Goal: Task Accomplishment & Management: Manage account settings

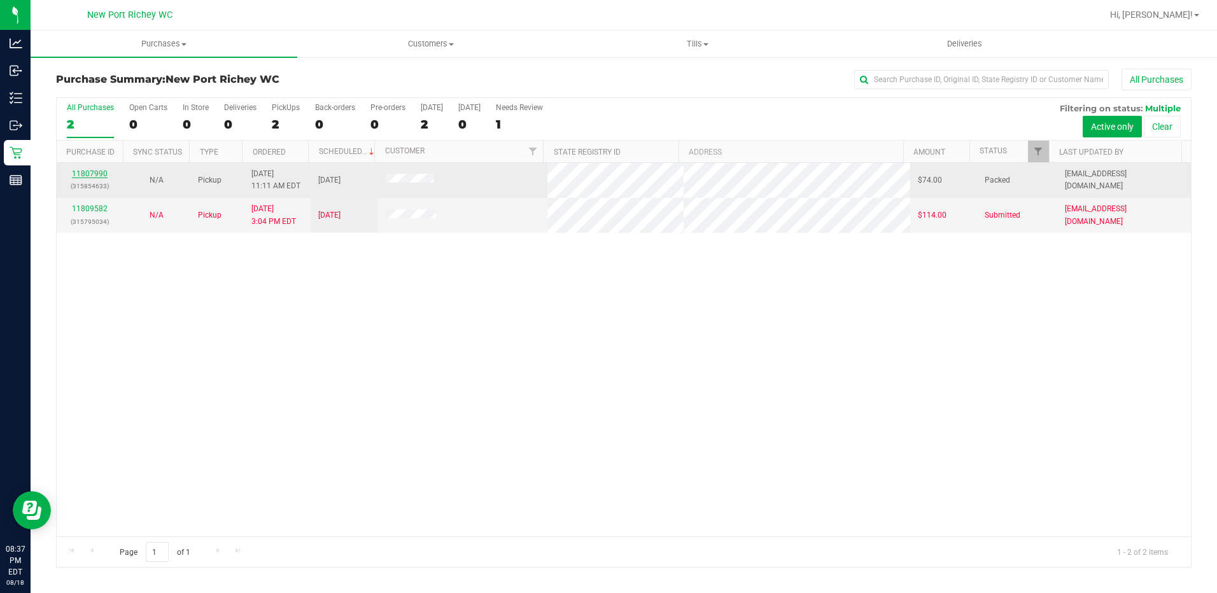
click at [101, 173] on link "11807990" at bounding box center [90, 173] width 36 height 9
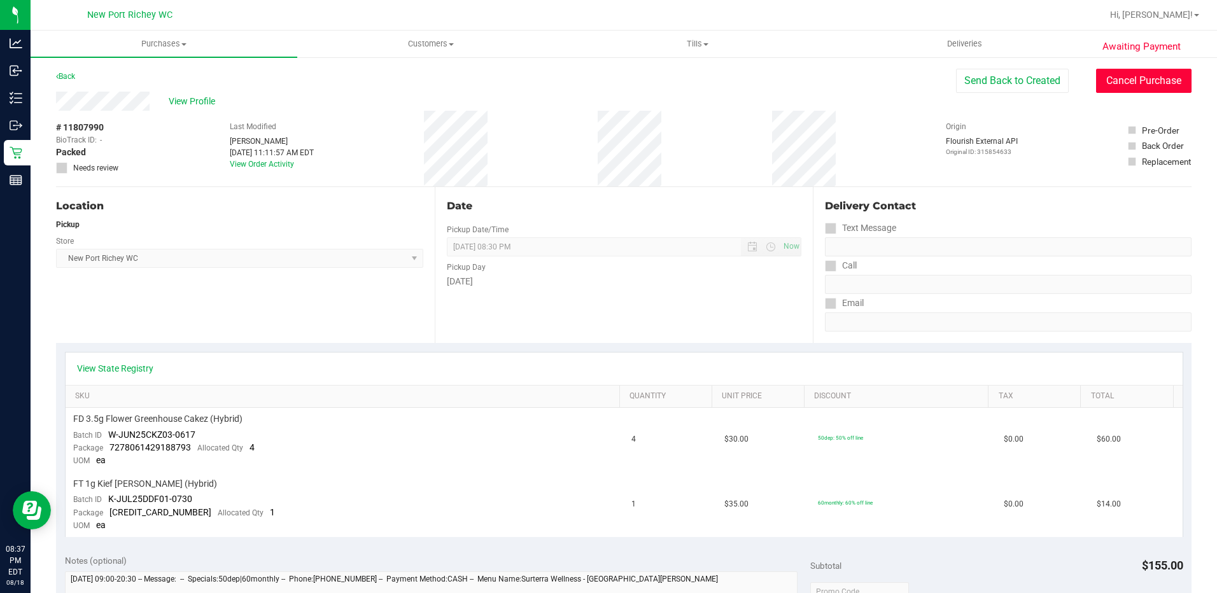
click at [1124, 73] on button "Cancel Purchase" at bounding box center [1143, 81] width 95 height 24
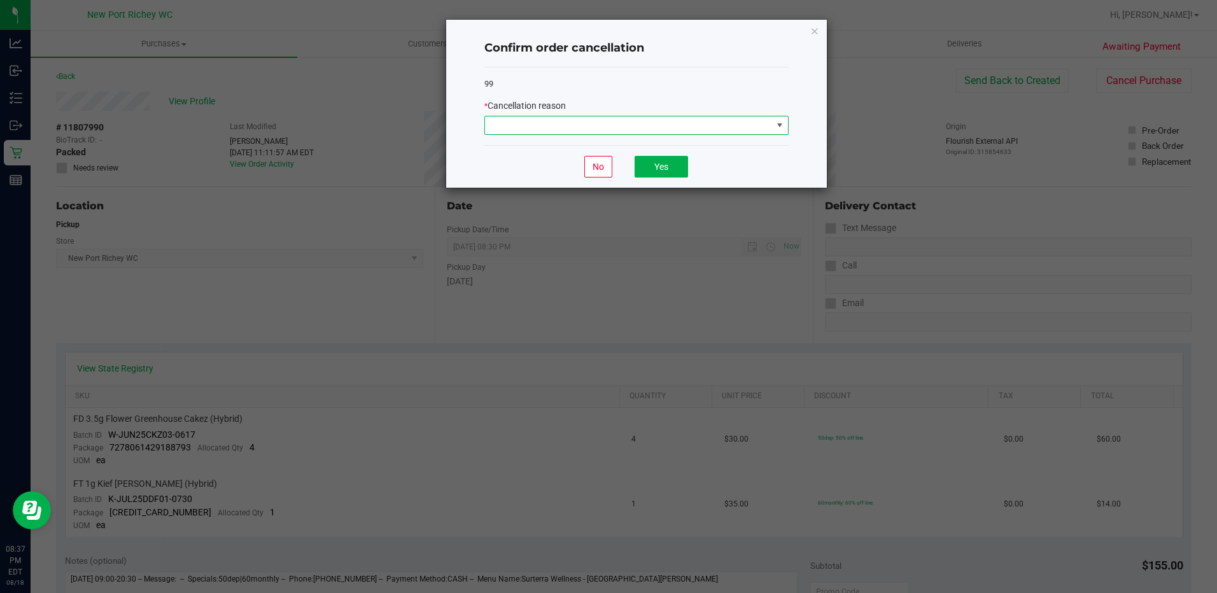
click at [751, 125] on span at bounding box center [628, 126] width 287 height 18
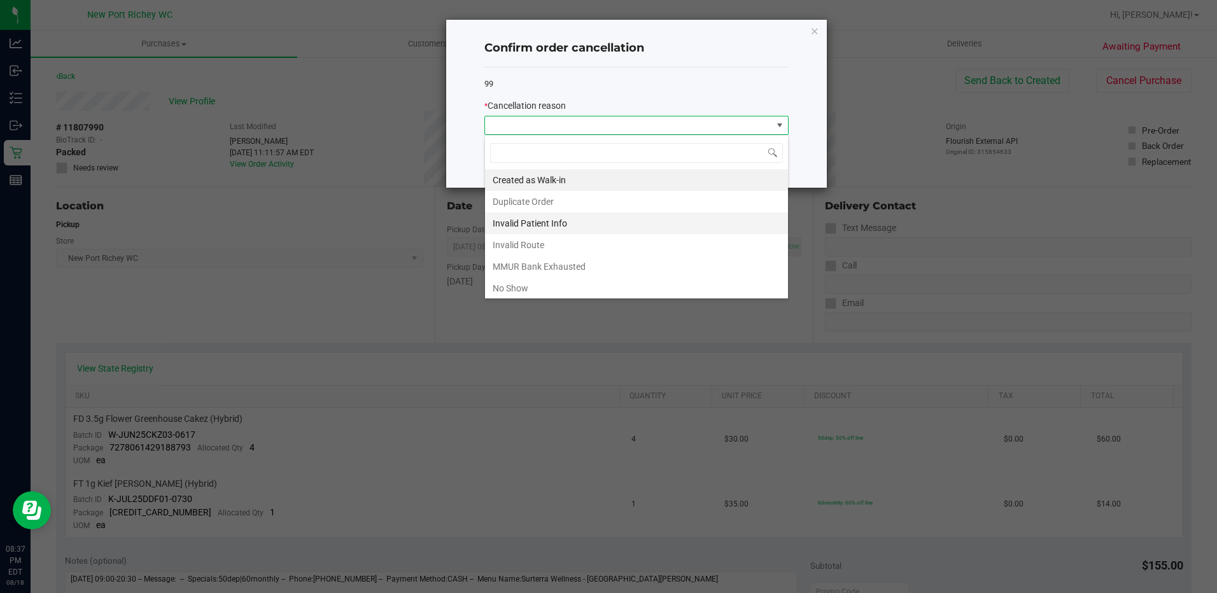
scroll to position [19, 304]
click at [635, 286] on li "No Show" at bounding box center [636, 289] width 303 height 22
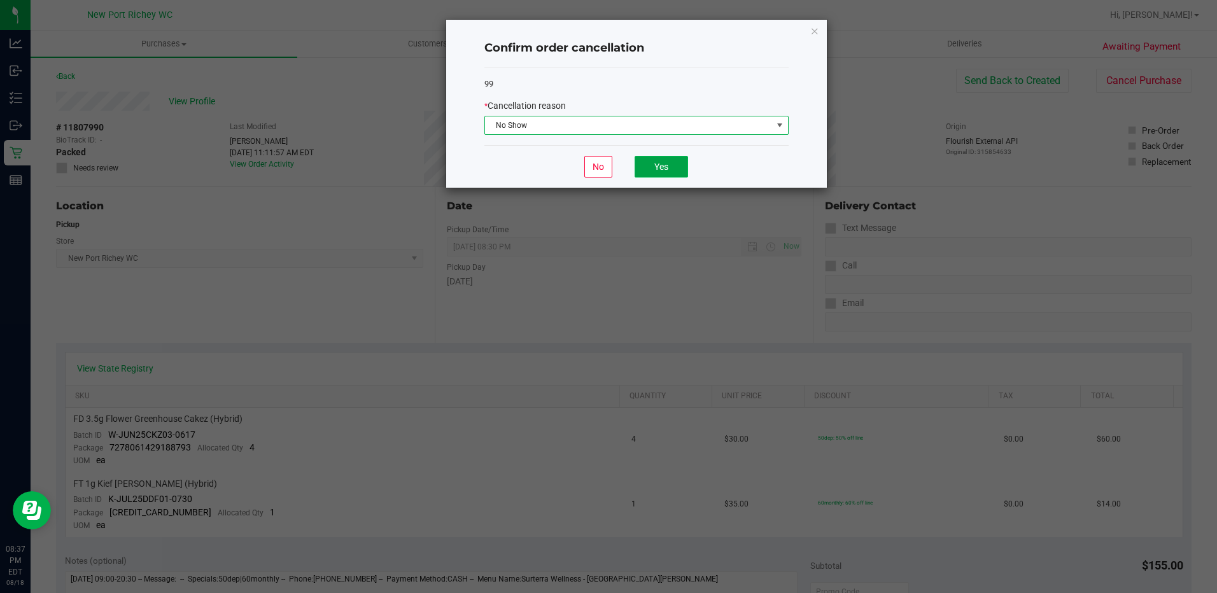
click at [677, 165] on button "Yes" at bounding box center [661, 167] width 53 height 22
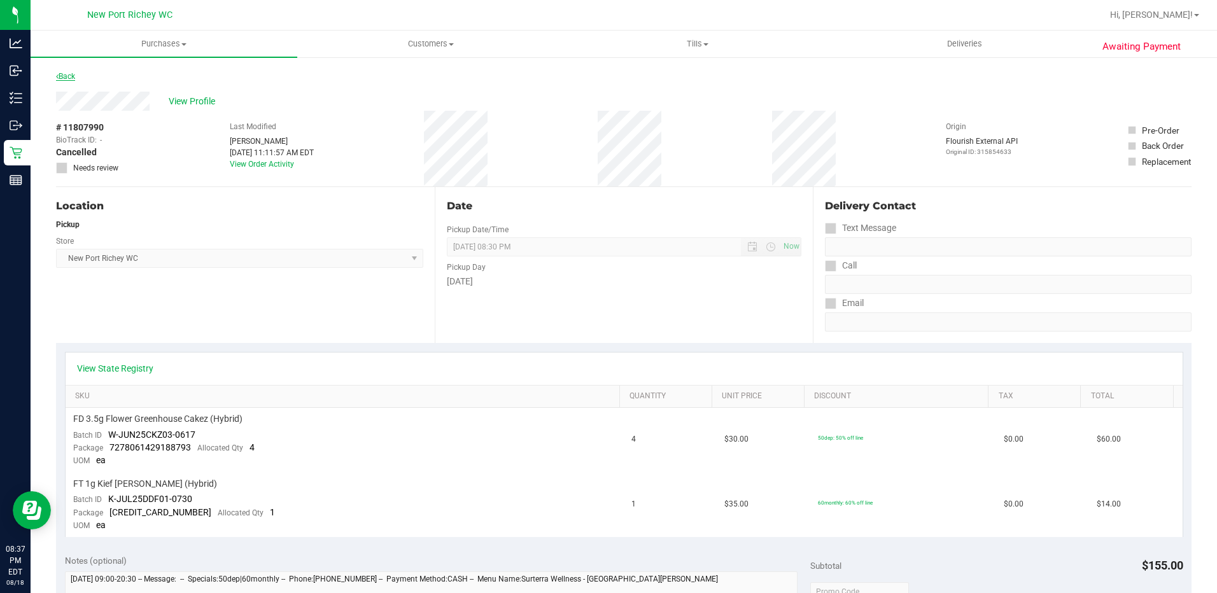
click at [67, 80] on link "Back" at bounding box center [65, 76] width 19 height 9
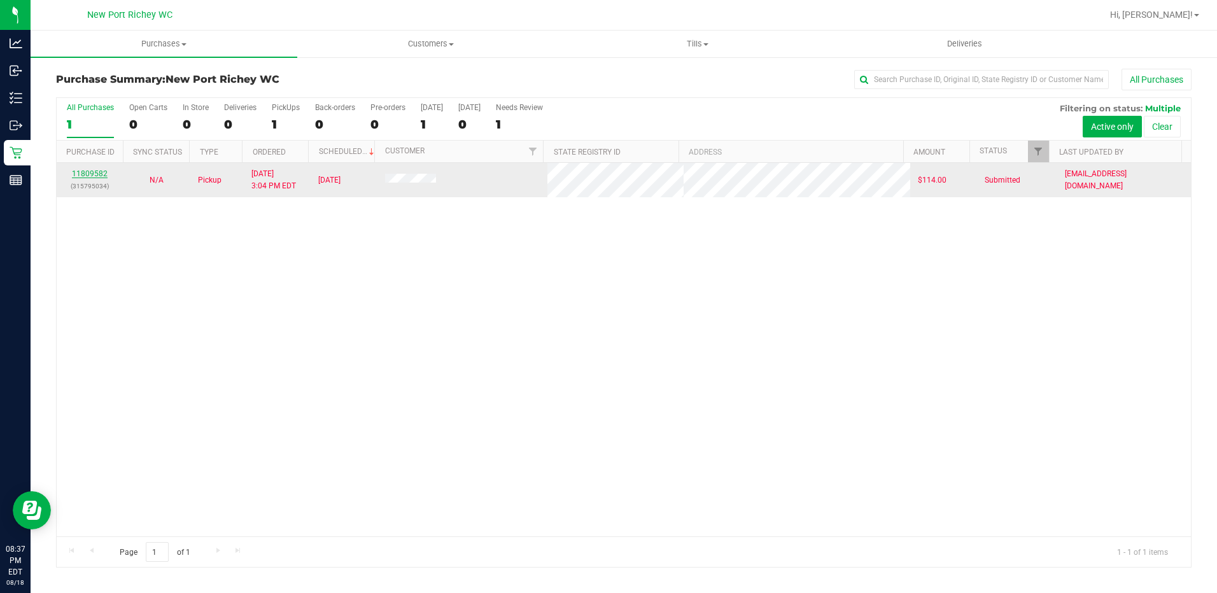
click at [89, 171] on link "11809582" at bounding box center [90, 173] width 36 height 9
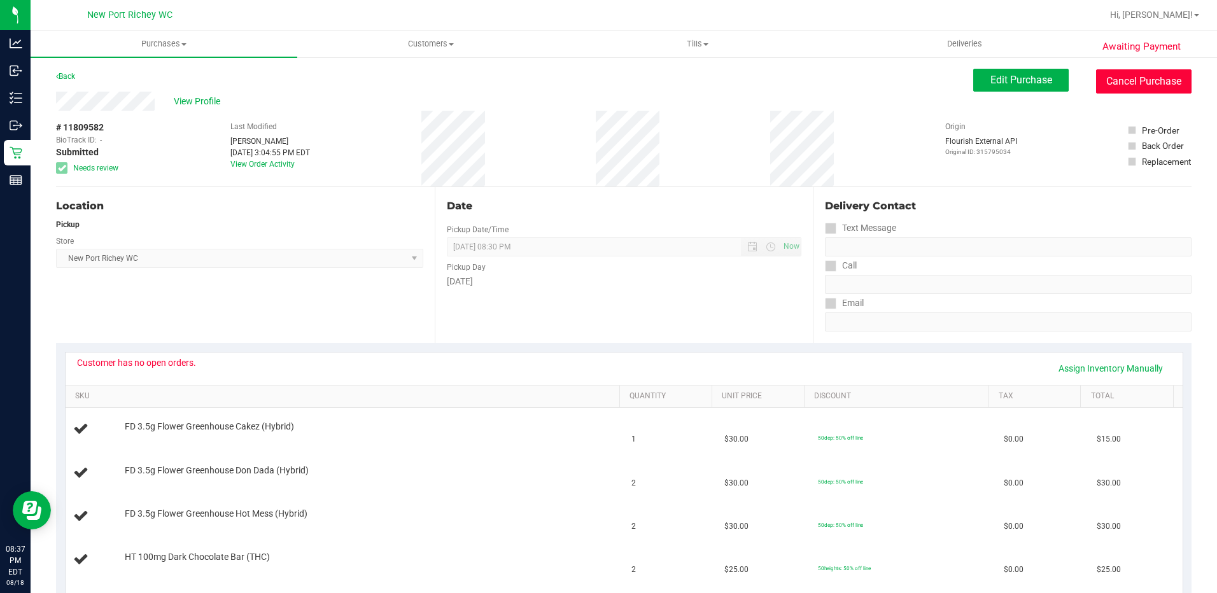
click at [1132, 71] on button "Cancel Purchase" at bounding box center [1143, 81] width 95 height 24
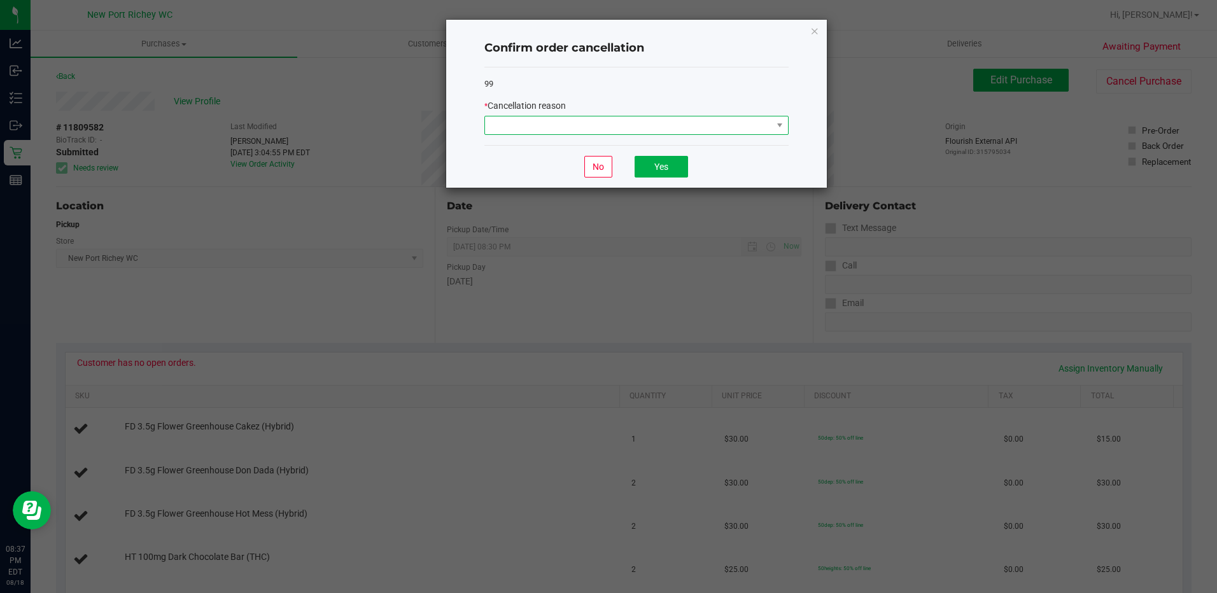
click at [715, 128] on span at bounding box center [628, 126] width 287 height 18
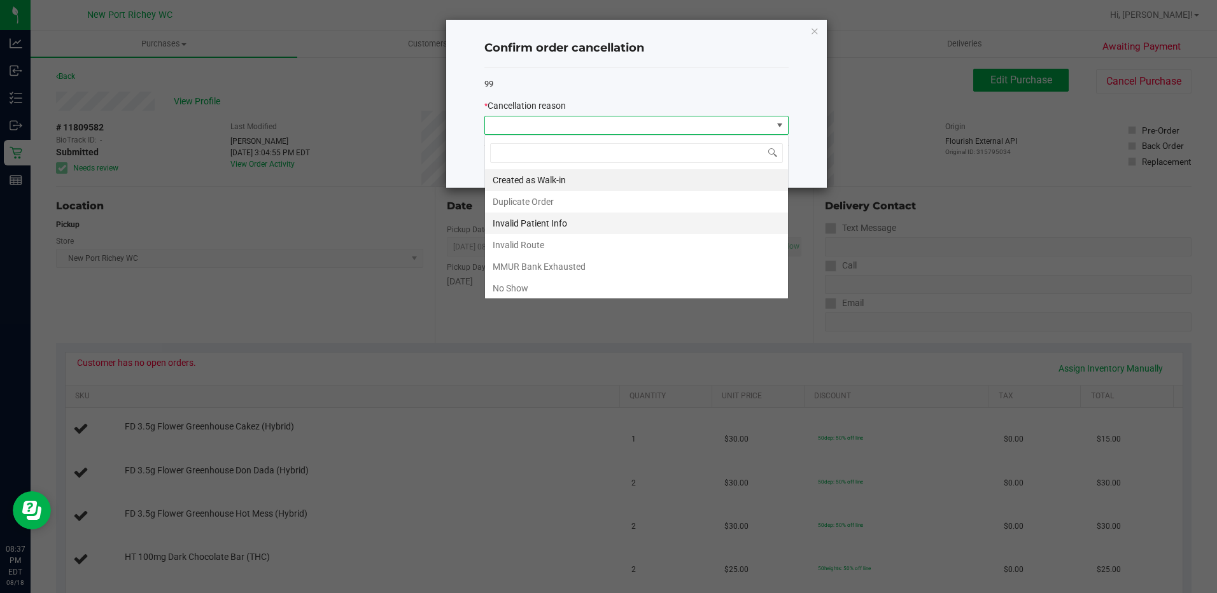
scroll to position [19, 304]
click at [632, 290] on li "No Show" at bounding box center [636, 289] width 303 height 22
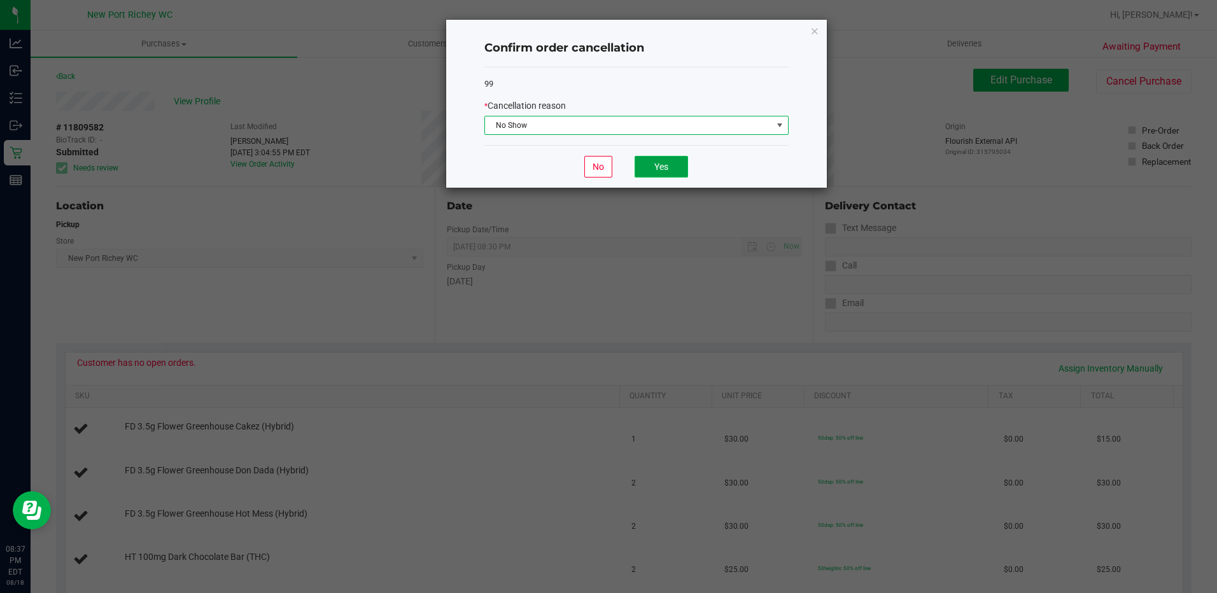
click at [670, 162] on button "Yes" at bounding box center [661, 167] width 53 height 22
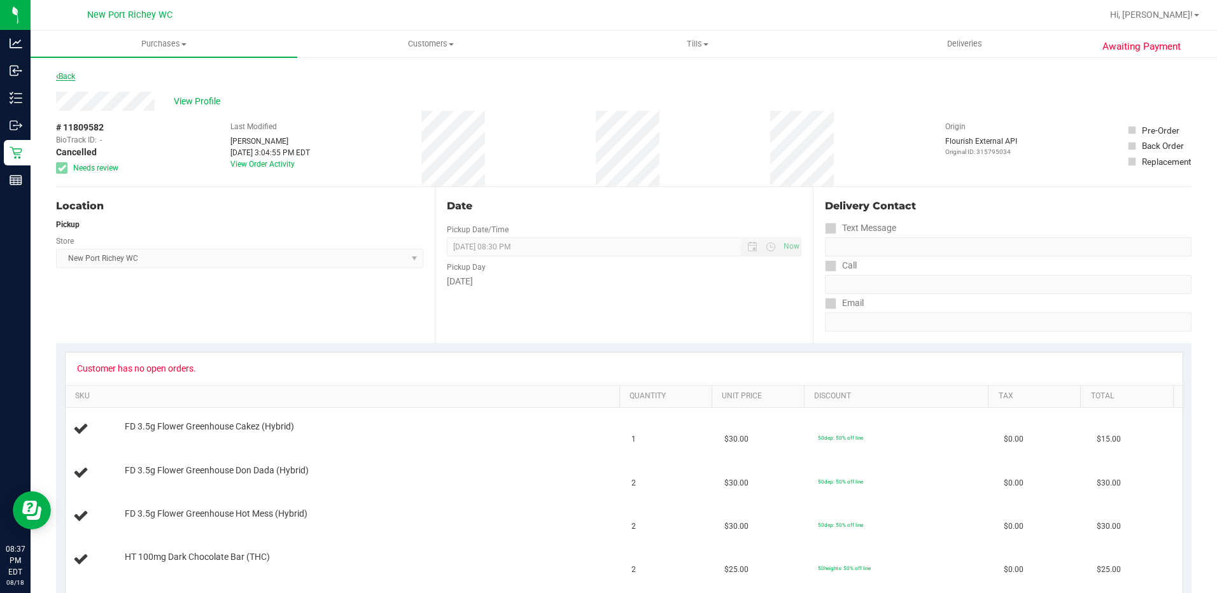
click at [74, 80] on link "Back" at bounding box center [65, 76] width 19 height 9
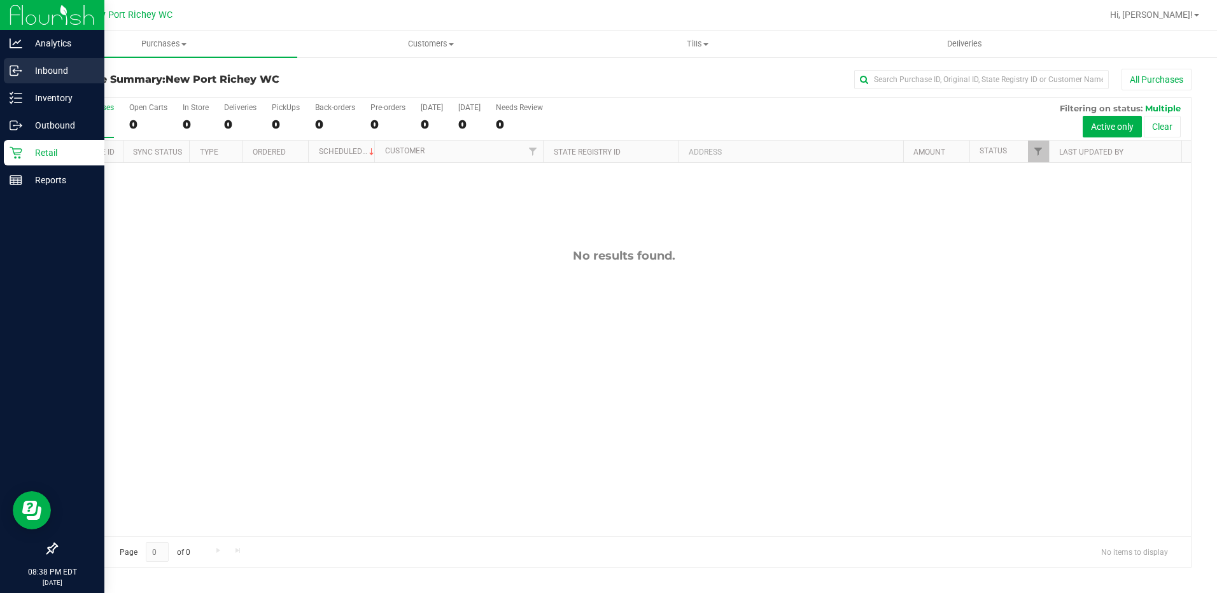
click at [21, 65] on icon at bounding box center [16, 70] width 13 height 13
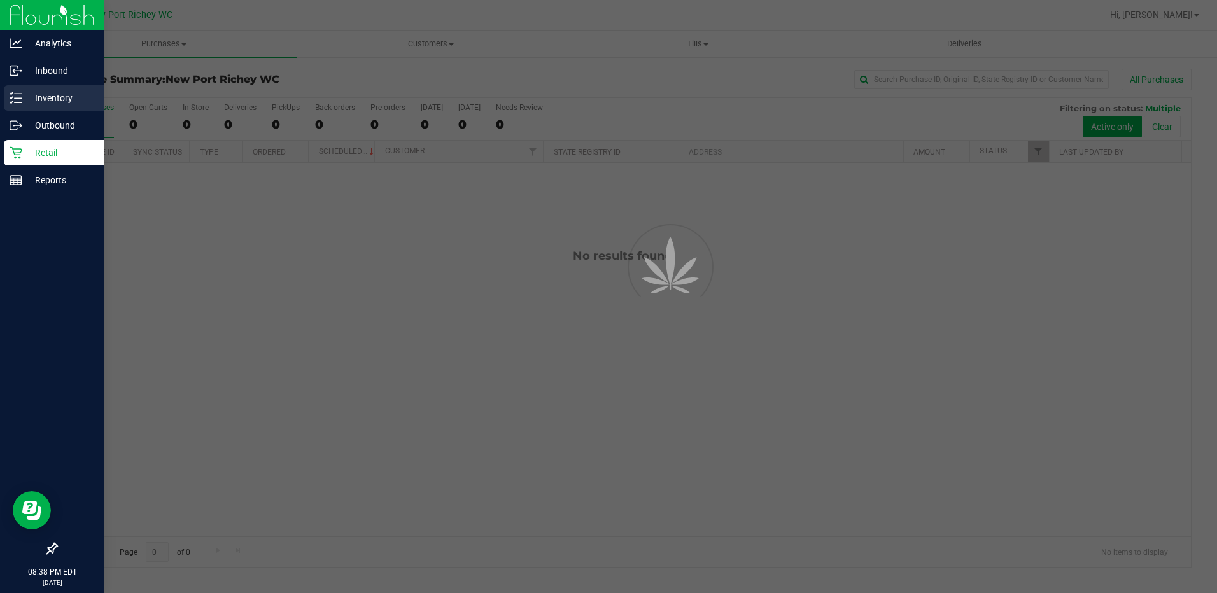
click at [37, 102] on p "Inventory" at bounding box center [60, 97] width 76 height 15
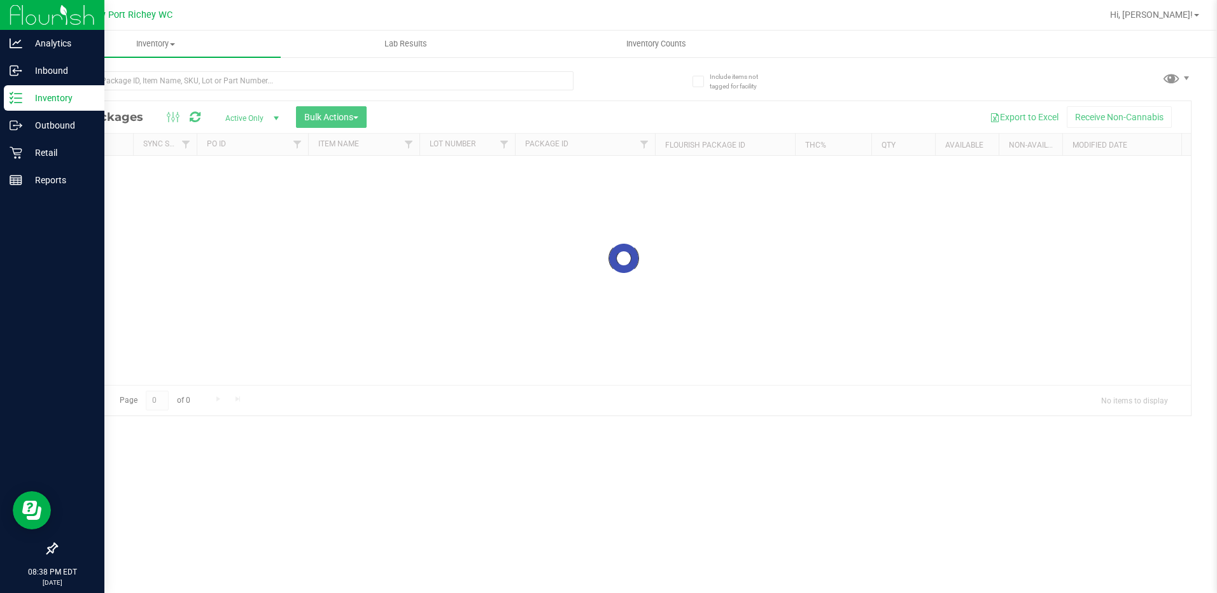
click at [41, 102] on p "Inventory" at bounding box center [60, 97] width 76 height 15
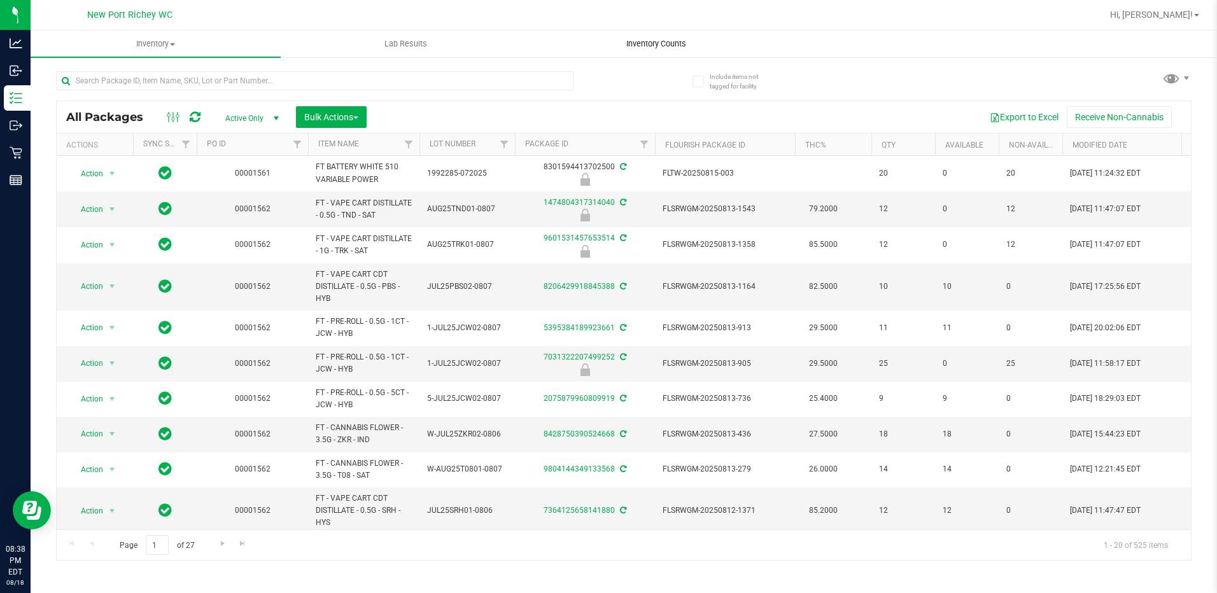
click at [639, 45] on span "Inventory Counts" at bounding box center [656, 43] width 94 height 11
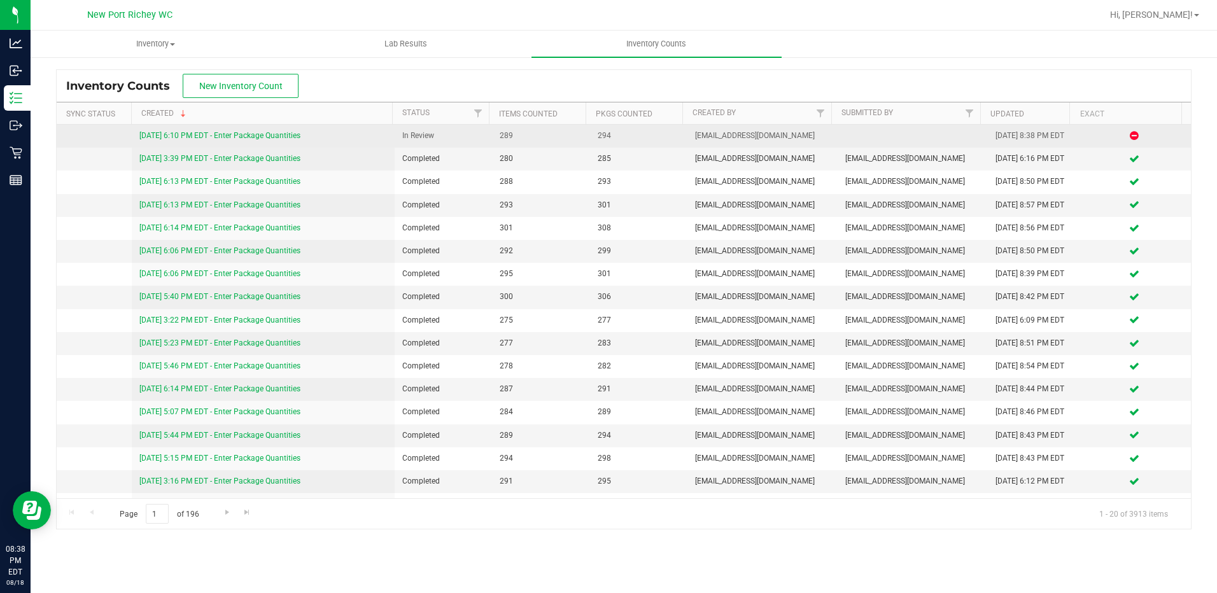
click at [237, 136] on link "[DATE] 6:10 PM EDT - Enter Package Quantities" at bounding box center [219, 135] width 161 height 9
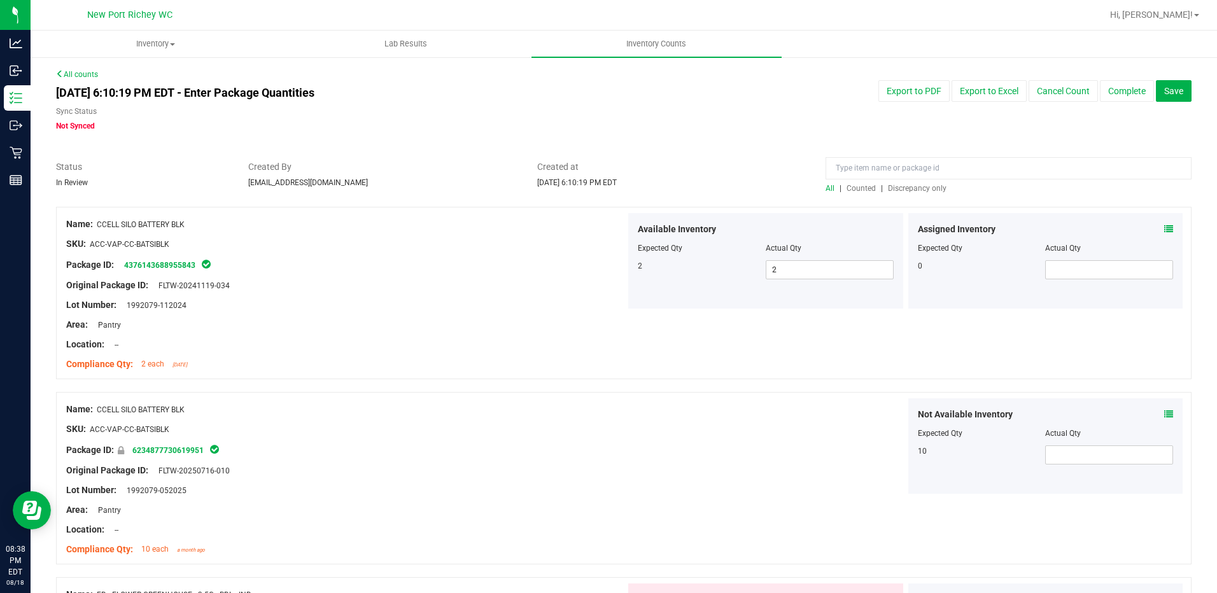
click at [912, 188] on span "Discrepancy only" at bounding box center [917, 188] width 59 height 9
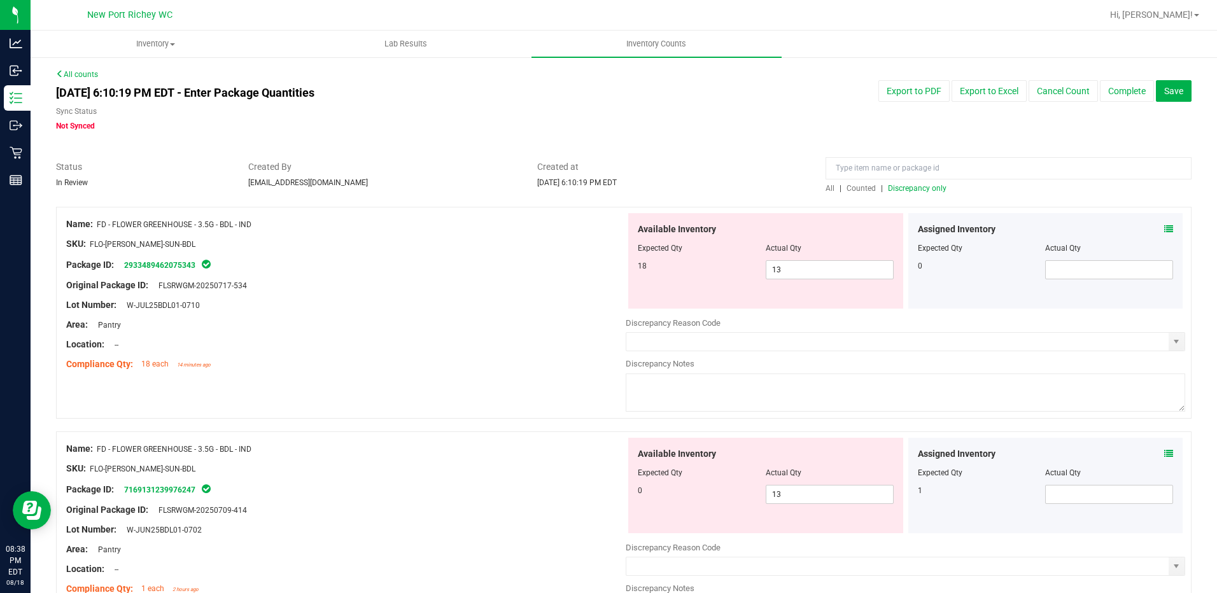
click at [1164, 226] on icon at bounding box center [1168, 229] width 9 height 9
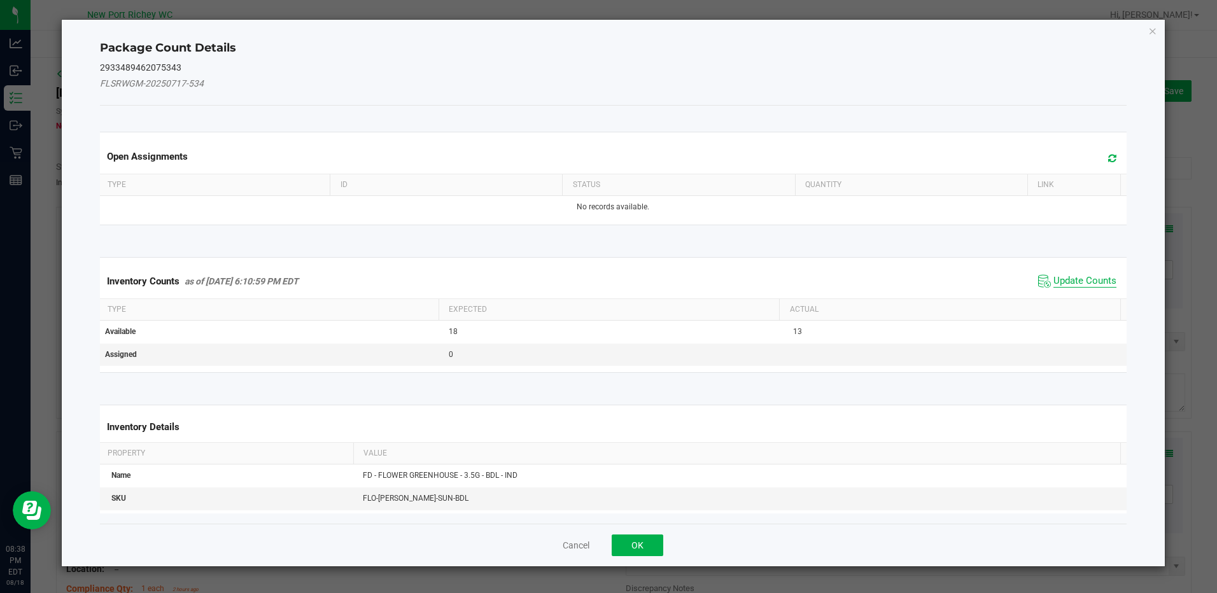
click at [1061, 275] on span "Update Counts" at bounding box center [1085, 281] width 63 height 13
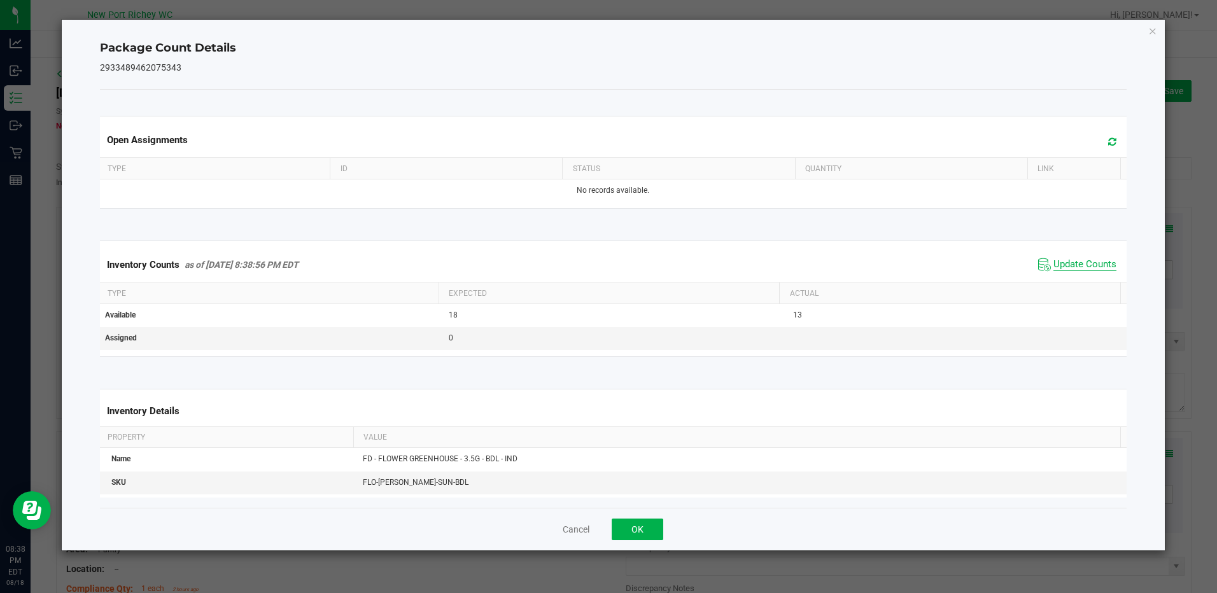
click at [1060, 258] on span "Update Counts" at bounding box center [1085, 264] width 63 height 13
click at [646, 525] on button "OK" at bounding box center [638, 530] width 52 height 22
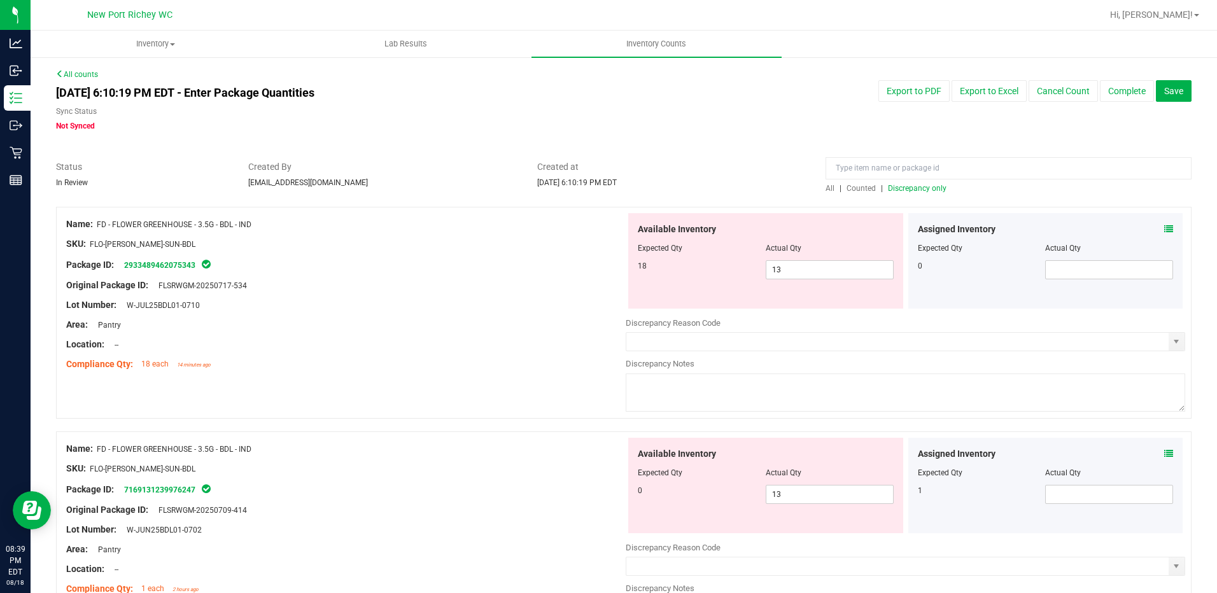
scroll to position [4151, 0]
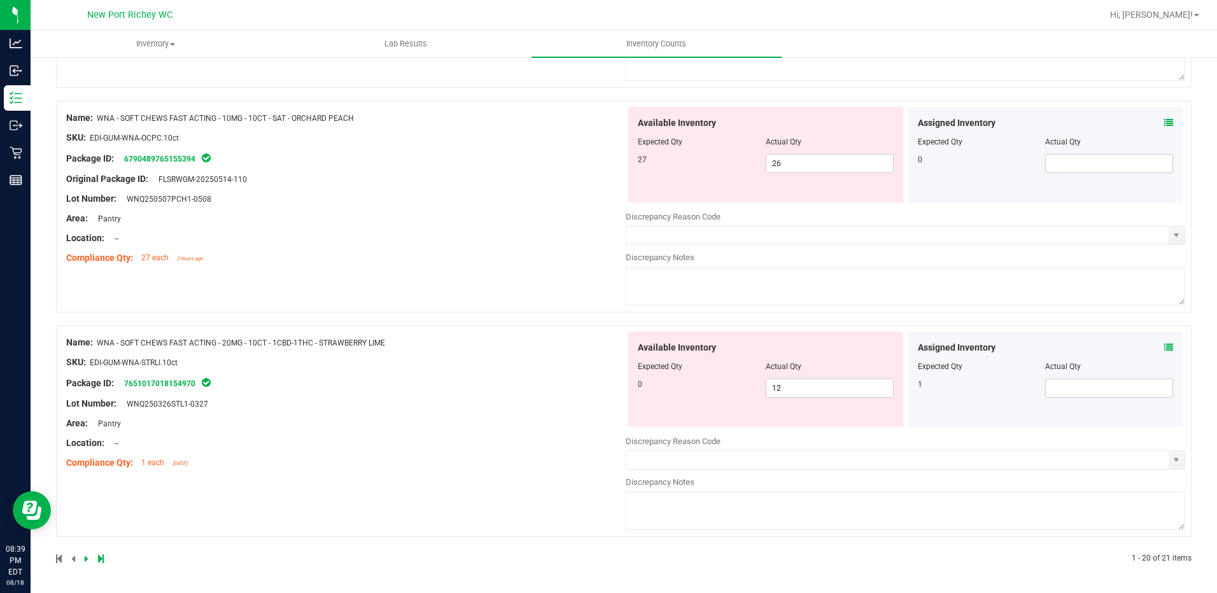
click at [87, 555] on icon at bounding box center [87, 559] width 4 height 8
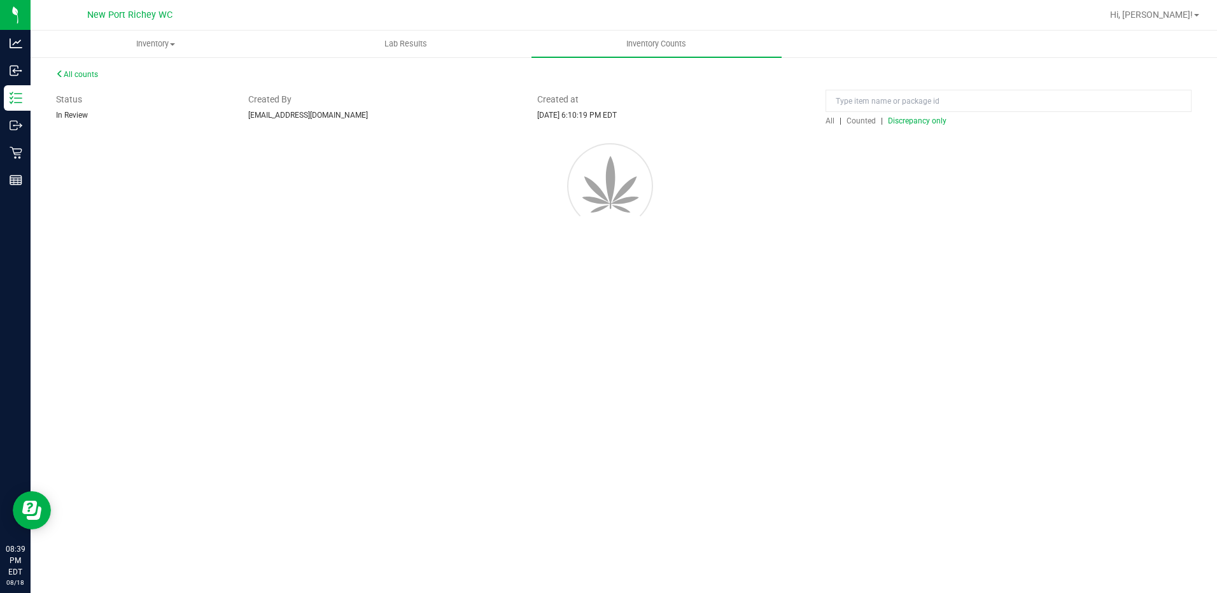
scroll to position [0, 0]
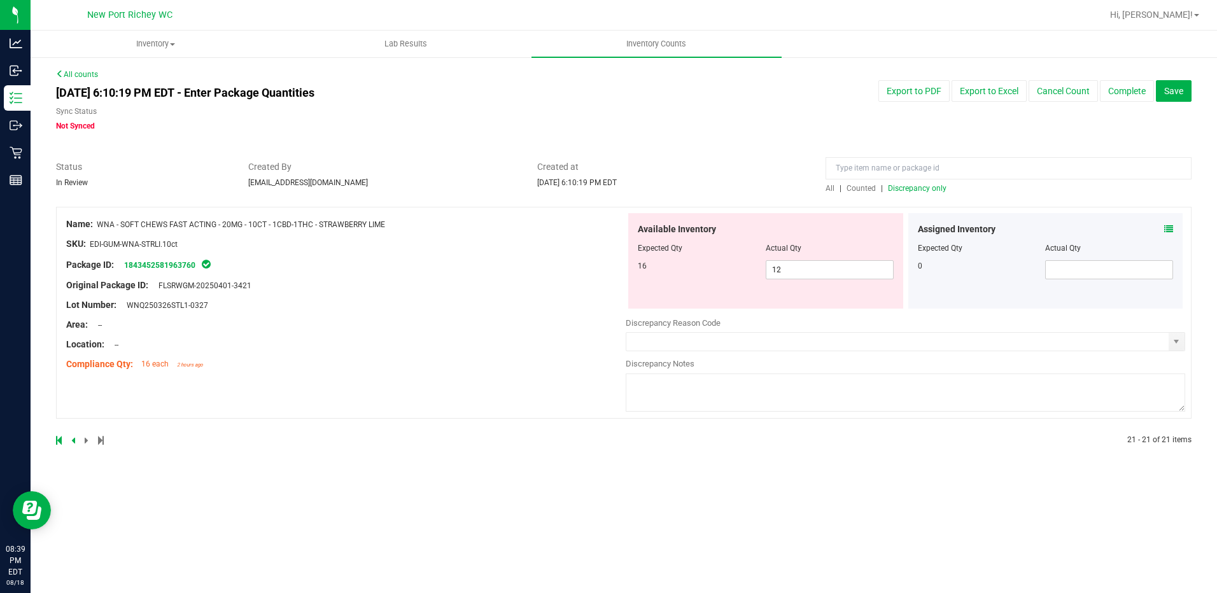
click at [1168, 229] on icon at bounding box center [1168, 229] width 9 height 9
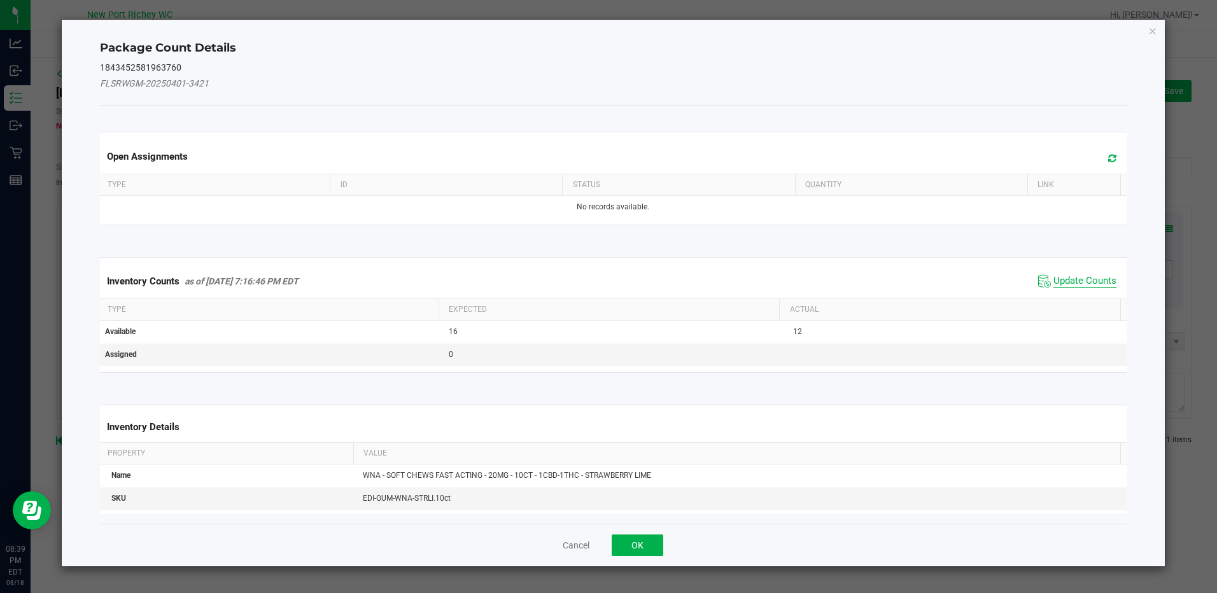
drag, startPoint x: 1075, startPoint y: 262, endPoint x: 1071, endPoint y: 276, distance: 14.7
click at [1073, 262] on kendo-grid "Inventory Counts as of [DATE] 7:16:46 PM EDT Update Counts Type Expected Actual…" at bounding box center [612, 315] width 1045 height 116
click at [1069, 278] on span "Update Counts" at bounding box center [1085, 281] width 63 height 13
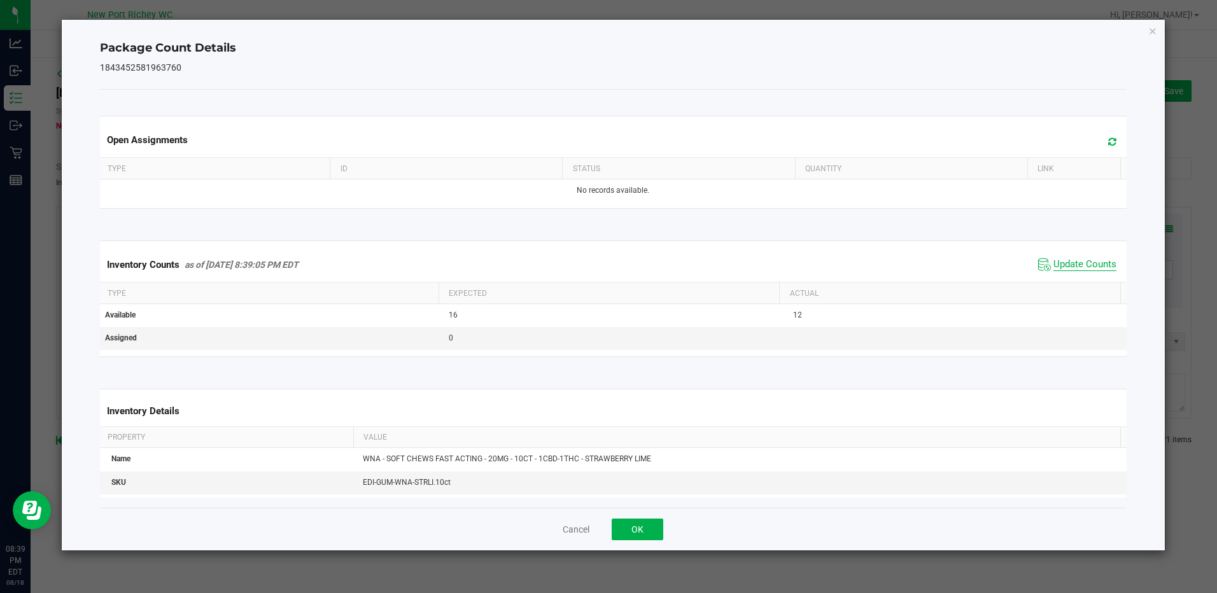
click at [1064, 265] on span "Update Counts" at bounding box center [1085, 264] width 63 height 13
click at [1099, 135] on span at bounding box center [1109, 142] width 21 height 18
click at [628, 523] on button "OK" at bounding box center [638, 530] width 52 height 22
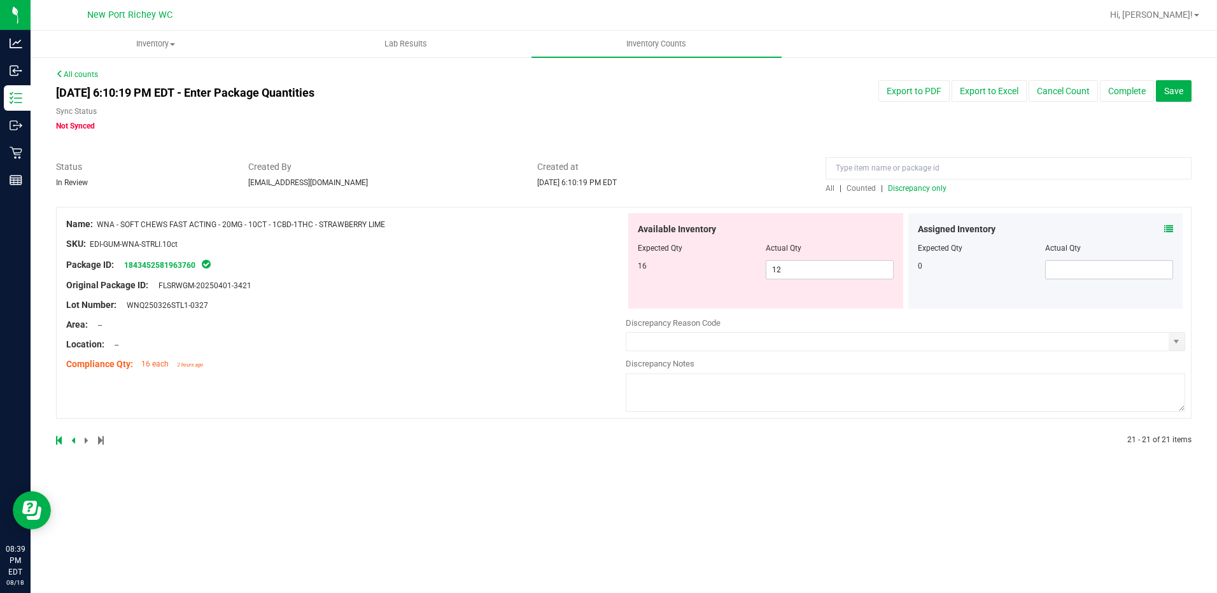
click at [1169, 225] on icon at bounding box center [1168, 229] width 9 height 9
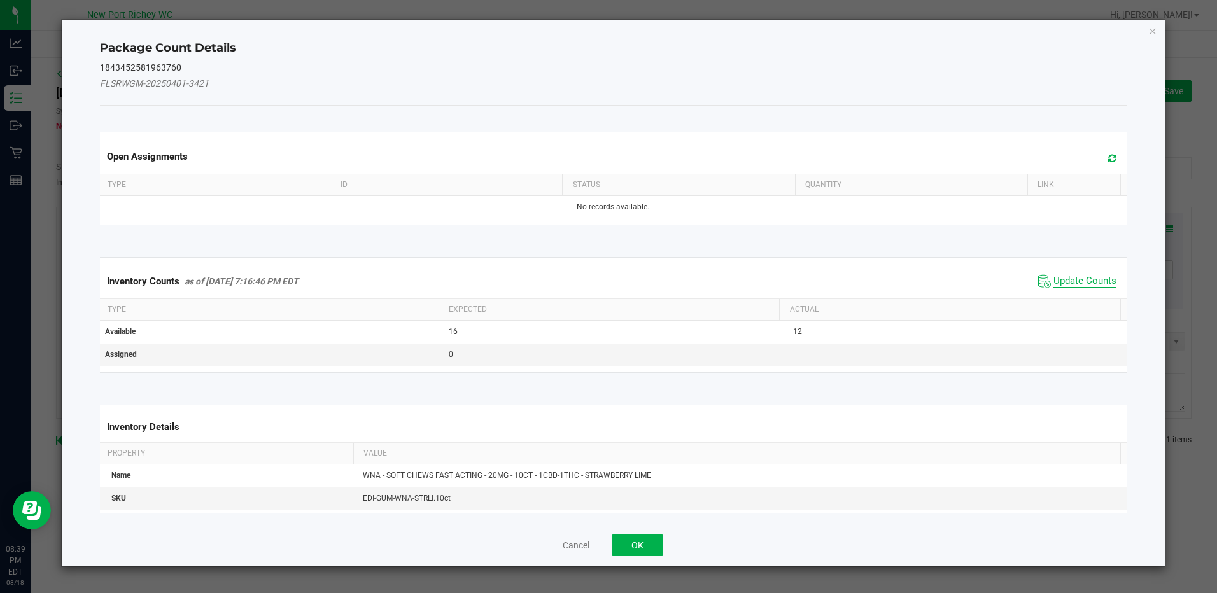
click at [1073, 283] on span "Update Counts" at bounding box center [1085, 281] width 63 height 13
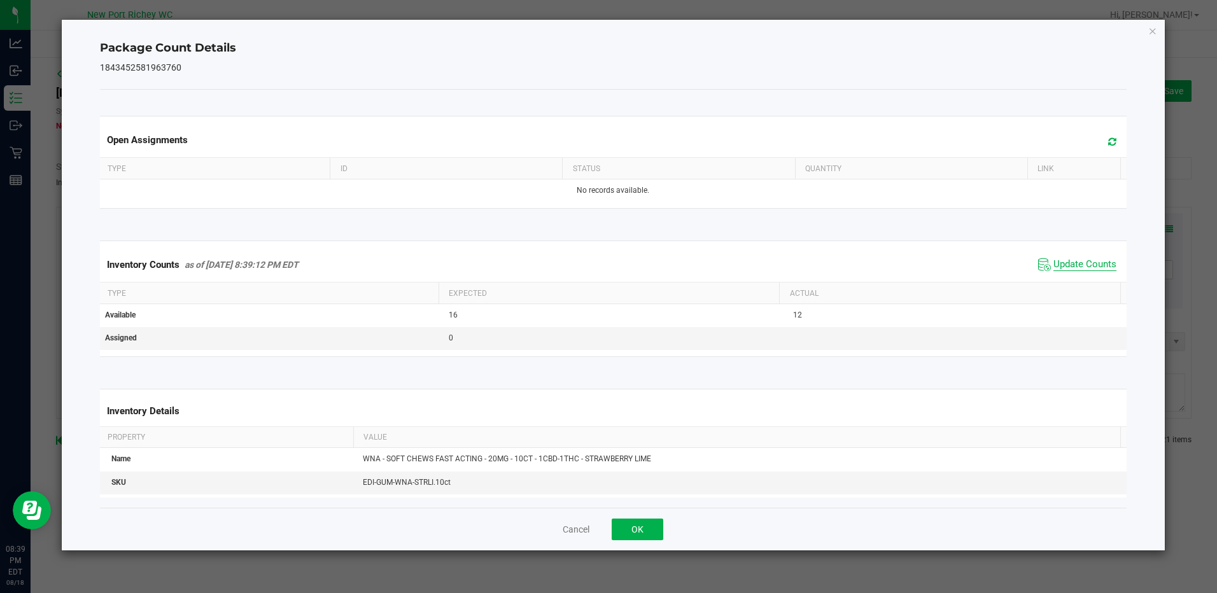
click at [1074, 263] on span "Update Counts" at bounding box center [1085, 264] width 63 height 13
click at [649, 524] on button "OK" at bounding box center [638, 530] width 52 height 22
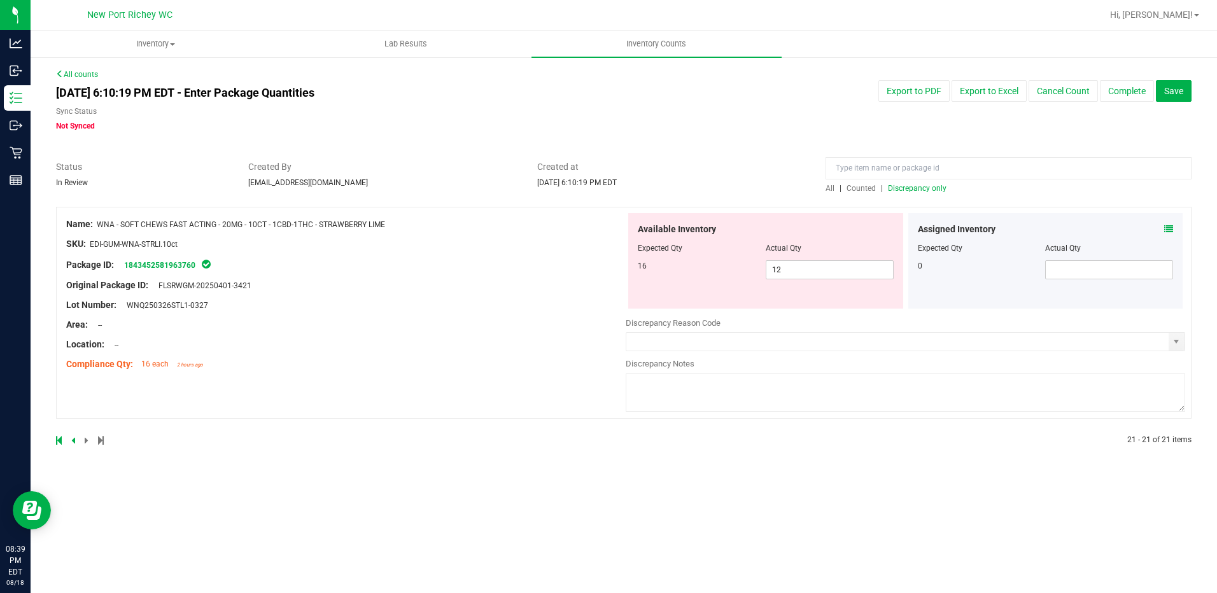
click at [73, 443] on icon at bounding box center [73, 441] width 4 height 8
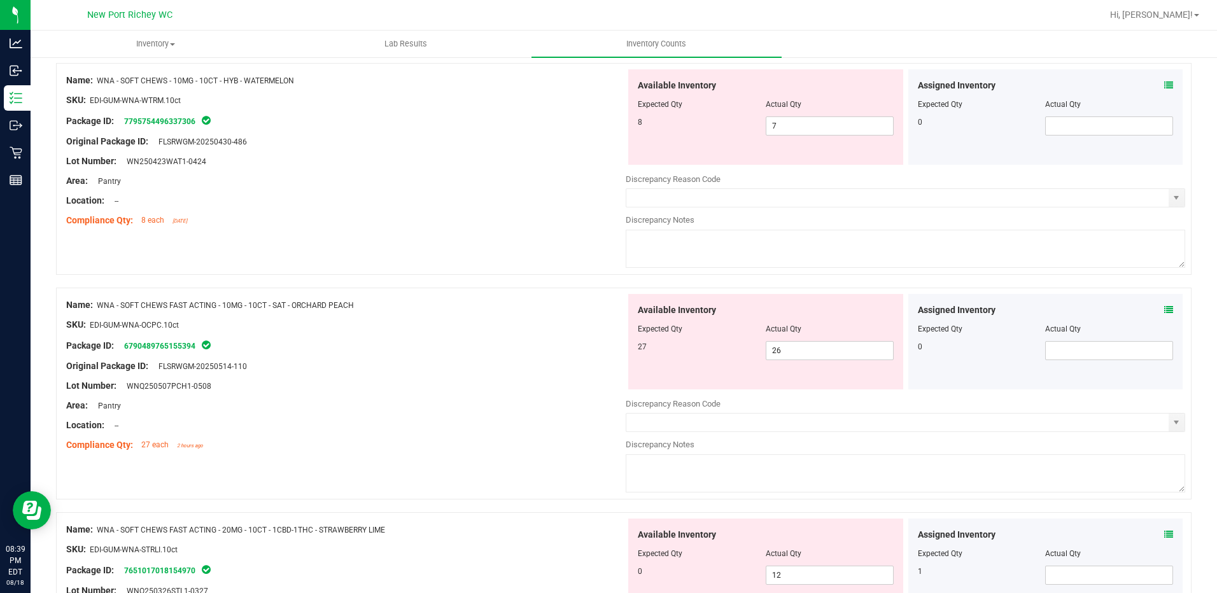
scroll to position [4151, 0]
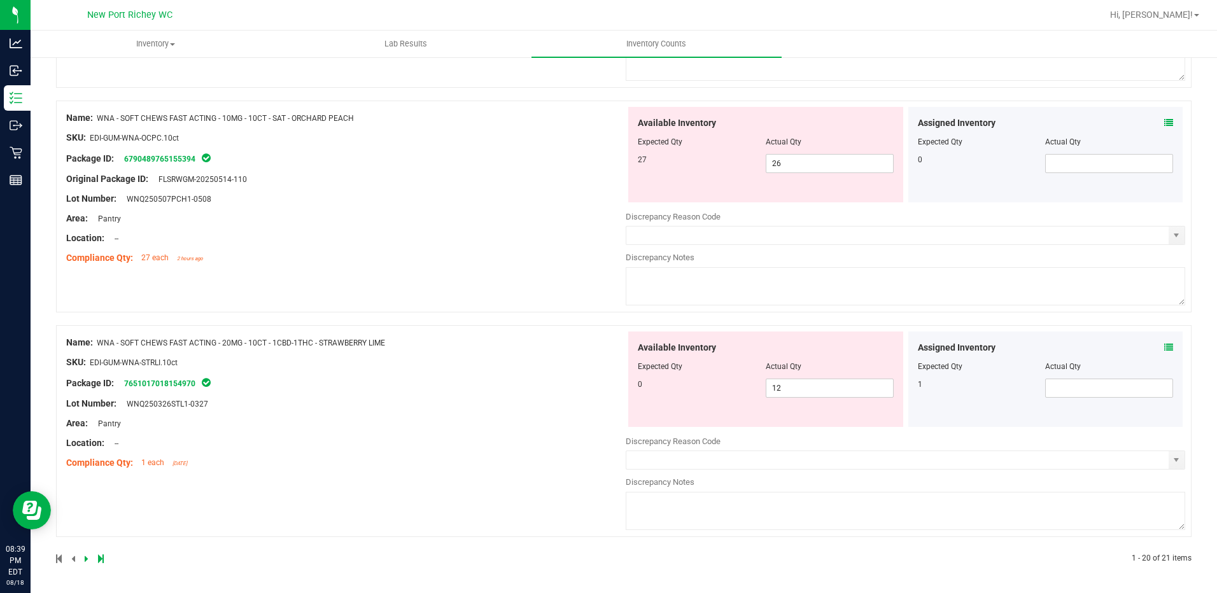
click at [1164, 346] on icon at bounding box center [1168, 347] width 9 height 9
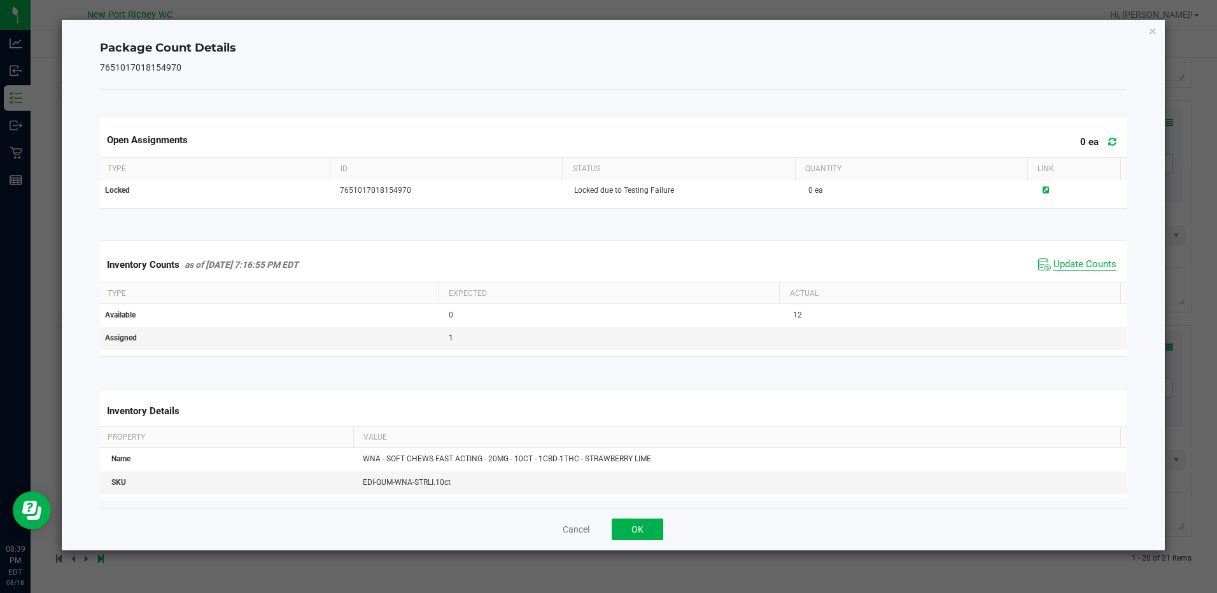
click at [1092, 260] on span "Update Counts" at bounding box center [1085, 264] width 63 height 13
click at [1071, 258] on span "Update Counts" at bounding box center [1077, 264] width 85 height 19
click at [647, 534] on button "OK" at bounding box center [638, 530] width 52 height 22
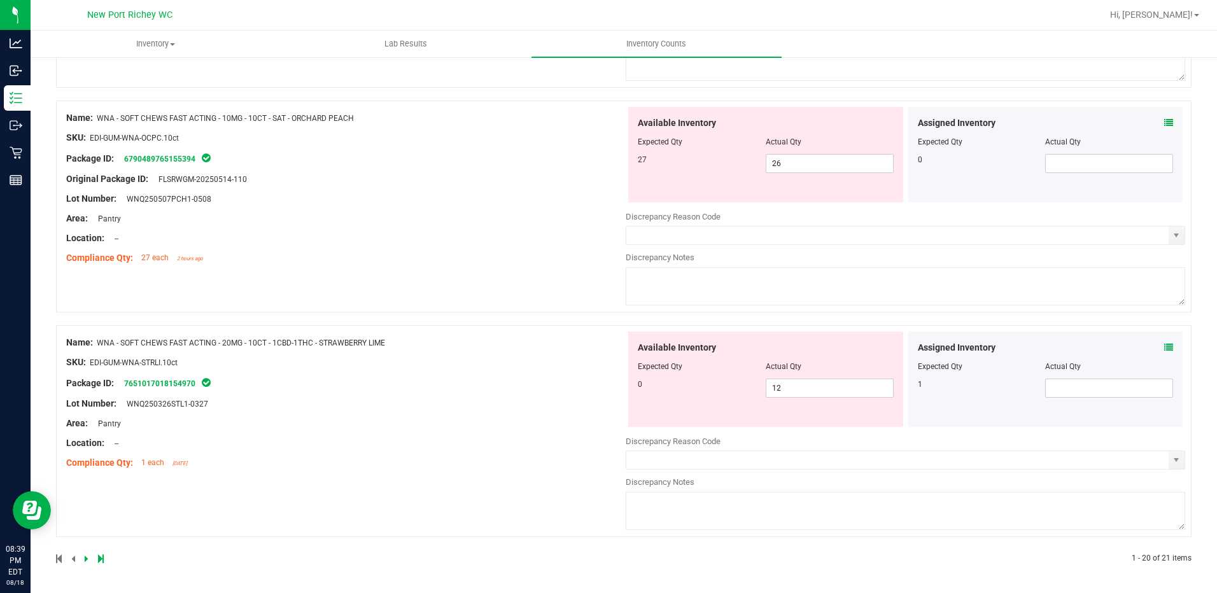
click at [1164, 123] on icon at bounding box center [1168, 122] width 9 height 9
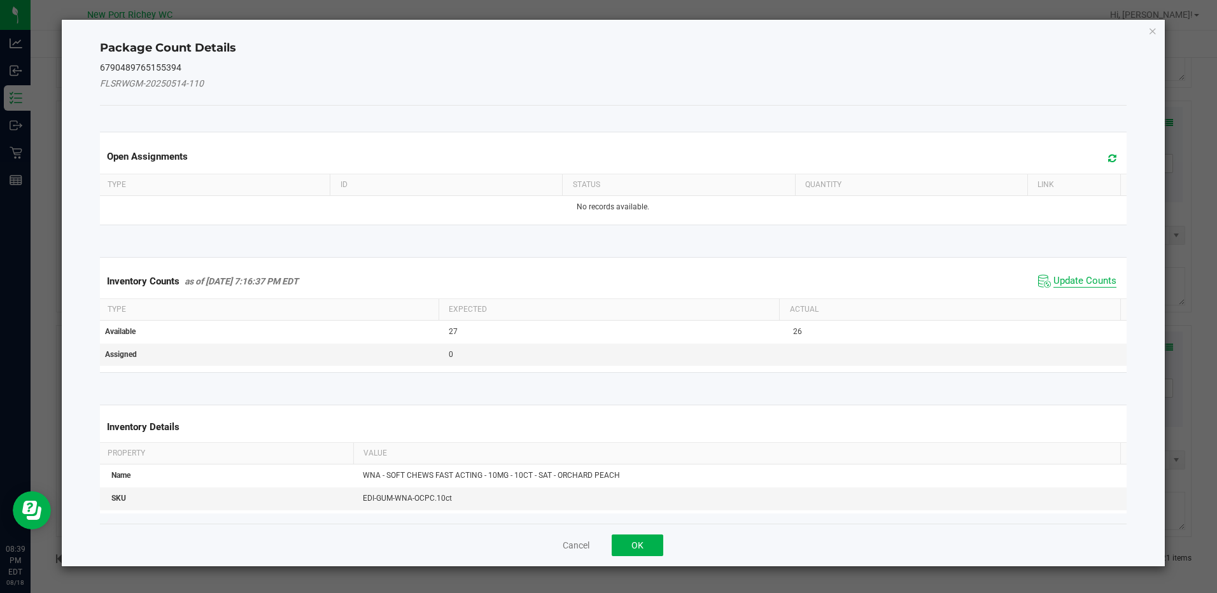
click at [1077, 280] on span "Update Counts" at bounding box center [1085, 281] width 63 height 13
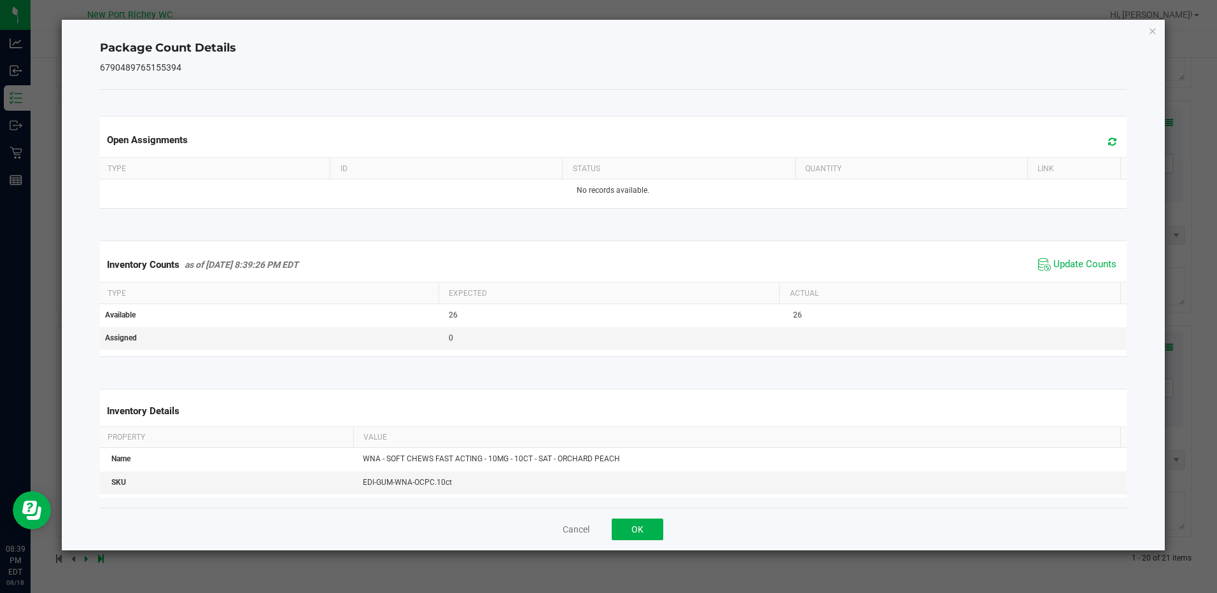
click at [1073, 272] on span "Update Counts" at bounding box center [1077, 264] width 85 height 19
click at [1066, 260] on span "Update Counts" at bounding box center [1085, 264] width 63 height 13
click at [638, 532] on button "OK" at bounding box center [638, 530] width 52 height 22
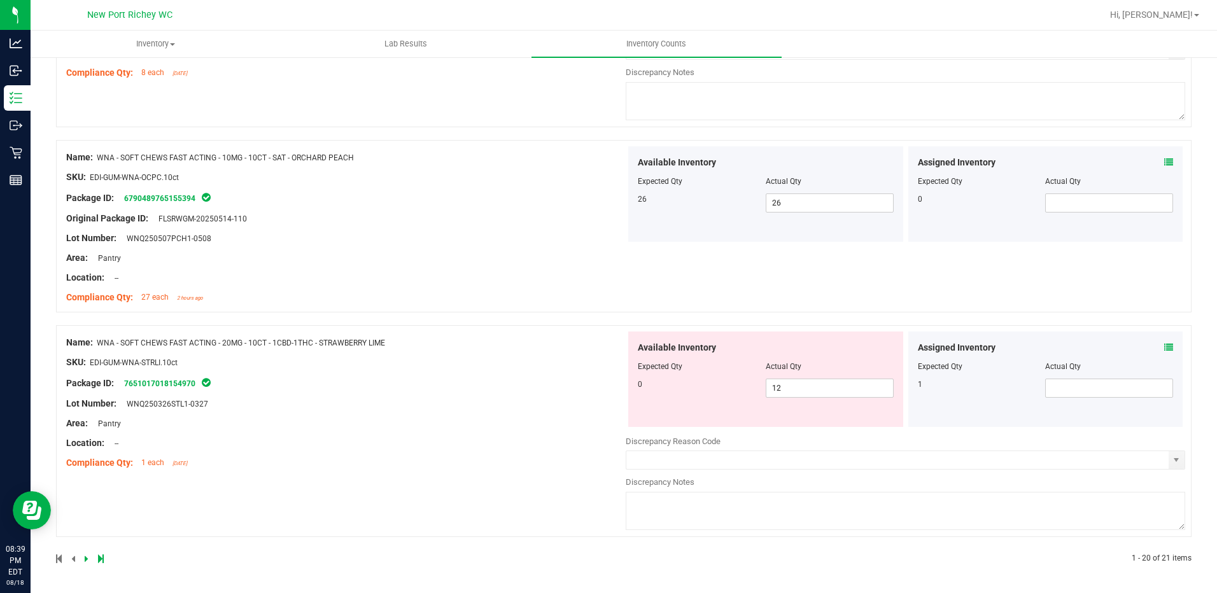
click at [1164, 343] on icon at bounding box center [1168, 347] width 9 height 9
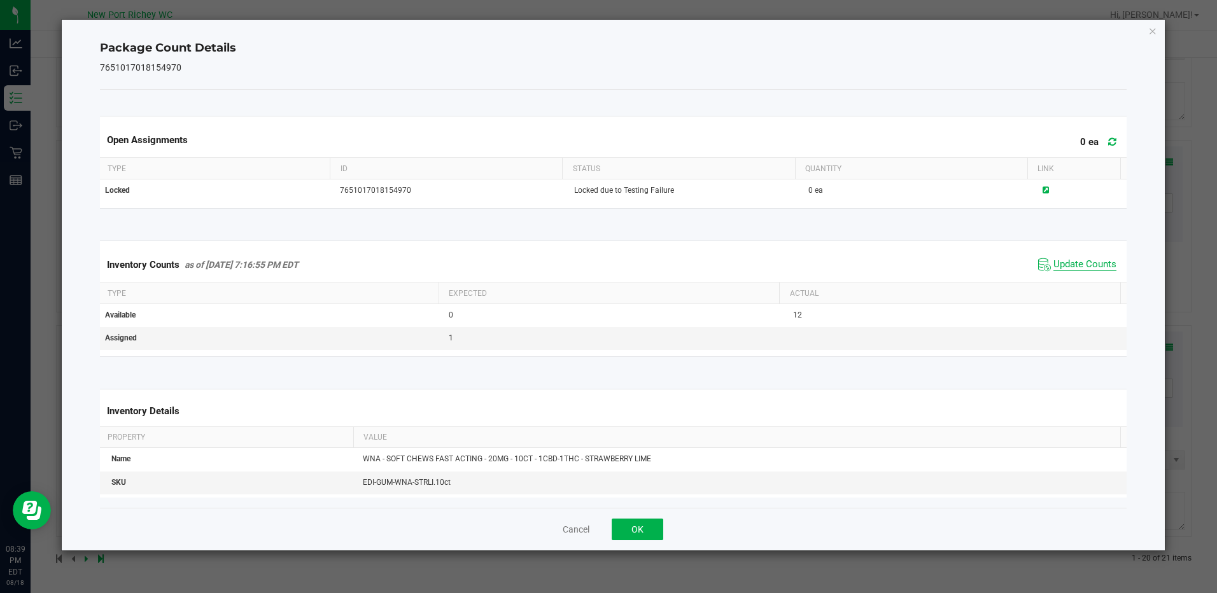
click at [1086, 262] on span "Update Counts" at bounding box center [1085, 264] width 63 height 13
click at [1078, 257] on span "Update Counts" at bounding box center [1077, 264] width 85 height 19
click at [1054, 262] on span "Update Counts" at bounding box center [1085, 264] width 63 height 13
click at [637, 528] on button "OK" at bounding box center [638, 530] width 52 height 22
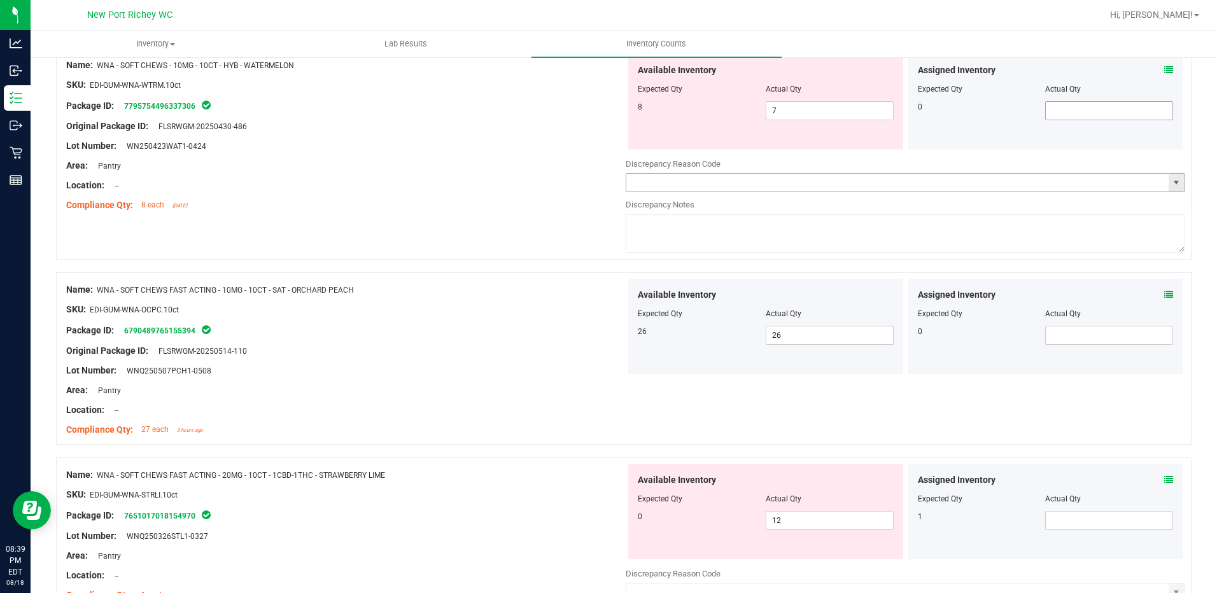
scroll to position [3857, 0]
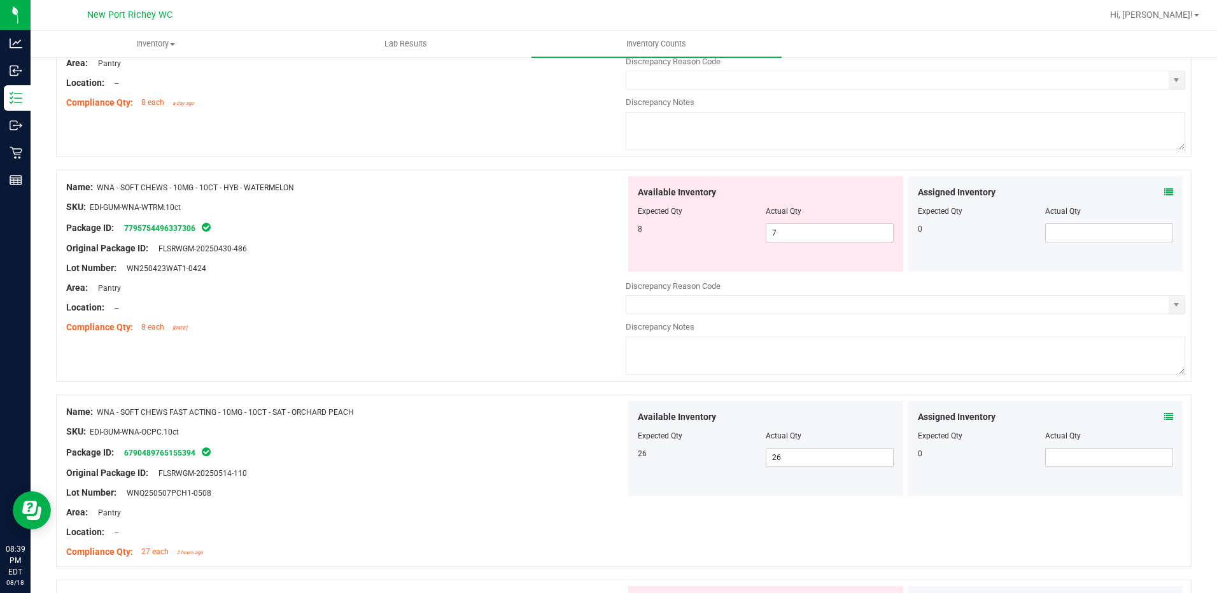
click at [1164, 193] on icon at bounding box center [1168, 192] width 9 height 9
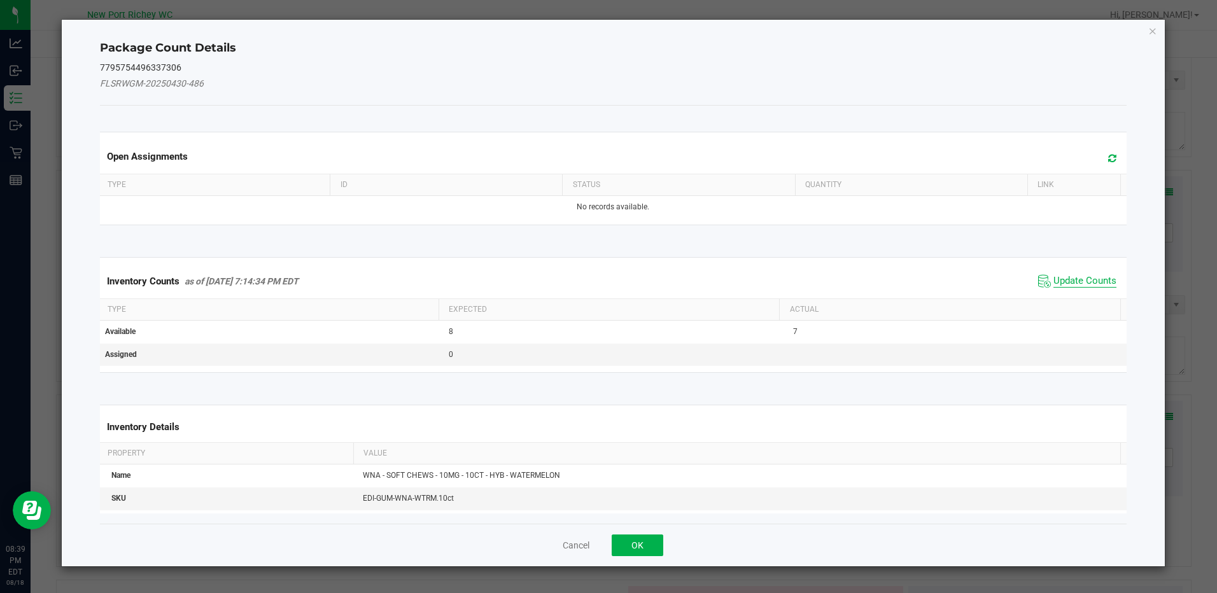
click at [1084, 279] on span "Update Counts" at bounding box center [1085, 281] width 63 height 13
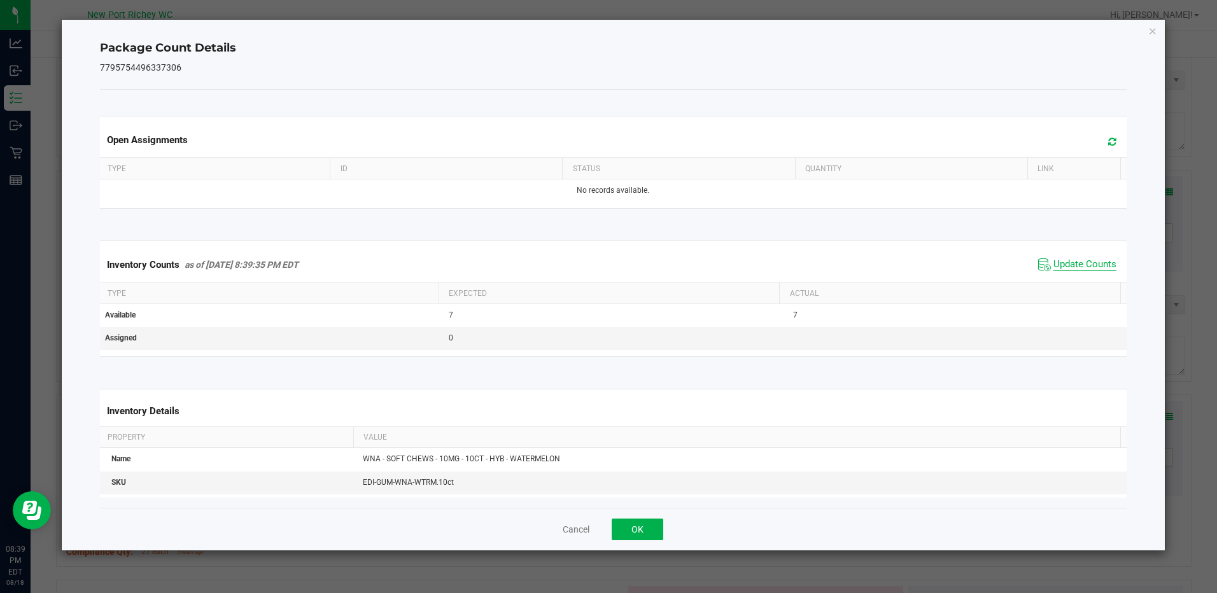
click at [1054, 264] on span "Update Counts" at bounding box center [1085, 264] width 63 height 13
click at [658, 532] on button "OK" at bounding box center [638, 530] width 52 height 22
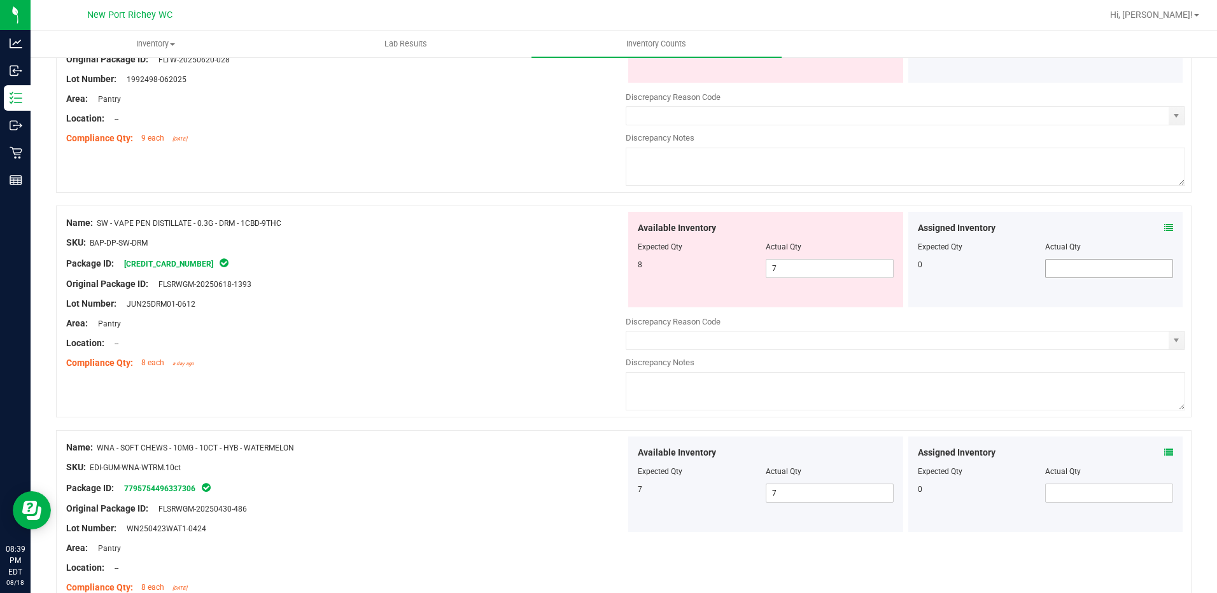
scroll to position [3539, 0]
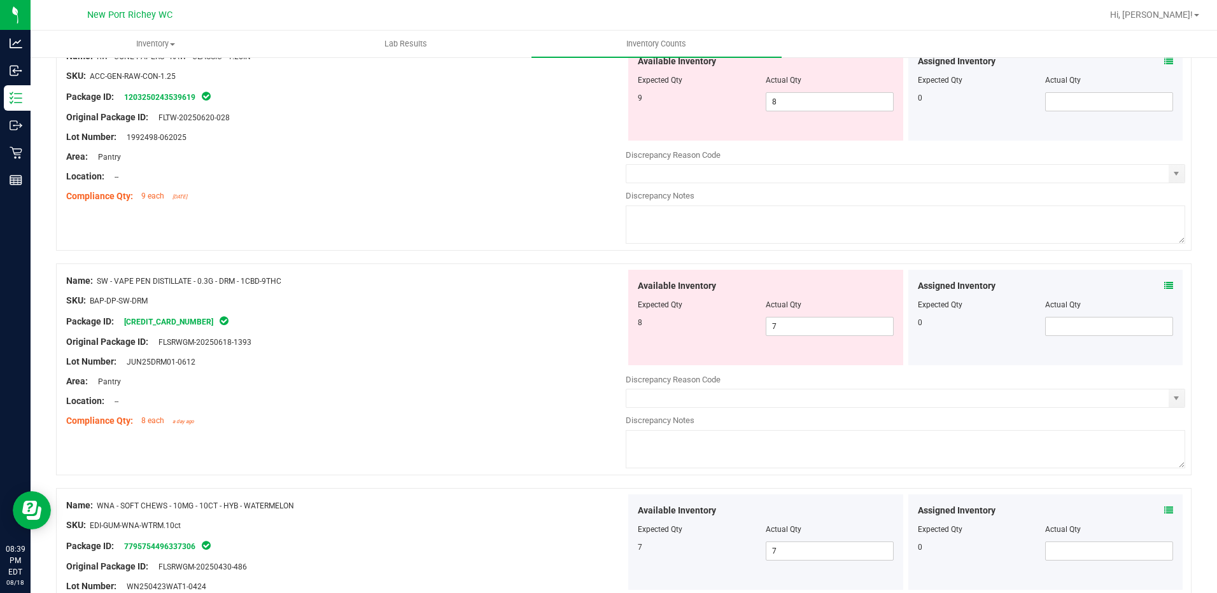
click at [1164, 285] on icon at bounding box center [1168, 285] width 9 height 9
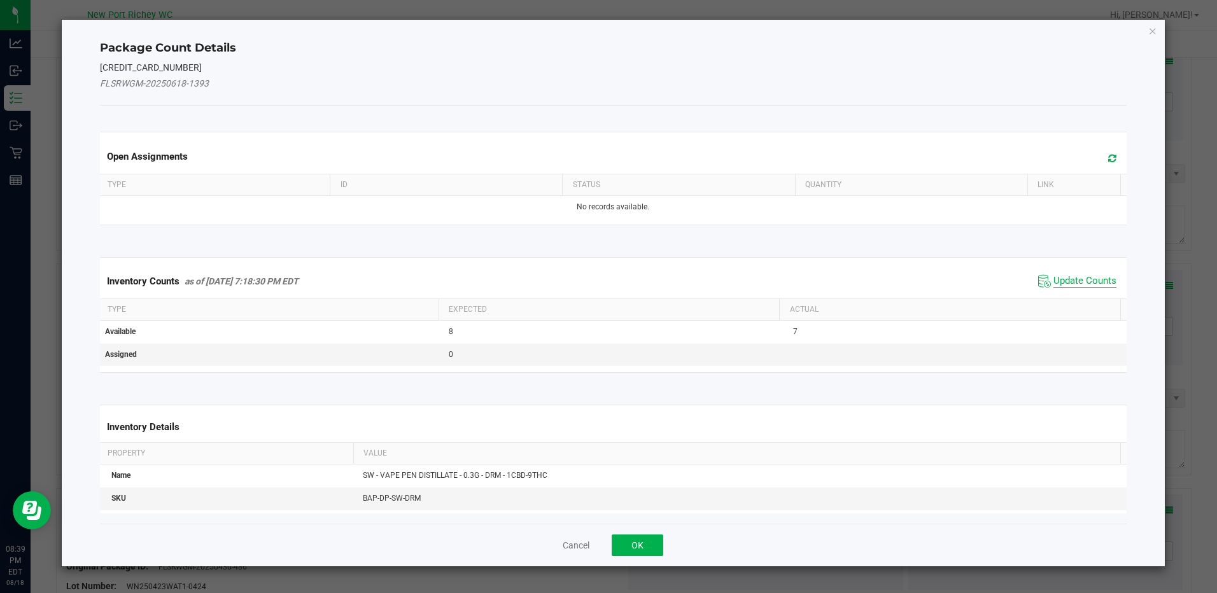
click at [1070, 275] on span "Update Counts" at bounding box center [1085, 281] width 63 height 13
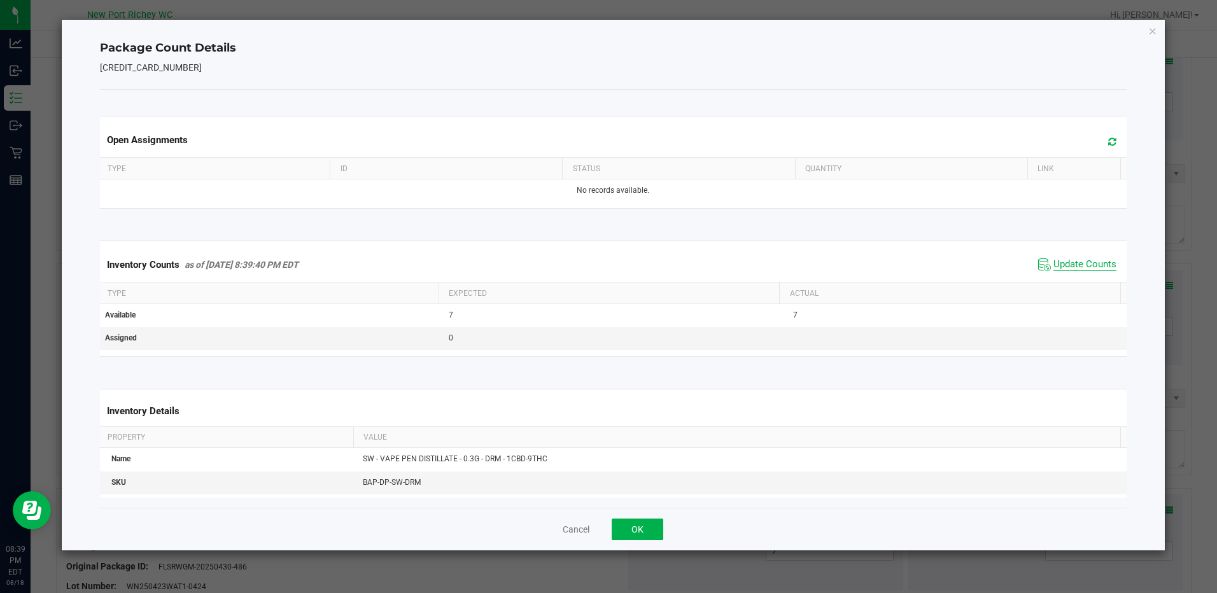
click at [1071, 269] on span "Update Counts" at bounding box center [1085, 264] width 63 height 13
click at [1068, 266] on span "Update Counts" at bounding box center [1085, 264] width 63 height 13
click at [651, 532] on button "OK" at bounding box center [638, 530] width 52 height 22
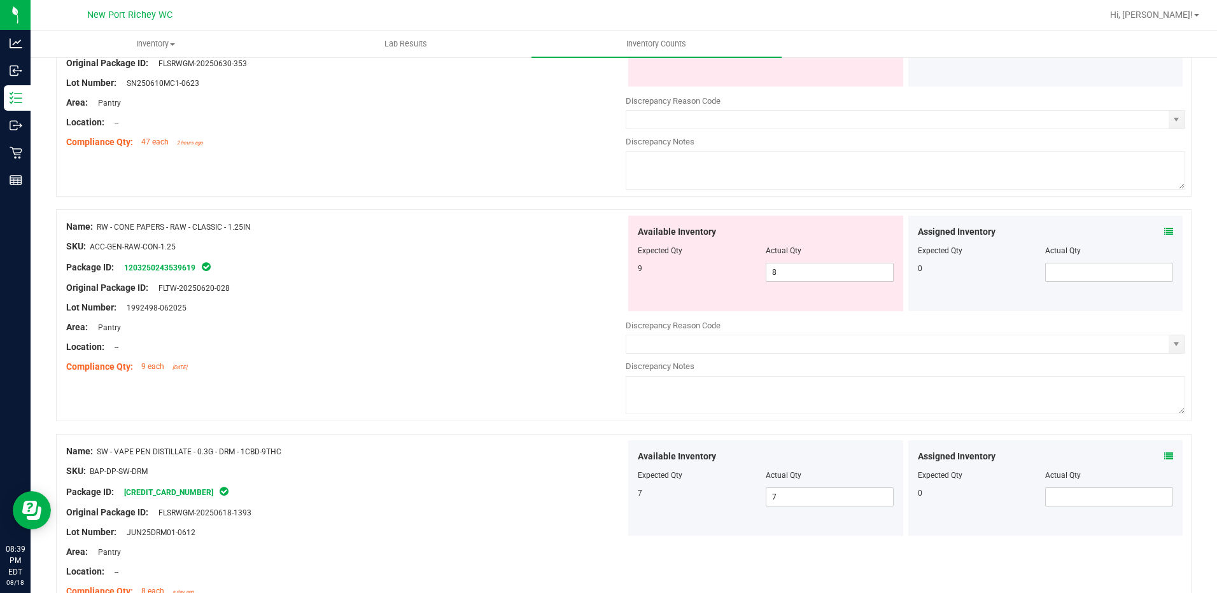
scroll to position [3284, 0]
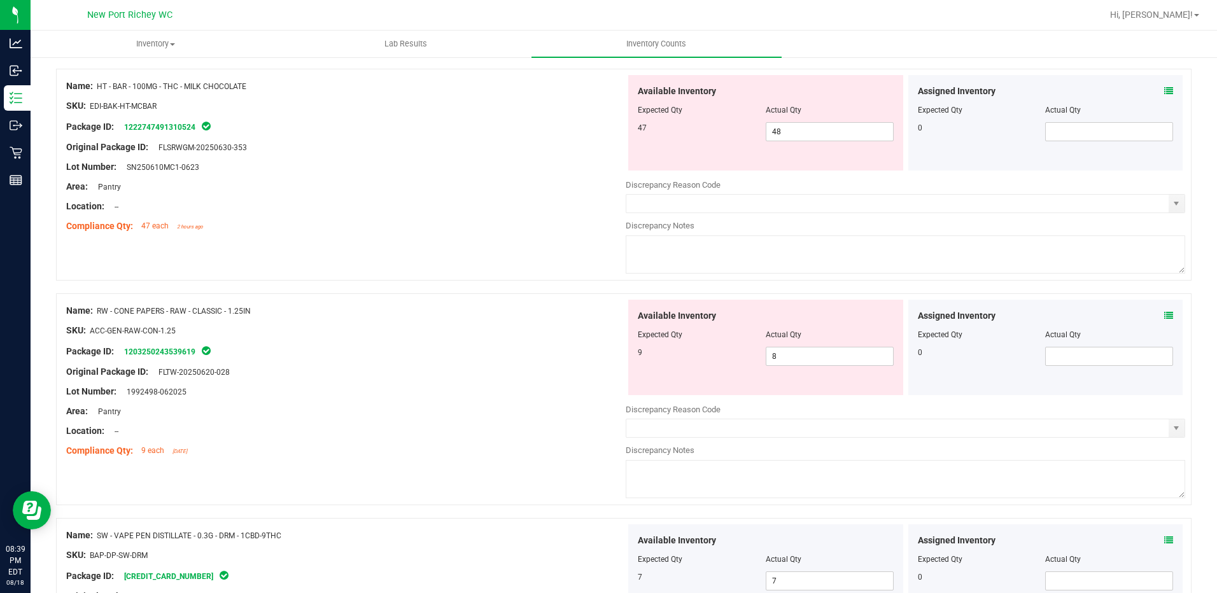
click at [1164, 312] on icon at bounding box center [1168, 315] width 9 height 9
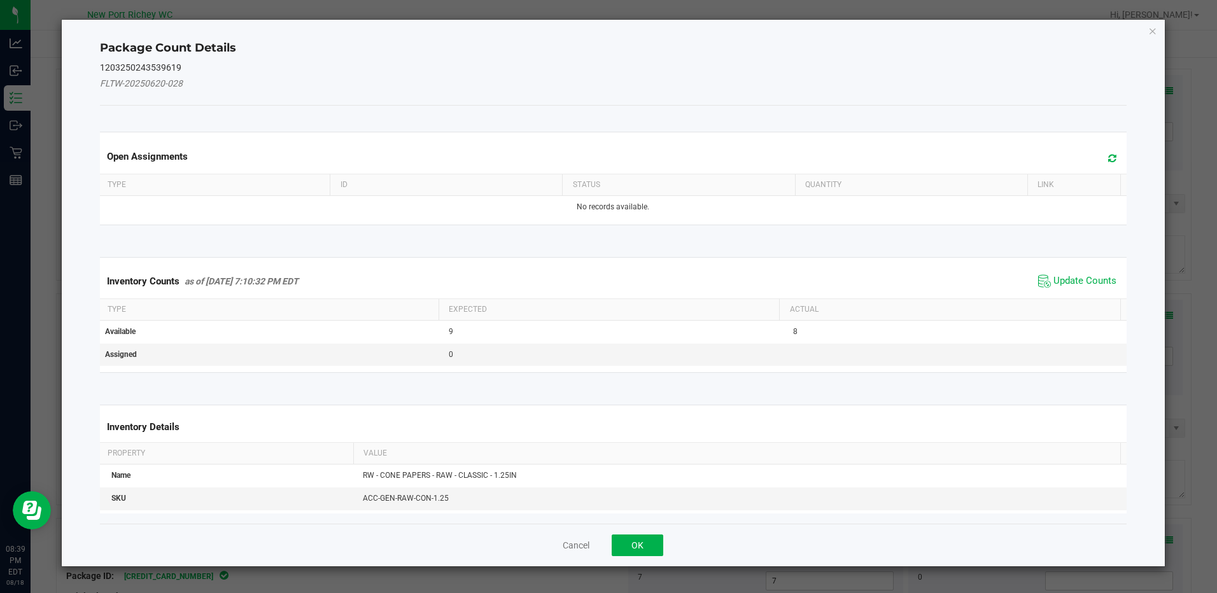
click at [1059, 273] on span "Update Counts" at bounding box center [1077, 281] width 85 height 19
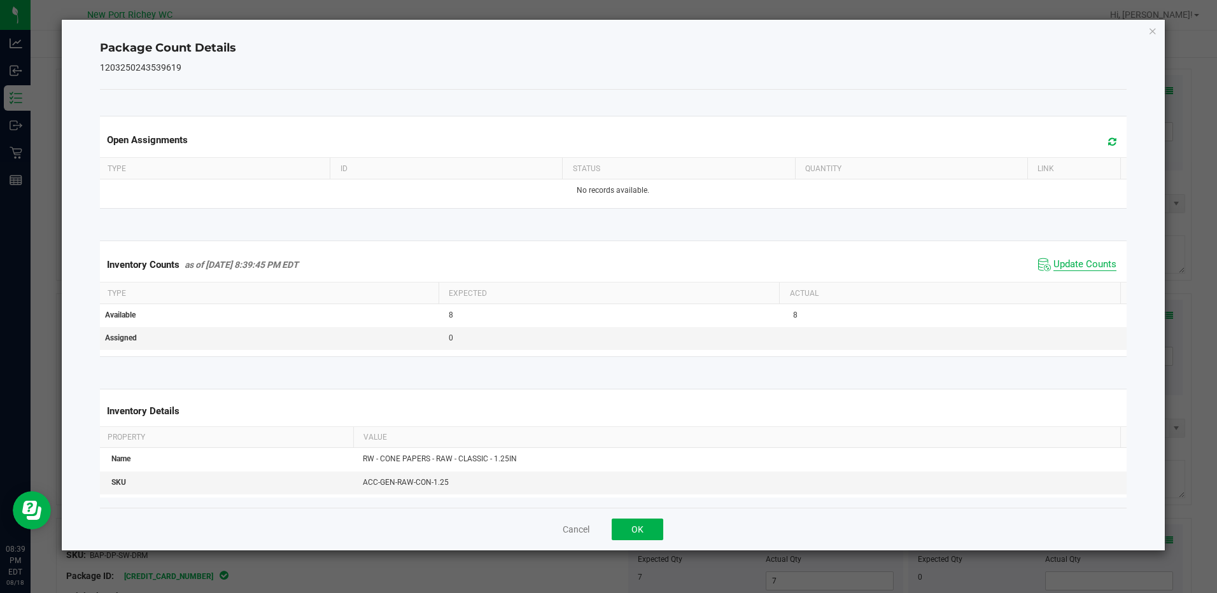
click at [1059, 264] on span "Update Counts" at bounding box center [1085, 264] width 63 height 13
drag, startPoint x: 646, startPoint y: 521, endPoint x: 649, endPoint y: 510, distance: 11.5
click at [646, 519] on button "OK" at bounding box center [638, 530] width 52 height 22
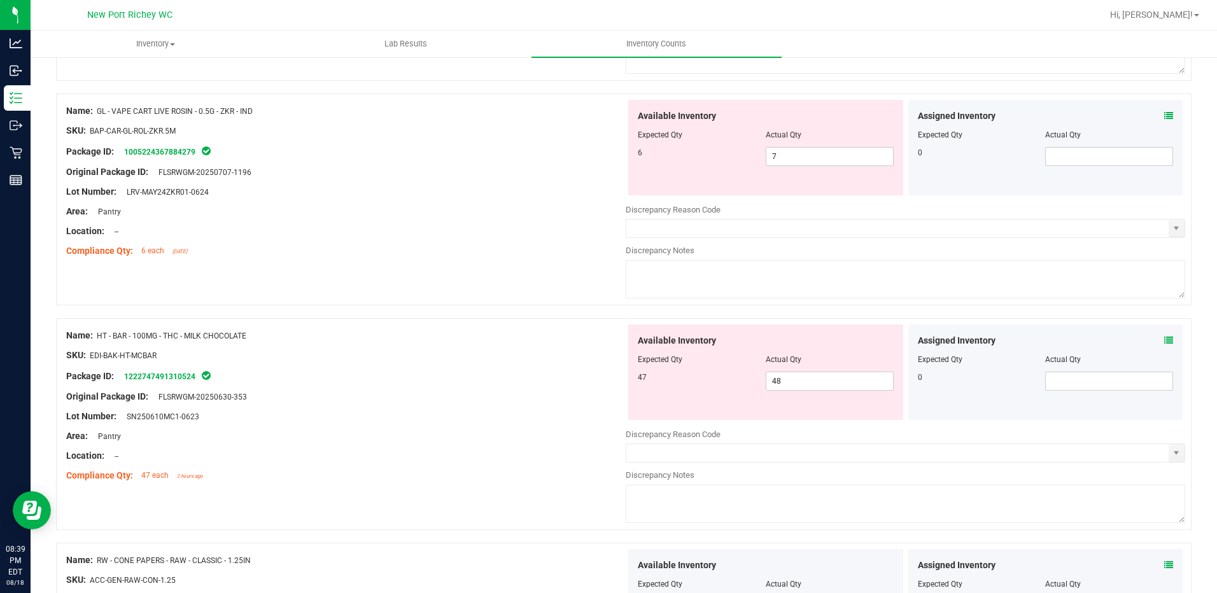
scroll to position [3030, 0]
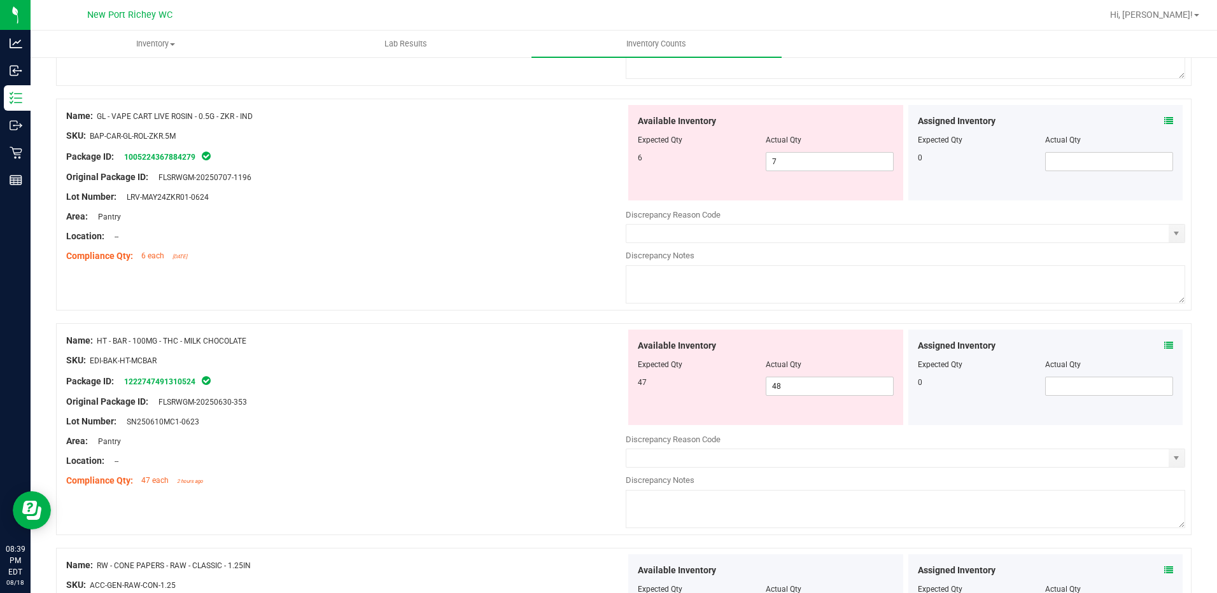
click at [1164, 344] on icon at bounding box center [1168, 345] width 9 height 9
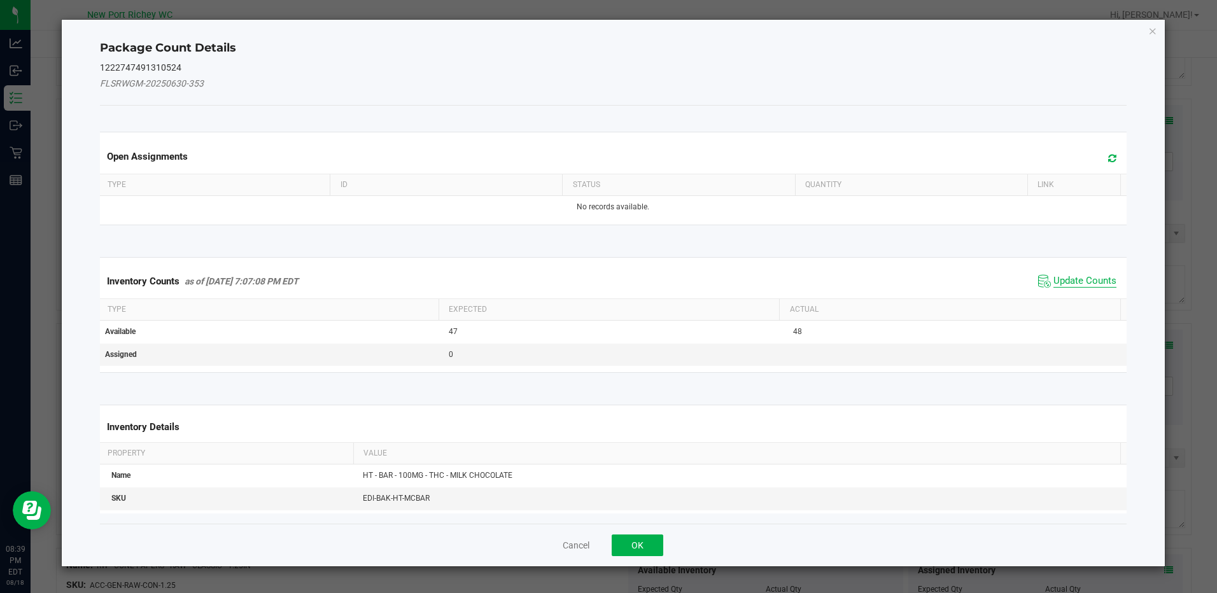
click at [1079, 280] on span "Update Counts" at bounding box center [1085, 281] width 63 height 13
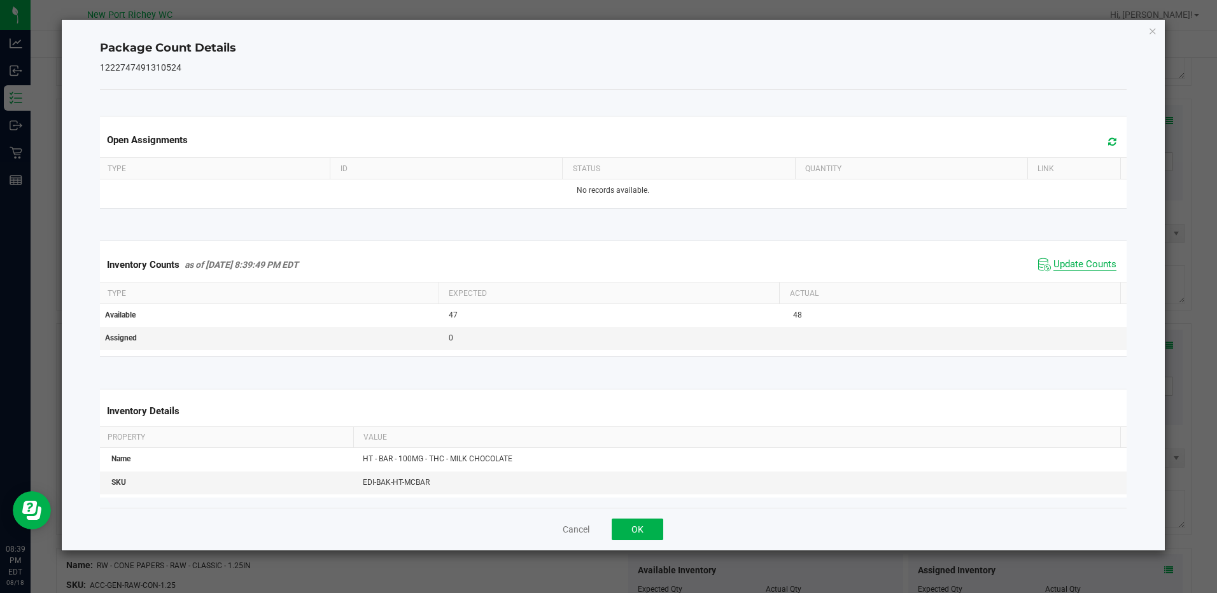
click at [1068, 259] on span "Update Counts" at bounding box center [1085, 264] width 63 height 13
click at [650, 528] on button "OK" at bounding box center [638, 530] width 52 height 22
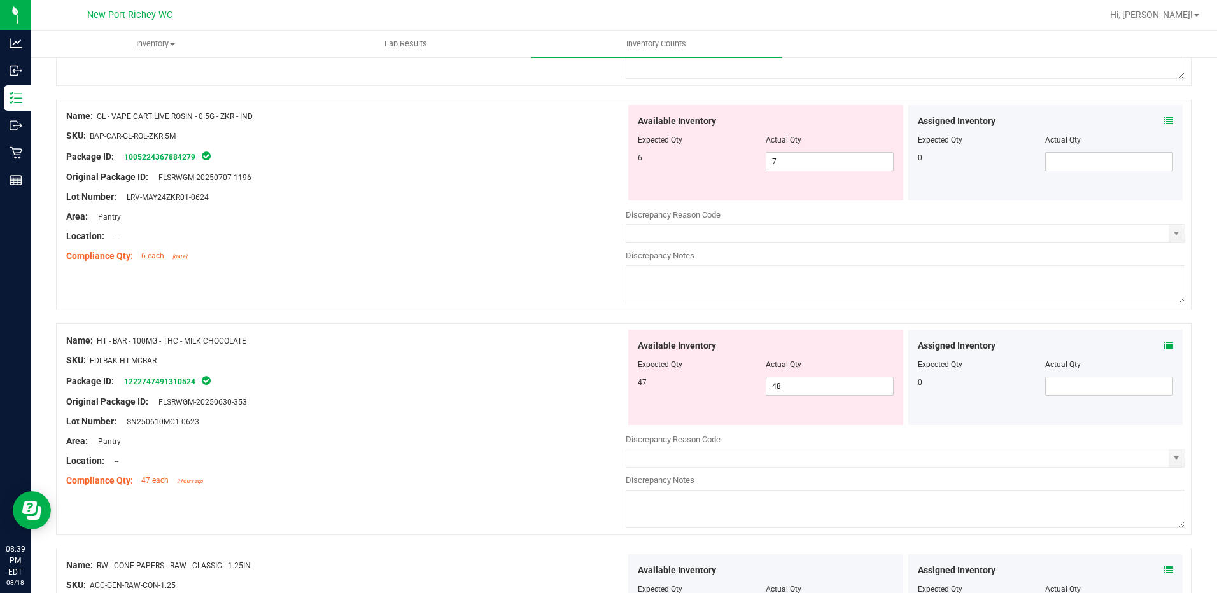
click at [1153, 119] on div "Assigned Inventory" at bounding box center [1046, 121] width 256 height 13
click at [1164, 118] on icon at bounding box center [1168, 121] width 9 height 9
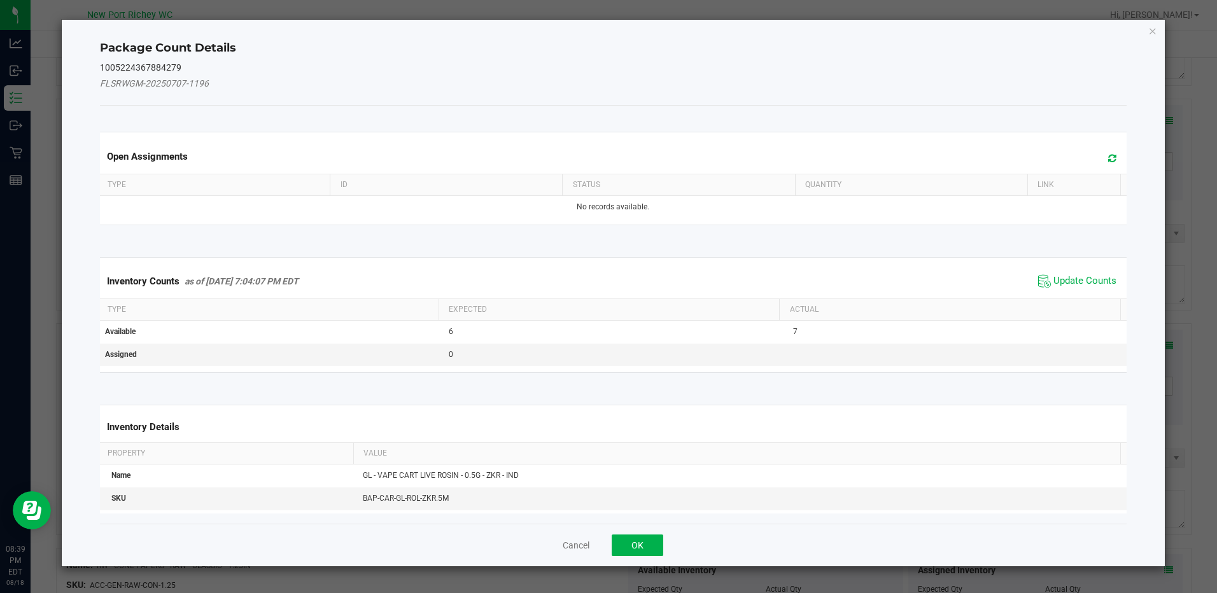
click at [1052, 272] on span "Update Counts" at bounding box center [1077, 281] width 85 height 19
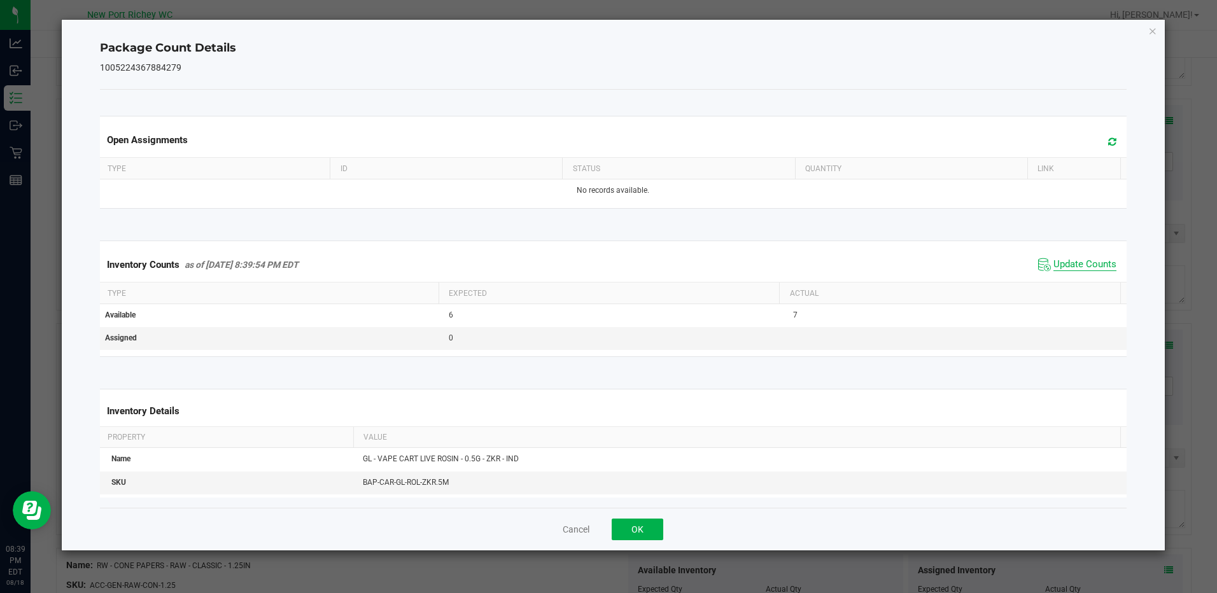
click at [1057, 261] on span "Update Counts" at bounding box center [1085, 264] width 63 height 13
click at [658, 537] on button "OK" at bounding box center [638, 530] width 52 height 22
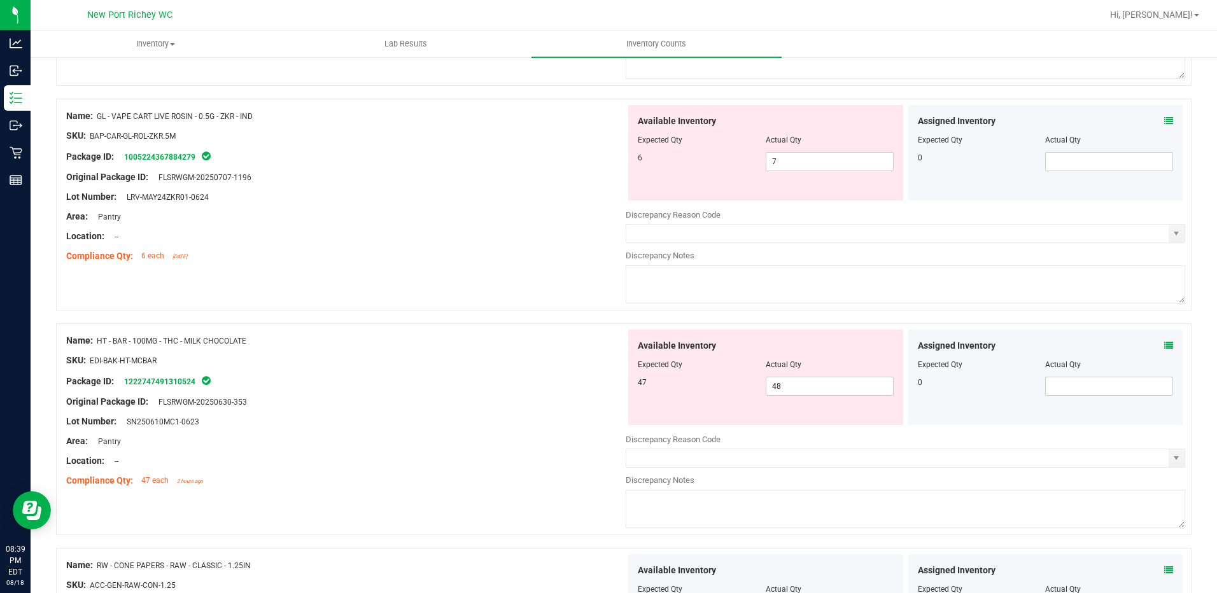
scroll to position [2902, 0]
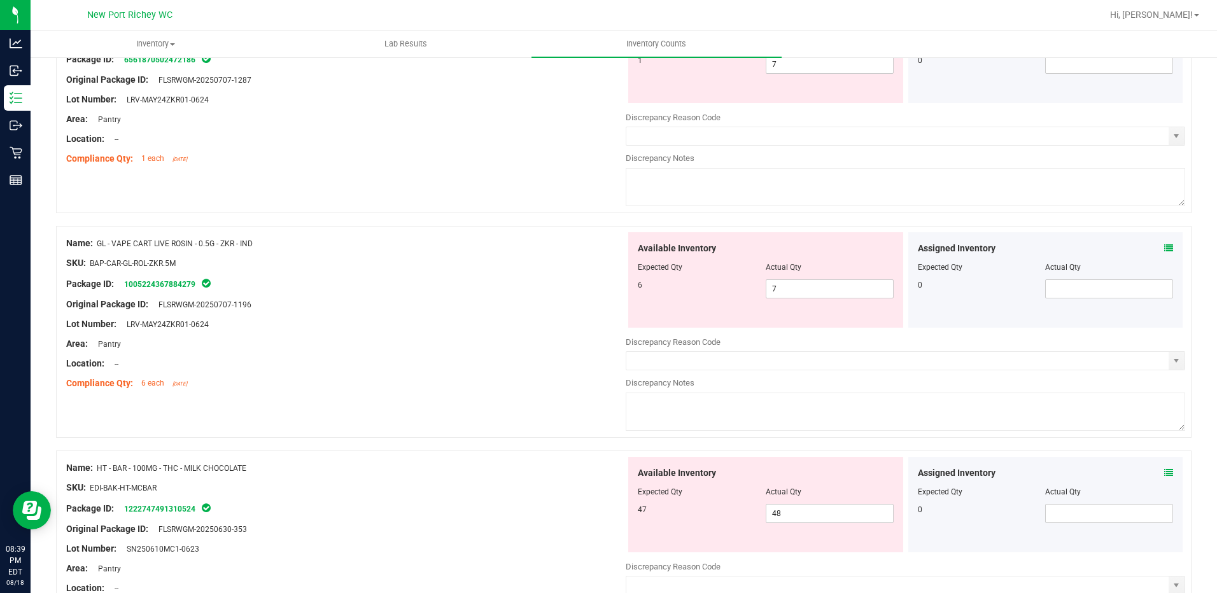
click at [1164, 245] on icon at bounding box center [1168, 248] width 9 height 9
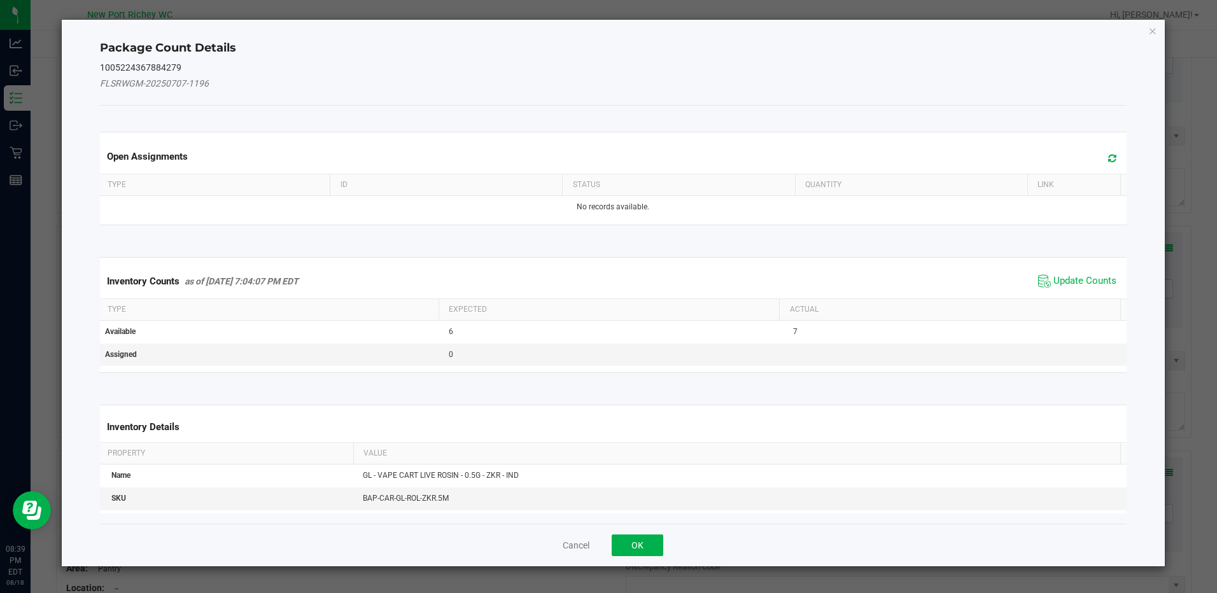
click at [1084, 272] on span "Update Counts" at bounding box center [1077, 281] width 85 height 19
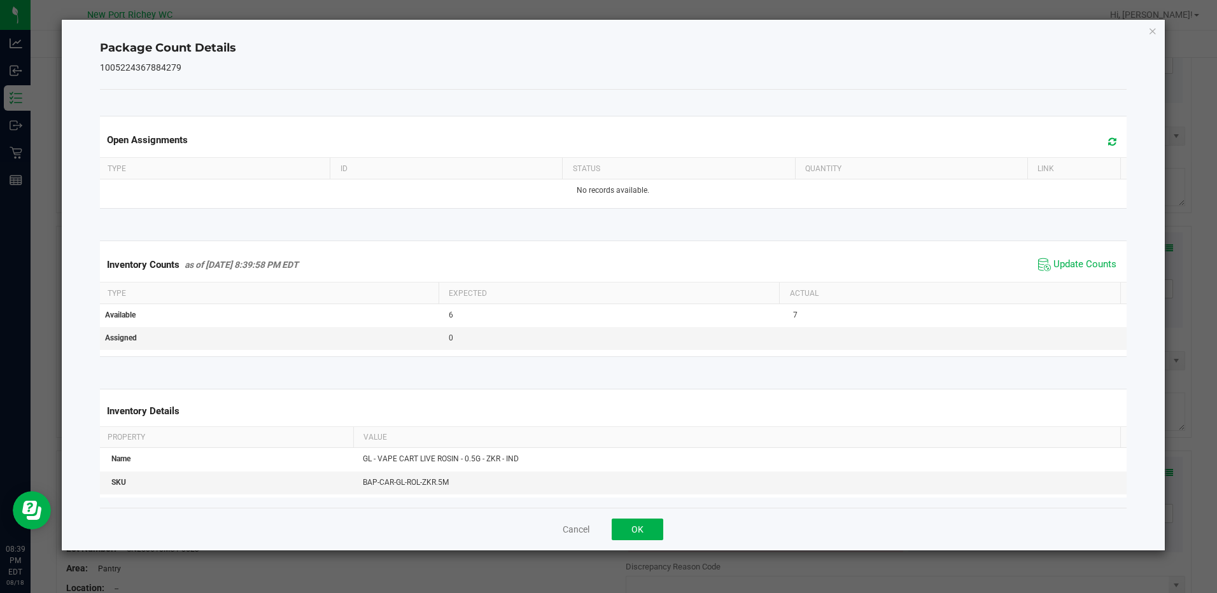
click at [1077, 255] on span "Update Counts" at bounding box center [1077, 264] width 85 height 19
click at [1074, 255] on span "Update Counts" at bounding box center [1077, 264] width 85 height 19
click at [654, 524] on button "OK" at bounding box center [638, 530] width 52 height 22
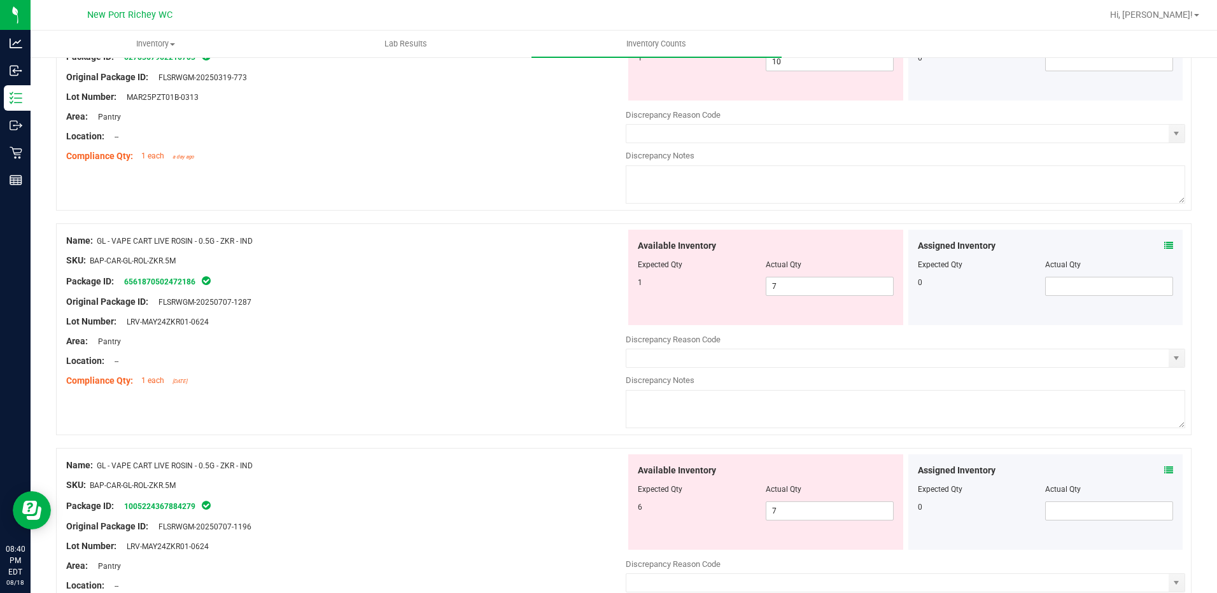
scroll to position [2648, 0]
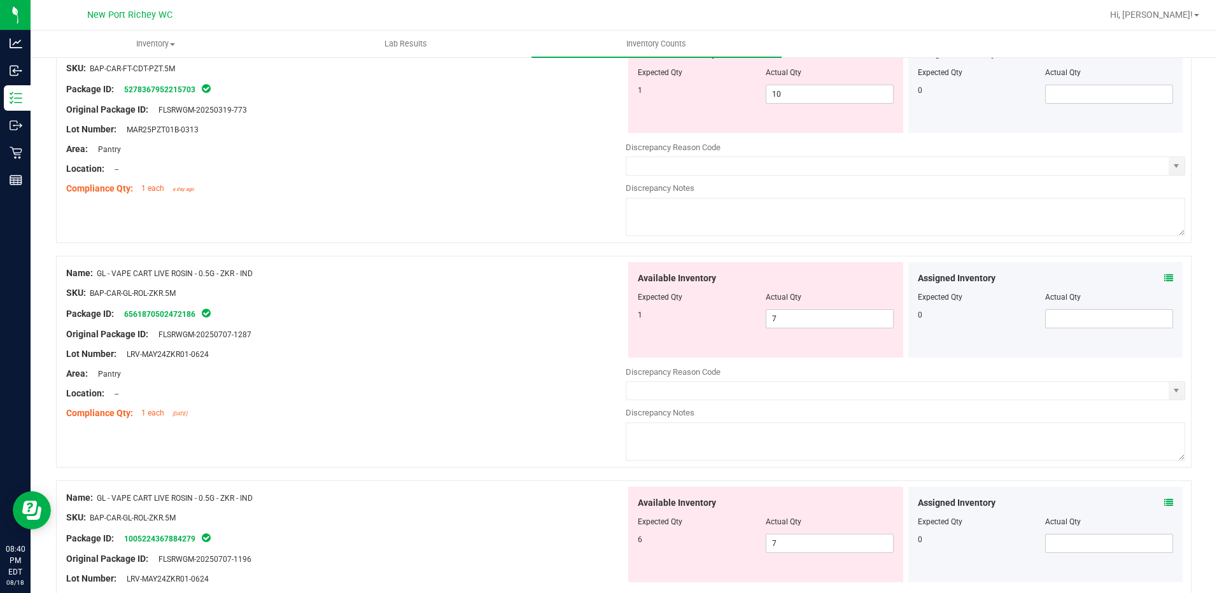
click at [1164, 275] on icon at bounding box center [1168, 278] width 9 height 9
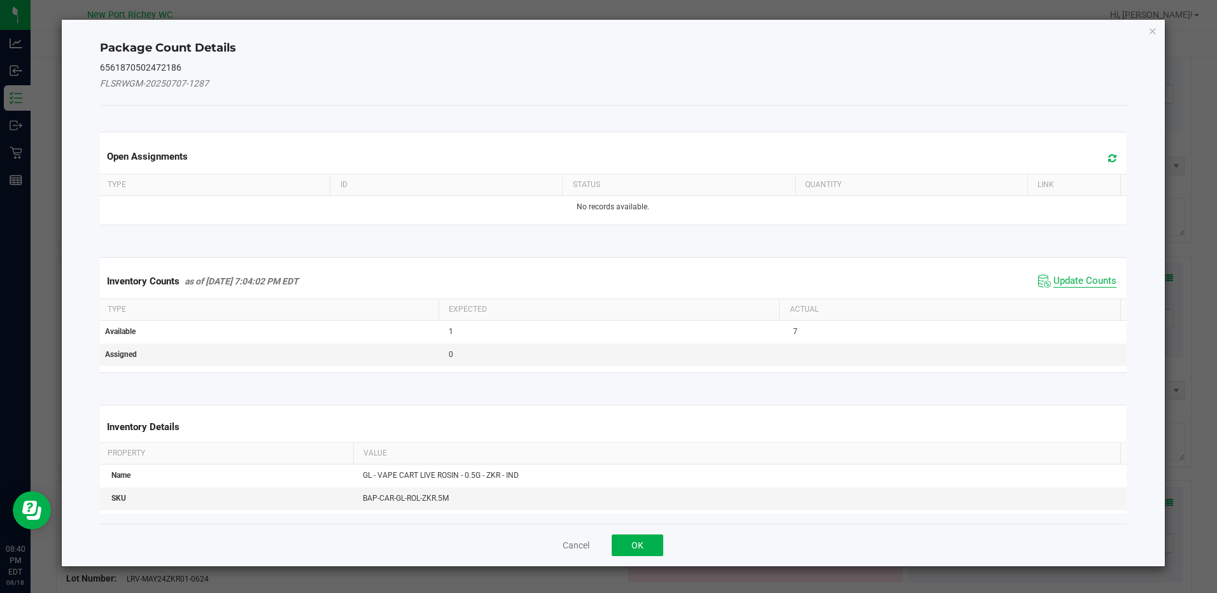
click at [1063, 281] on span "Update Counts" at bounding box center [1085, 281] width 63 height 13
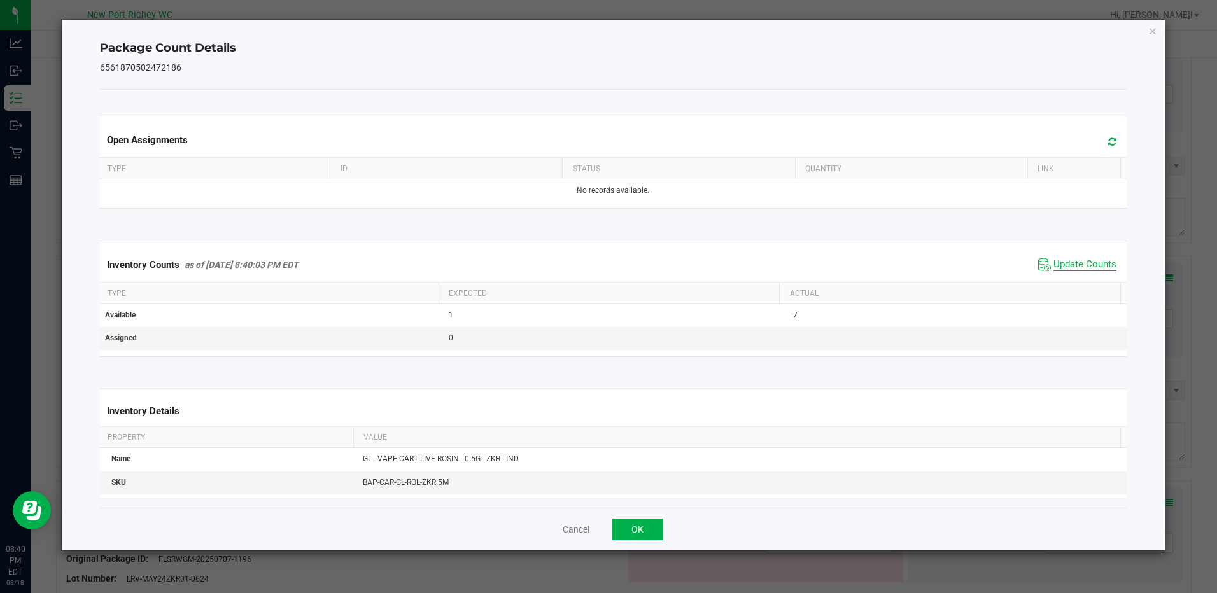
click at [1064, 262] on span "Update Counts" at bounding box center [1085, 264] width 63 height 13
click at [630, 526] on button "OK" at bounding box center [638, 530] width 52 height 22
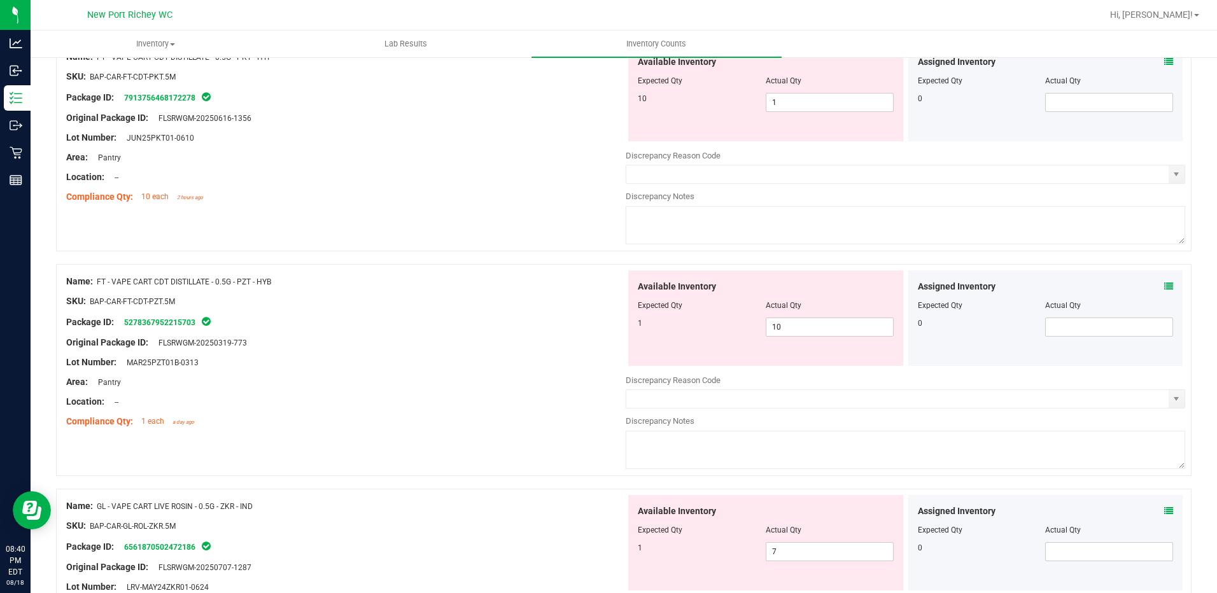
scroll to position [2393, 0]
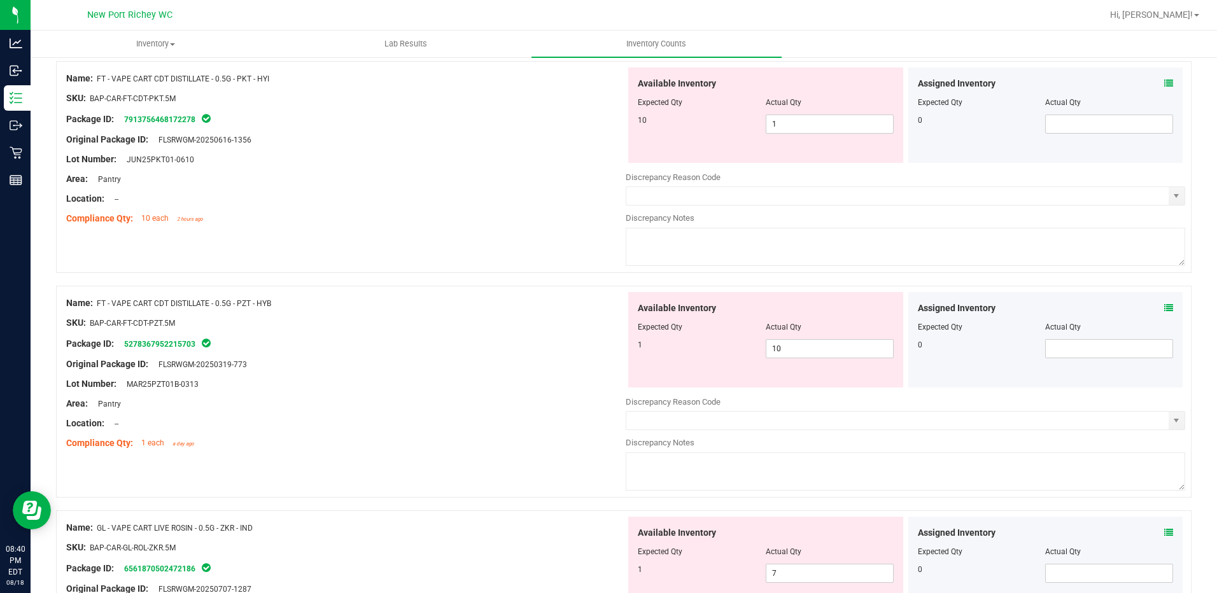
click at [1164, 309] on div "Assigned Inventory Expected Qty Actual Qty 0" at bounding box center [1045, 339] width 275 height 95
click at [1154, 307] on div "Assigned Inventory" at bounding box center [1046, 308] width 256 height 13
click at [1164, 306] on icon at bounding box center [1168, 308] width 9 height 9
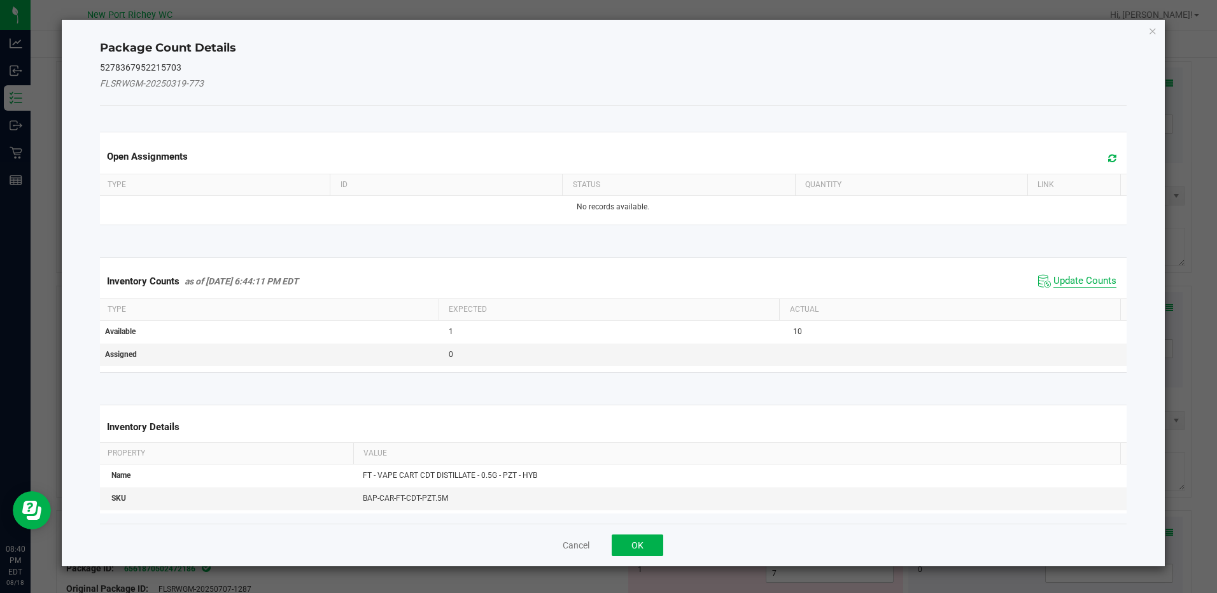
click at [1087, 278] on span "Update Counts" at bounding box center [1085, 281] width 63 height 13
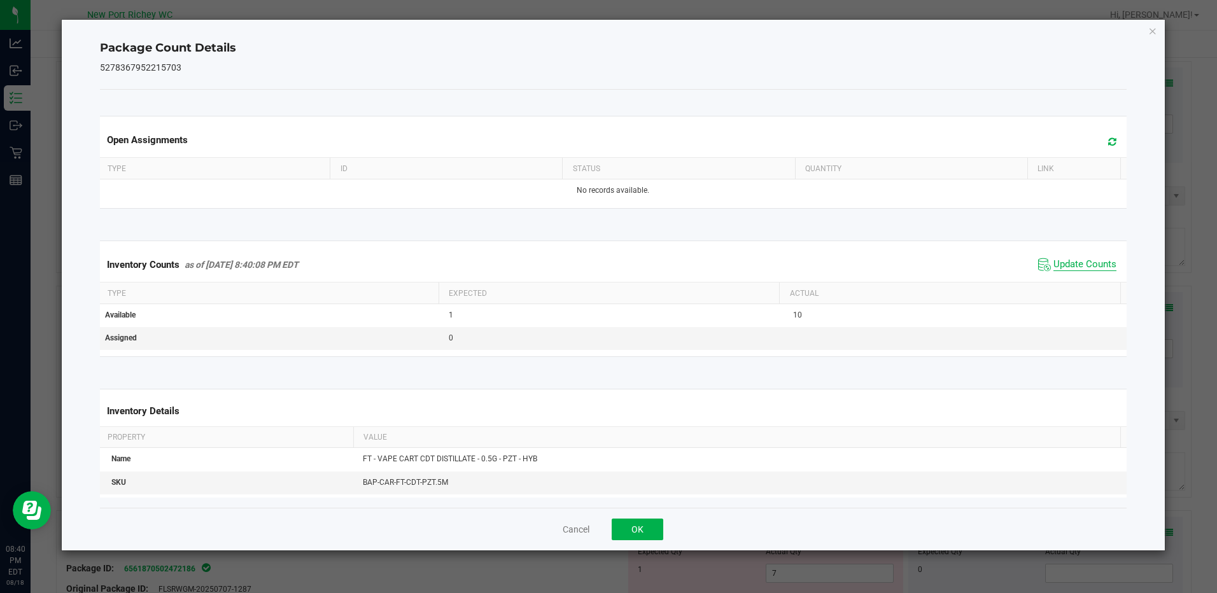
click at [1070, 265] on span "Update Counts" at bounding box center [1085, 264] width 63 height 13
click at [647, 522] on button "OK" at bounding box center [638, 530] width 52 height 22
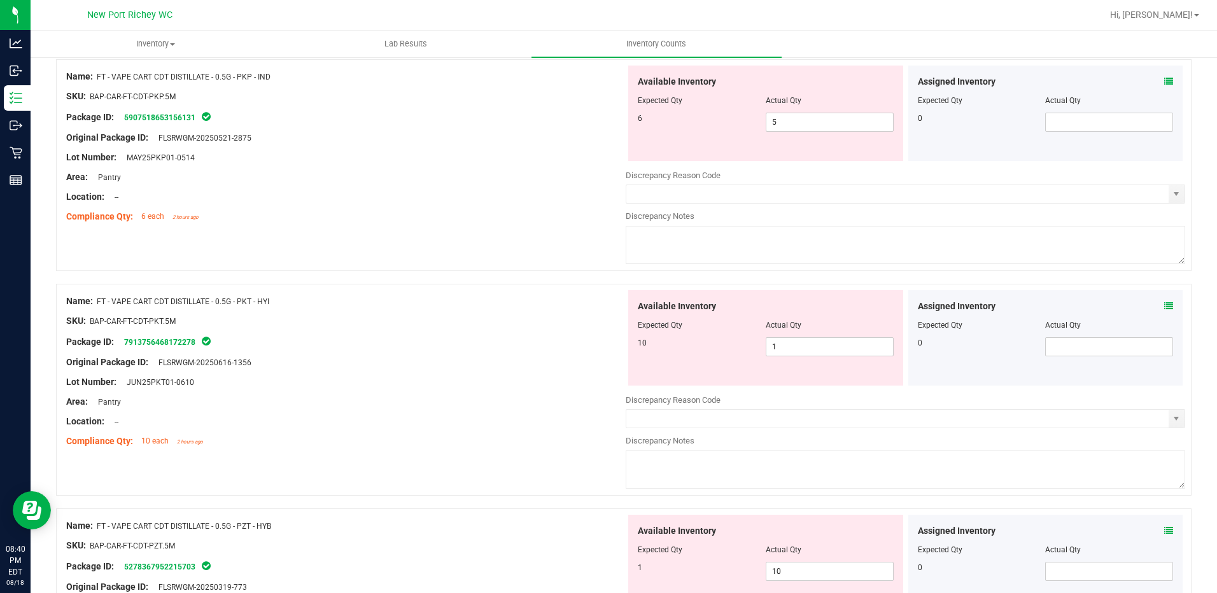
scroll to position [2138, 0]
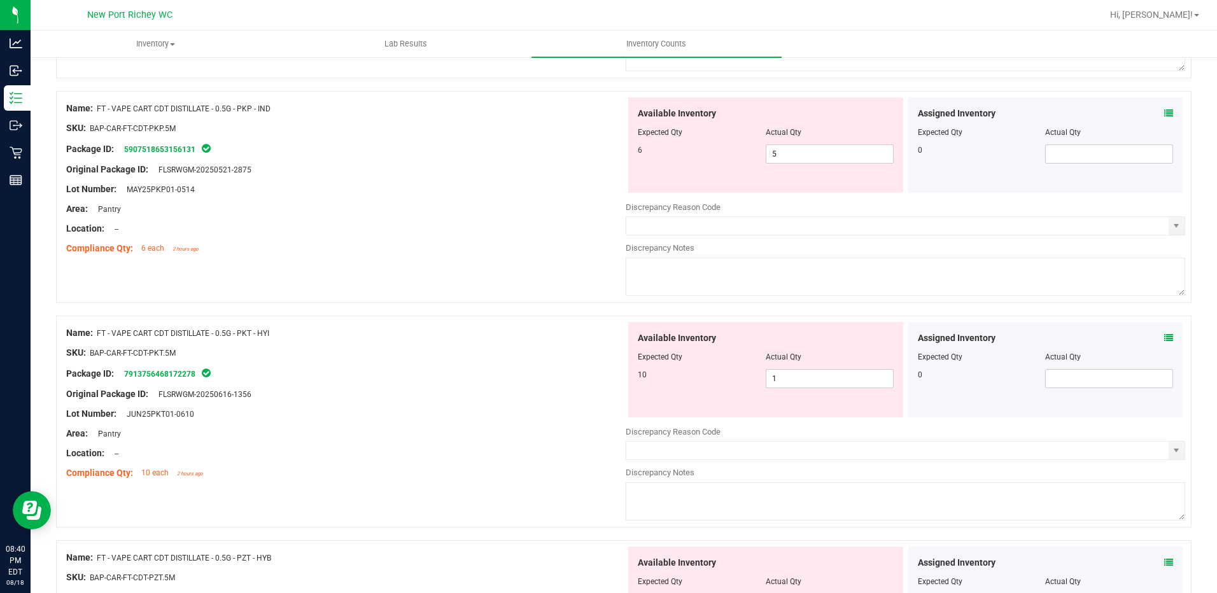
click at [1164, 335] on icon at bounding box center [1168, 338] width 9 height 9
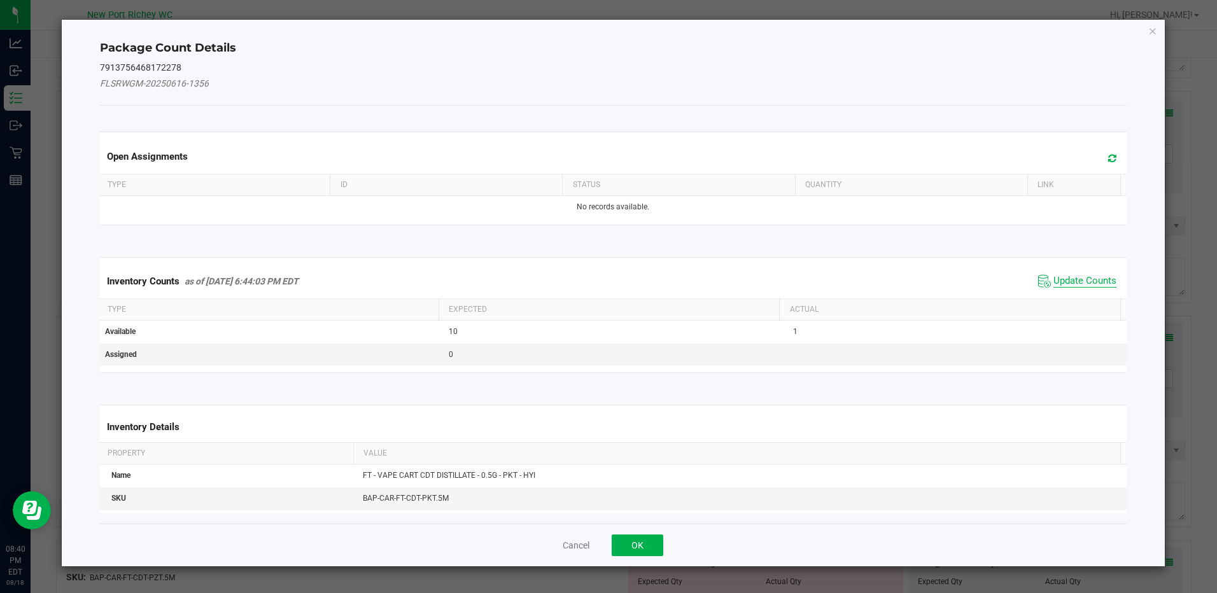
click at [1068, 281] on span "Update Counts" at bounding box center [1085, 281] width 63 height 13
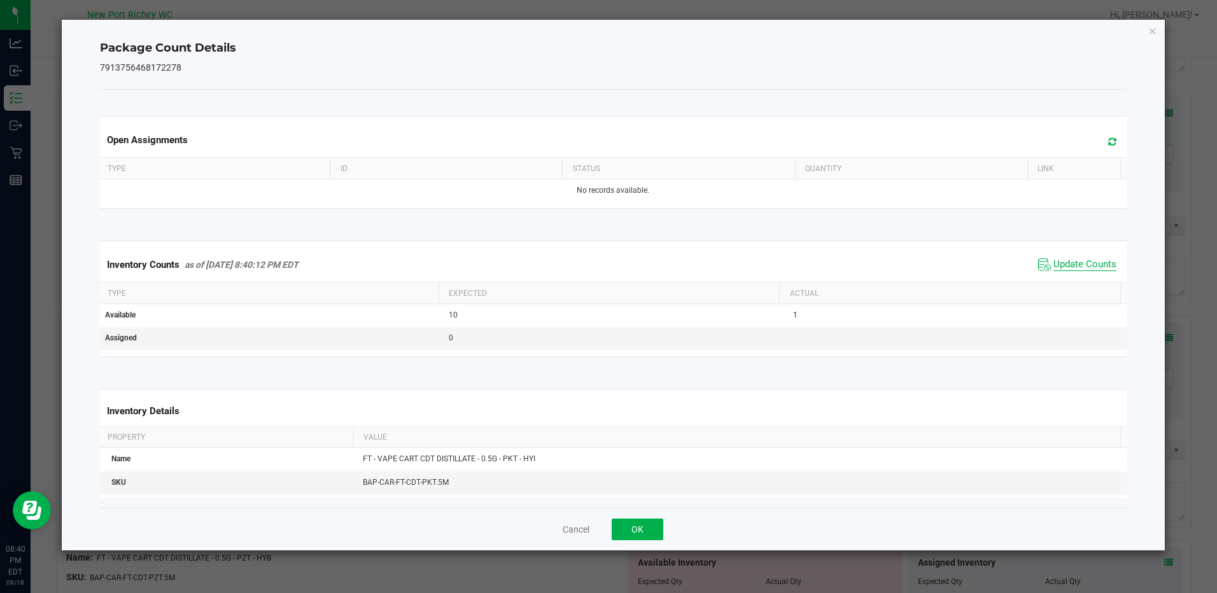
click at [1068, 269] on span "Update Counts" at bounding box center [1085, 264] width 63 height 13
click at [655, 525] on button "OK" at bounding box center [638, 530] width 52 height 22
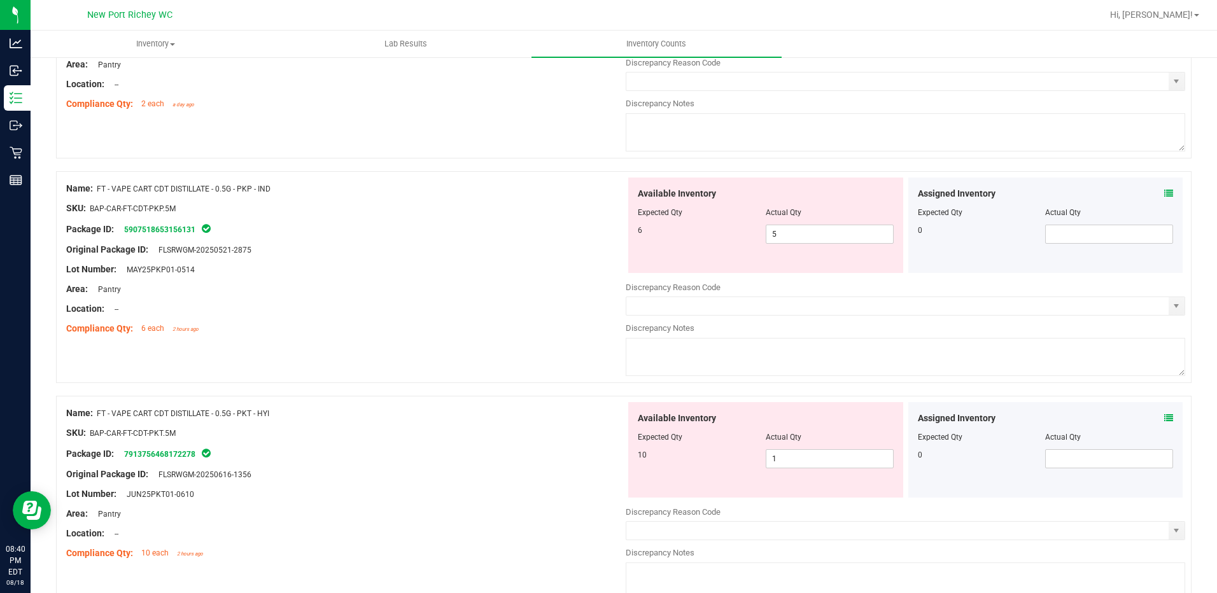
scroll to position [1947, 0]
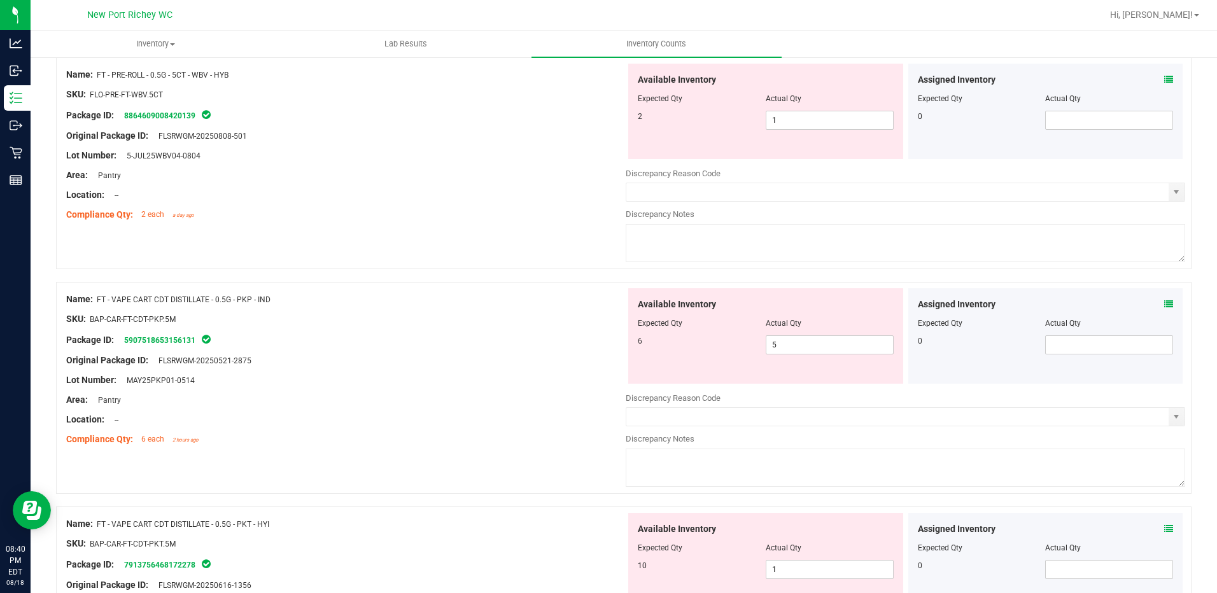
click at [1164, 303] on icon at bounding box center [1168, 304] width 9 height 9
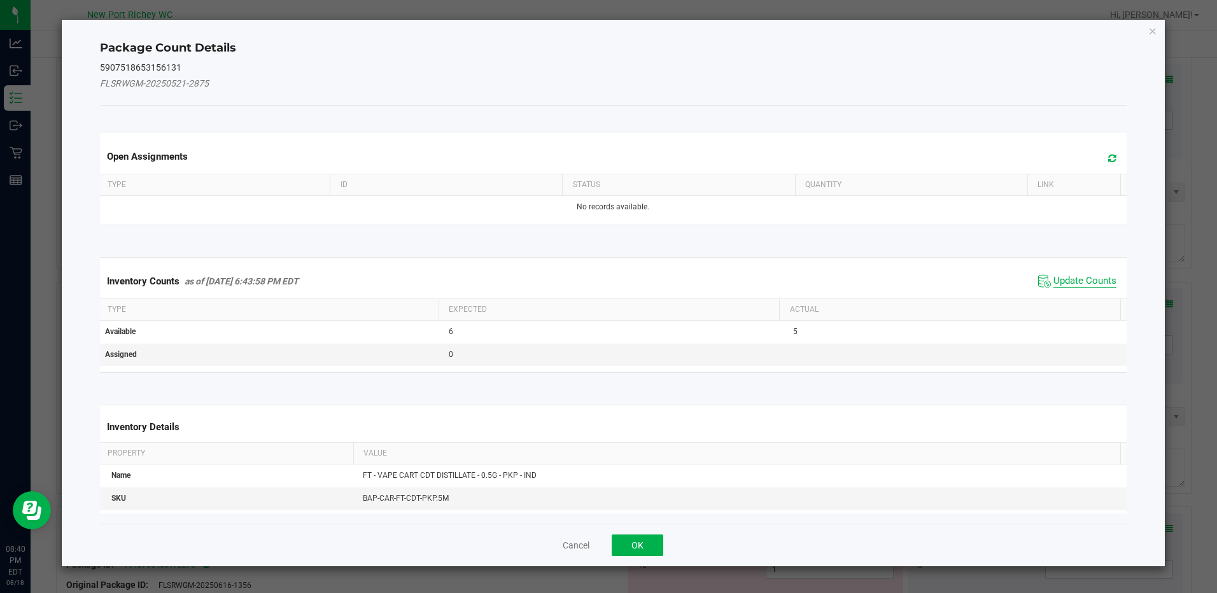
click at [1089, 279] on span "Update Counts" at bounding box center [1085, 281] width 63 height 13
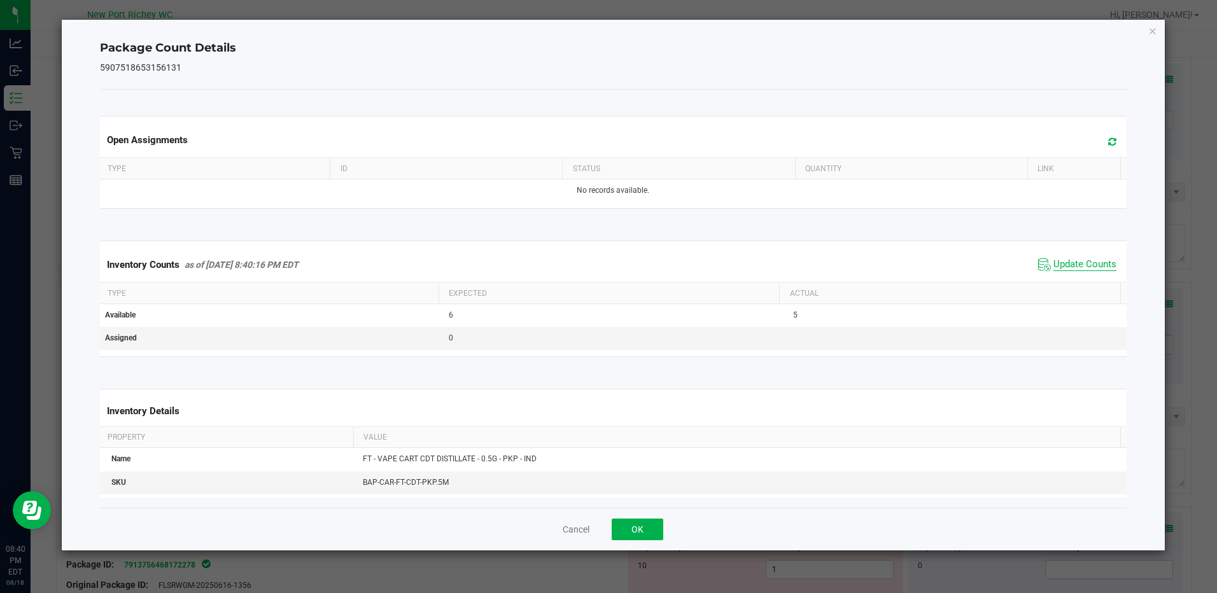
click at [1068, 262] on span "Update Counts" at bounding box center [1085, 264] width 63 height 13
click at [643, 525] on button "OK" at bounding box center [638, 530] width 52 height 22
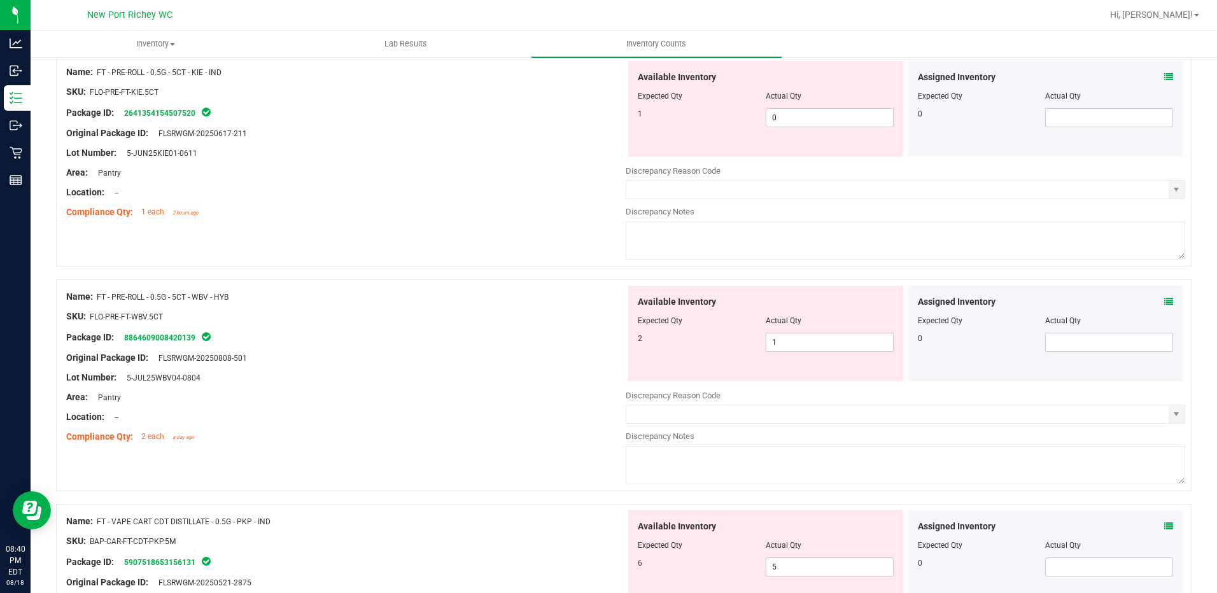
scroll to position [1693, 0]
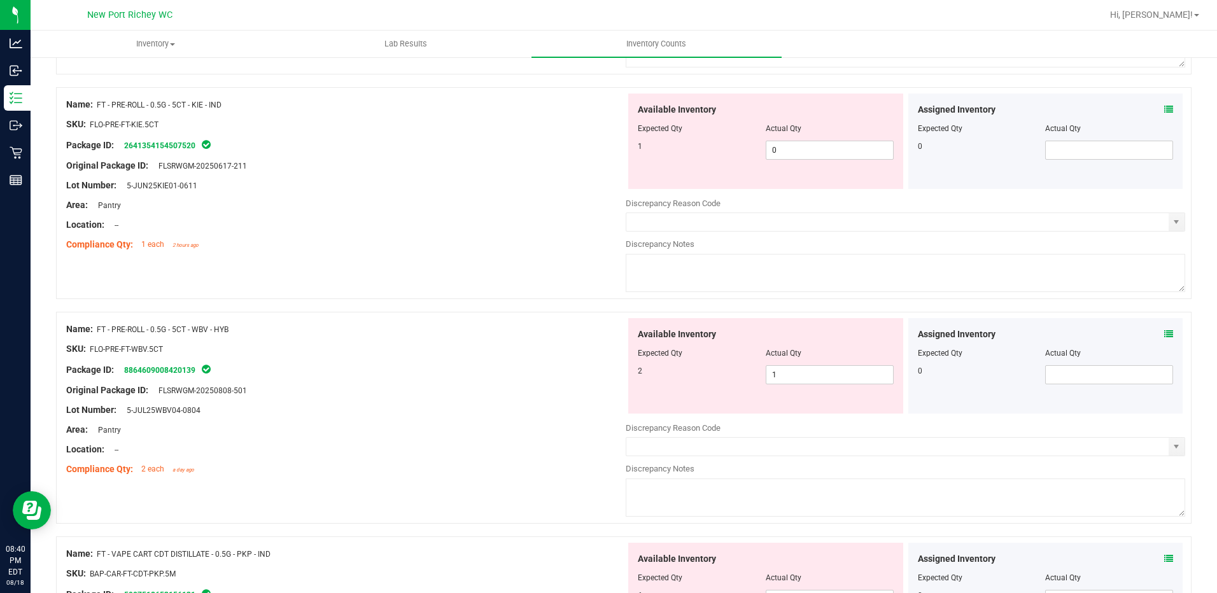
click at [1164, 334] on icon at bounding box center [1168, 334] width 9 height 9
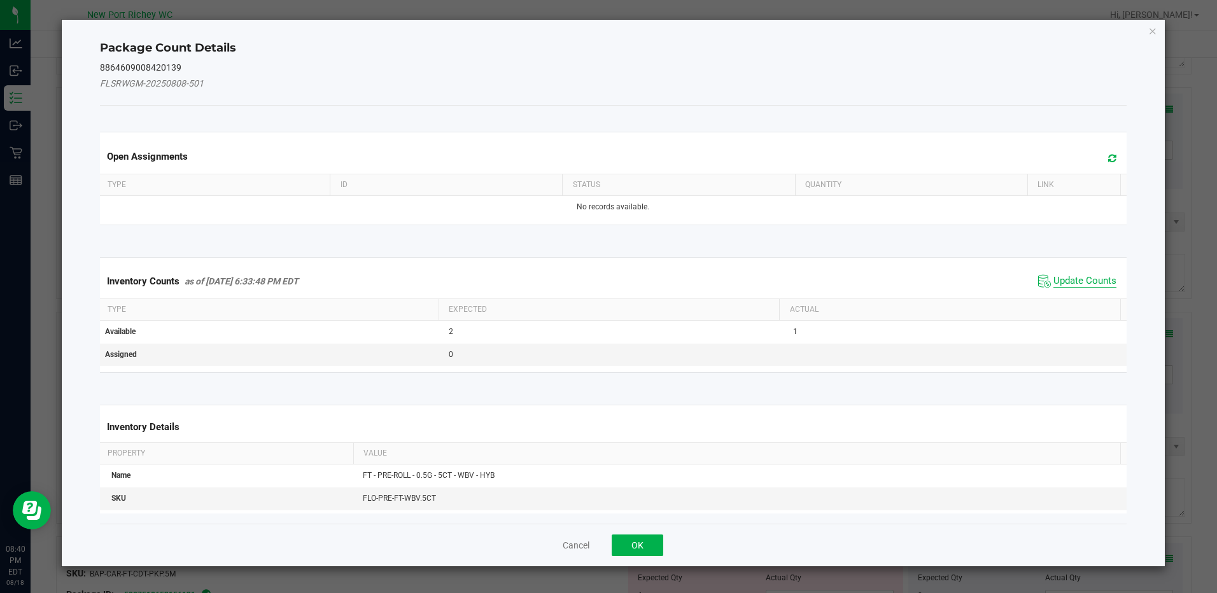
click at [1075, 275] on span "Update Counts" at bounding box center [1085, 281] width 63 height 13
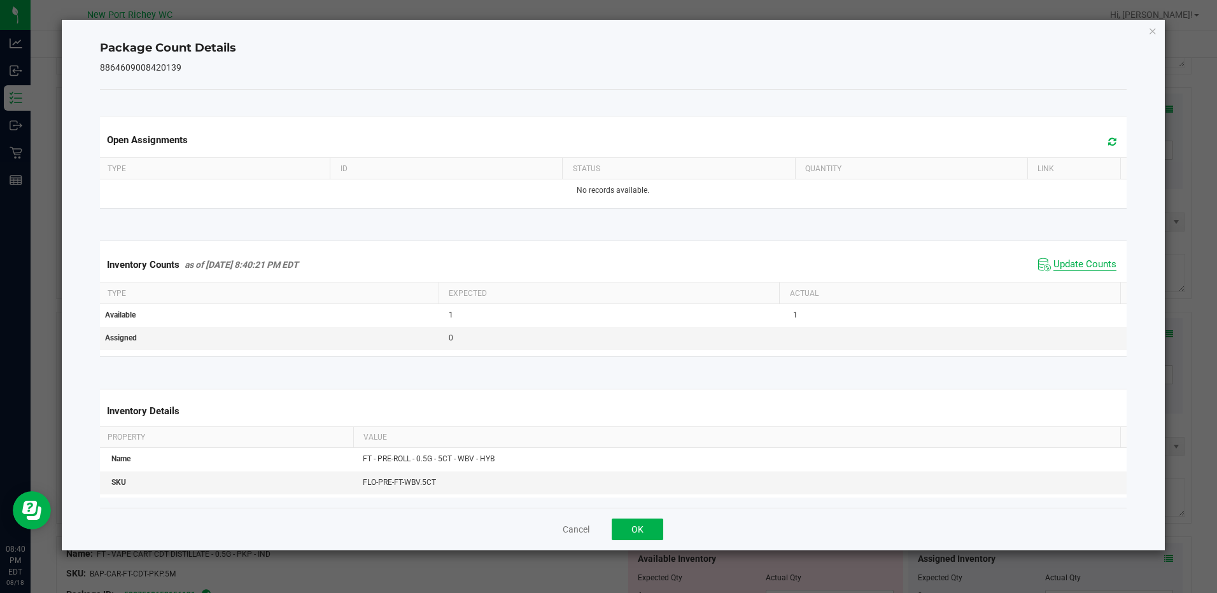
click at [1069, 265] on span "Update Counts" at bounding box center [1085, 264] width 63 height 13
click at [1063, 258] on span "Update Counts" at bounding box center [1085, 264] width 63 height 13
click at [643, 533] on button "OK" at bounding box center [638, 530] width 52 height 22
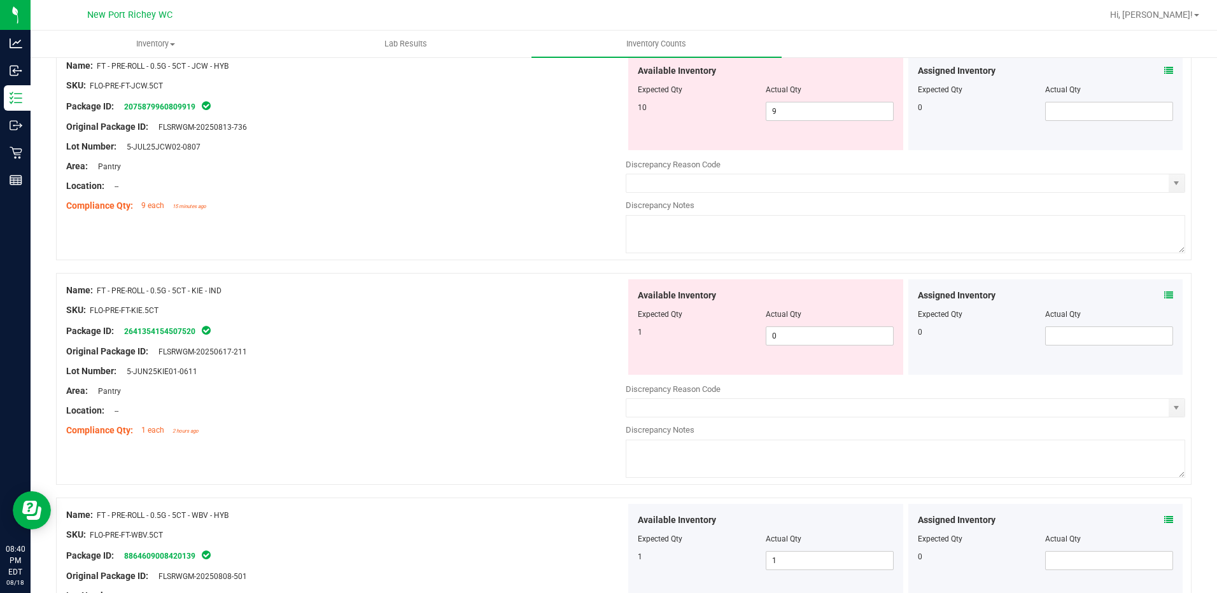
scroll to position [1502, 0]
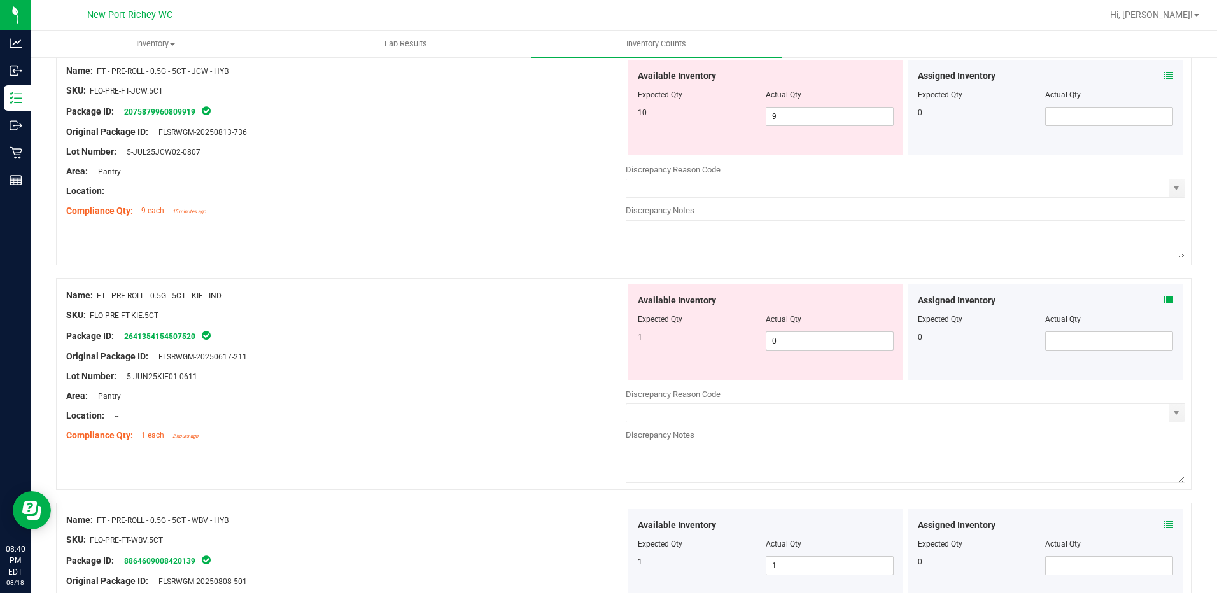
click at [1164, 299] on icon at bounding box center [1168, 300] width 9 height 9
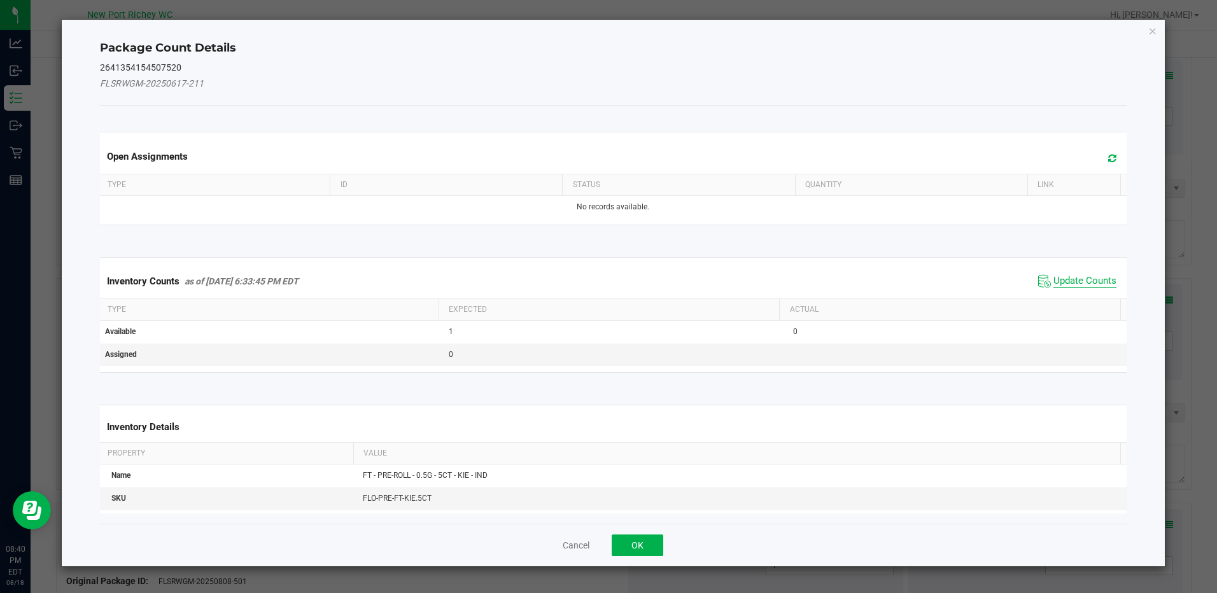
click at [1080, 275] on span "Update Counts" at bounding box center [1085, 281] width 63 height 13
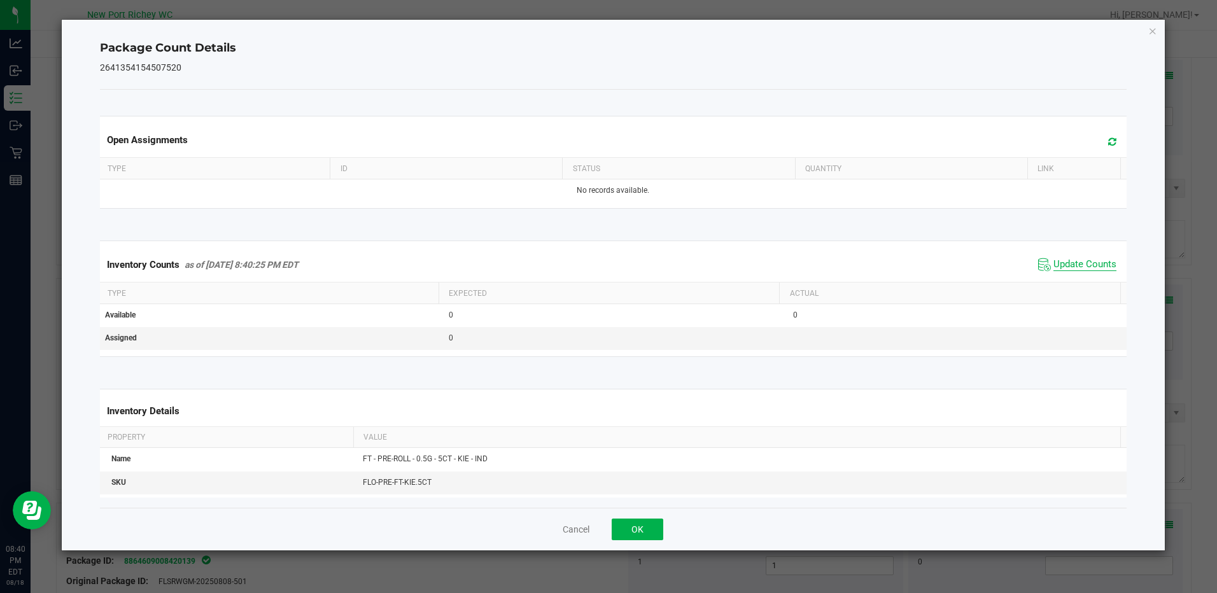
click at [1054, 262] on span "Update Counts" at bounding box center [1085, 264] width 63 height 13
click at [642, 525] on button "OK" at bounding box center [638, 530] width 52 height 22
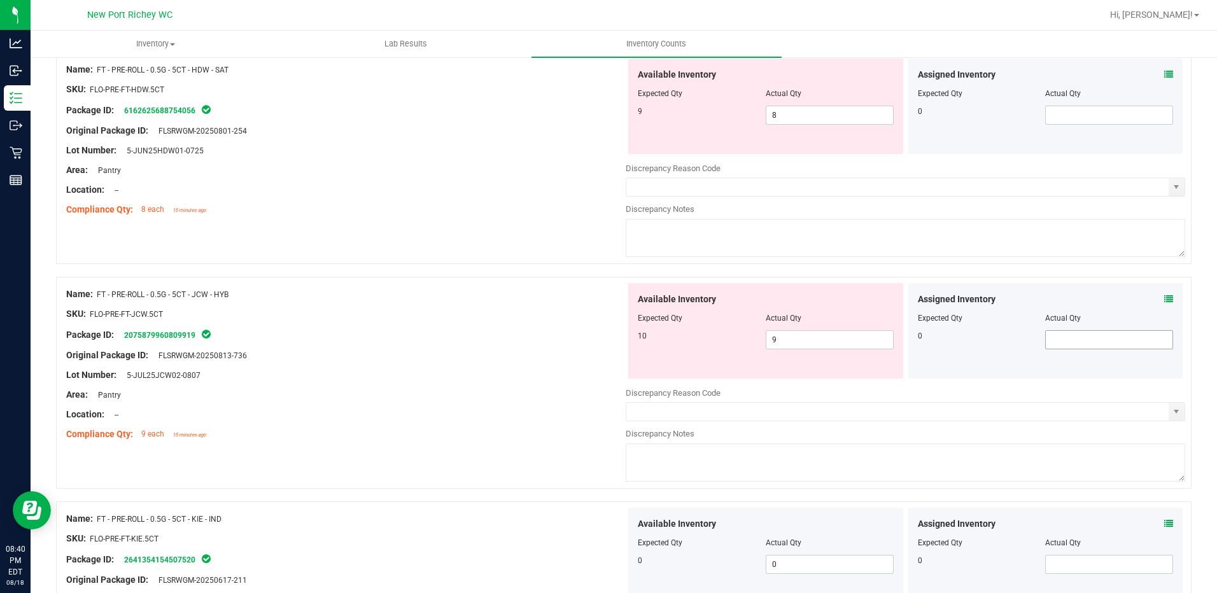
scroll to position [1247, 0]
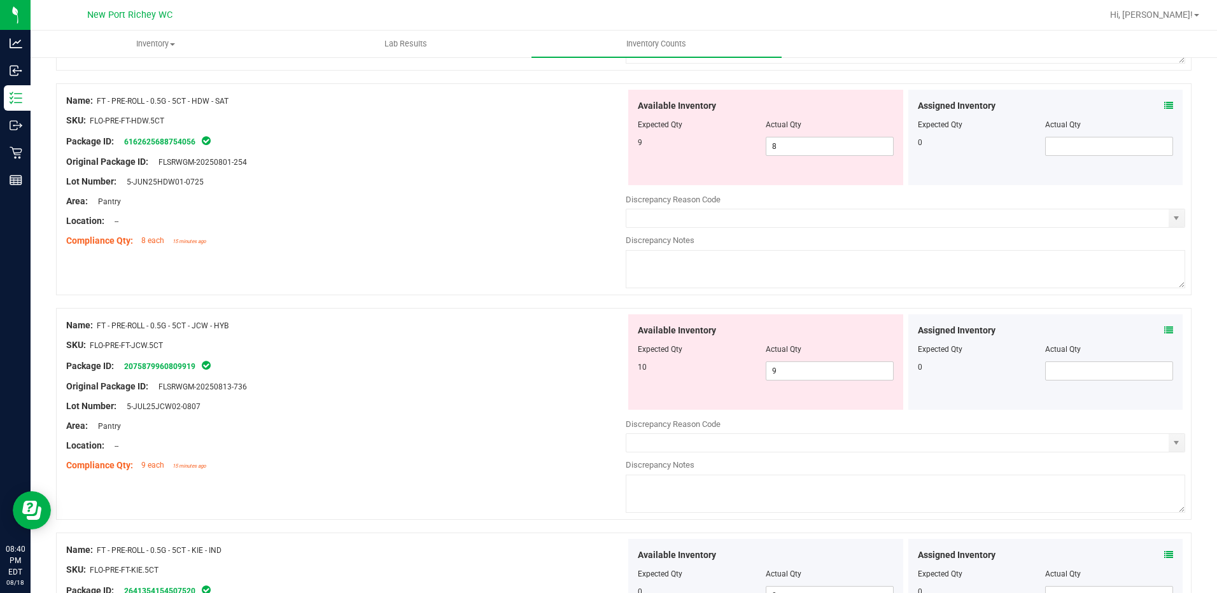
click at [1164, 331] on icon at bounding box center [1168, 330] width 9 height 9
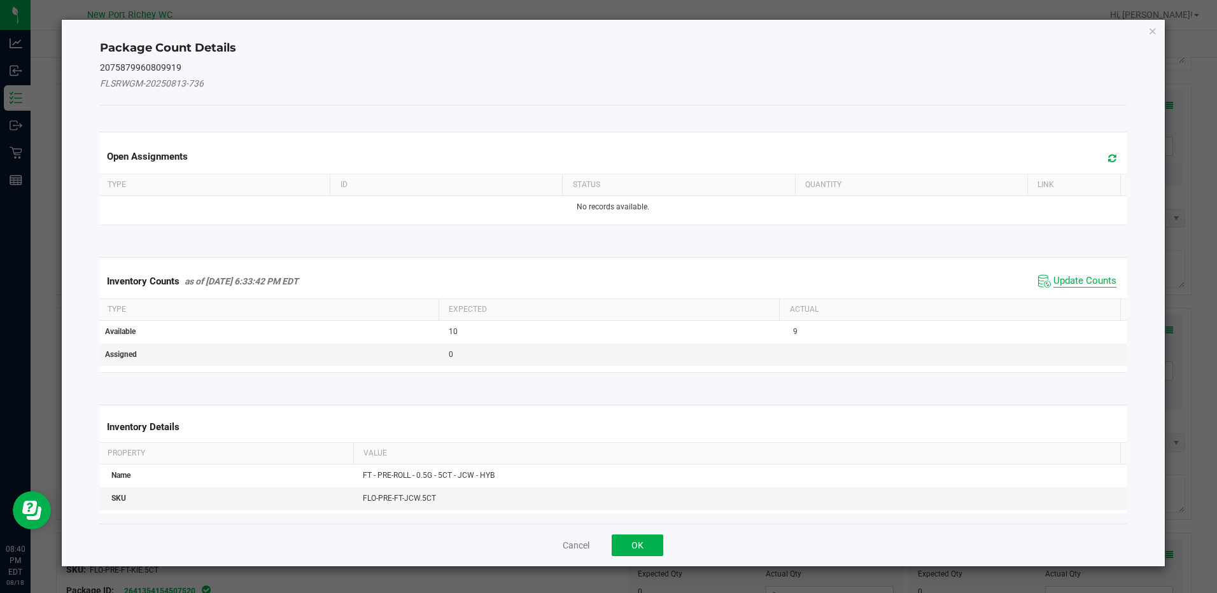
click at [1085, 276] on span "Update Counts" at bounding box center [1085, 281] width 63 height 13
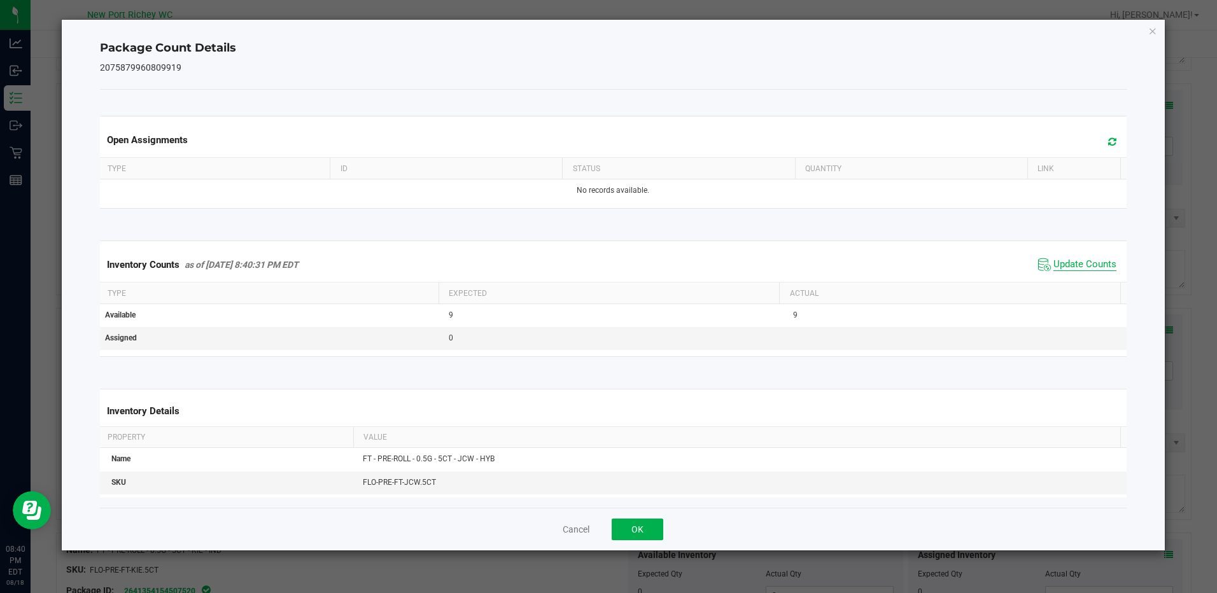
click at [1059, 258] on span "Update Counts" at bounding box center [1085, 264] width 63 height 13
click at [642, 523] on button "OK" at bounding box center [638, 530] width 52 height 22
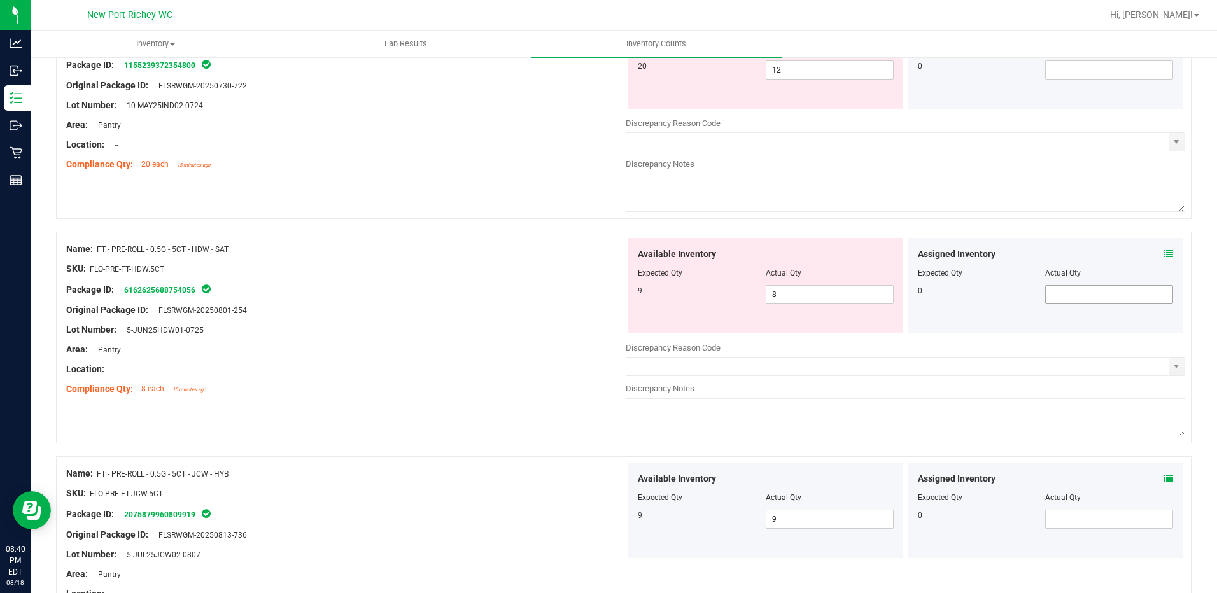
scroll to position [1056, 0]
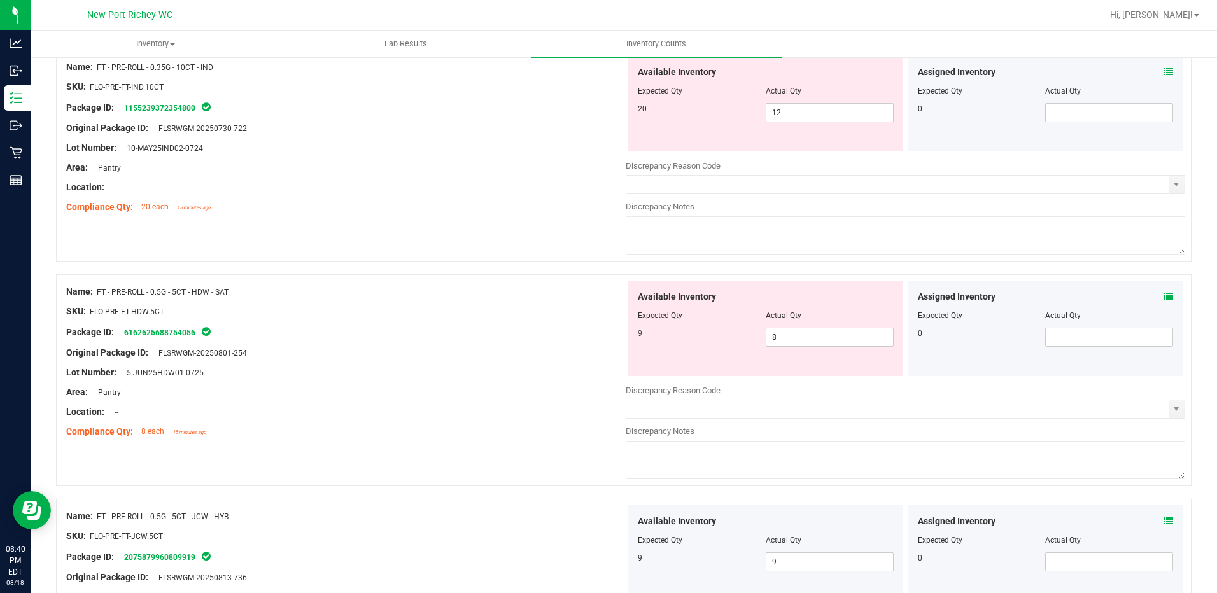
click at [1164, 296] on icon at bounding box center [1168, 296] width 9 height 9
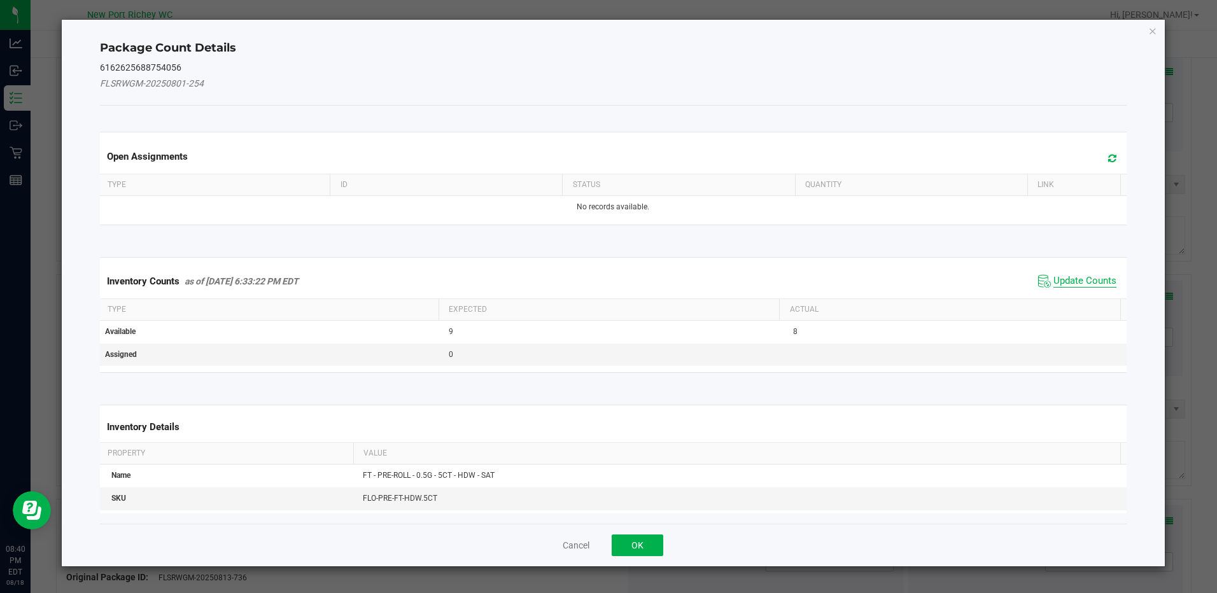
click at [1063, 277] on span "Update Counts" at bounding box center [1085, 281] width 63 height 13
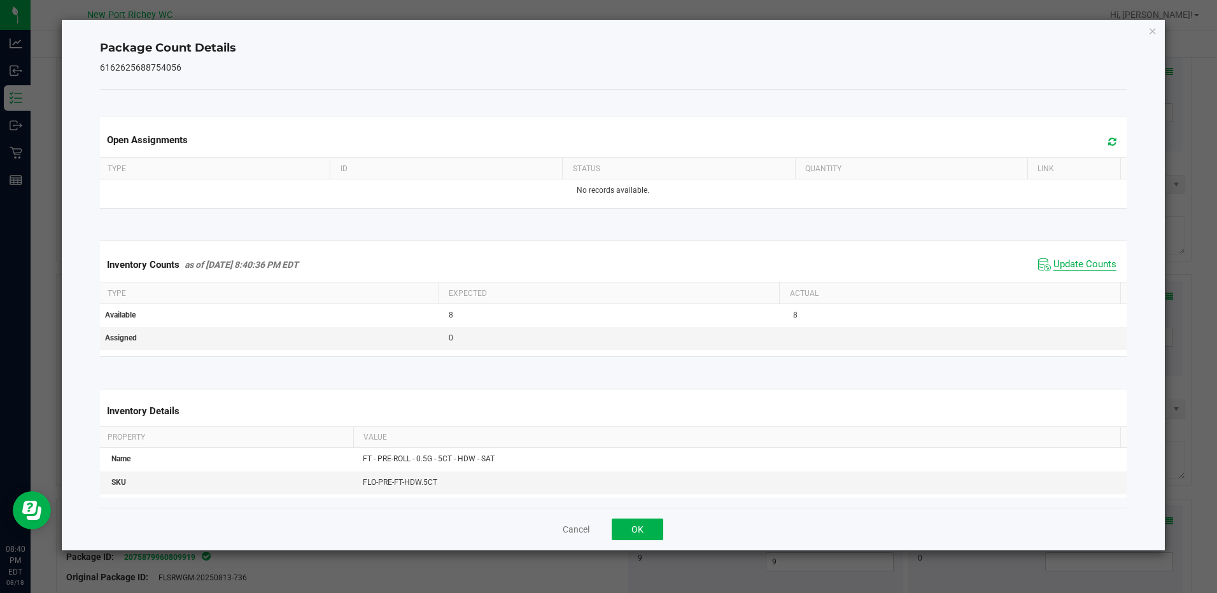
click at [1066, 264] on span "Update Counts" at bounding box center [1085, 264] width 63 height 13
click at [628, 528] on button "OK" at bounding box center [638, 530] width 52 height 22
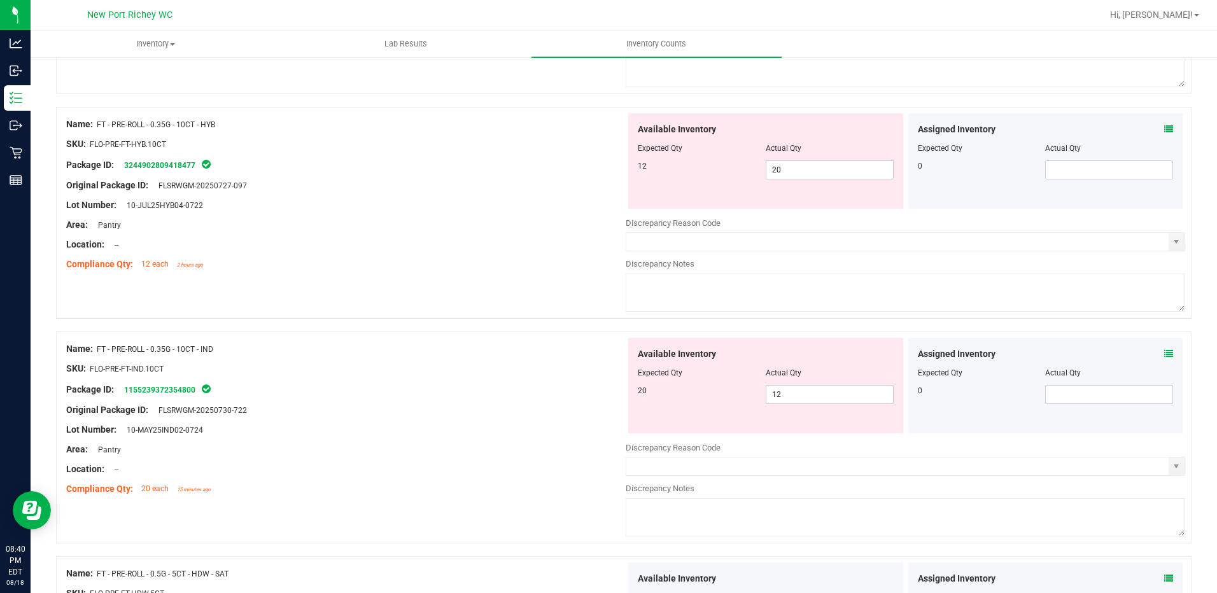
scroll to position [738, 0]
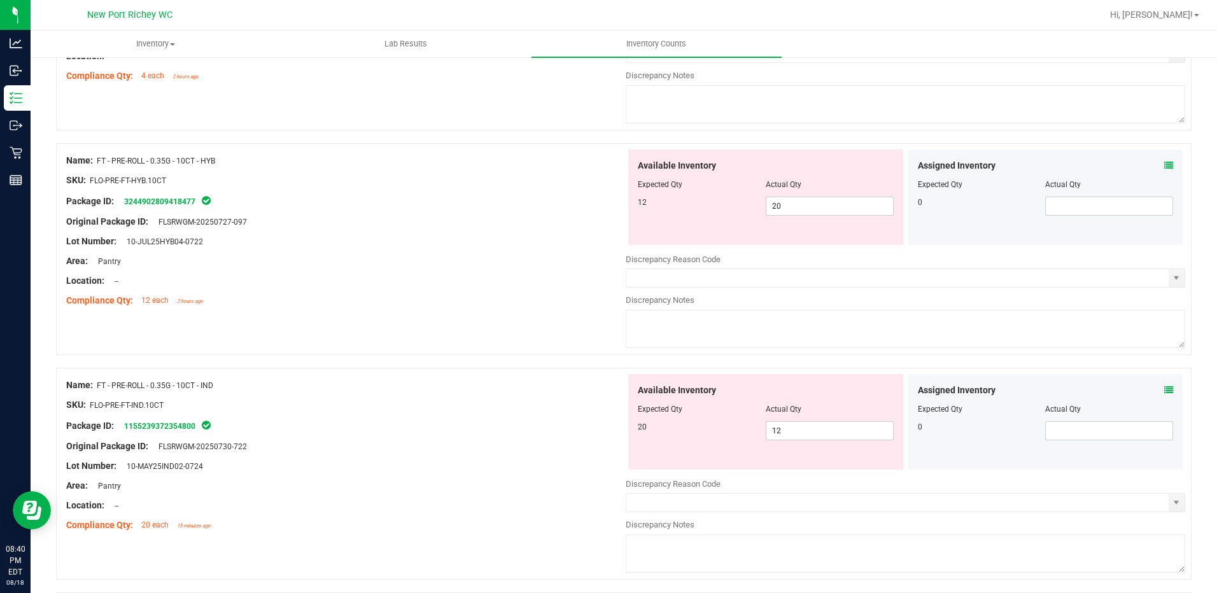
click at [1164, 390] on icon at bounding box center [1168, 390] width 9 height 9
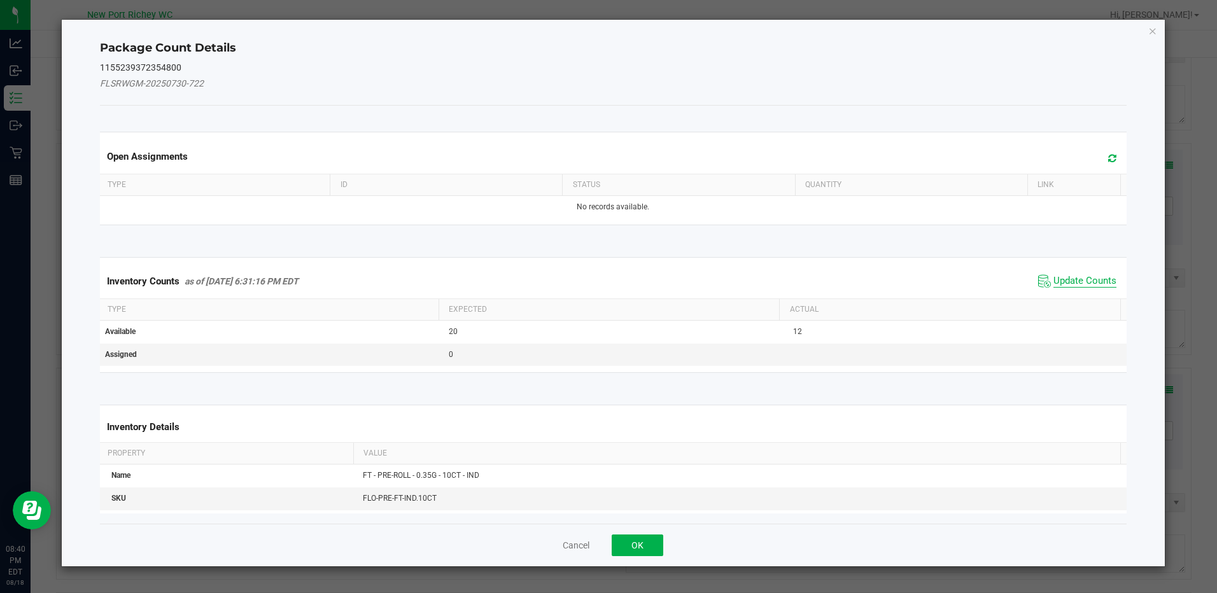
click at [1075, 283] on span "Update Counts" at bounding box center [1085, 281] width 63 height 13
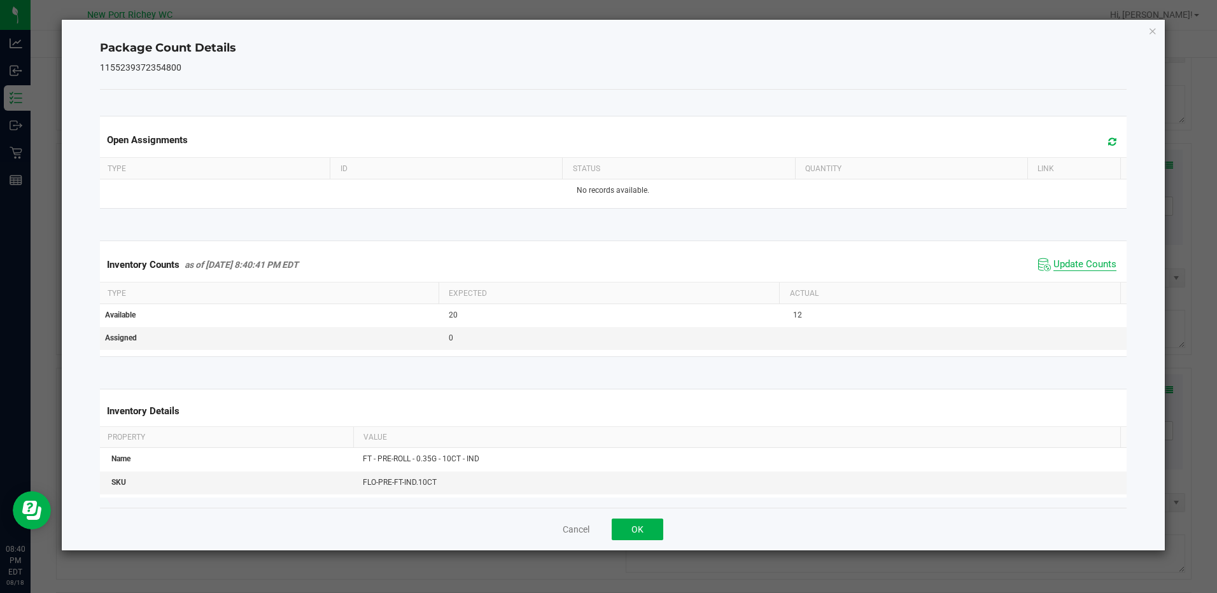
click at [1067, 264] on span "Update Counts" at bounding box center [1085, 264] width 63 height 13
click at [1061, 259] on span "Update Counts" at bounding box center [1085, 264] width 63 height 13
click at [636, 519] on button "OK" at bounding box center [638, 530] width 52 height 22
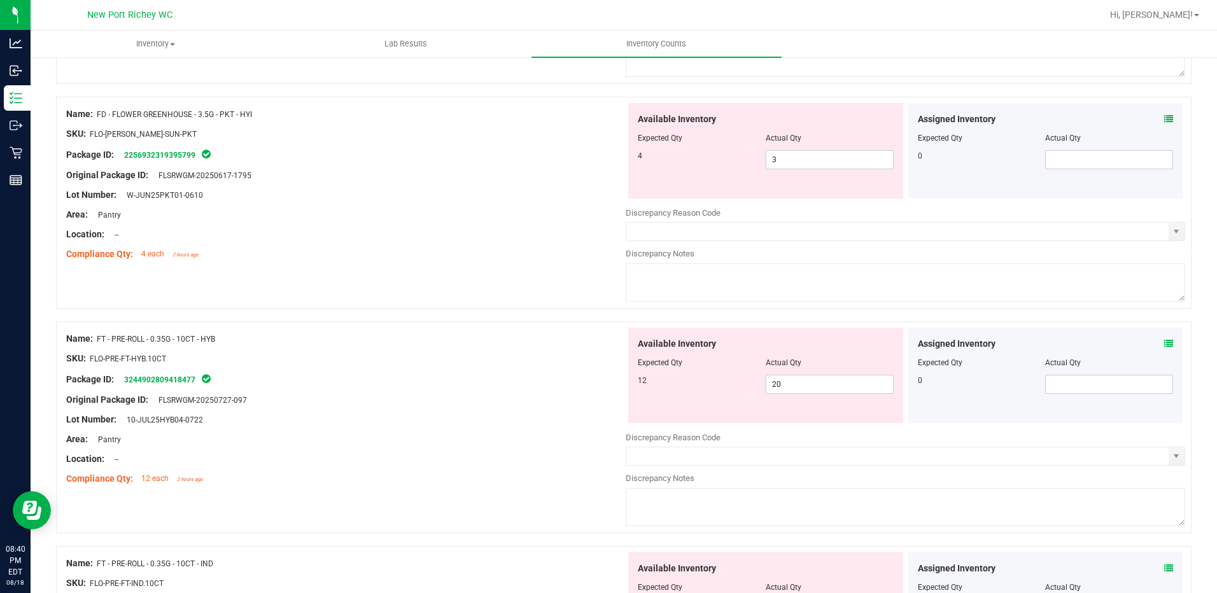
scroll to position [547, 0]
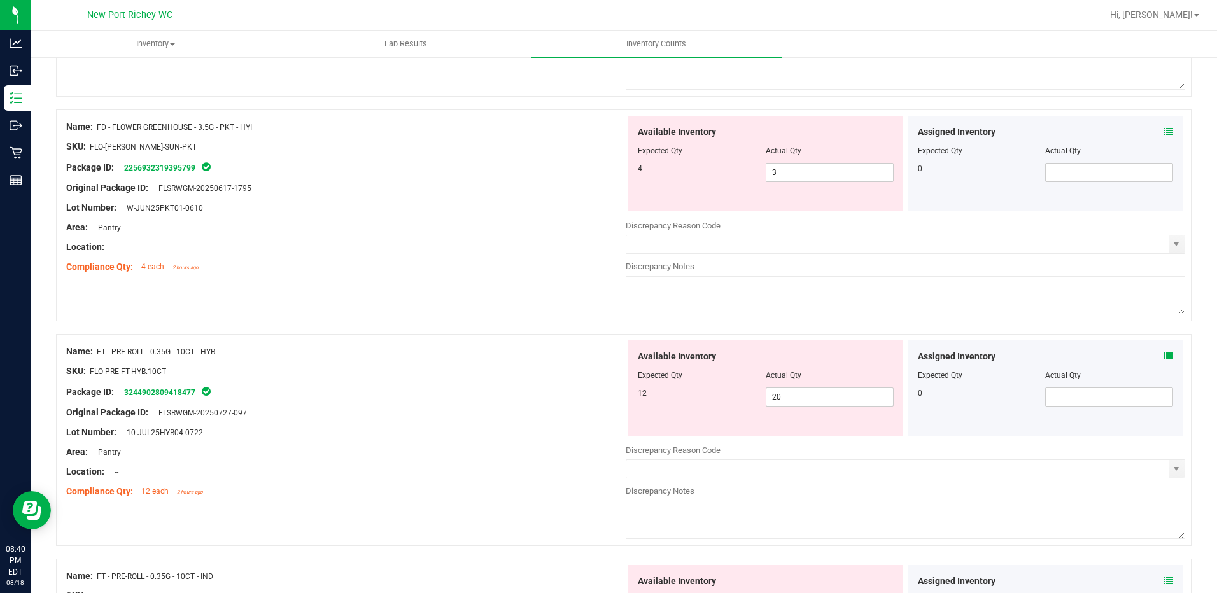
click at [1164, 357] on icon at bounding box center [1168, 356] width 9 height 9
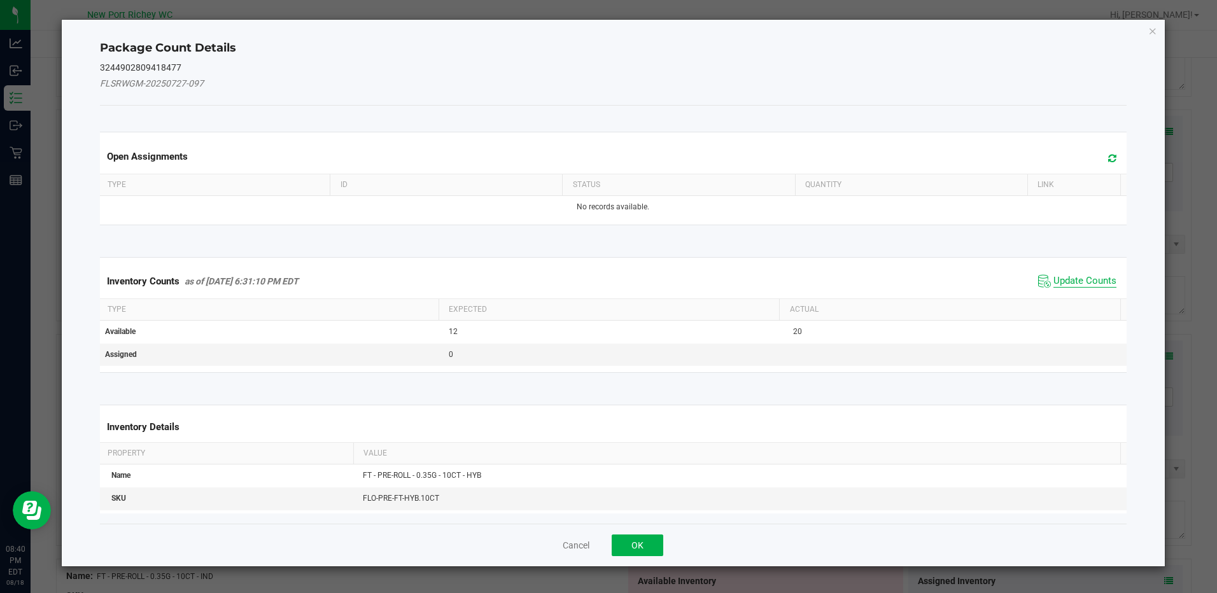
click at [1087, 276] on span "Update Counts" at bounding box center [1085, 281] width 63 height 13
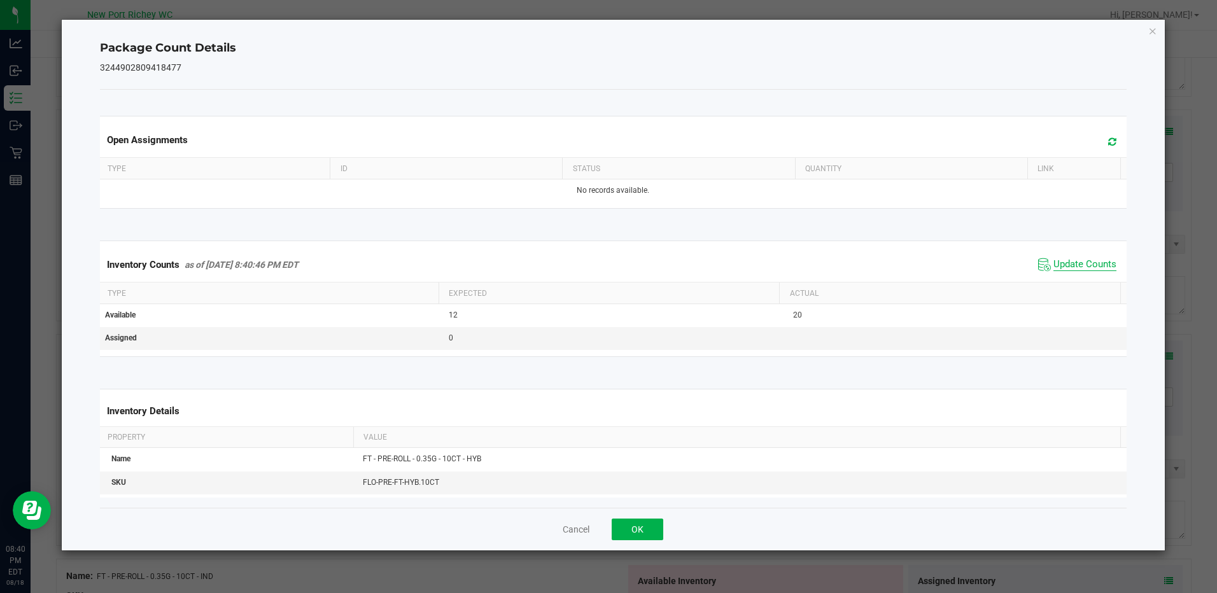
click at [1062, 263] on span "Update Counts" at bounding box center [1085, 264] width 63 height 13
click at [1061, 263] on span "Update Counts" at bounding box center [1085, 264] width 63 height 13
click at [653, 524] on button "OK" at bounding box center [638, 530] width 52 height 22
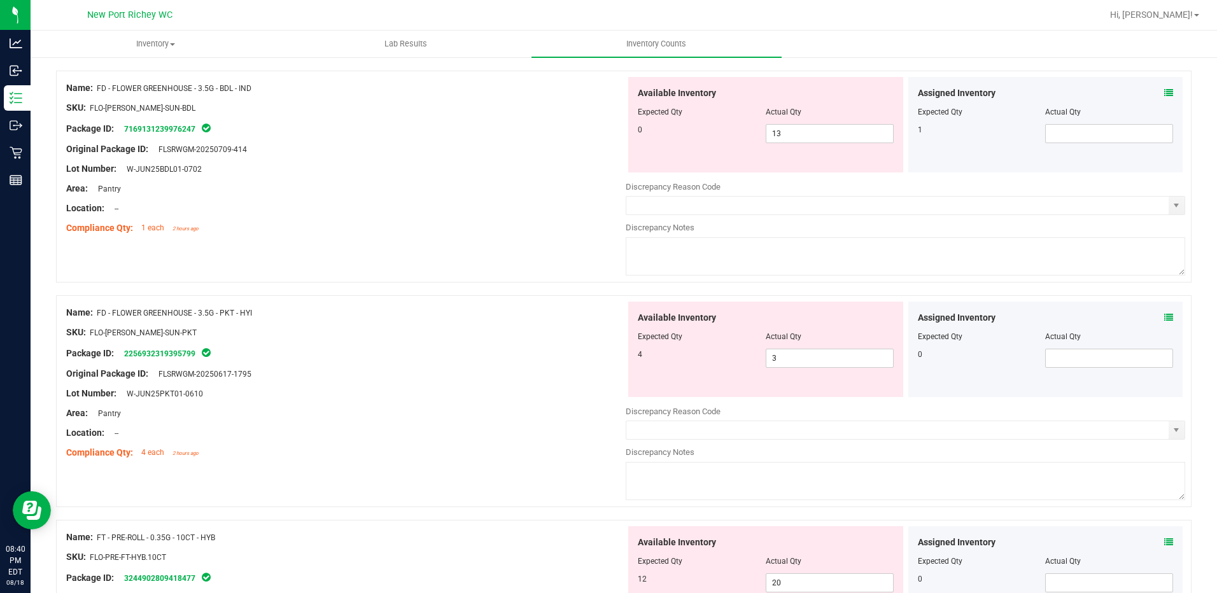
scroll to position [356, 0]
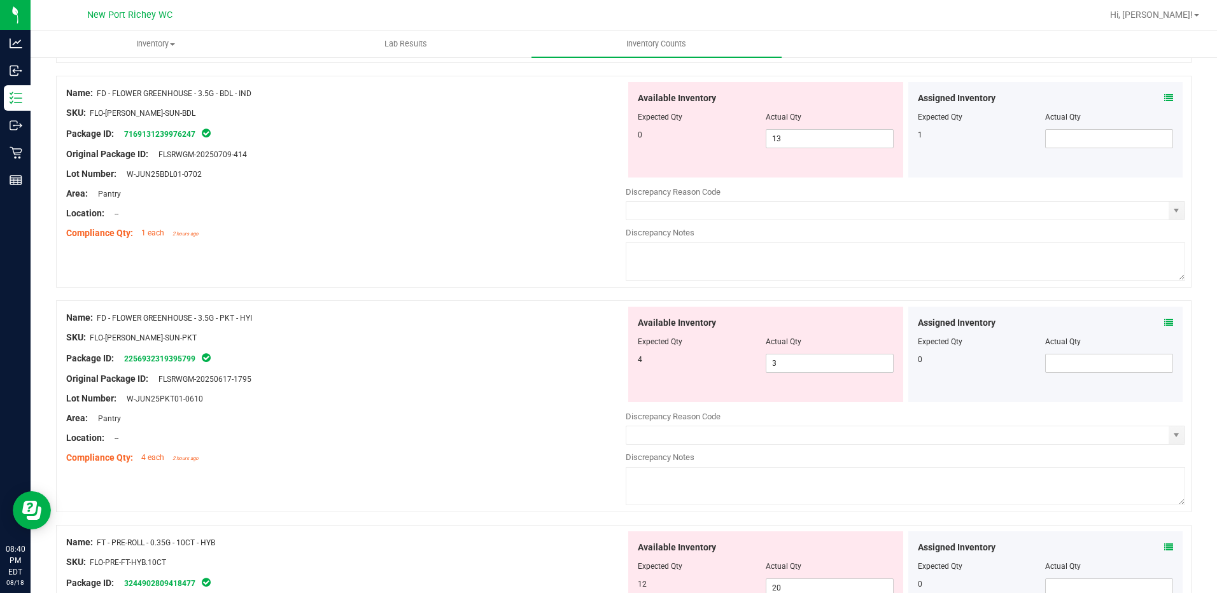
click at [1164, 320] on icon at bounding box center [1168, 322] width 9 height 9
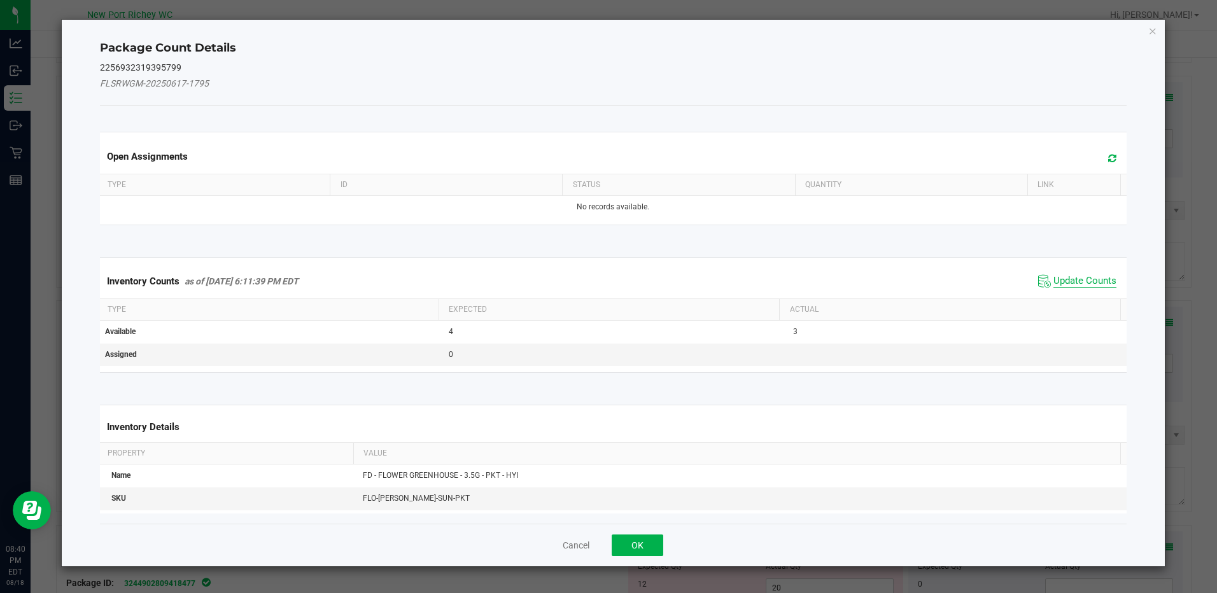
click at [1054, 276] on span "Update Counts" at bounding box center [1085, 281] width 63 height 13
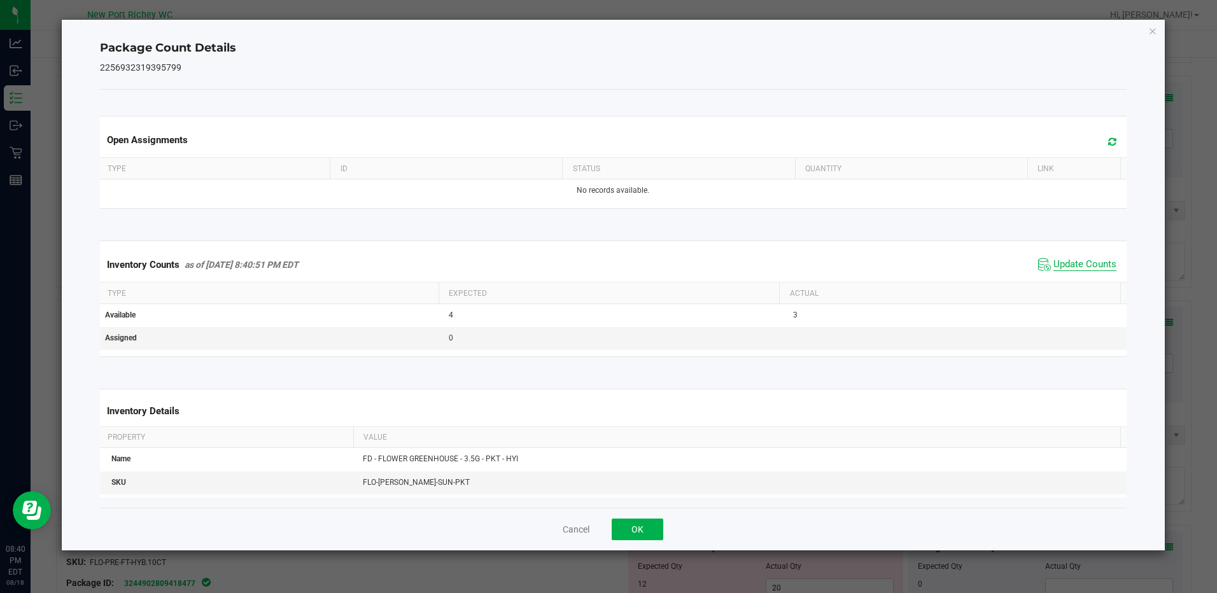
click at [1064, 268] on span "Update Counts" at bounding box center [1085, 264] width 63 height 13
click at [640, 531] on button "OK" at bounding box center [638, 530] width 52 height 22
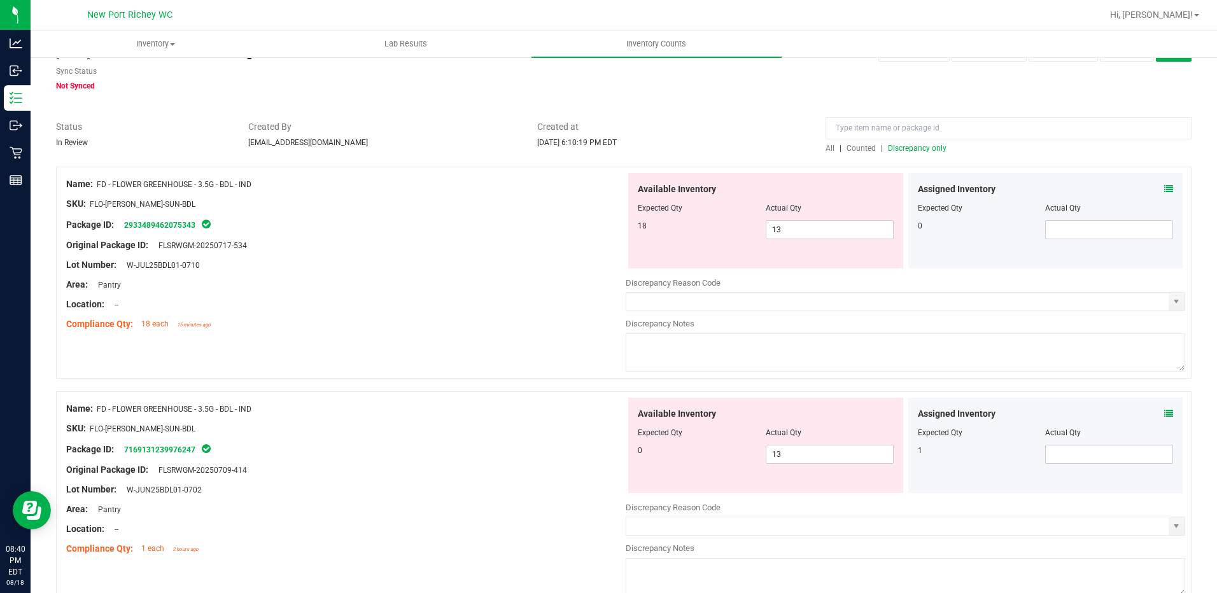
scroll to position [38, 0]
click at [1163, 416] on div "Assigned Inventory Expected Qty Actual Qty 1" at bounding box center [1045, 447] width 275 height 95
click at [1164, 416] on icon at bounding box center [1168, 416] width 9 height 9
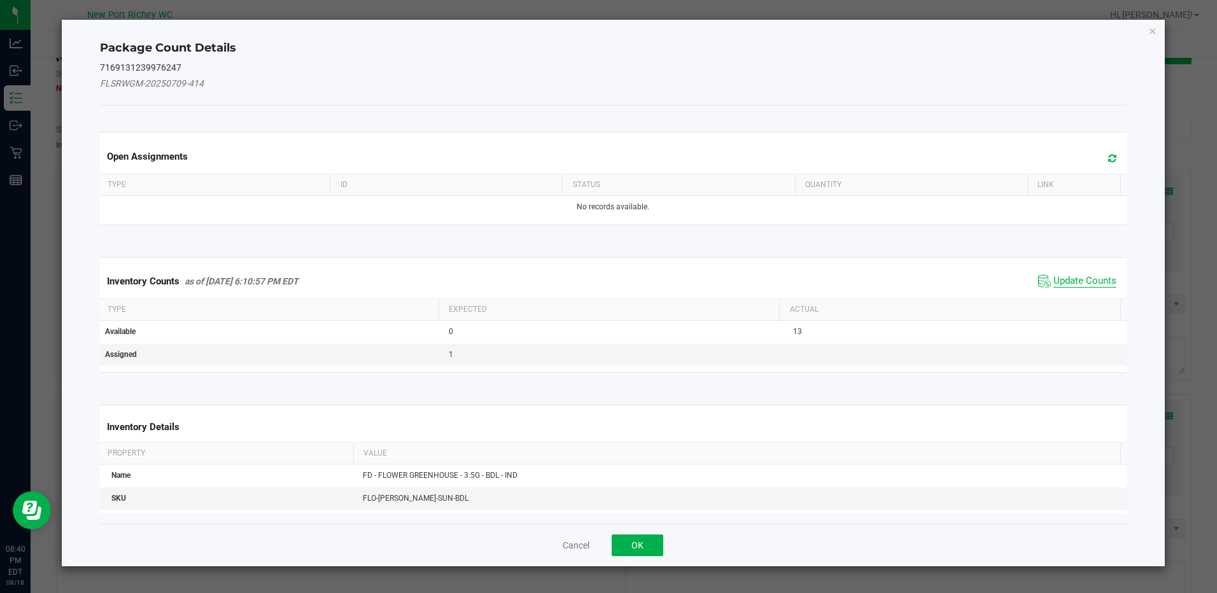
click at [1073, 281] on span "Update Counts" at bounding box center [1085, 281] width 63 height 13
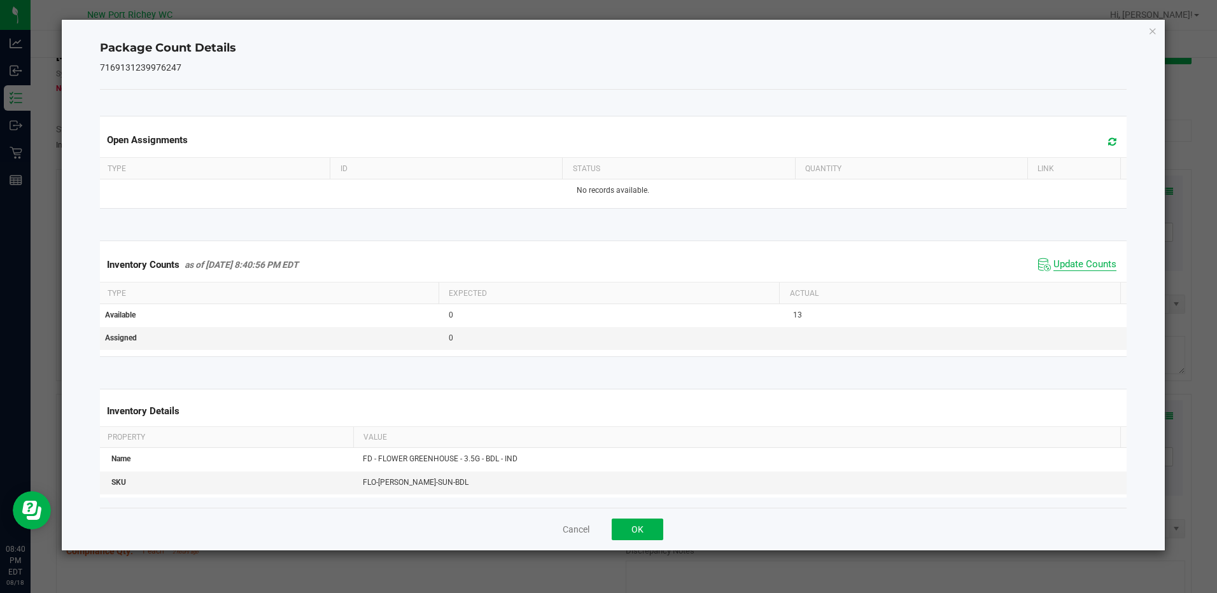
click at [1056, 267] on span "Update Counts" at bounding box center [1085, 264] width 63 height 13
click at [626, 528] on button "OK" at bounding box center [638, 530] width 52 height 22
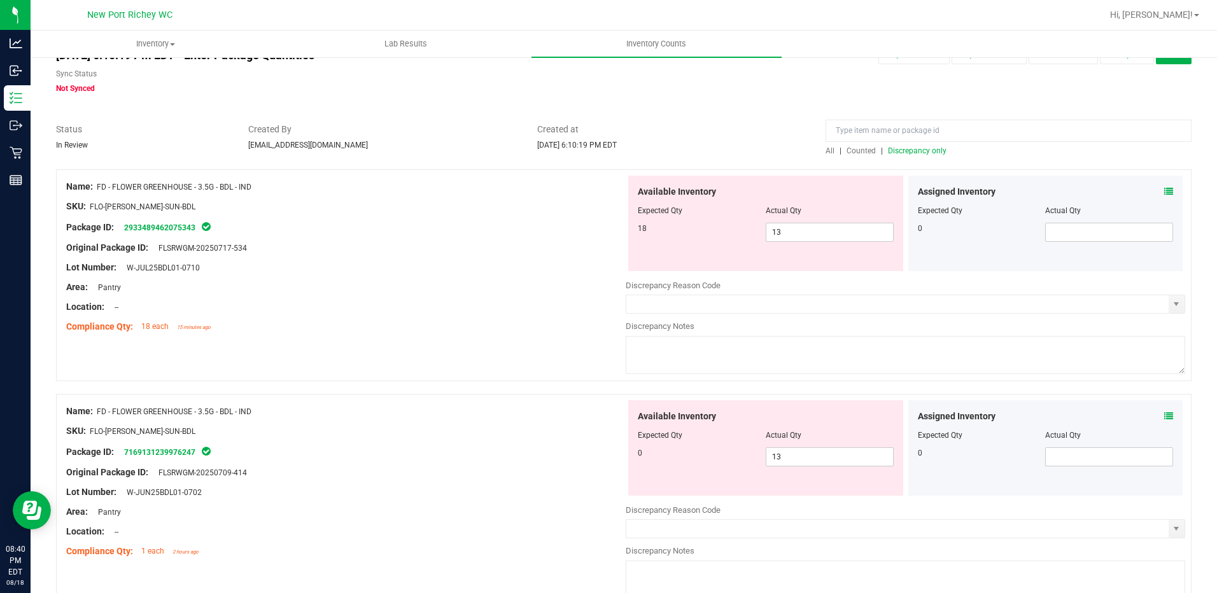
scroll to position [0, 0]
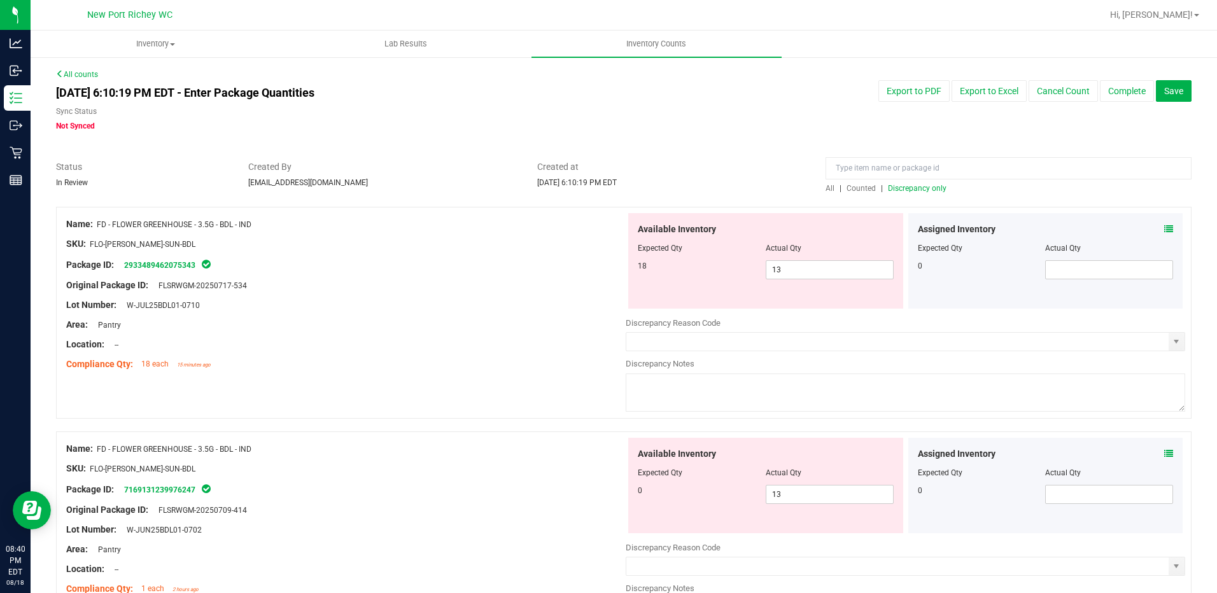
click at [1164, 229] on icon at bounding box center [1168, 229] width 9 height 9
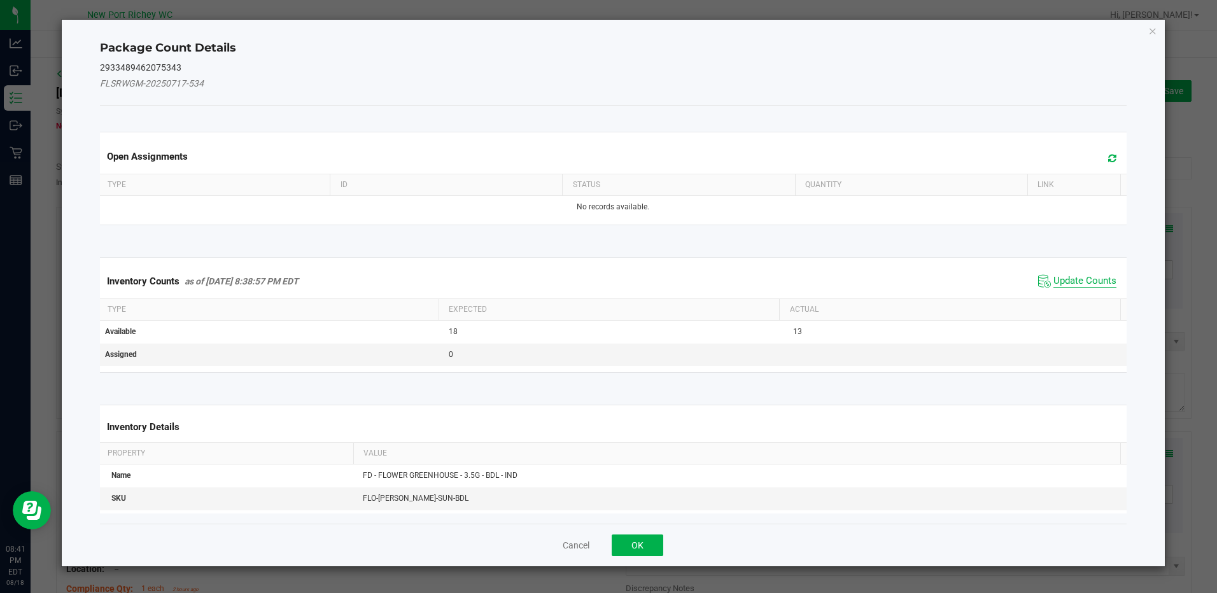
click at [1054, 277] on span "Update Counts" at bounding box center [1085, 281] width 63 height 13
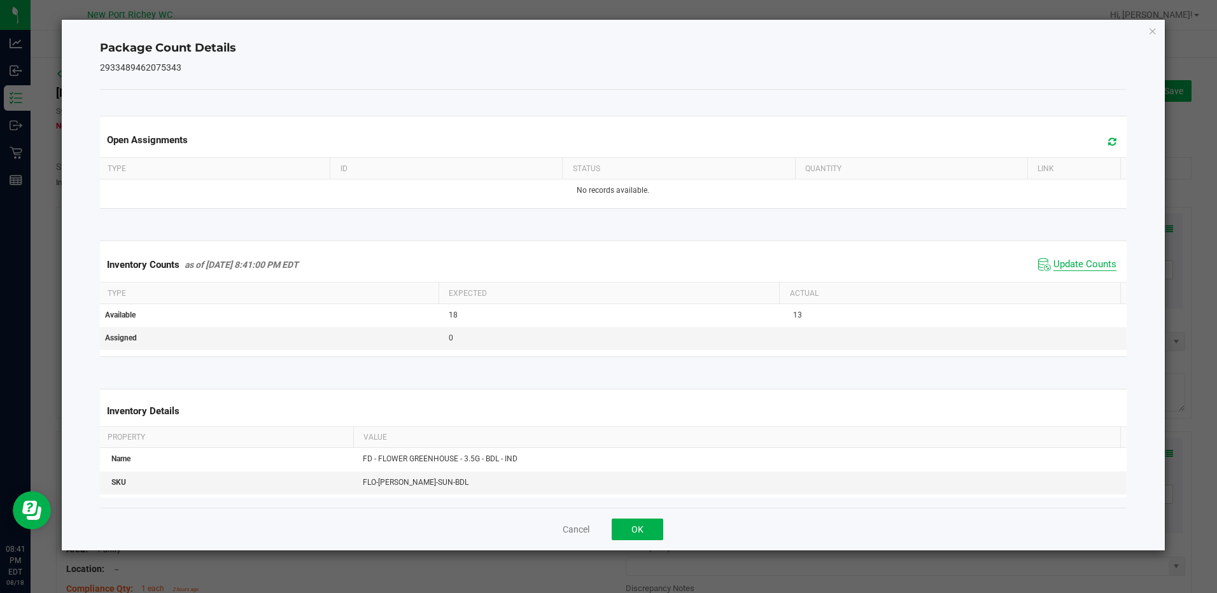
click at [1054, 264] on span "Update Counts" at bounding box center [1085, 264] width 63 height 13
click at [638, 534] on button "OK" at bounding box center [638, 530] width 52 height 22
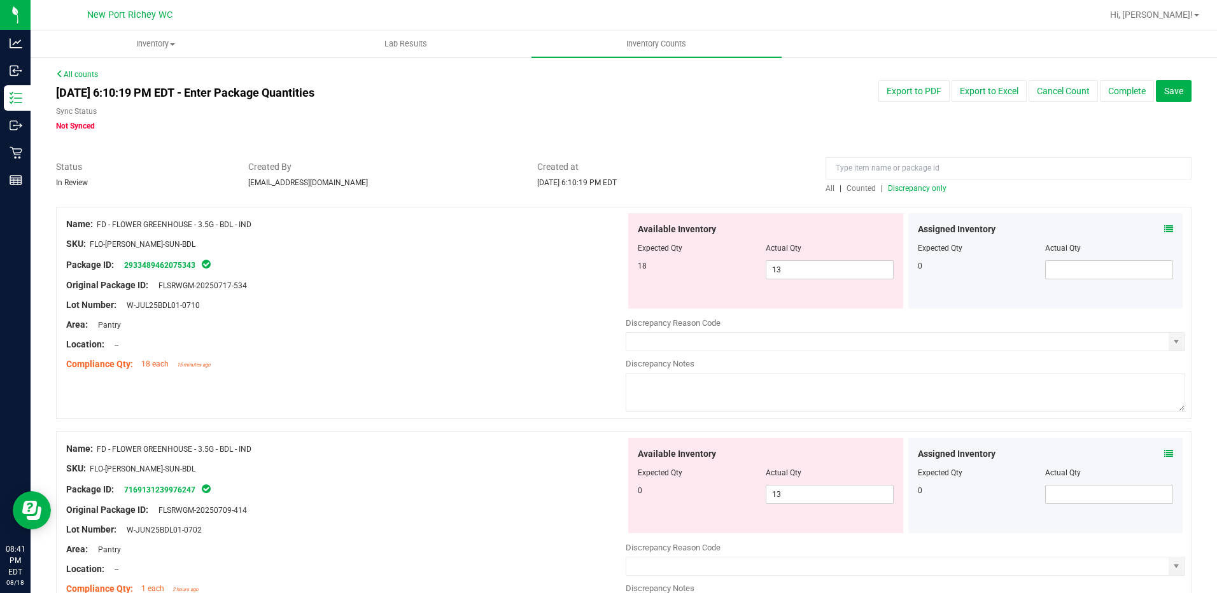
click at [907, 187] on span "Discrepancy only" at bounding box center [917, 188] width 59 height 9
drag, startPoint x: 791, startPoint y: 497, endPoint x: 744, endPoint y: 497, distance: 47.1
click at [744, 497] on div "18 13 13" at bounding box center [766, 494] width 256 height 19
type input "18"
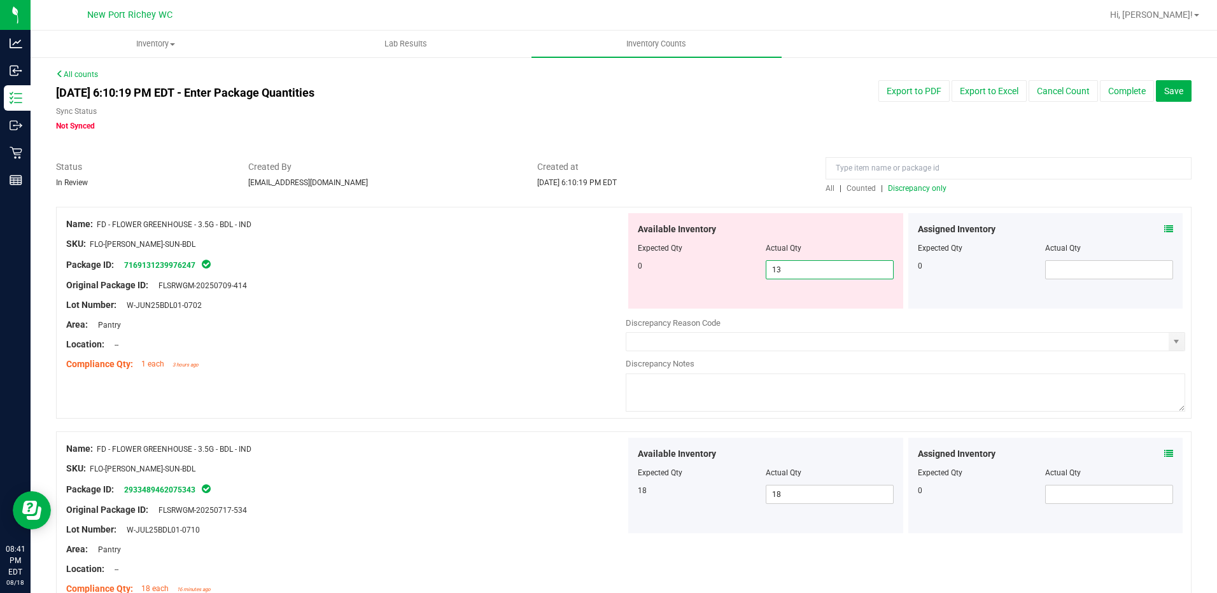
drag, startPoint x: 842, startPoint y: 269, endPoint x: 609, endPoint y: 267, distance: 233.7
click at [609, 267] on div "Name: FD - FLOWER GREENHOUSE - 3.5G - BDL - IND SKU: FLO-[PERSON_NAME]-SUN-BDL …" at bounding box center [624, 313] width 1136 height 212
type input "0"
click at [577, 275] on div at bounding box center [346, 275] width 560 height 6
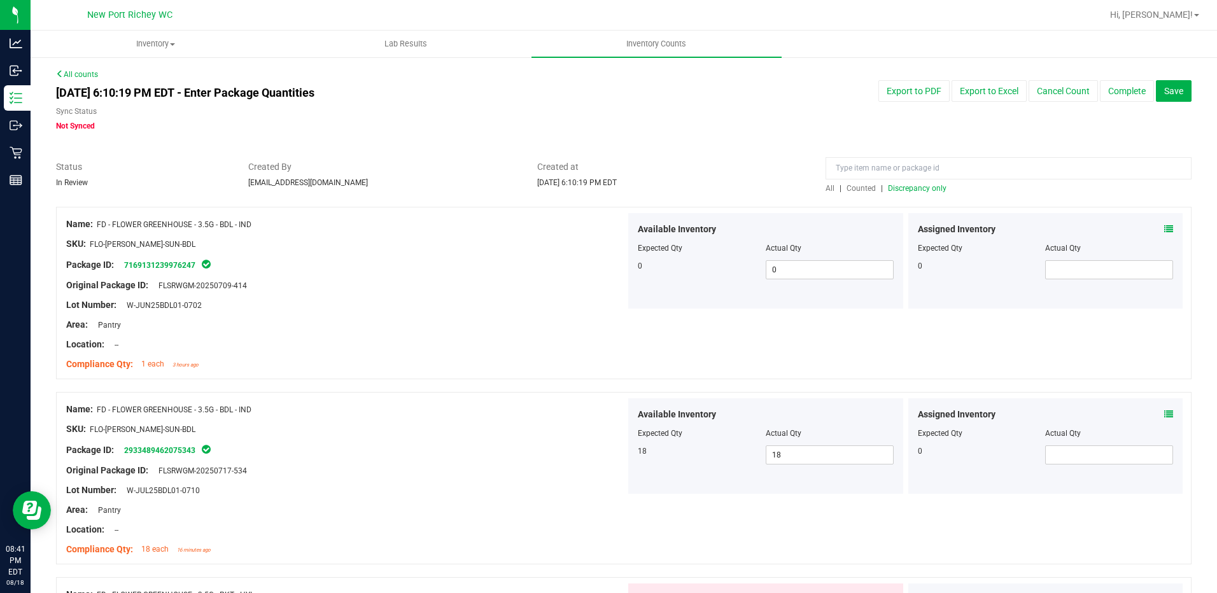
click at [1164, 410] on icon at bounding box center [1168, 414] width 9 height 9
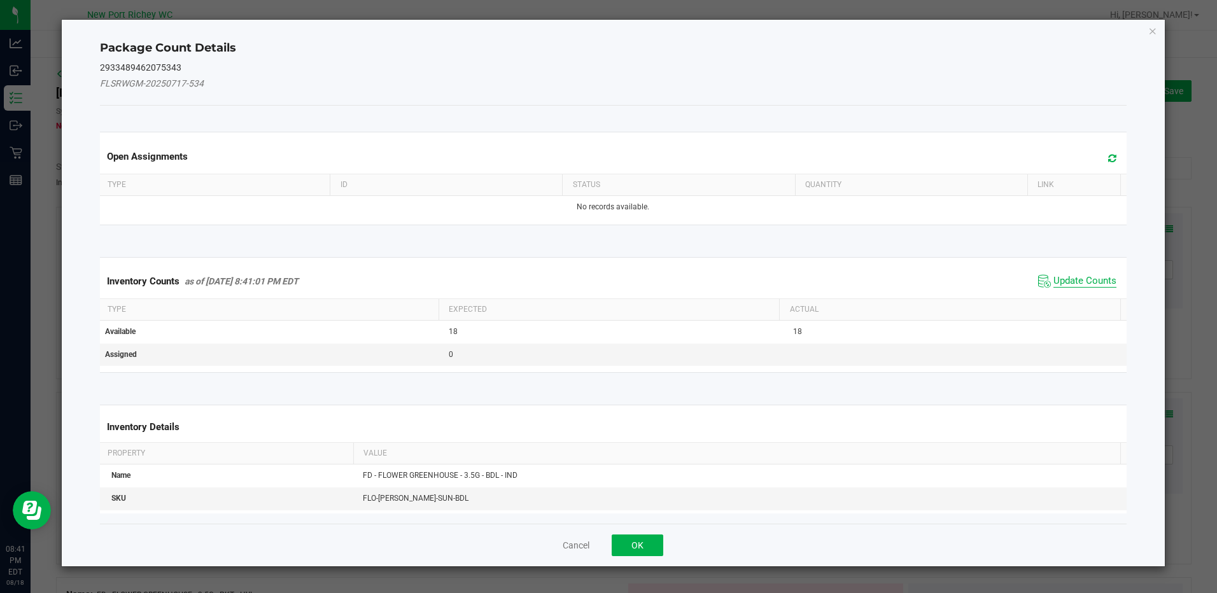
click at [1077, 275] on span "Update Counts" at bounding box center [1085, 281] width 63 height 13
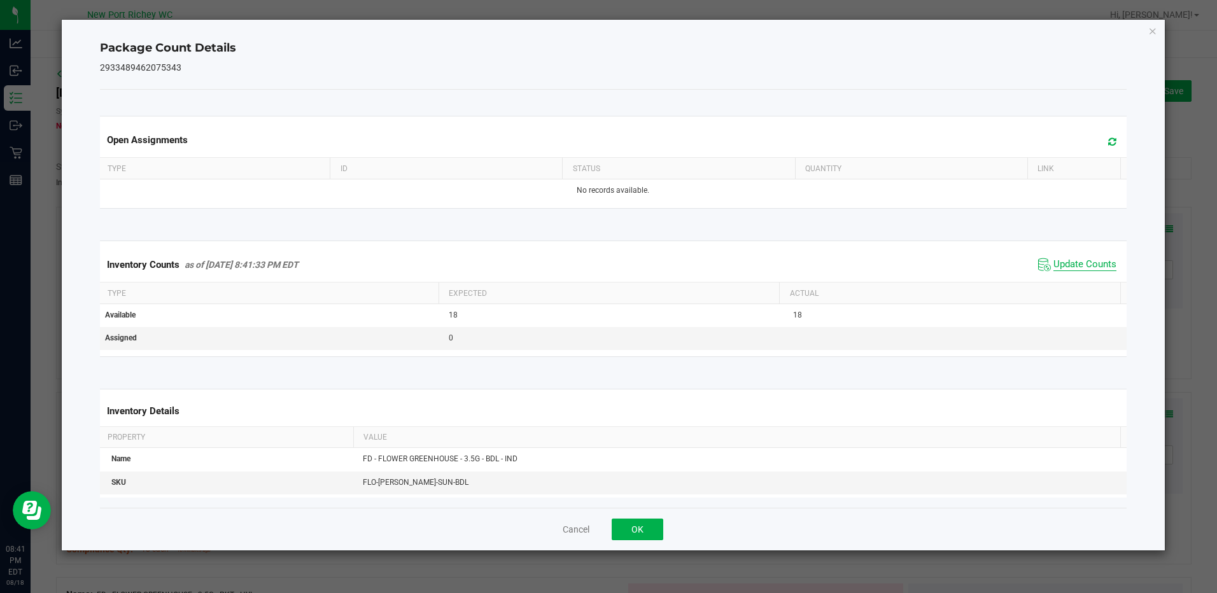
click at [1071, 270] on span "Update Counts" at bounding box center [1085, 264] width 63 height 13
click at [633, 530] on button "OK" at bounding box center [638, 530] width 52 height 22
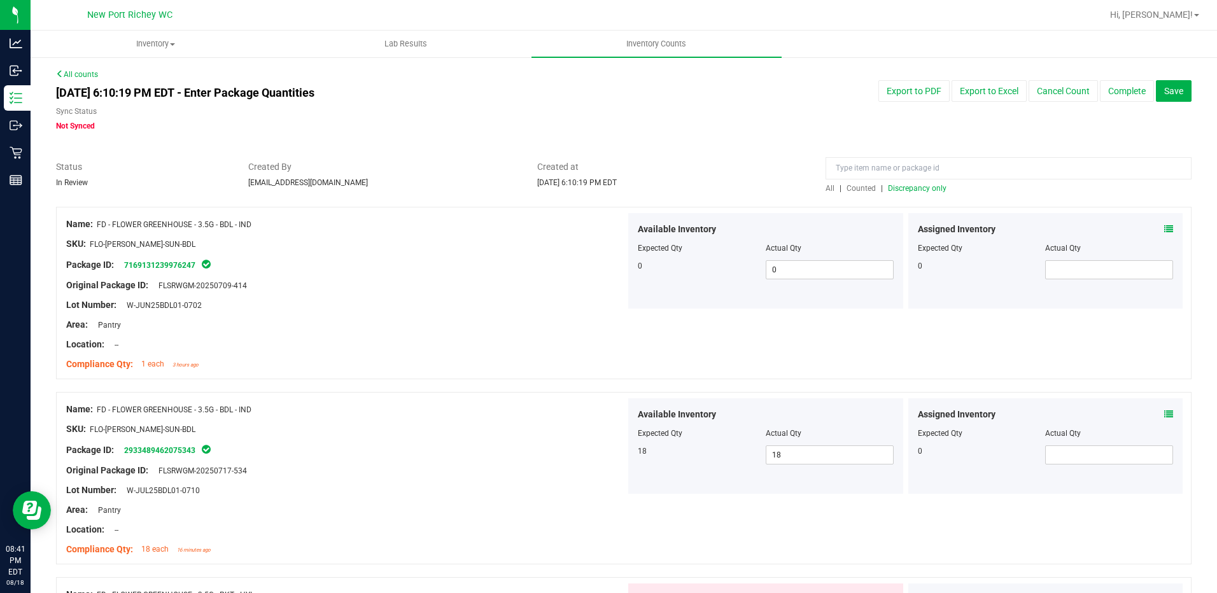
click at [1164, 225] on icon at bounding box center [1168, 229] width 9 height 9
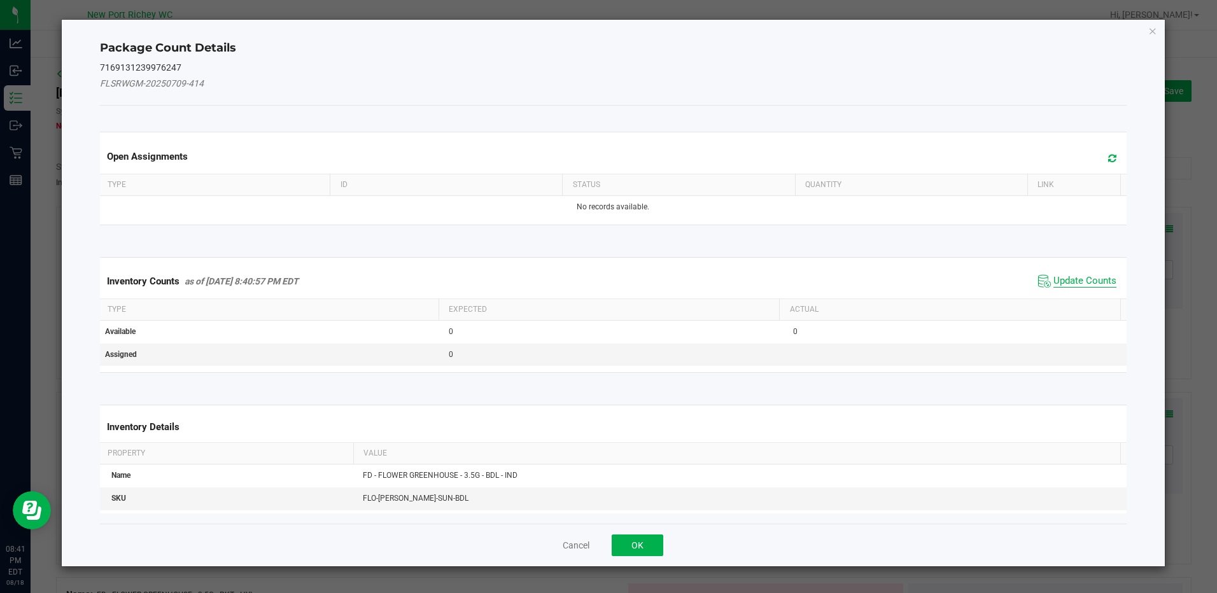
click at [1073, 276] on span "Update Counts" at bounding box center [1085, 281] width 63 height 13
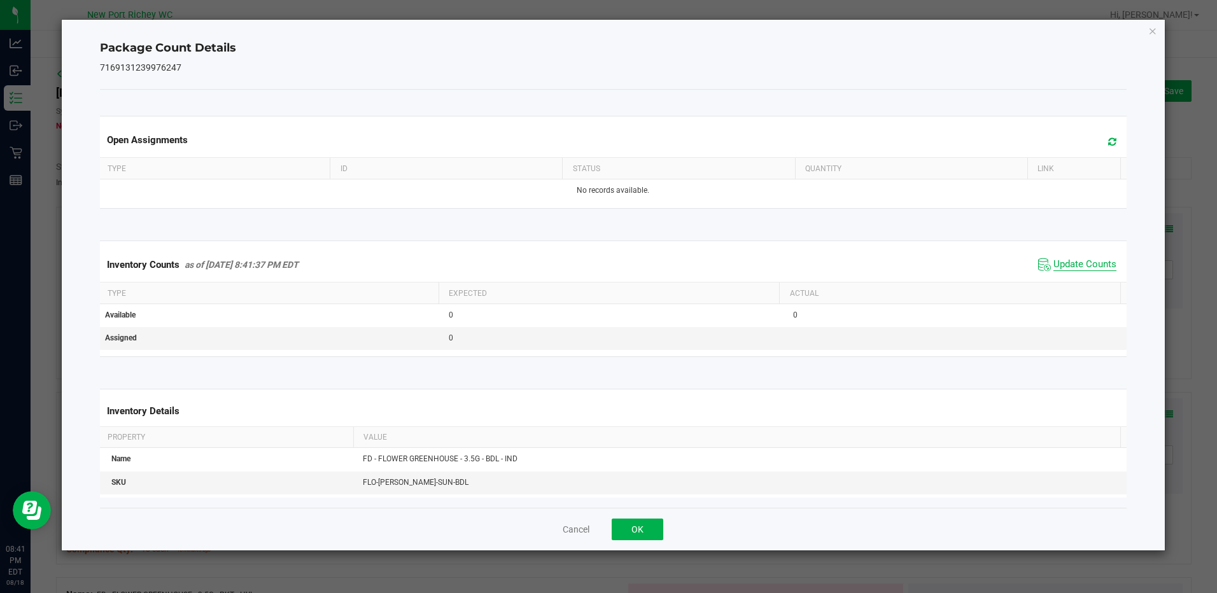
click at [1057, 271] on span "Update Counts" at bounding box center [1085, 264] width 63 height 13
click at [635, 519] on button "OK" at bounding box center [638, 530] width 52 height 22
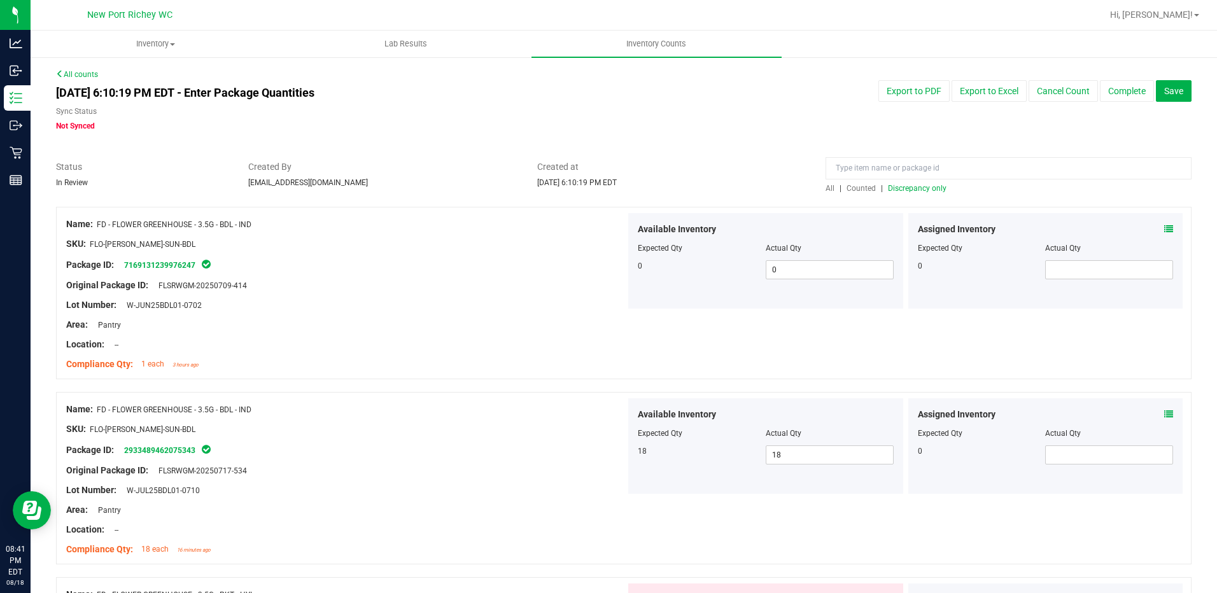
click at [912, 184] on span "Discrepancy only" at bounding box center [917, 188] width 59 height 9
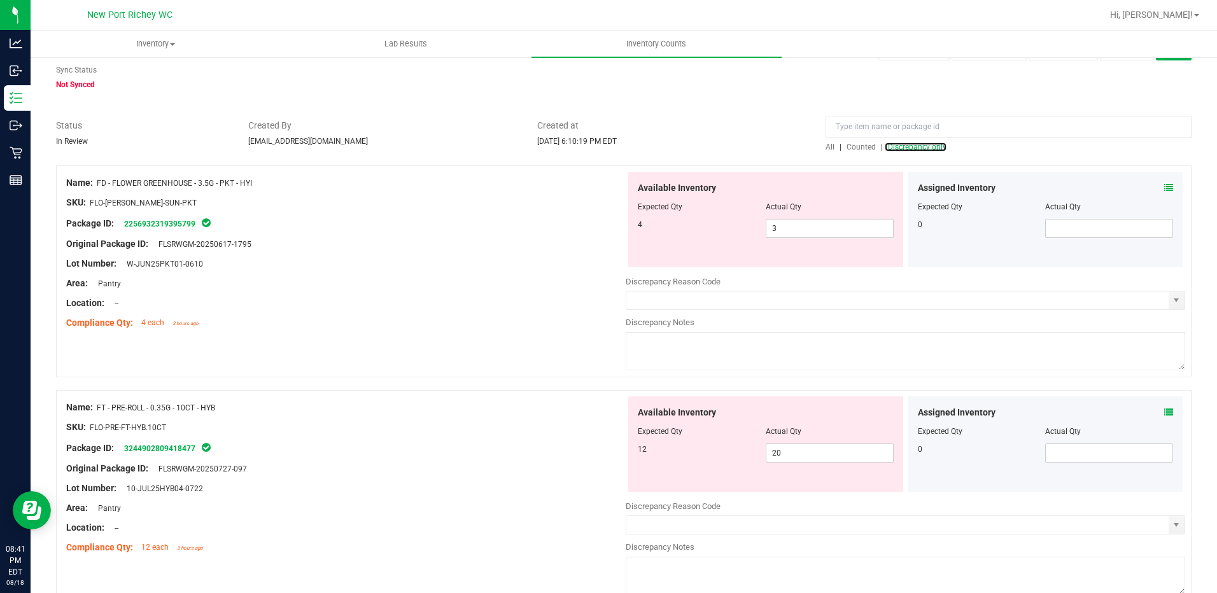
scroll to position [64, 0]
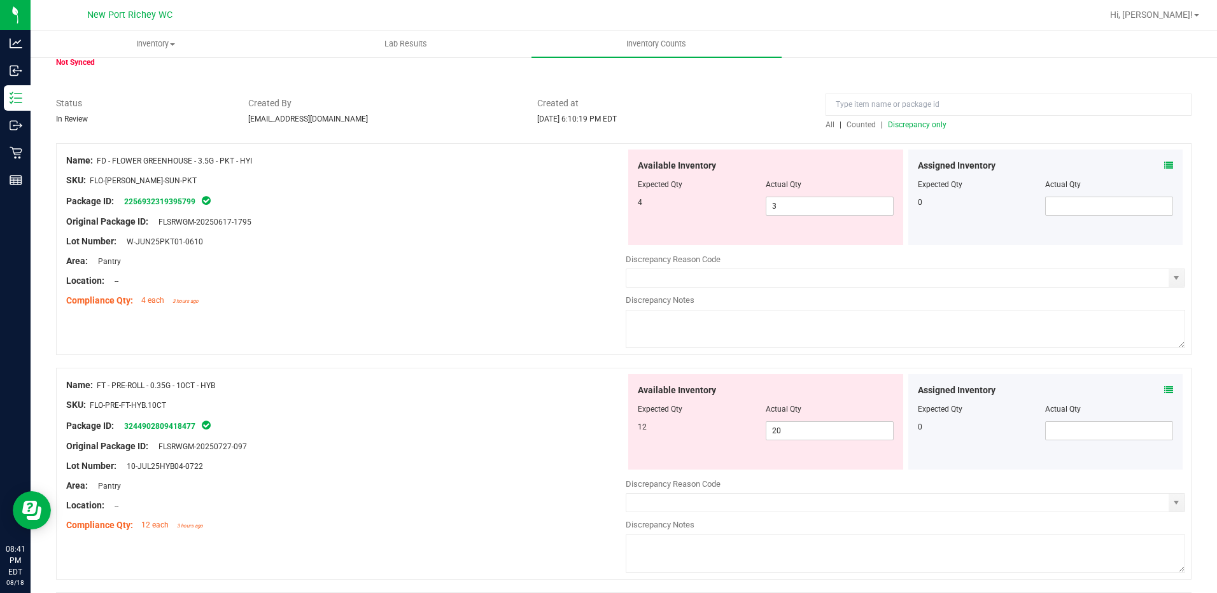
click at [1164, 167] on icon at bounding box center [1168, 165] width 9 height 9
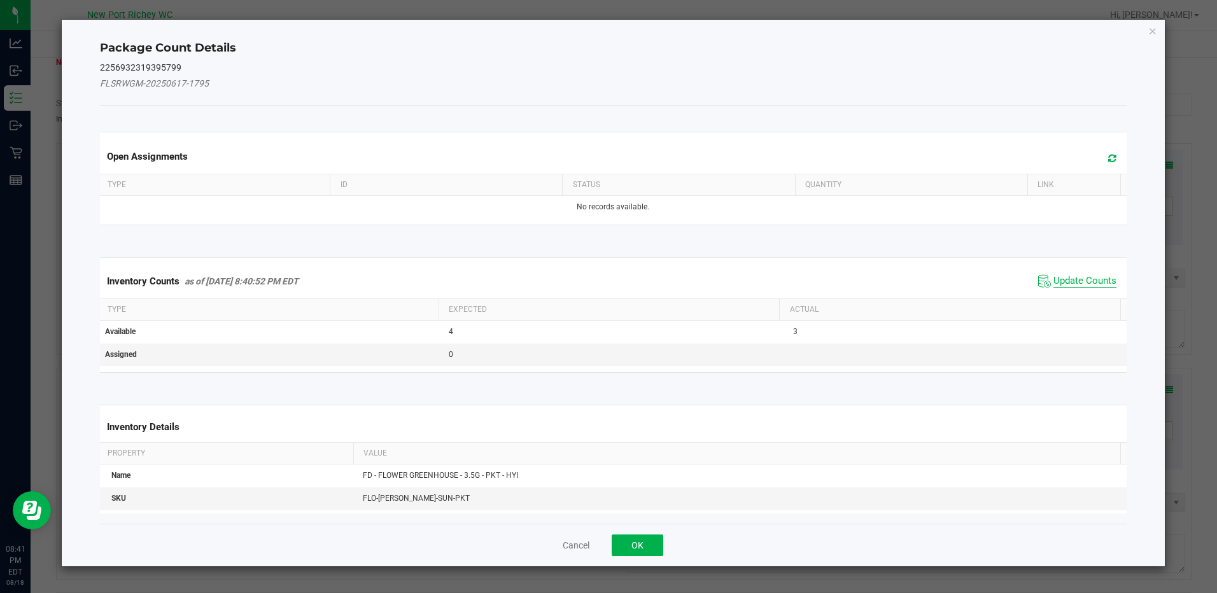
click at [1068, 278] on span "Update Counts" at bounding box center [1085, 281] width 63 height 13
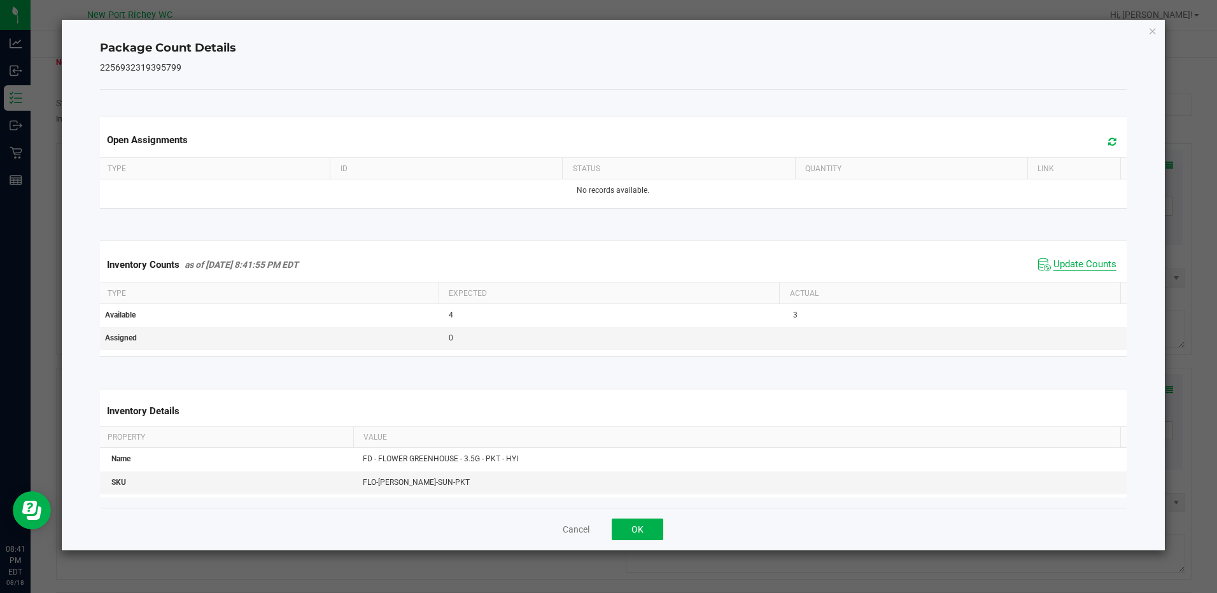
click at [1064, 260] on span "Update Counts" at bounding box center [1085, 264] width 63 height 13
click at [1108, 140] on icon at bounding box center [1112, 142] width 8 height 10
click at [654, 528] on button "OK" at bounding box center [638, 530] width 52 height 22
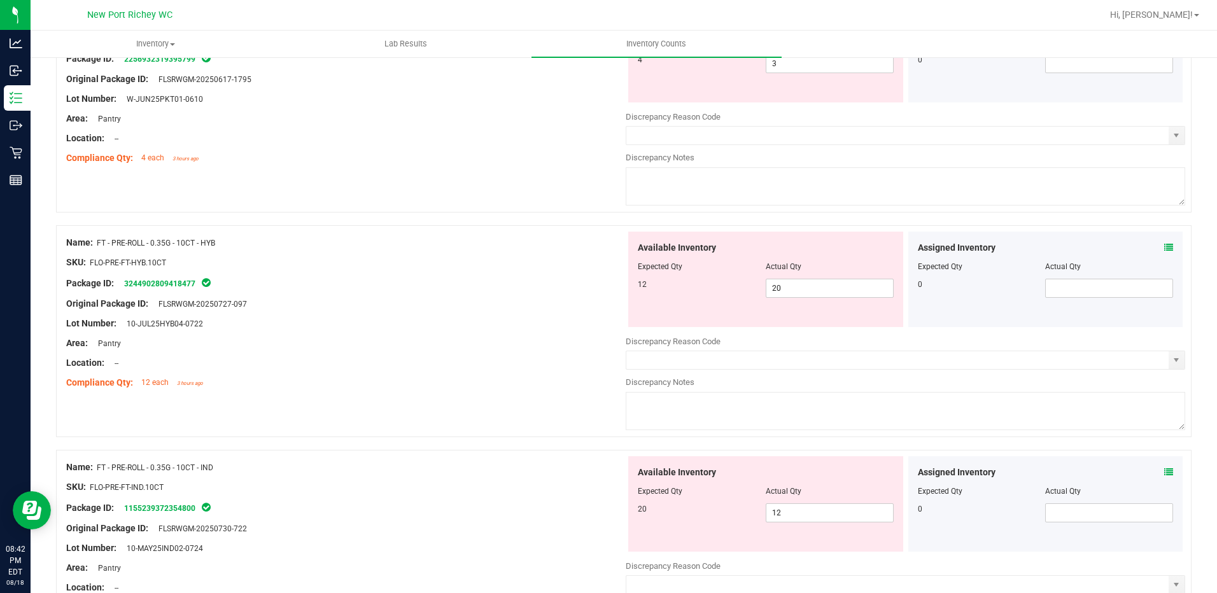
scroll to position [255, 0]
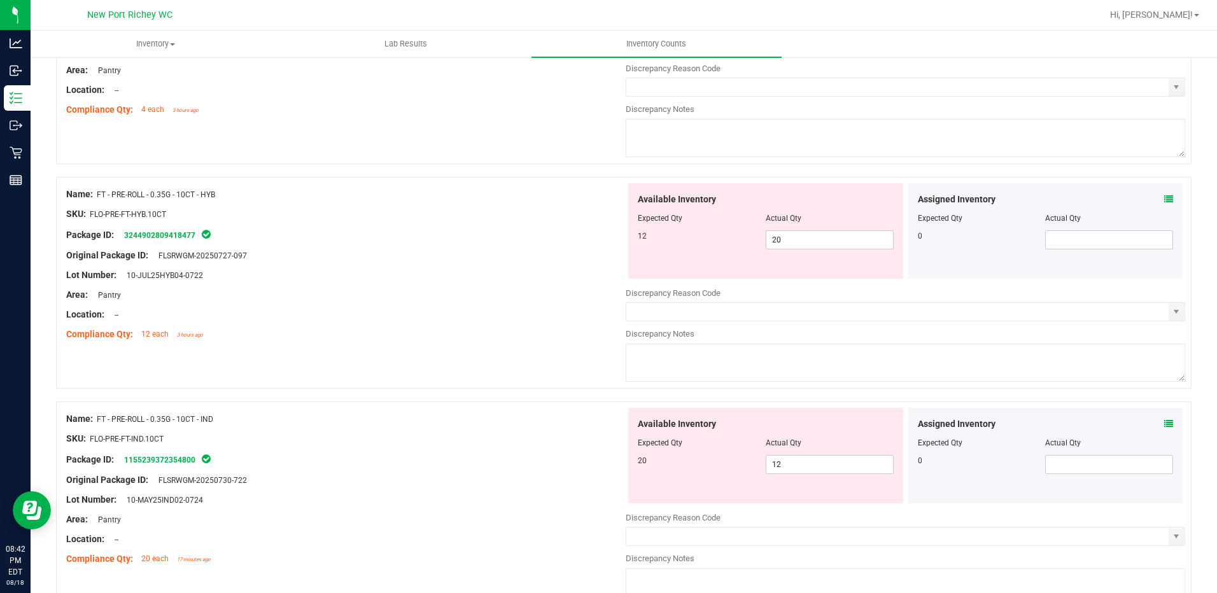
click at [1164, 195] on icon at bounding box center [1168, 199] width 9 height 9
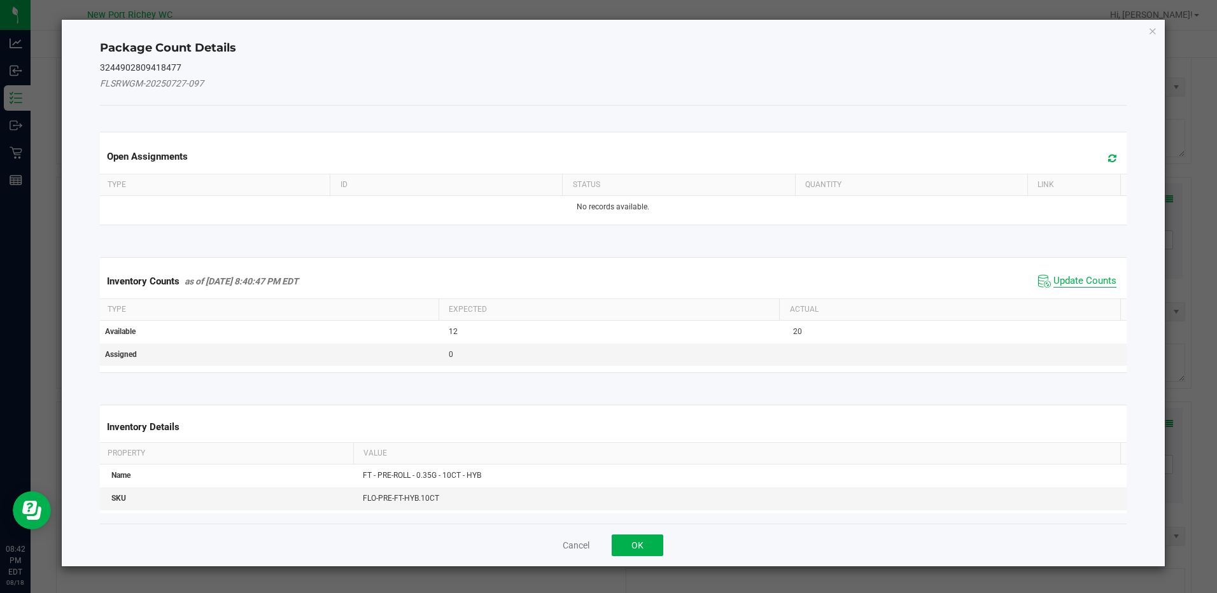
click at [1068, 279] on span "Update Counts" at bounding box center [1085, 281] width 63 height 13
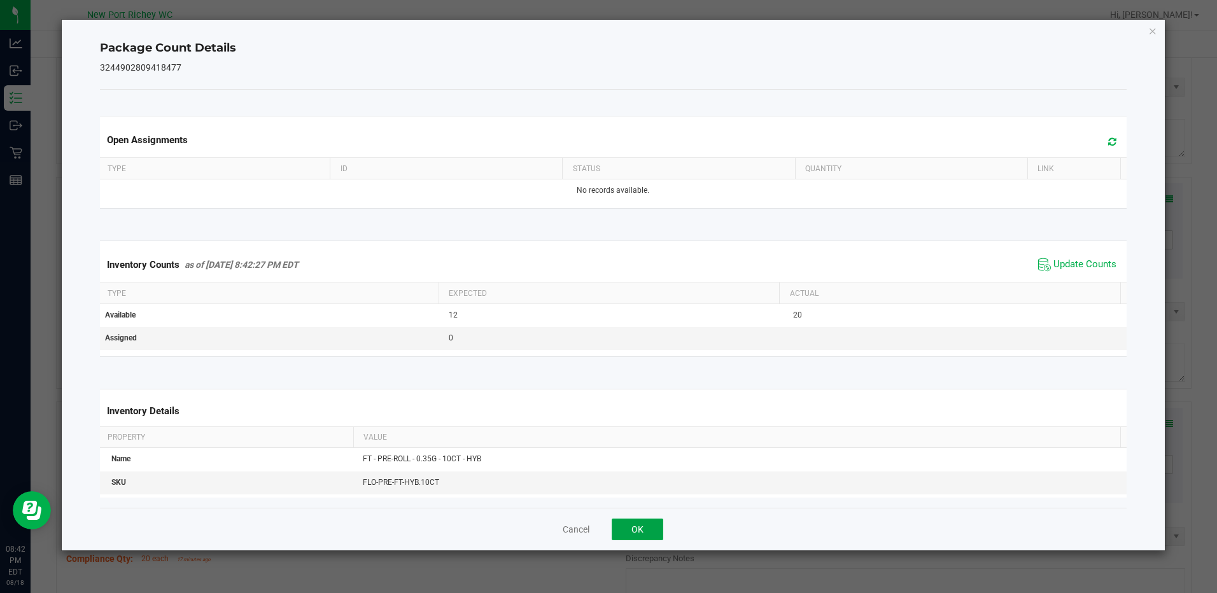
click at [646, 525] on button "OK" at bounding box center [638, 530] width 52 height 22
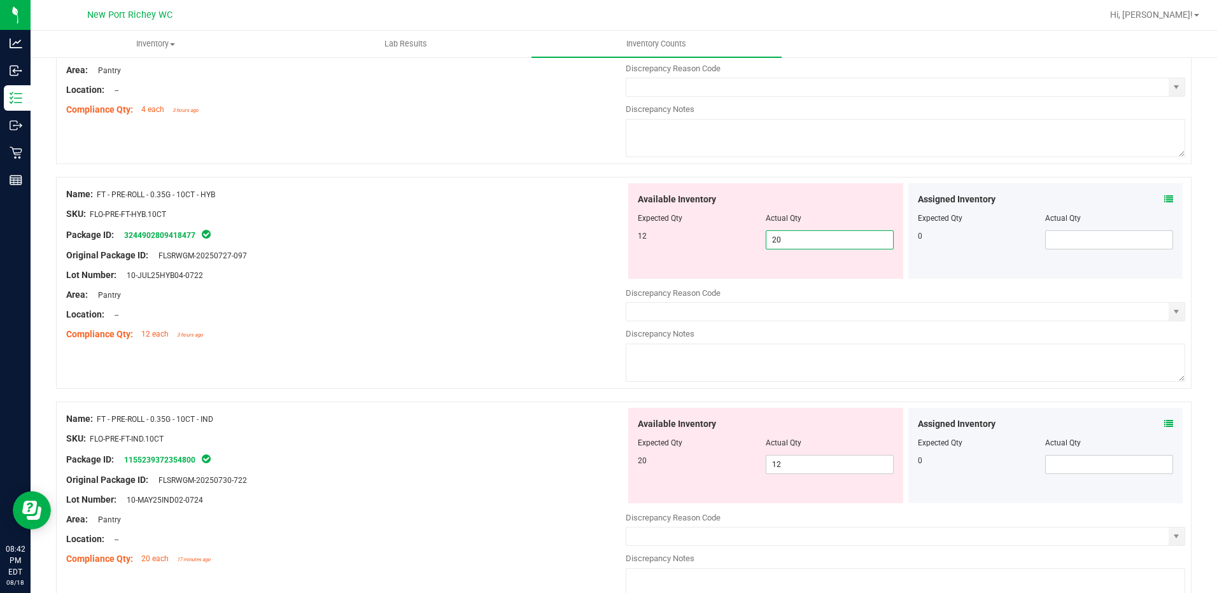
drag, startPoint x: 729, startPoint y: 237, endPoint x: 689, endPoint y: 228, distance: 41.1
click at [690, 233] on div "12 20 20" at bounding box center [766, 239] width 256 height 19
type input "12"
click at [548, 282] on div at bounding box center [346, 285] width 560 height 6
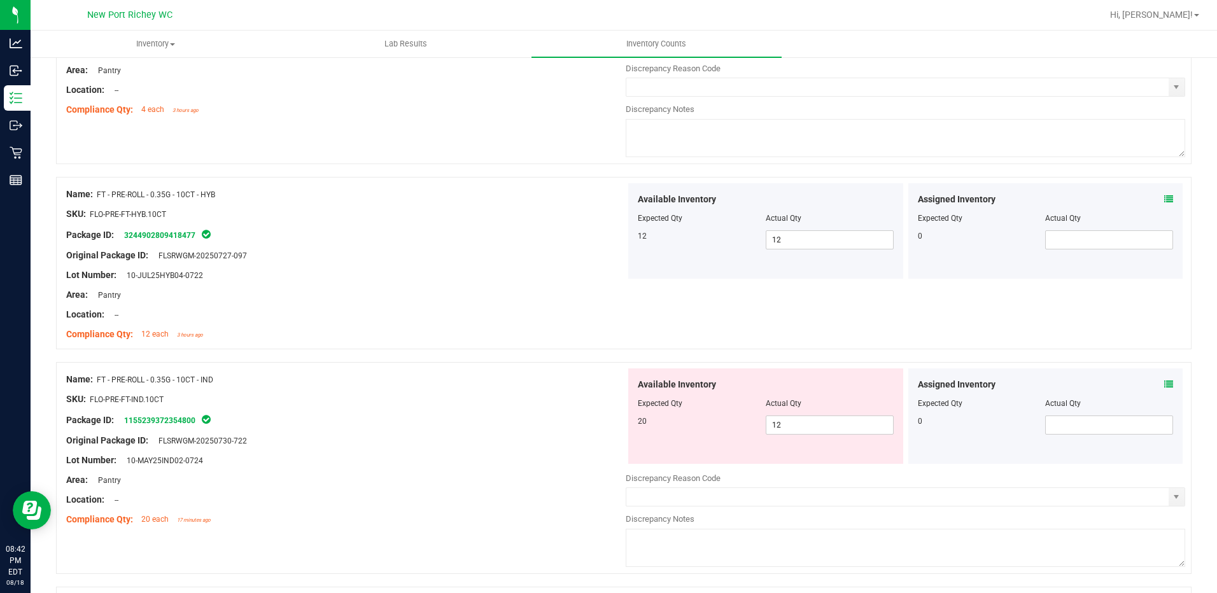
click at [1164, 197] on icon at bounding box center [1168, 199] width 9 height 9
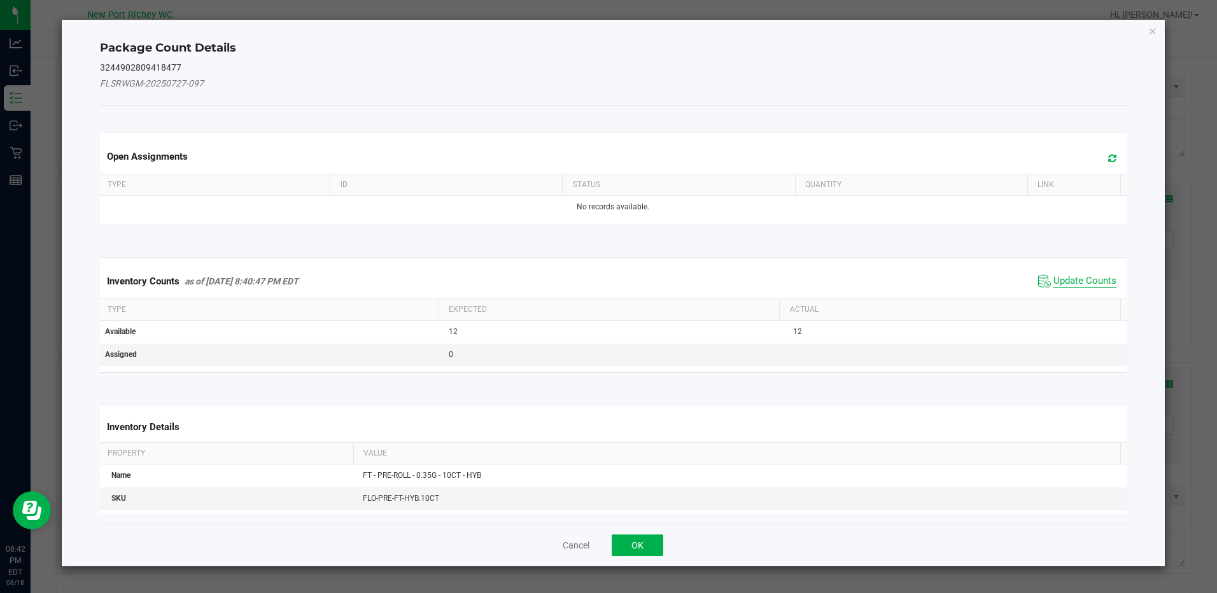
click at [1054, 276] on span "Update Counts" at bounding box center [1085, 281] width 63 height 13
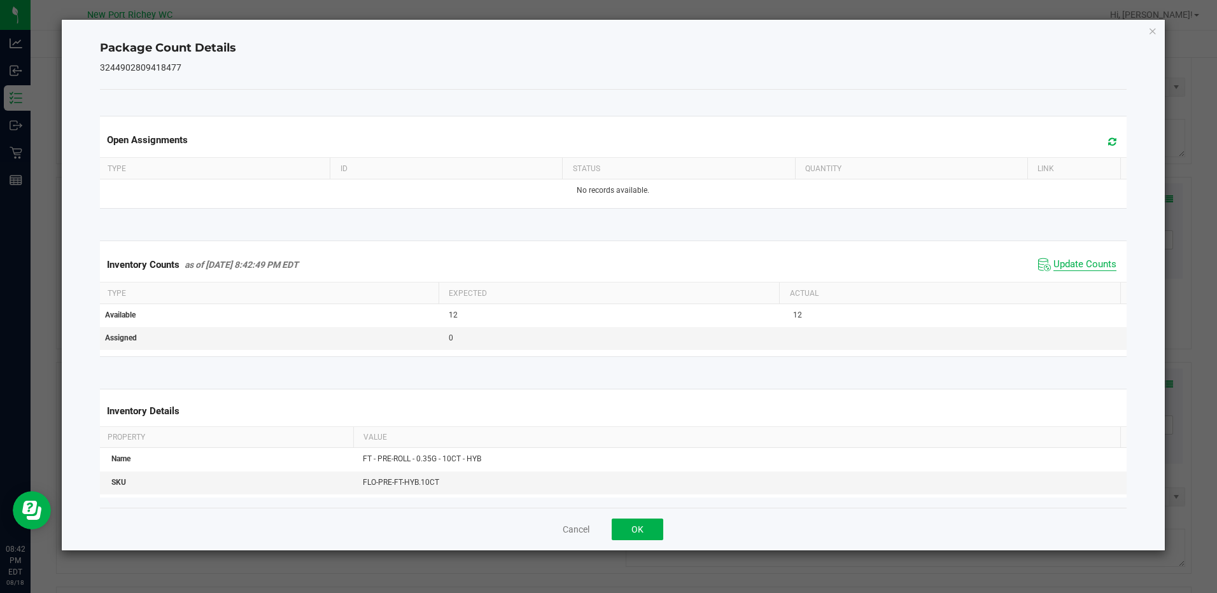
click at [1058, 259] on span "Update Counts" at bounding box center [1085, 264] width 63 height 13
click at [640, 527] on button "OK" at bounding box center [638, 530] width 52 height 22
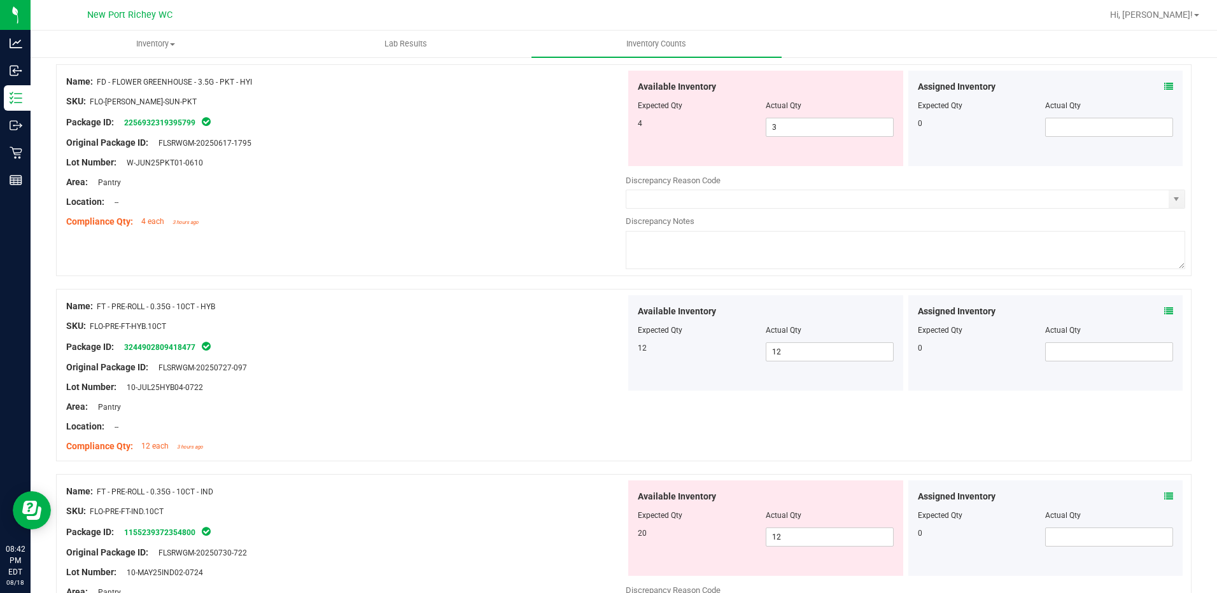
scroll to position [0, 0]
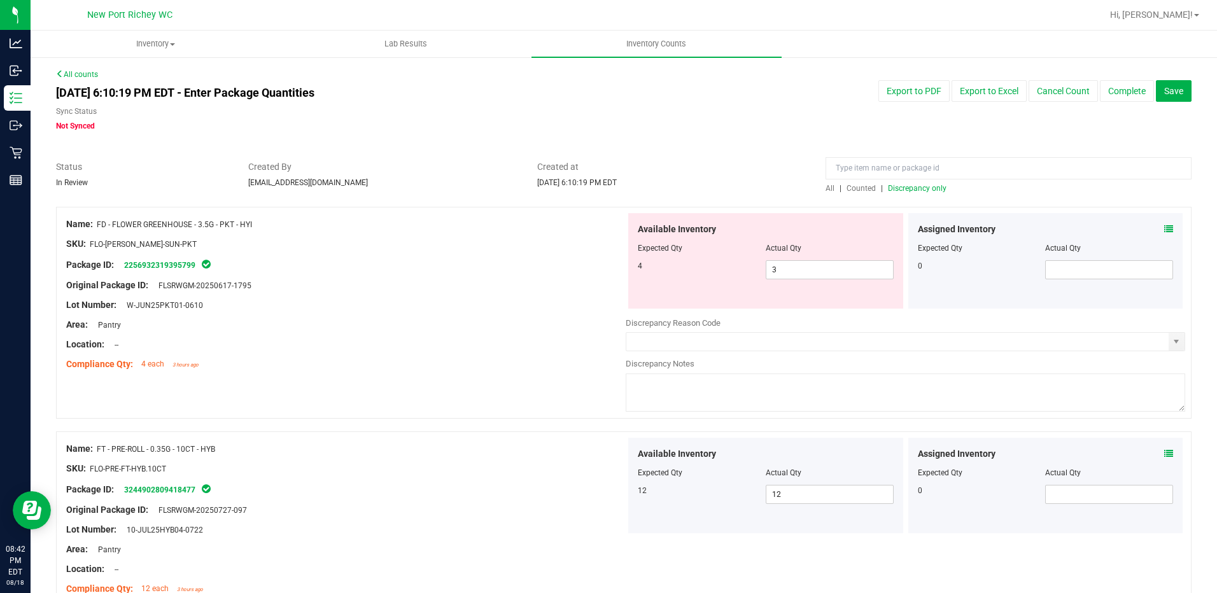
drag, startPoint x: 201, startPoint y: 224, endPoint x: 100, endPoint y: 225, distance: 101.2
click at [100, 225] on div "Name: FD - FLOWER GREENHOUSE - 3.5G - PKT - HYI" at bounding box center [346, 224] width 560 height 13
copy span "FD - FLOWER GREENHOUSE - 3.5G - PKT - HYI"
paste input "FD - FLOWER GREENHOUSE - 3.5G - PKT - HYI"
type input "FD - FLOWER GREENHOUSE - 3.5G - PKT - HYI"
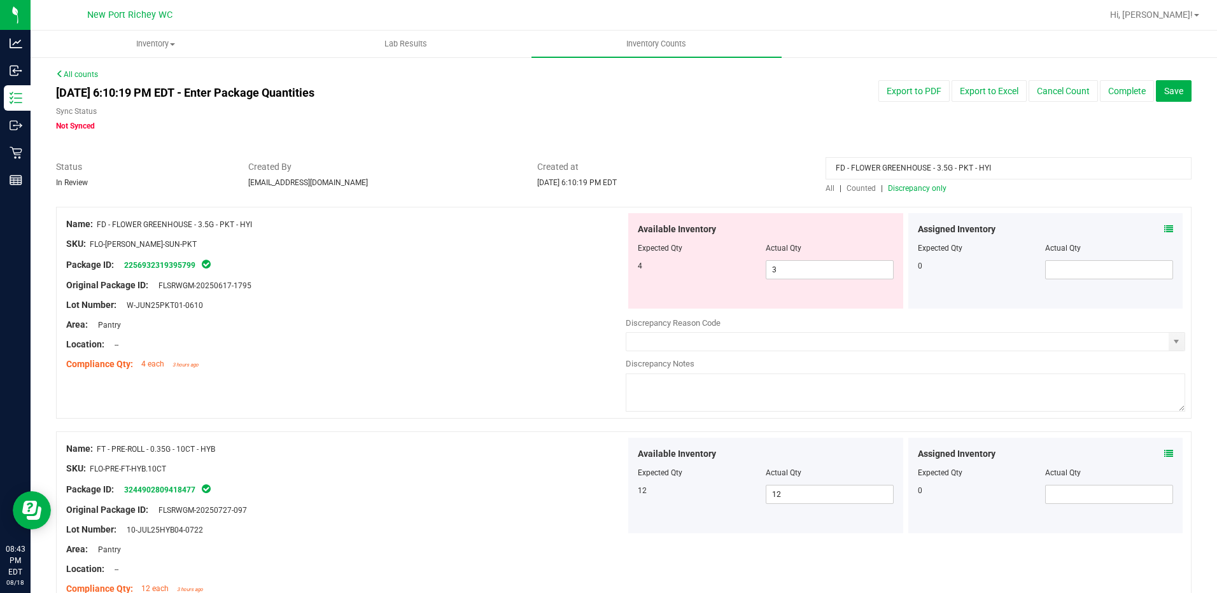
click at [826, 192] on span "All" at bounding box center [830, 188] width 9 height 9
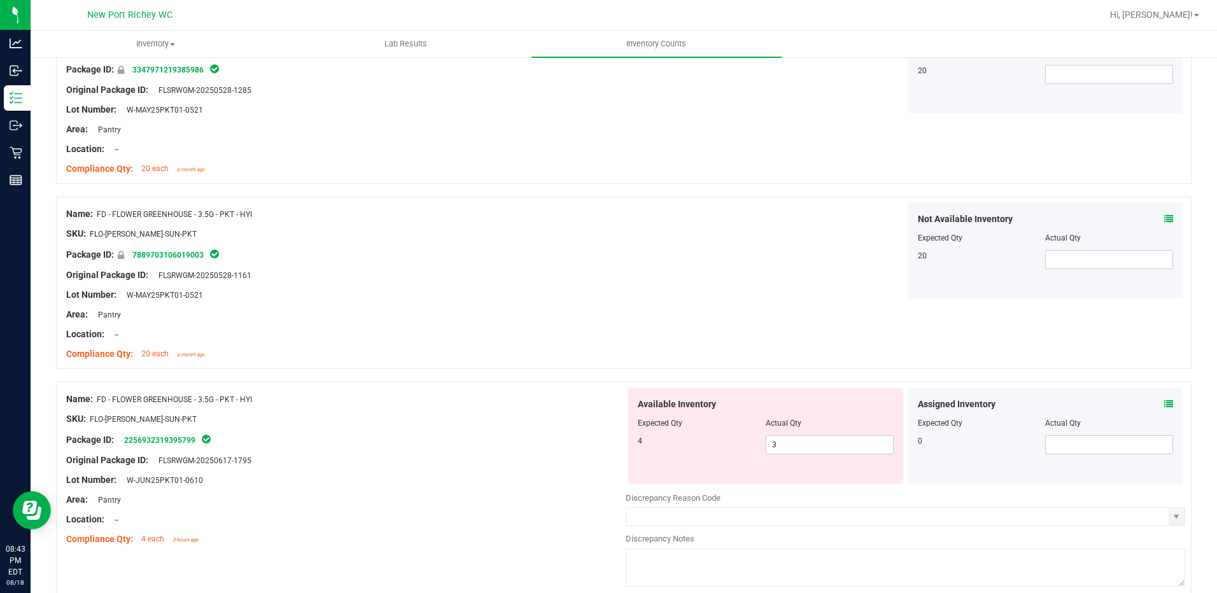
scroll to position [177, 0]
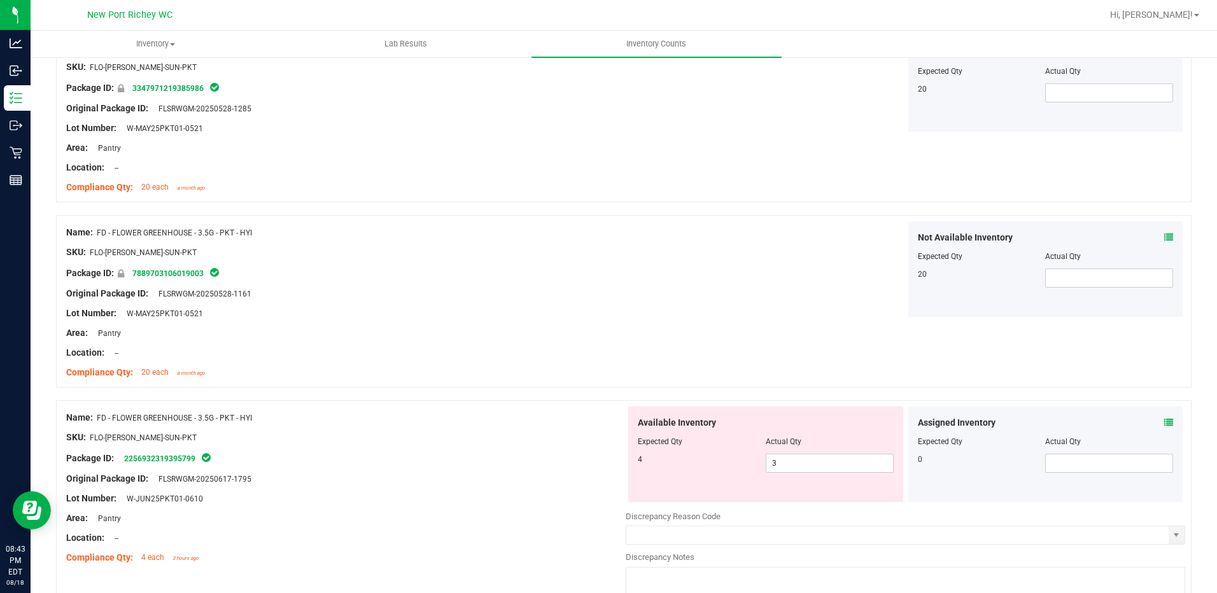
click at [1164, 419] on icon at bounding box center [1168, 422] width 9 height 9
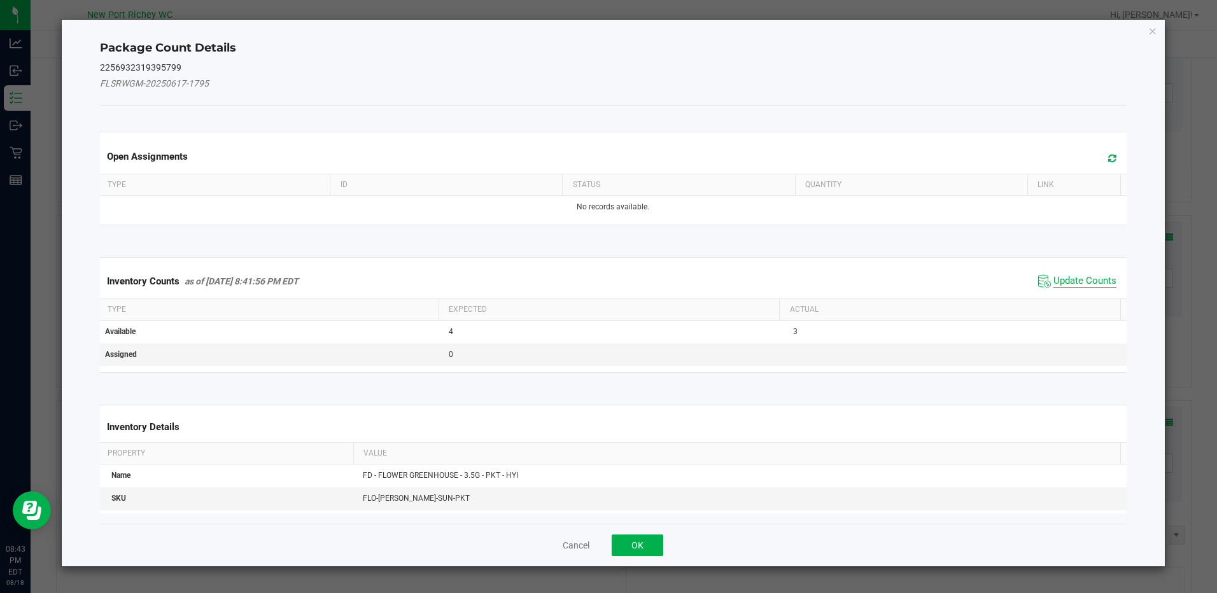
click at [1075, 281] on span "Update Counts" at bounding box center [1085, 281] width 63 height 13
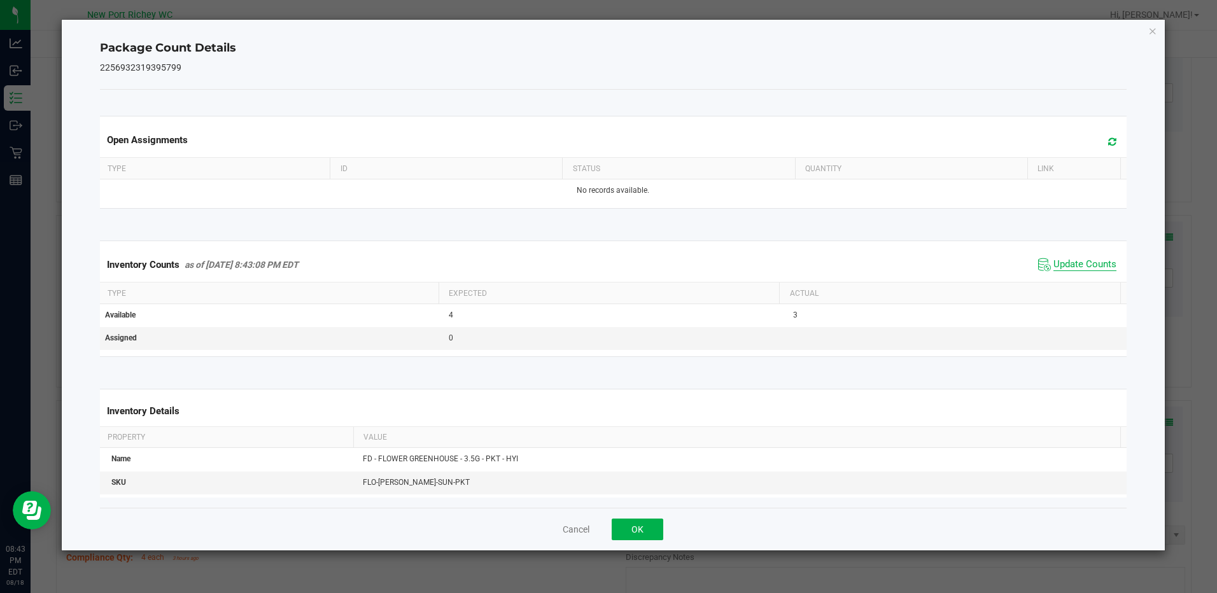
click at [1056, 264] on span "Update Counts" at bounding box center [1085, 264] width 63 height 13
click at [1108, 144] on icon at bounding box center [1112, 142] width 8 height 10
click at [1108, 141] on icon at bounding box center [1112, 142] width 8 height 10
click at [1063, 264] on span "Update Counts" at bounding box center [1085, 264] width 63 height 13
click at [640, 533] on button "OK" at bounding box center [638, 530] width 52 height 22
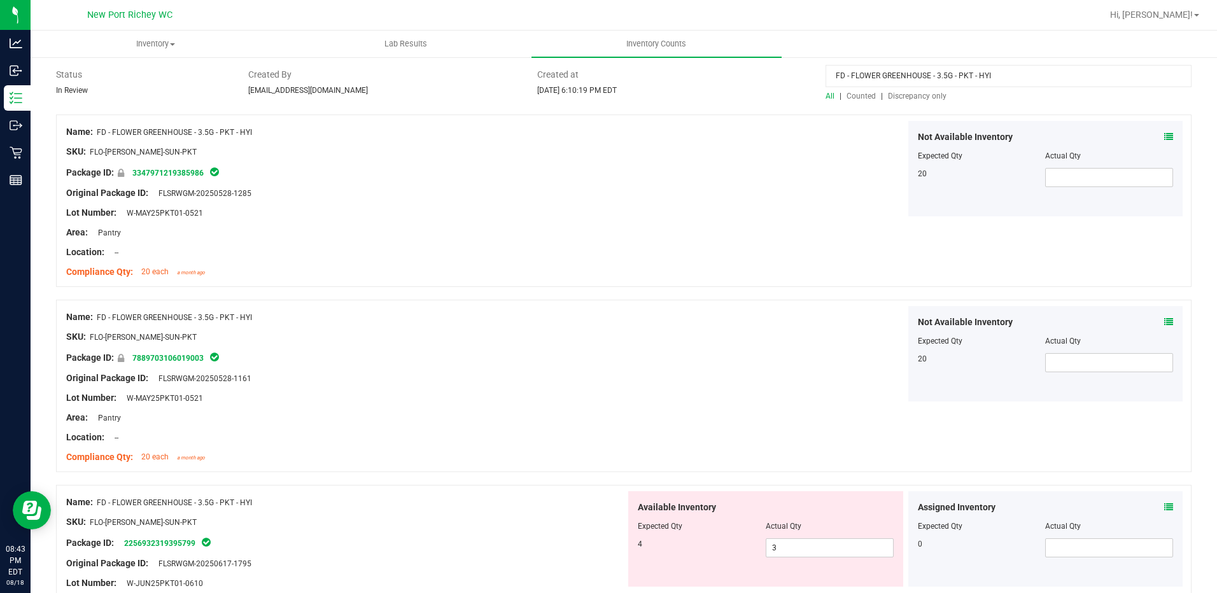
scroll to position [0, 0]
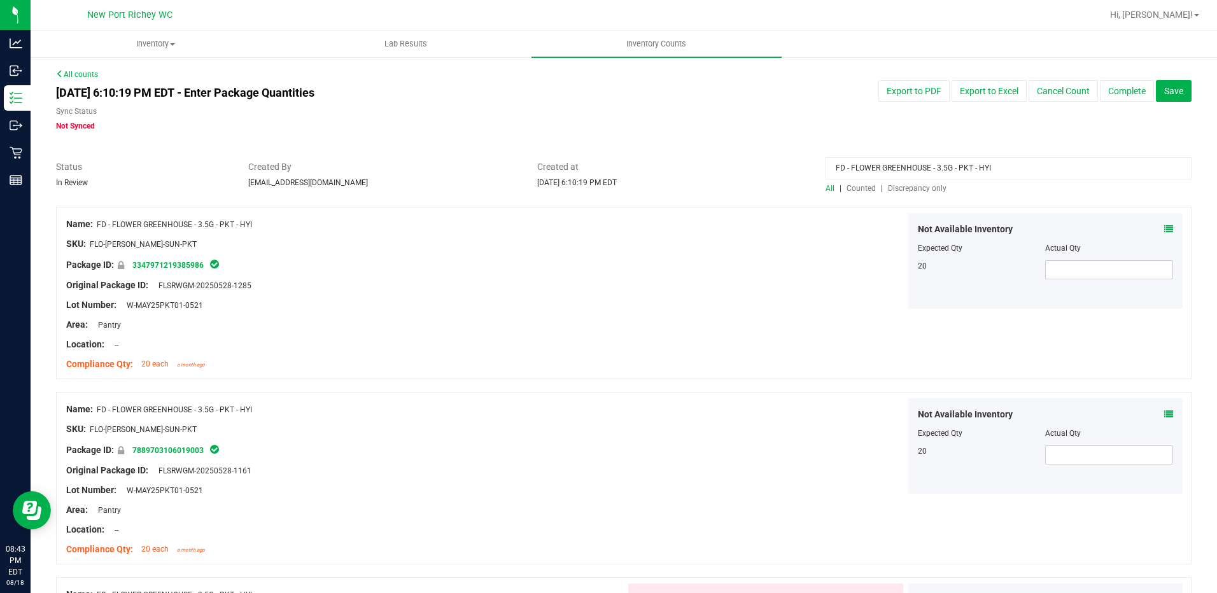
drag, startPoint x: 992, startPoint y: 165, endPoint x: 599, endPoint y: 131, distance: 394.9
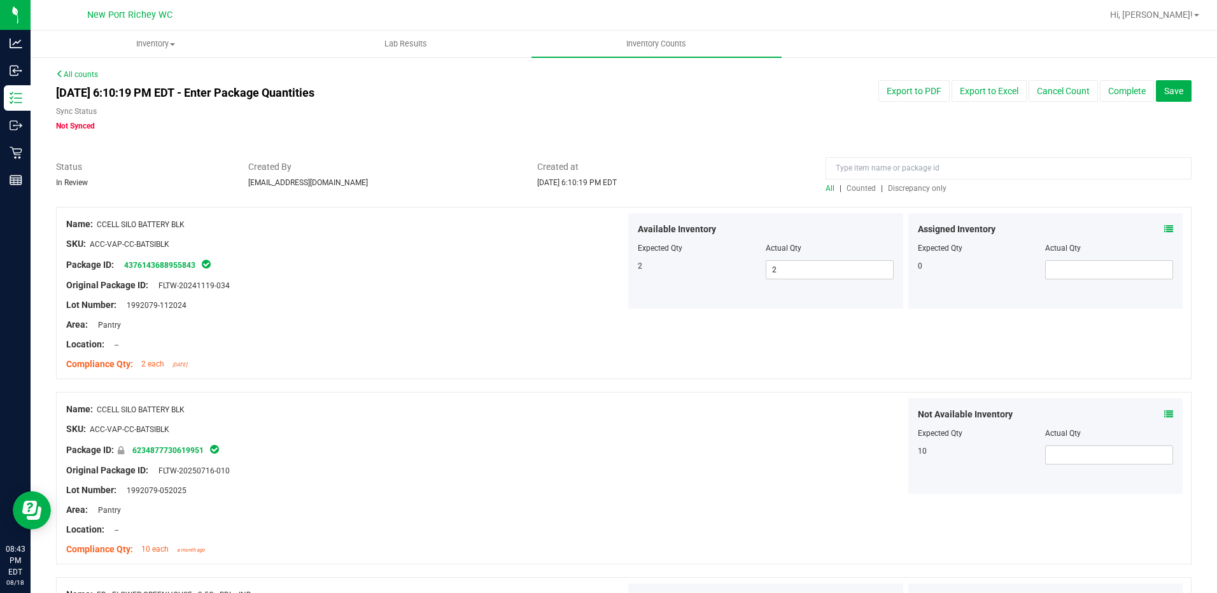
click at [889, 190] on span "Discrepancy only" at bounding box center [917, 188] width 59 height 9
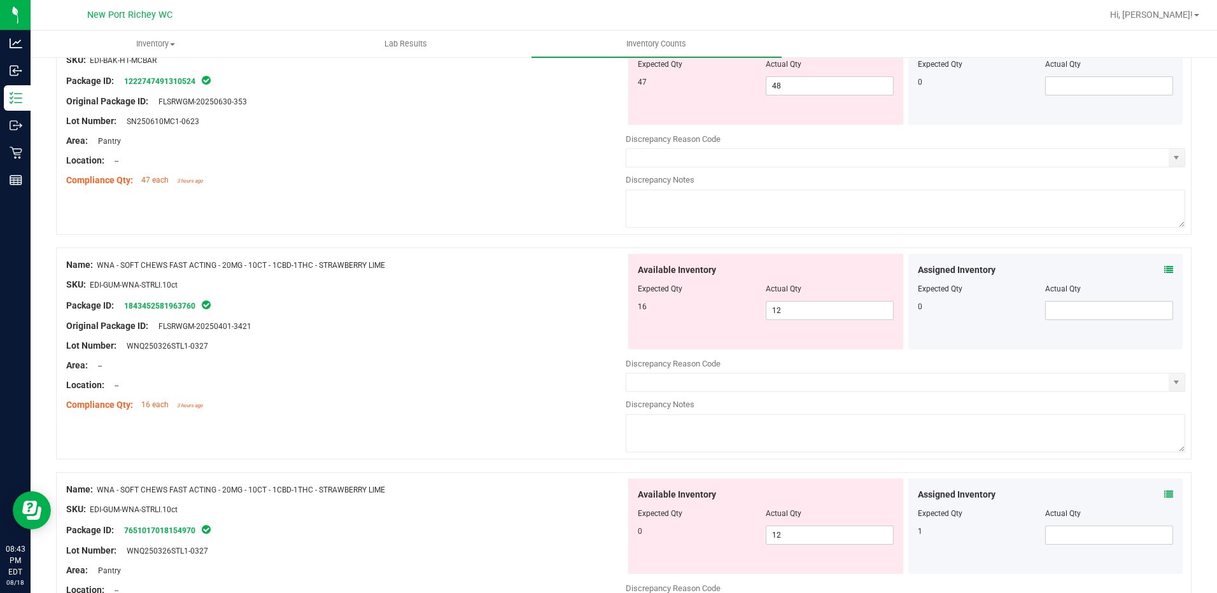
scroll to position [1777, 0]
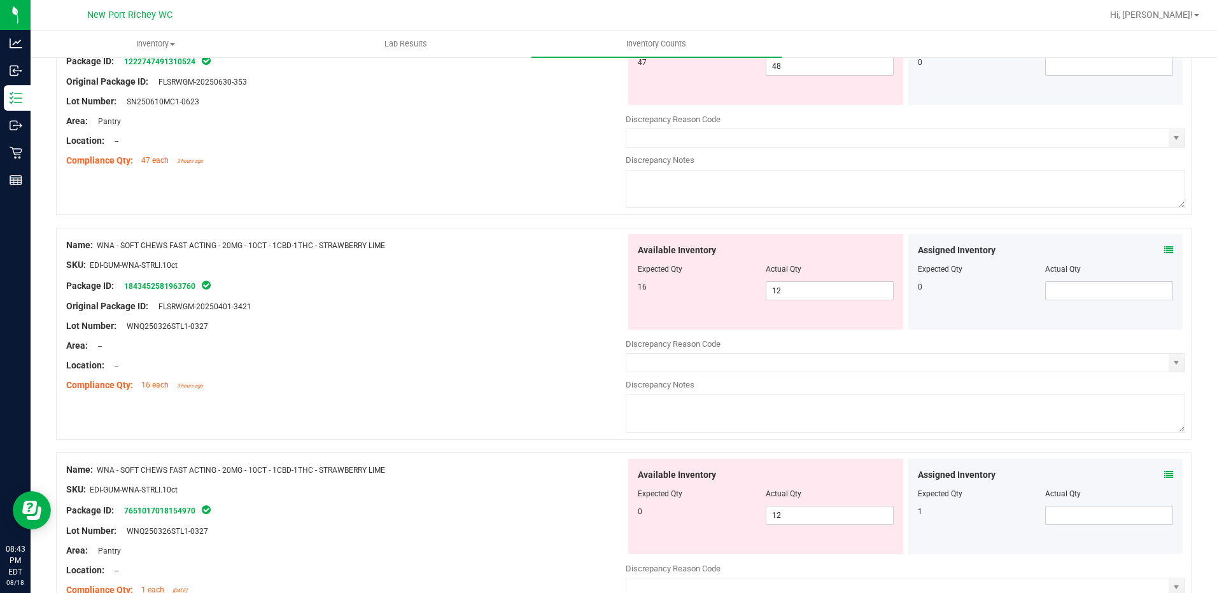
click at [1164, 246] on icon at bounding box center [1168, 250] width 9 height 9
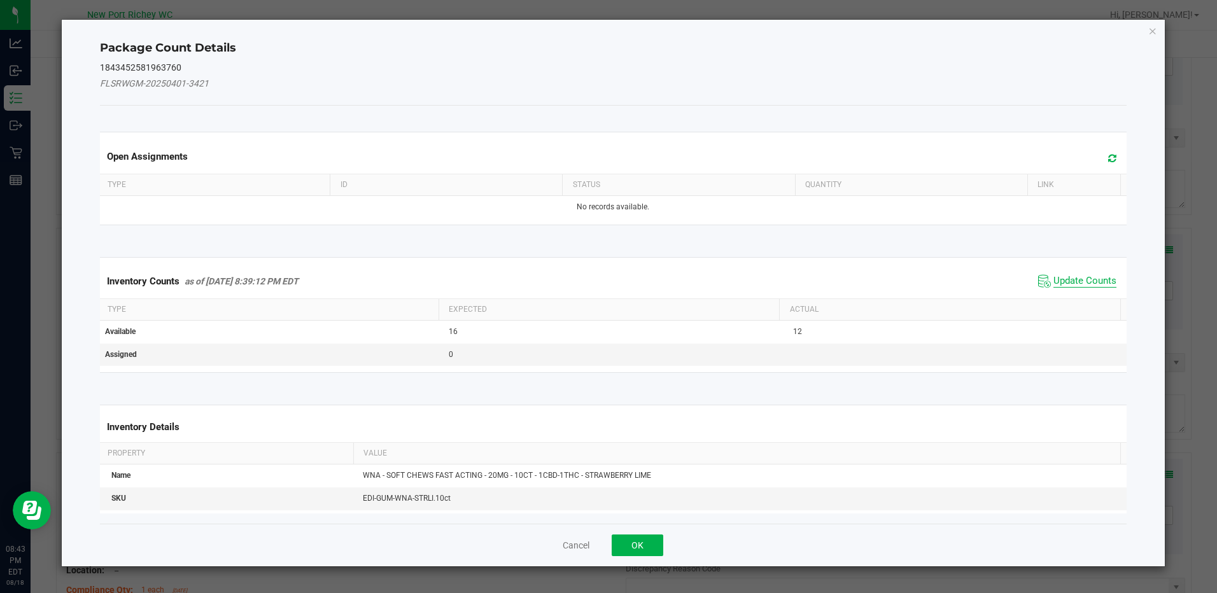
click at [1071, 279] on span "Update Counts" at bounding box center [1085, 281] width 63 height 13
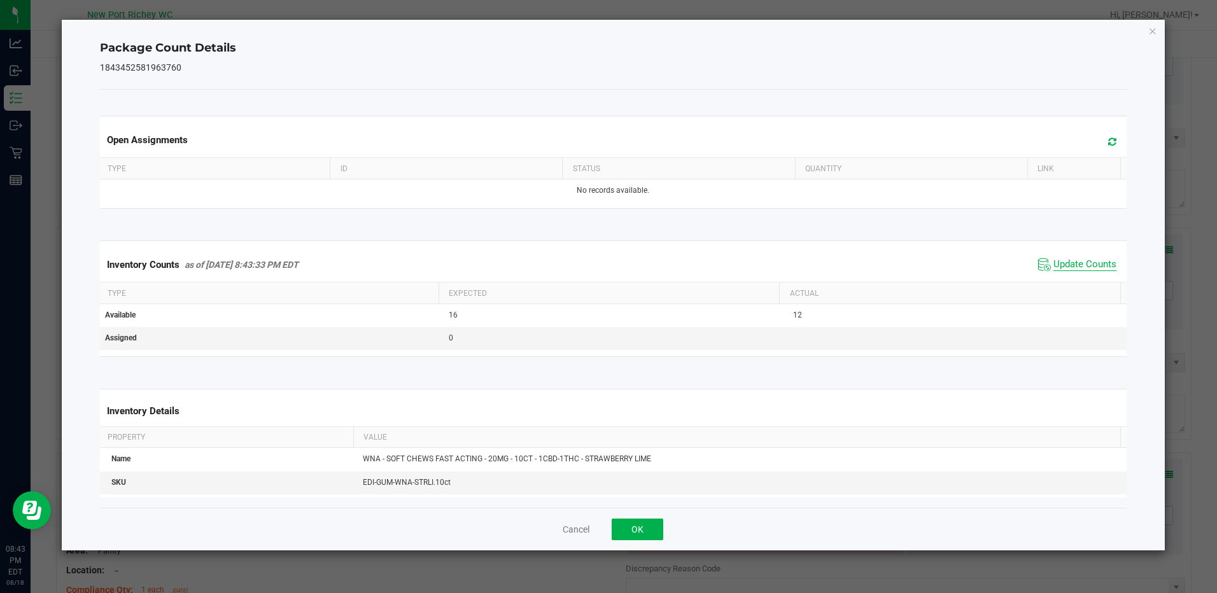
click at [1067, 262] on span "Update Counts" at bounding box center [1085, 264] width 63 height 13
click at [647, 528] on button "OK" at bounding box center [638, 530] width 52 height 22
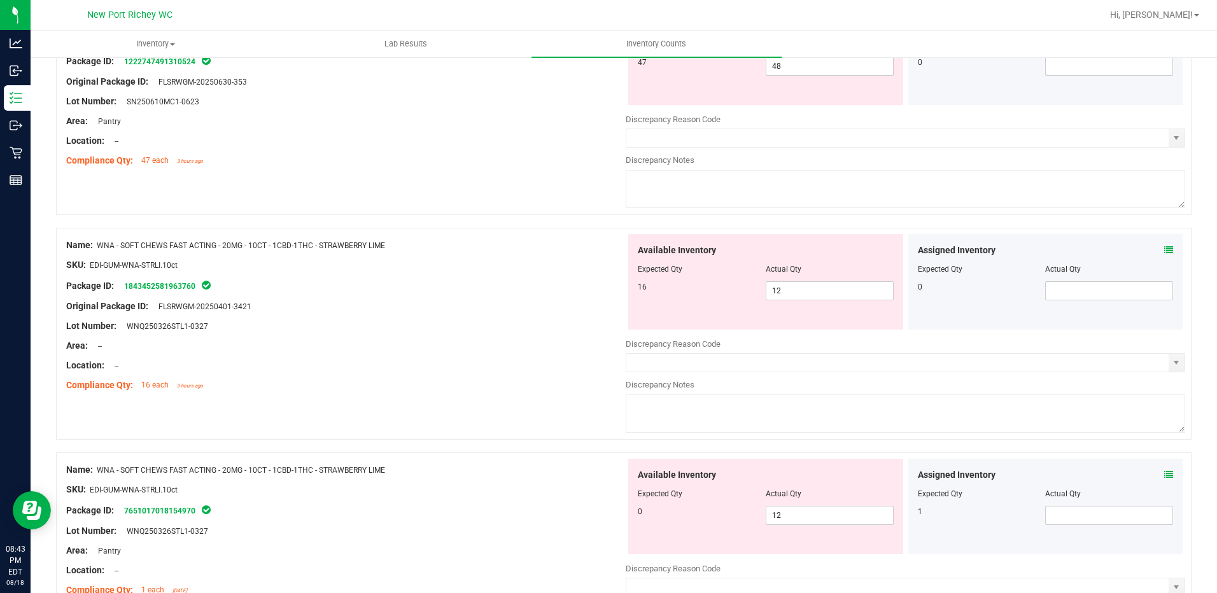
click at [1164, 470] on icon at bounding box center [1168, 474] width 9 height 9
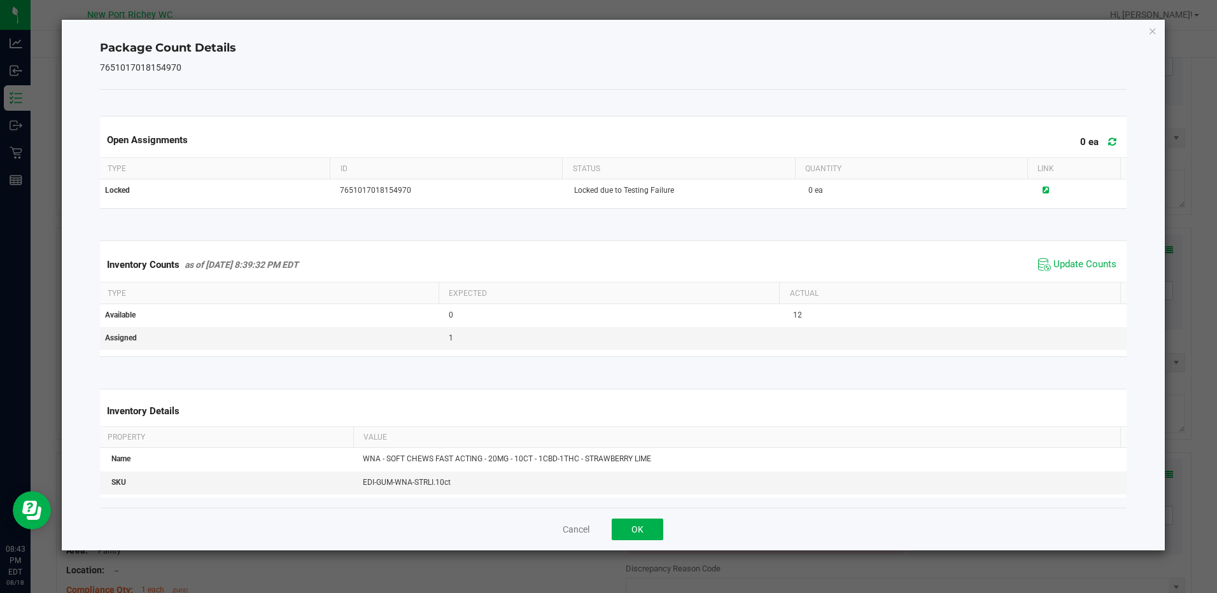
click at [1056, 257] on span "Update Counts" at bounding box center [1077, 264] width 85 height 19
click at [659, 521] on button "OK" at bounding box center [638, 530] width 52 height 22
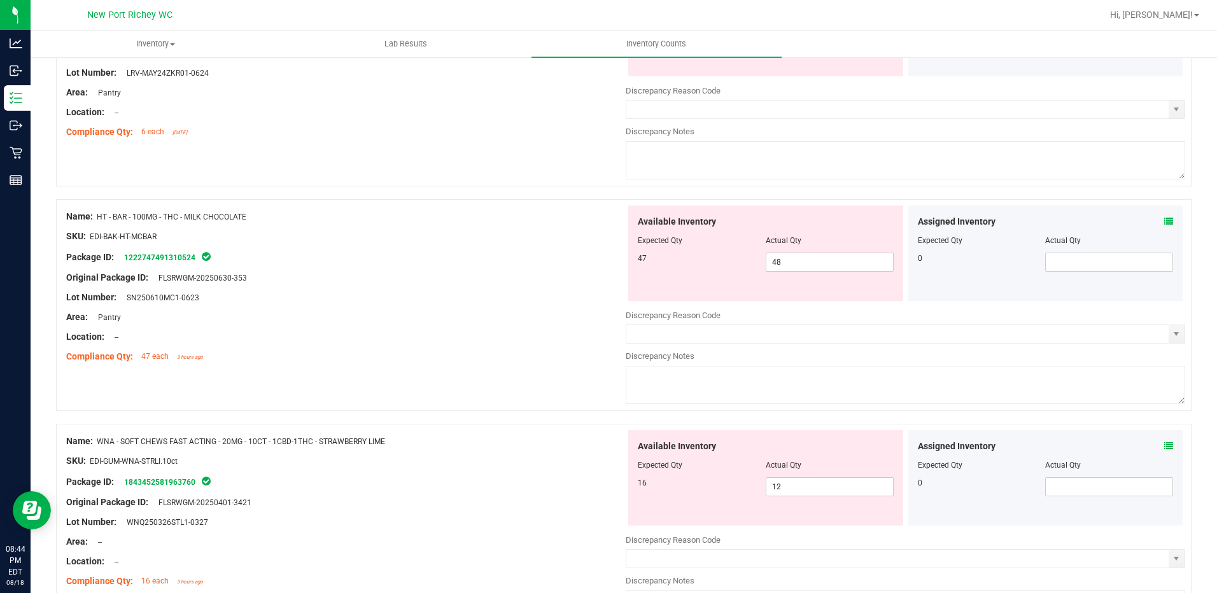
scroll to position [1586, 0]
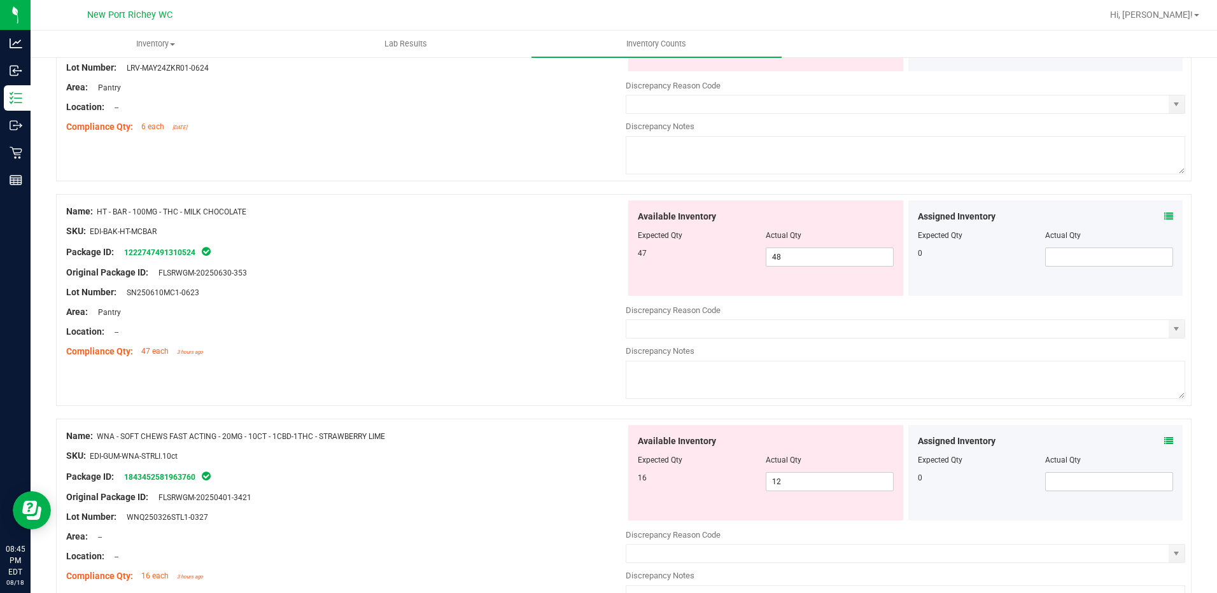
click at [1168, 214] on div "Assigned Inventory Expected Qty Actual Qty 0" at bounding box center [1045, 248] width 275 height 95
click at [1164, 215] on div "Assigned Inventory Expected Qty Actual Qty 0" at bounding box center [1045, 248] width 275 height 95
click at [1164, 218] on icon at bounding box center [1168, 216] width 9 height 9
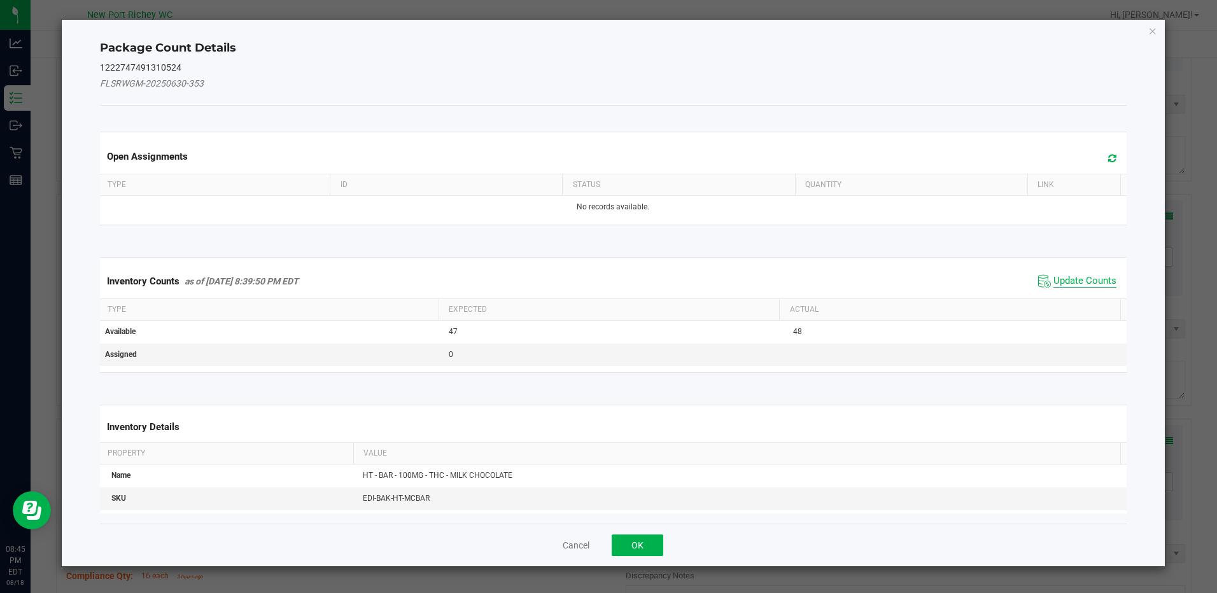
click at [1065, 282] on span "Update Counts" at bounding box center [1085, 281] width 63 height 13
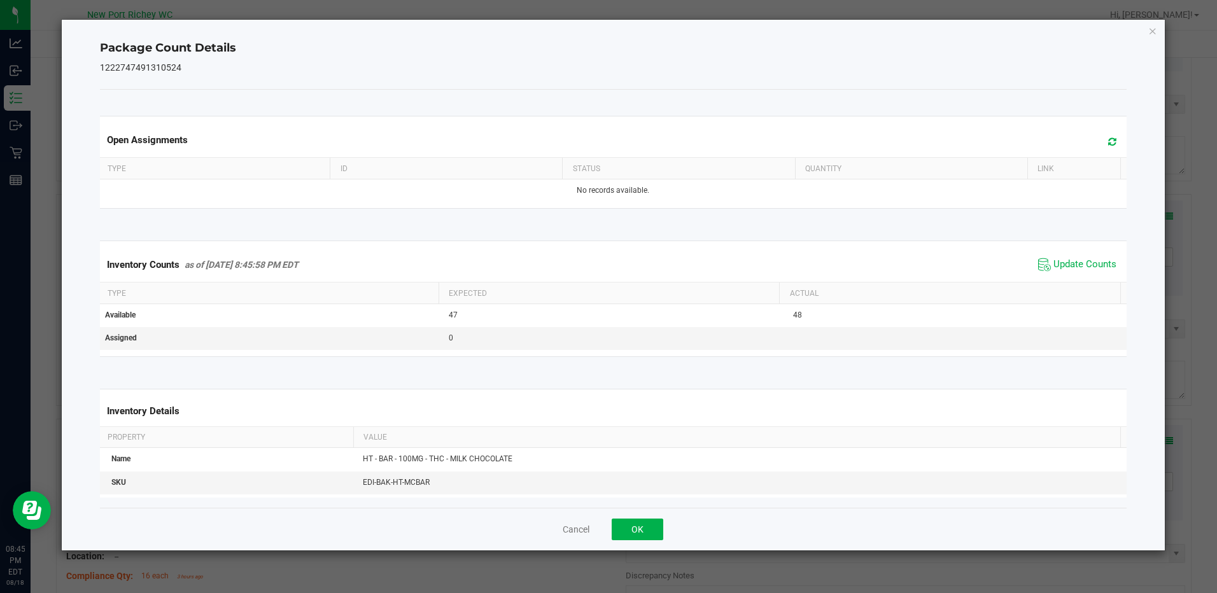
click at [1061, 272] on span "Update Counts" at bounding box center [1077, 264] width 85 height 19
click at [1056, 262] on span "Update Counts" at bounding box center [1085, 264] width 63 height 13
click at [1108, 143] on icon at bounding box center [1112, 142] width 8 height 10
click at [635, 521] on button "OK" at bounding box center [638, 530] width 52 height 22
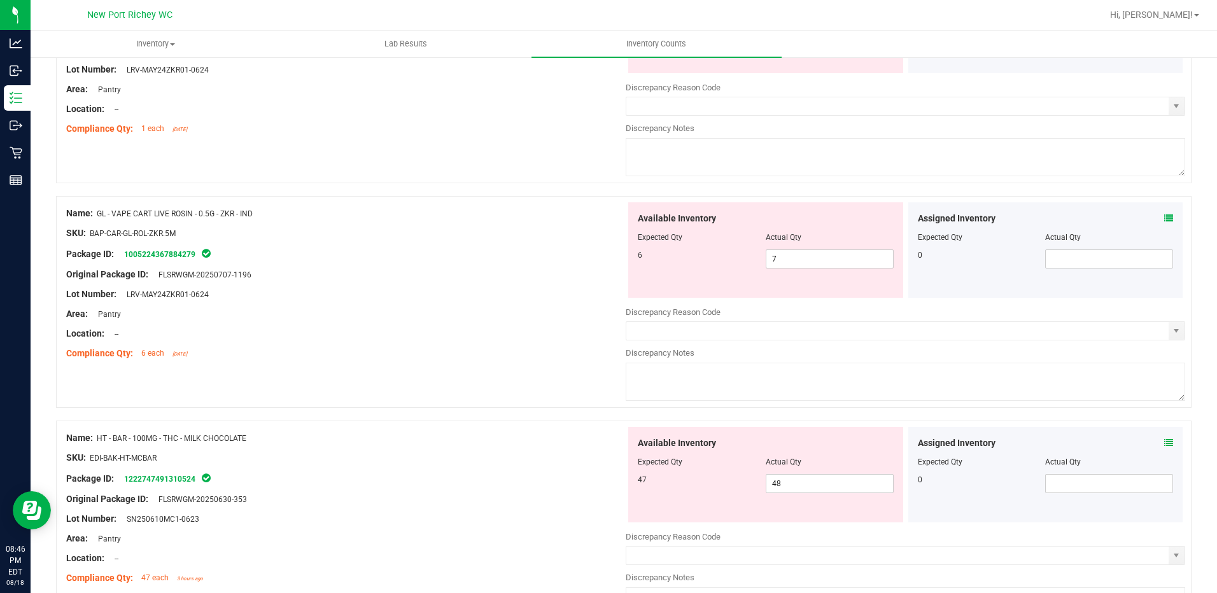
scroll to position [1267, 0]
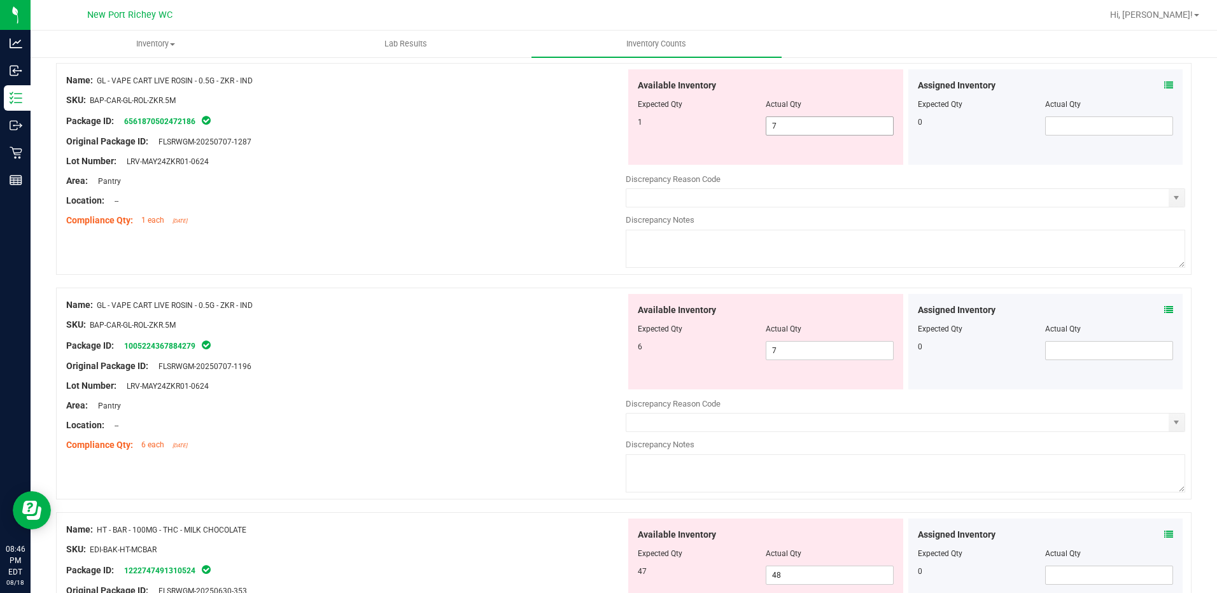
drag, startPoint x: 798, startPoint y: 130, endPoint x: 741, endPoint y: 125, distance: 57.5
click at [741, 126] on div "1 7 7" at bounding box center [766, 126] width 256 height 19
type input "1"
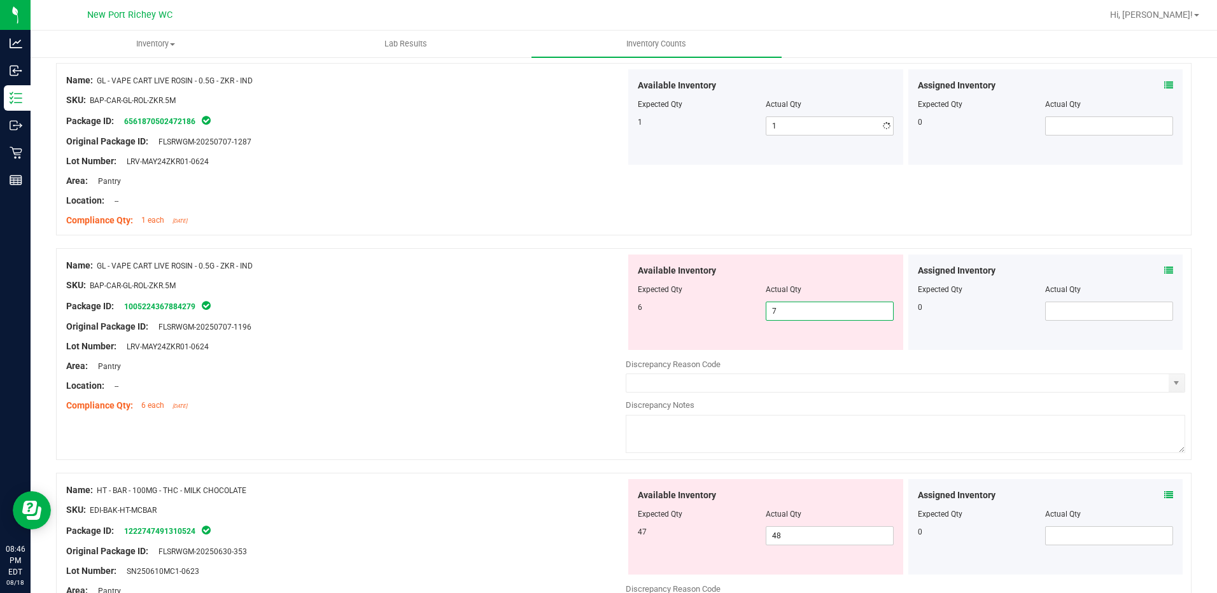
drag, startPoint x: 802, startPoint y: 346, endPoint x: 630, endPoint y: 324, distance: 173.2
click at [604, 333] on div "Name: GL - VAPE CART LIVE ROSIN - 0.5G - ZKR - IND SKU: BAP-CAR-GL-ROL-ZKR.5M P…" at bounding box center [624, 354] width 1136 height 212
type input "6"
click at [536, 347] on div "Lot Number: LRV-MAY24ZKR01-0624" at bounding box center [346, 346] width 560 height 13
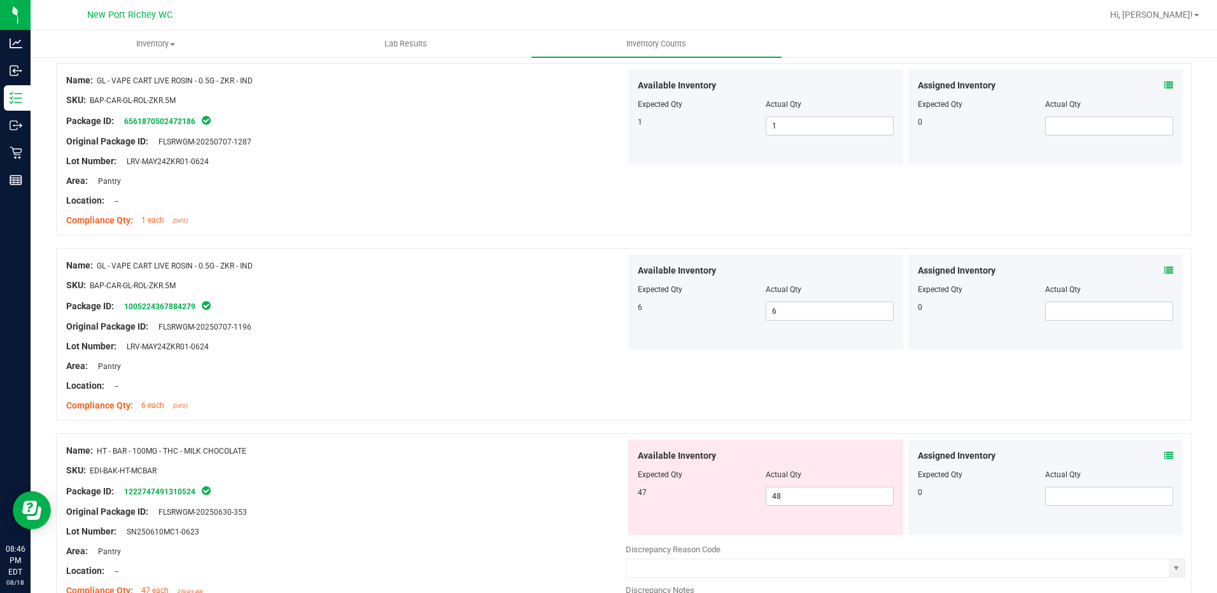
click at [1164, 81] on icon at bounding box center [1168, 85] width 9 height 9
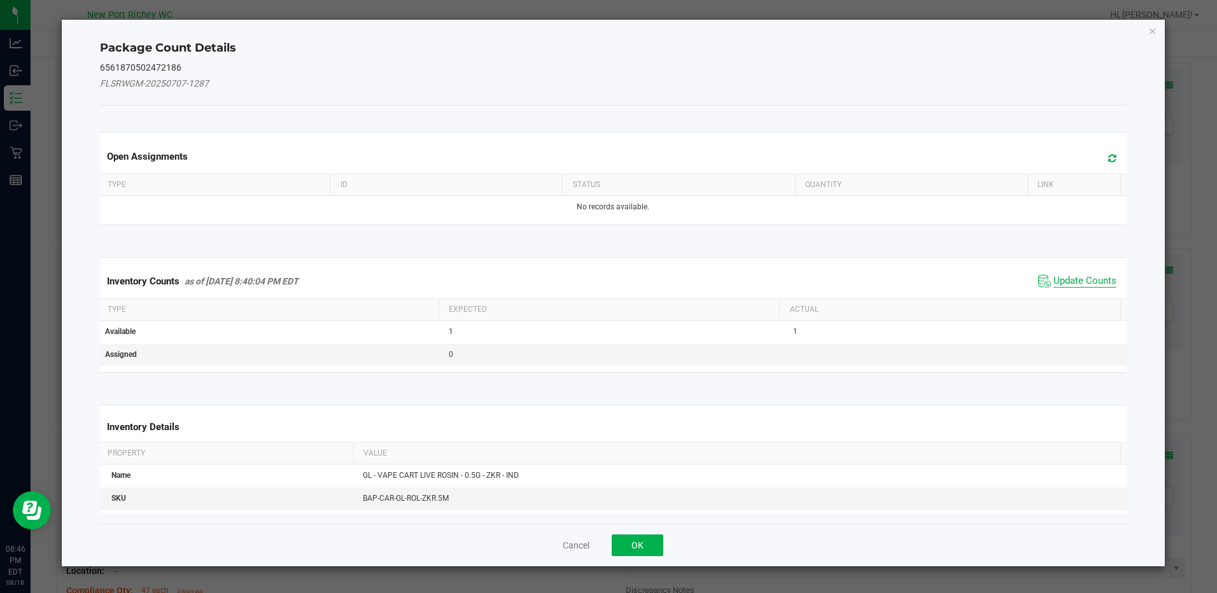
click at [1067, 279] on span "Update Counts" at bounding box center [1085, 281] width 63 height 13
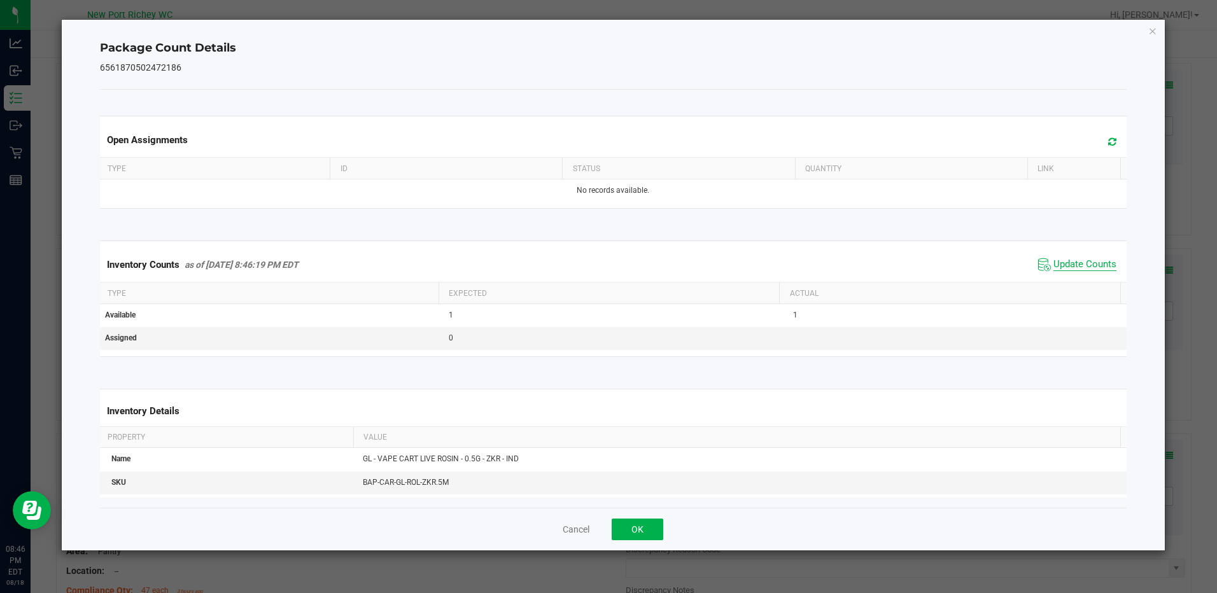
click at [1058, 269] on span "Update Counts" at bounding box center [1085, 264] width 63 height 13
click at [656, 529] on button "OK" at bounding box center [638, 530] width 52 height 22
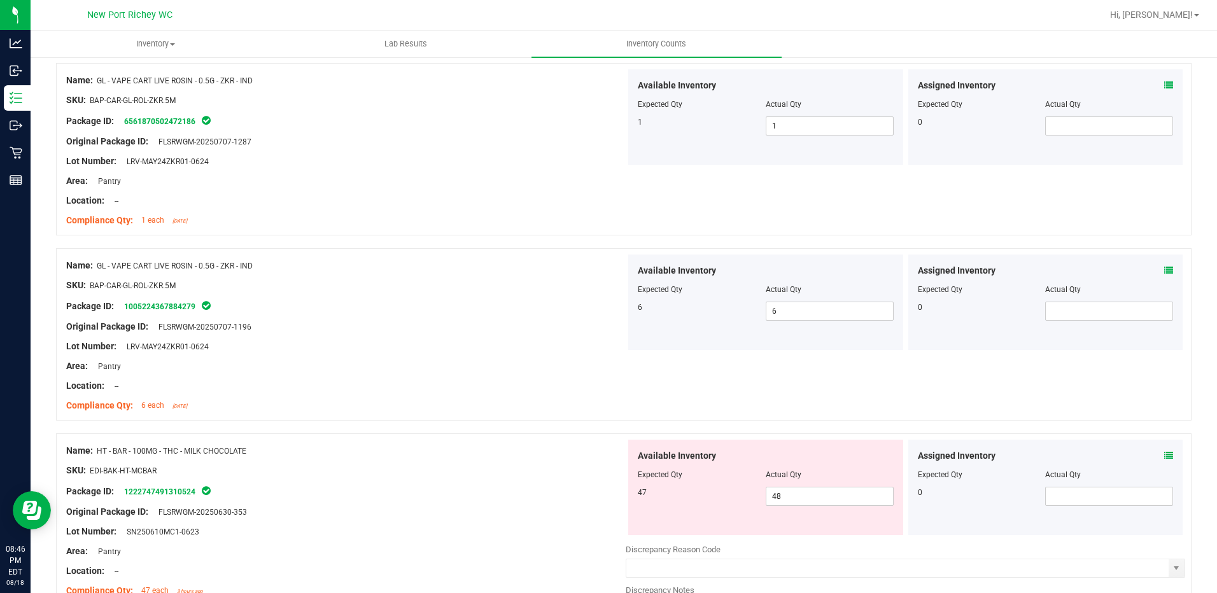
click at [1164, 271] on icon at bounding box center [1168, 270] width 9 height 9
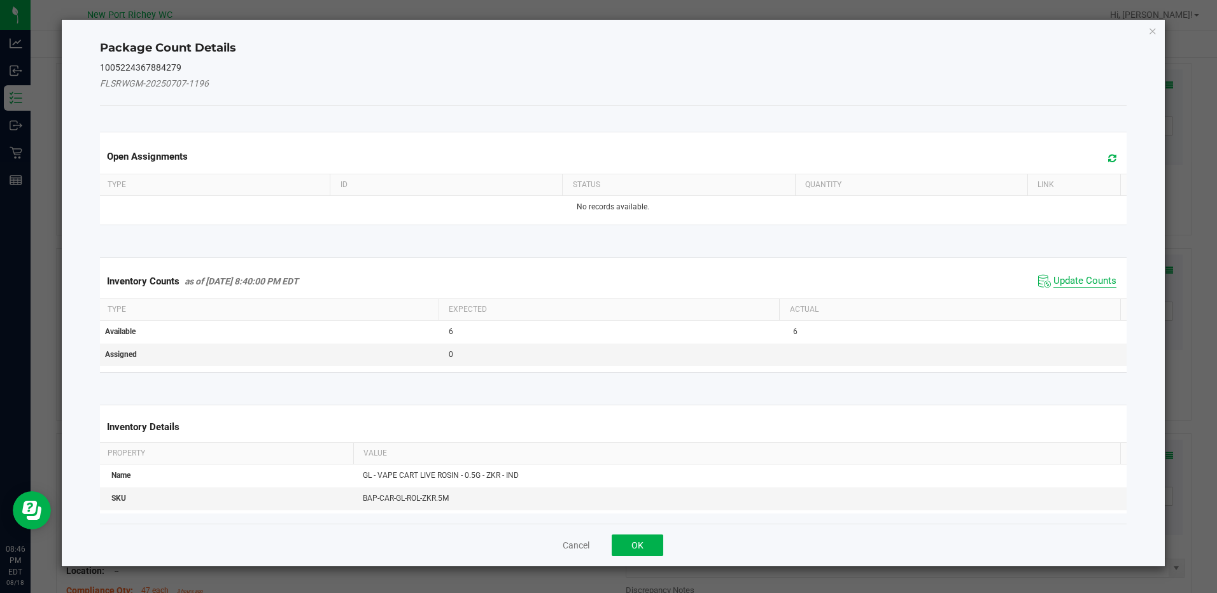
click at [1074, 278] on span "Update Counts" at bounding box center [1085, 281] width 63 height 13
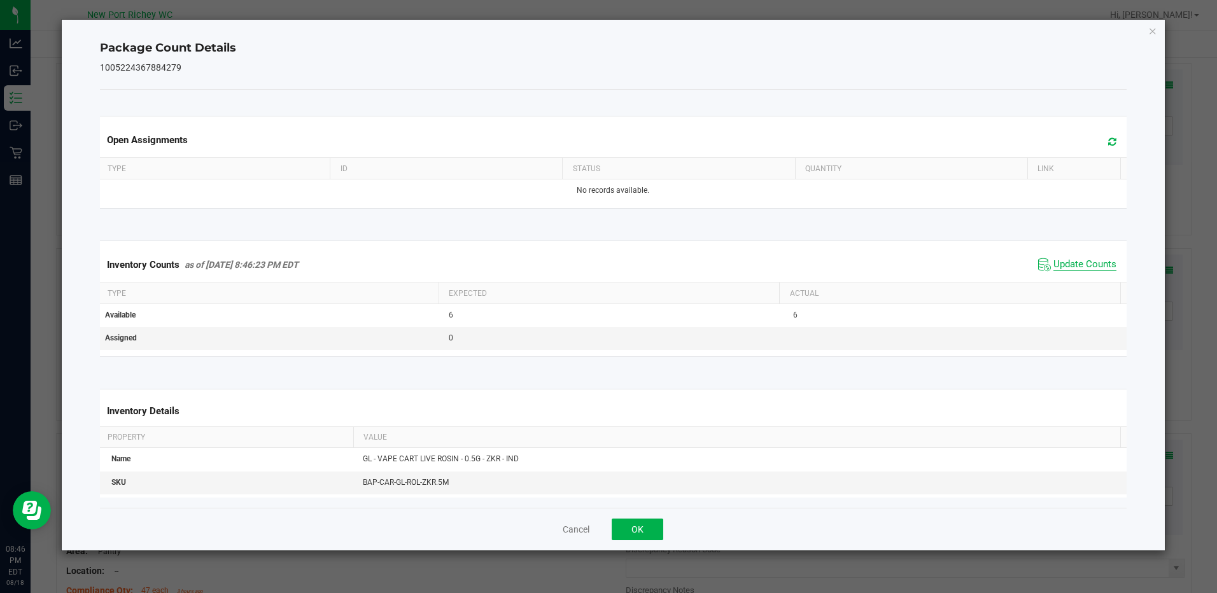
click at [1070, 267] on span "Update Counts" at bounding box center [1085, 264] width 63 height 13
click at [658, 533] on button "OK" at bounding box center [638, 530] width 52 height 22
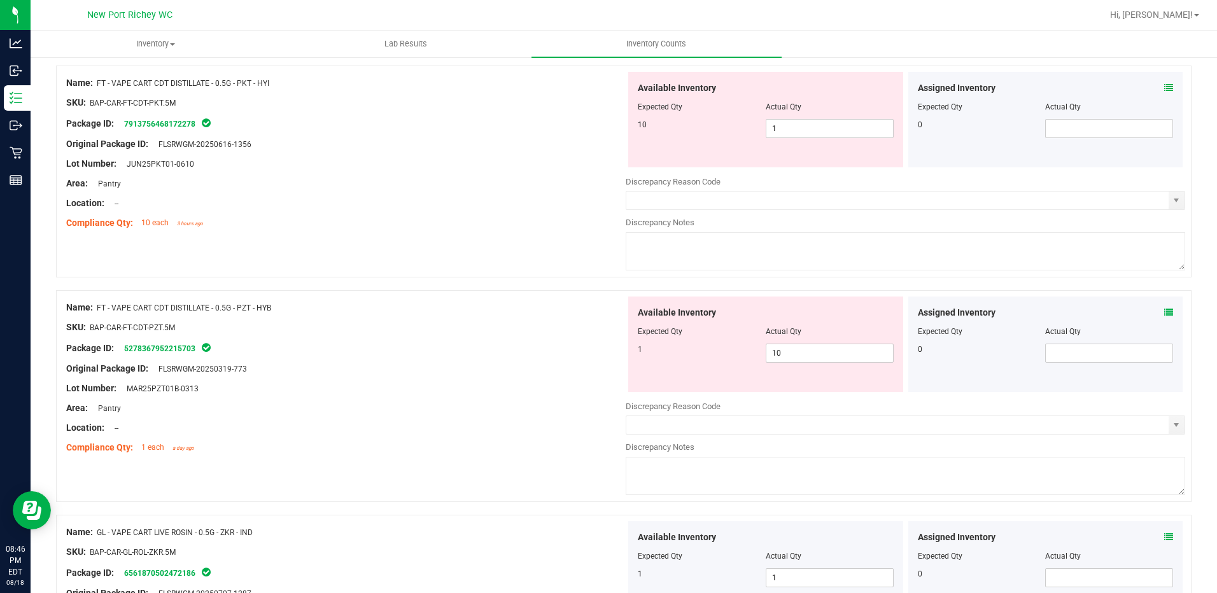
scroll to position [758, 0]
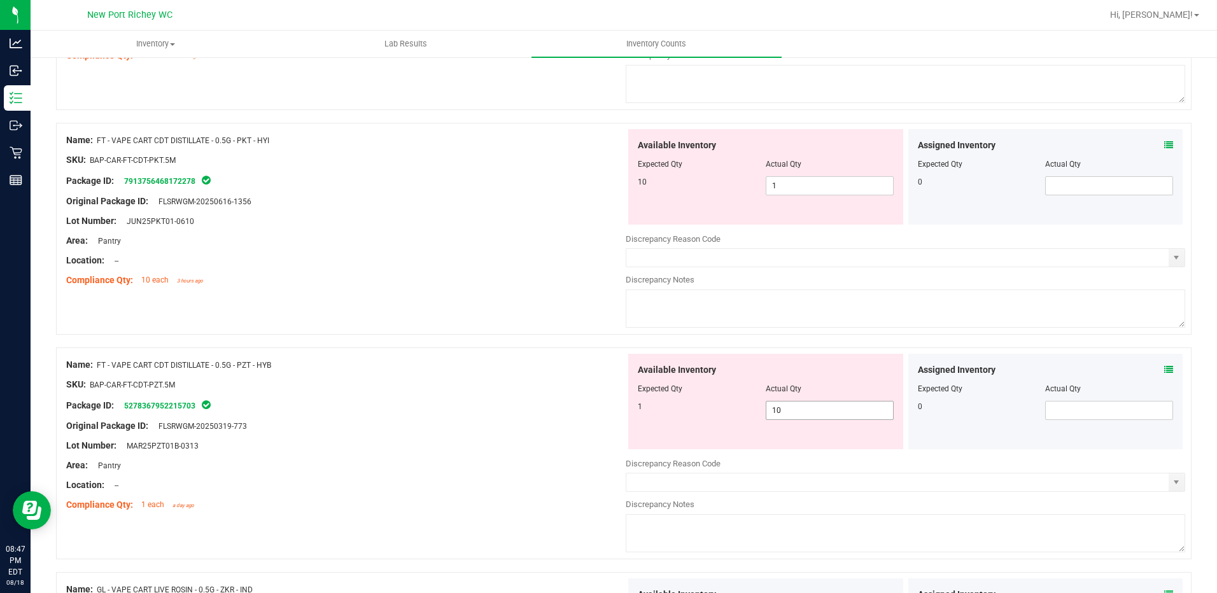
click at [847, 407] on span "10 10" at bounding box center [830, 410] width 128 height 19
type input "1"
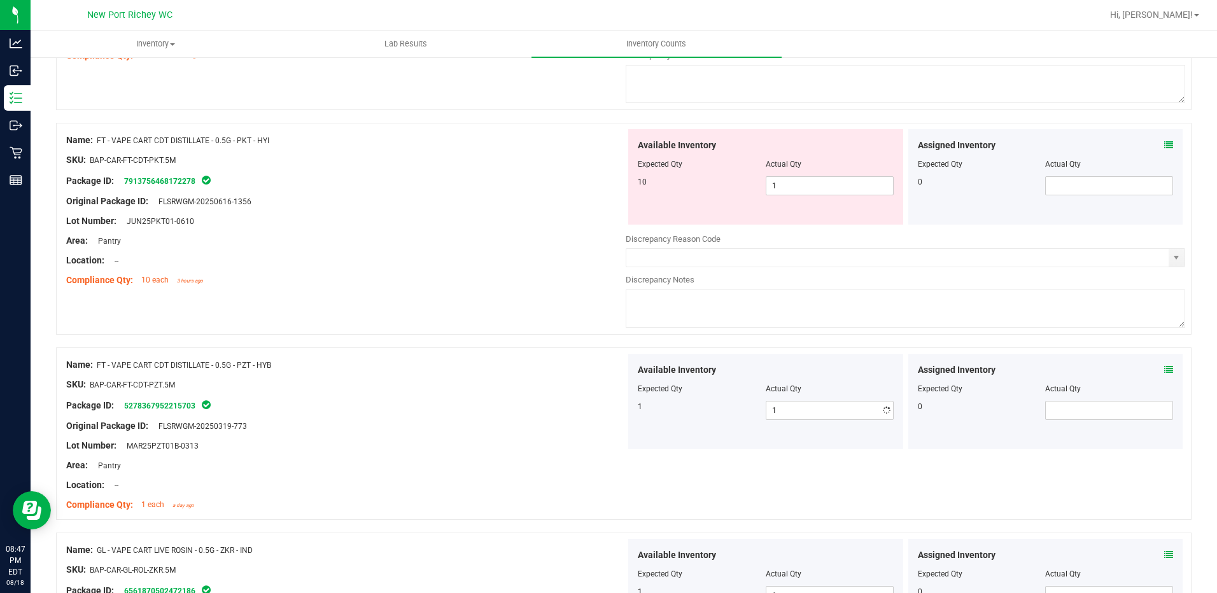
click at [597, 442] on div "Lot Number: MAR25PZT01B-0313" at bounding box center [346, 445] width 560 height 13
click at [1164, 367] on icon at bounding box center [1168, 369] width 9 height 9
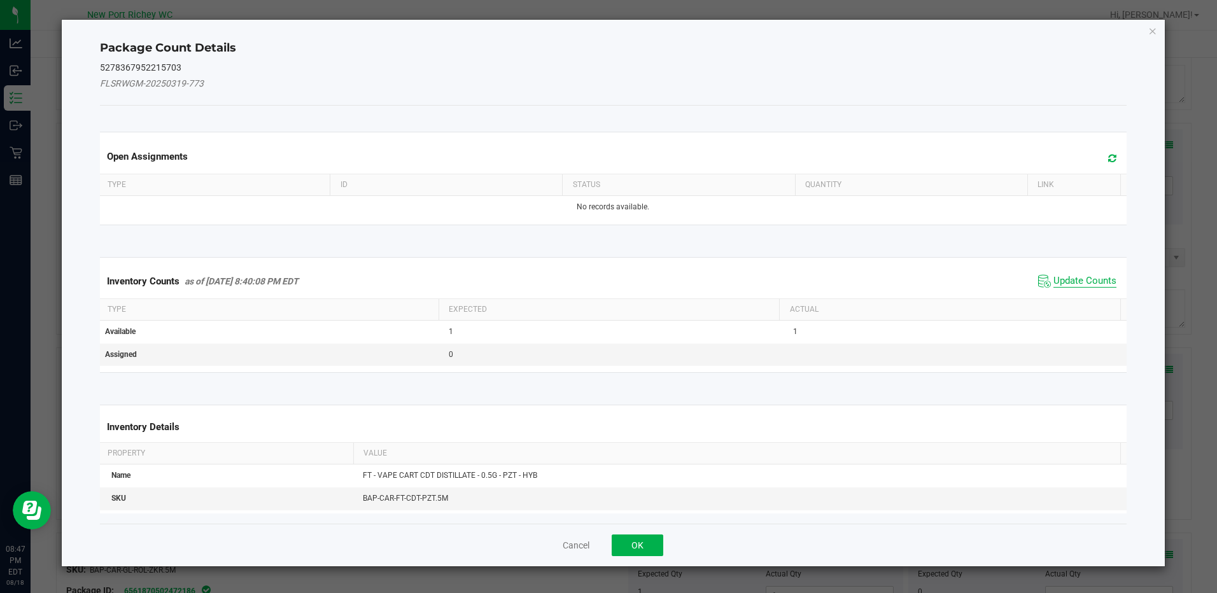
click at [1054, 275] on span "Update Counts" at bounding box center [1085, 281] width 63 height 13
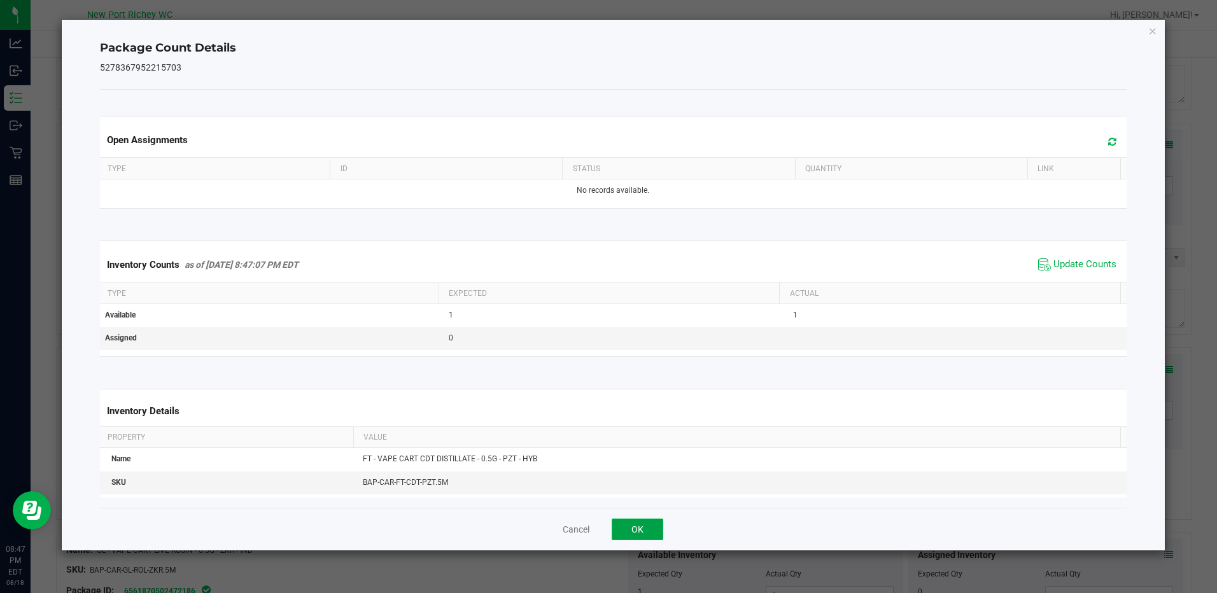
click at [661, 526] on button "OK" at bounding box center [638, 530] width 52 height 22
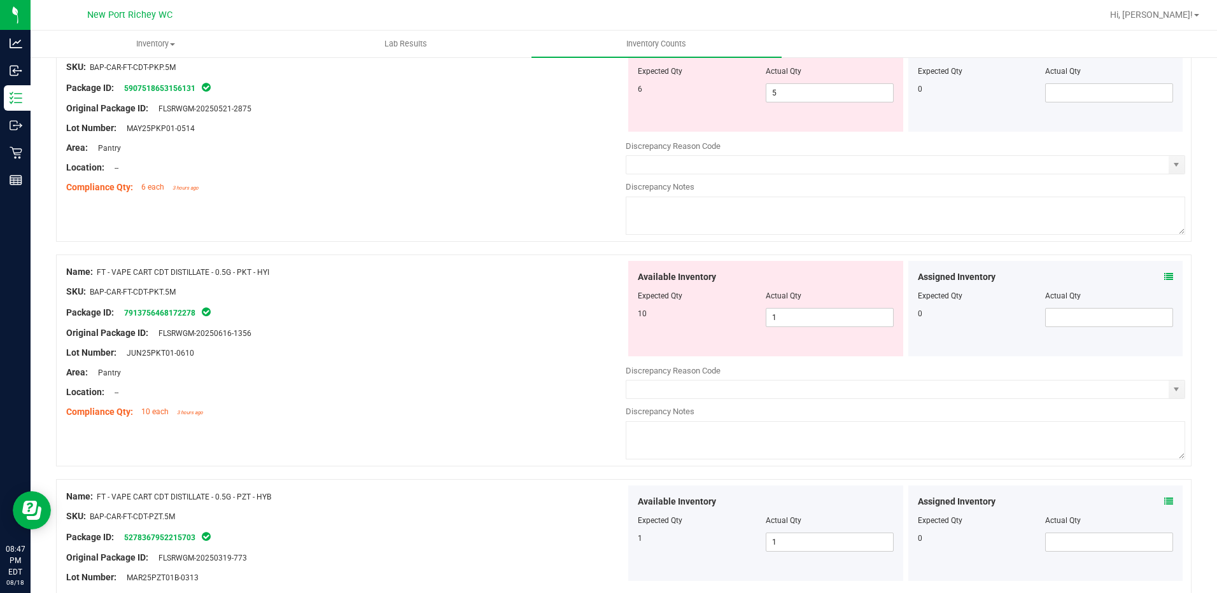
scroll to position [567, 0]
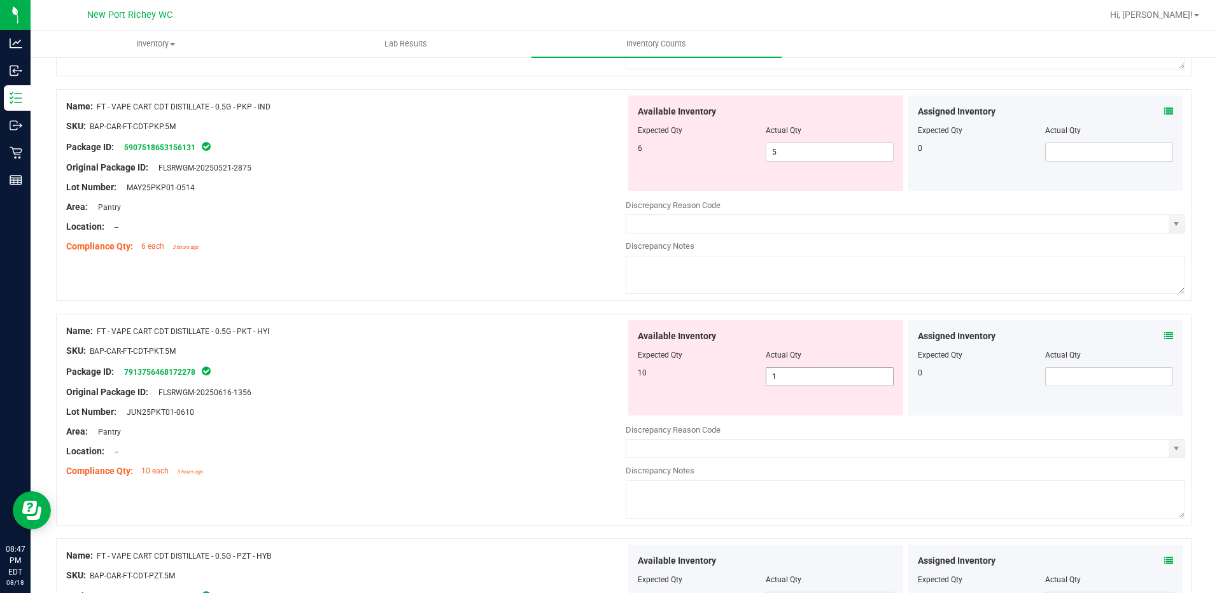
click at [828, 374] on span "1 1" at bounding box center [830, 376] width 128 height 19
type input "10"
click at [559, 413] on div "Lot Number: JUN25PKT01-0610" at bounding box center [346, 412] width 560 height 13
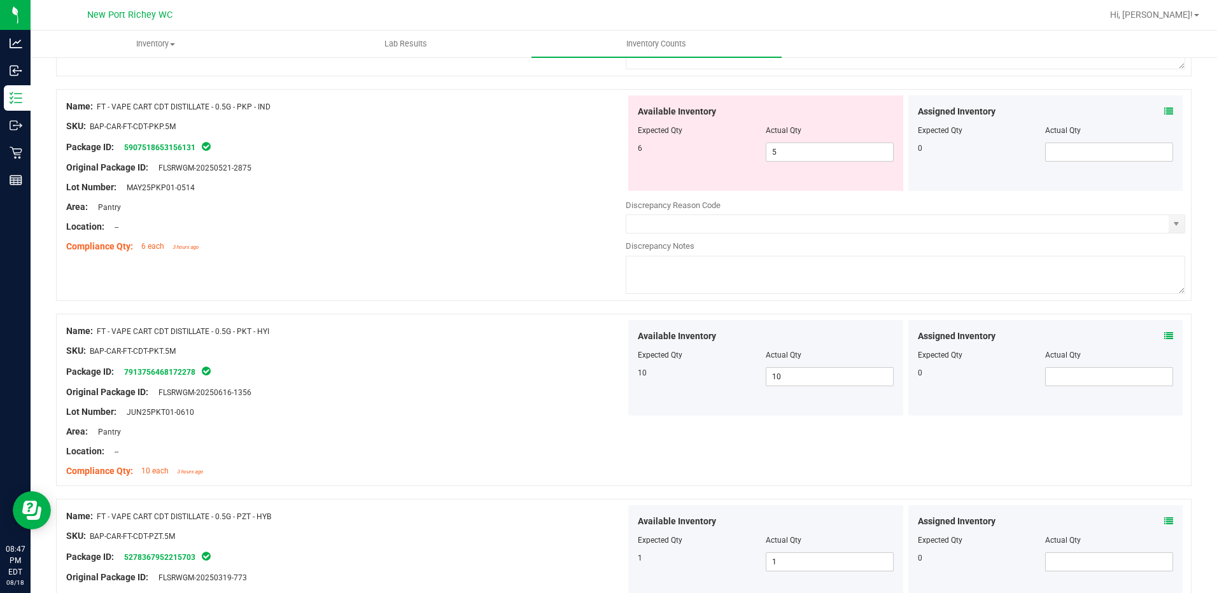
click at [1164, 335] on icon at bounding box center [1168, 336] width 9 height 9
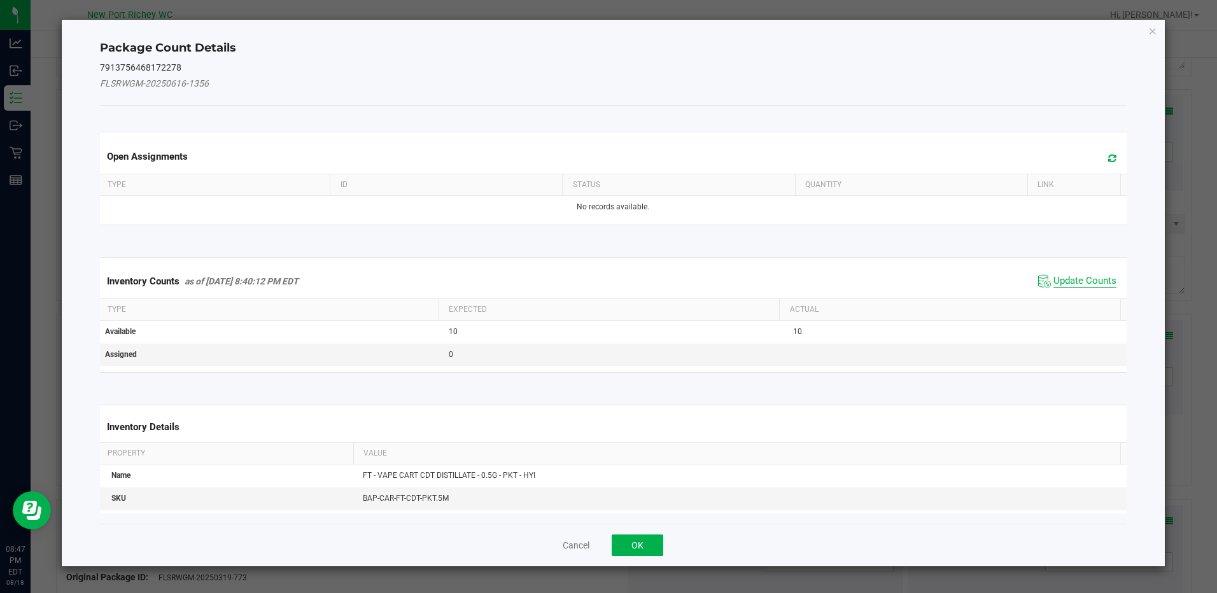
click at [1074, 279] on span "Update Counts" at bounding box center [1085, 281] width 63 height 13
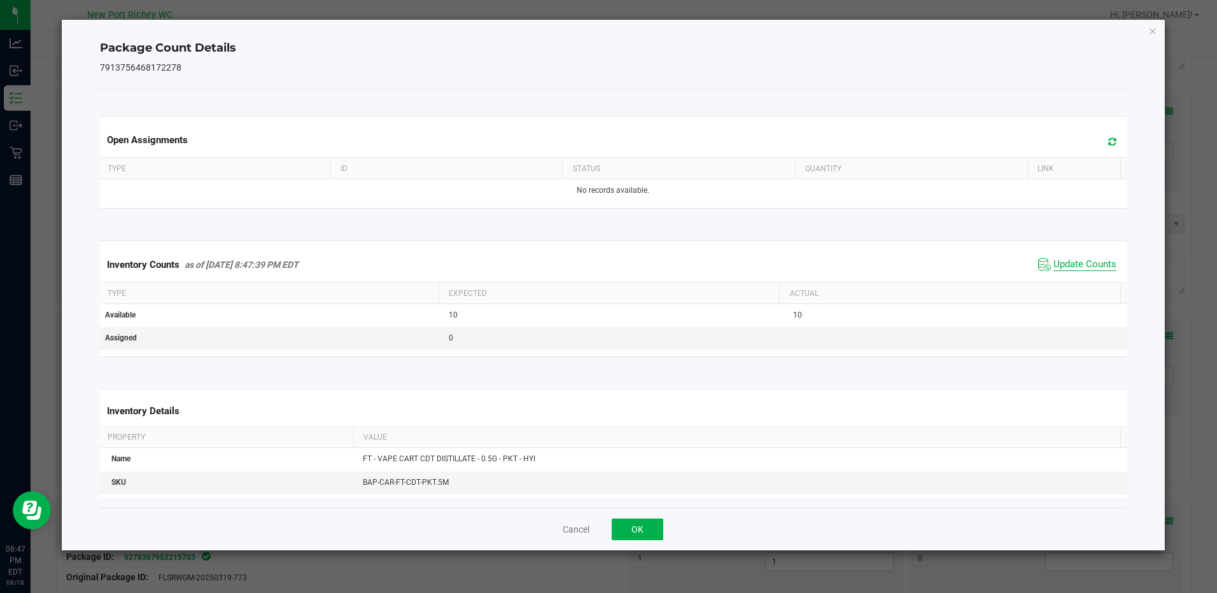
click at [1068, 264] on span "Update Counts" at bounding box center [1085, 264] width 63 height 13
click at [643, 538] on button "OK" at bounding box center [638, 530] width 52 height 22
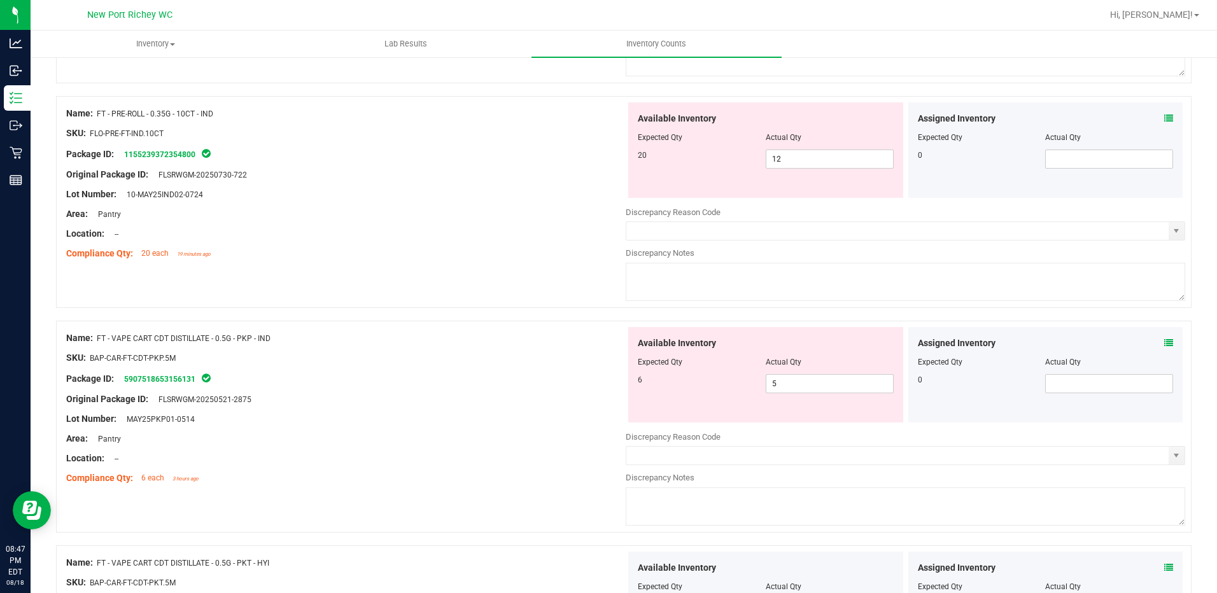
scroll to position [313, 0]
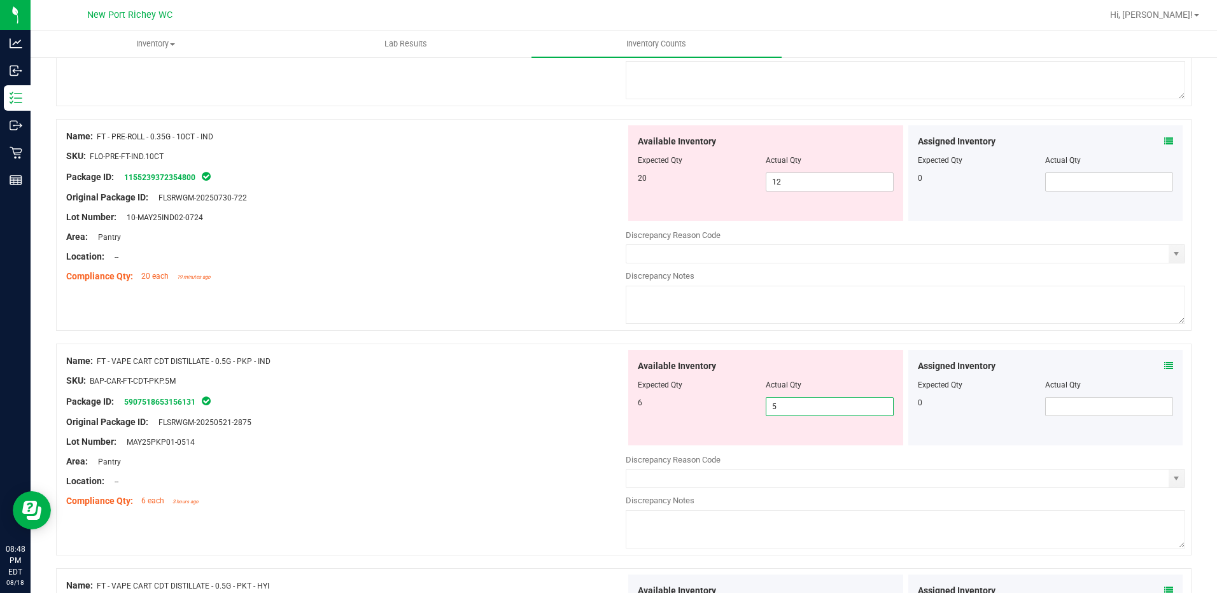
drag, startPoint x: 795, startPoint y: 401, endPoint x: 745, endPoint y: 395, distance: 50.1
click at [754, 403] on div "6 5 5" at bounding box center [766, 406] width 256 height 19
type input "6"
click at [539, 450] on div at bounding box center [346, 452] width 560 height 6
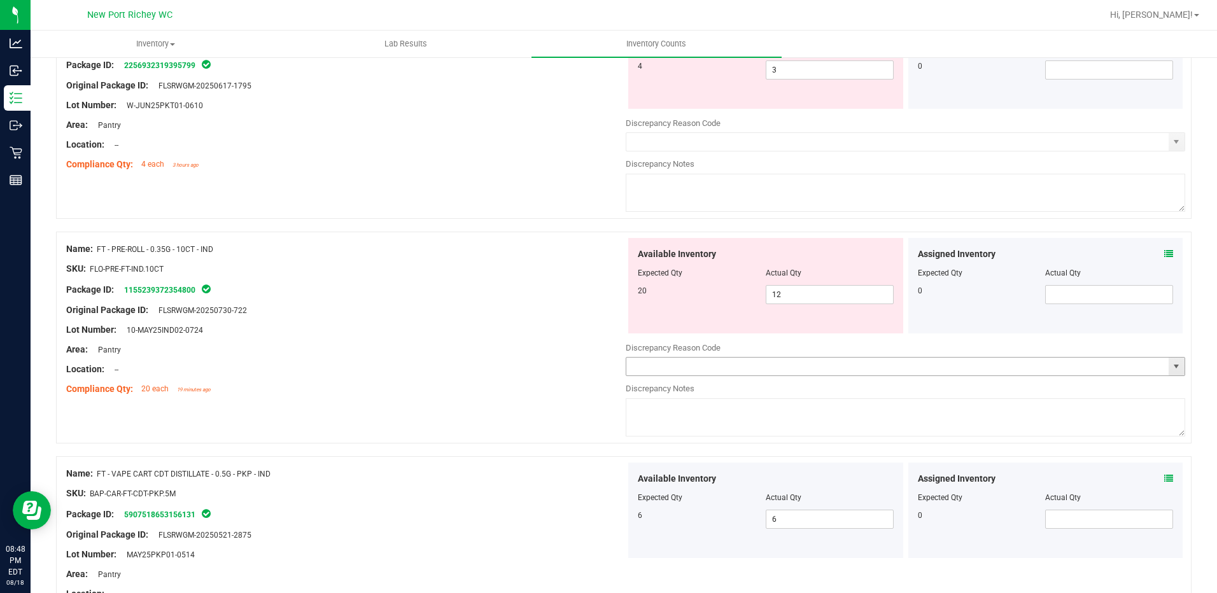
scroll to position [0, 0]
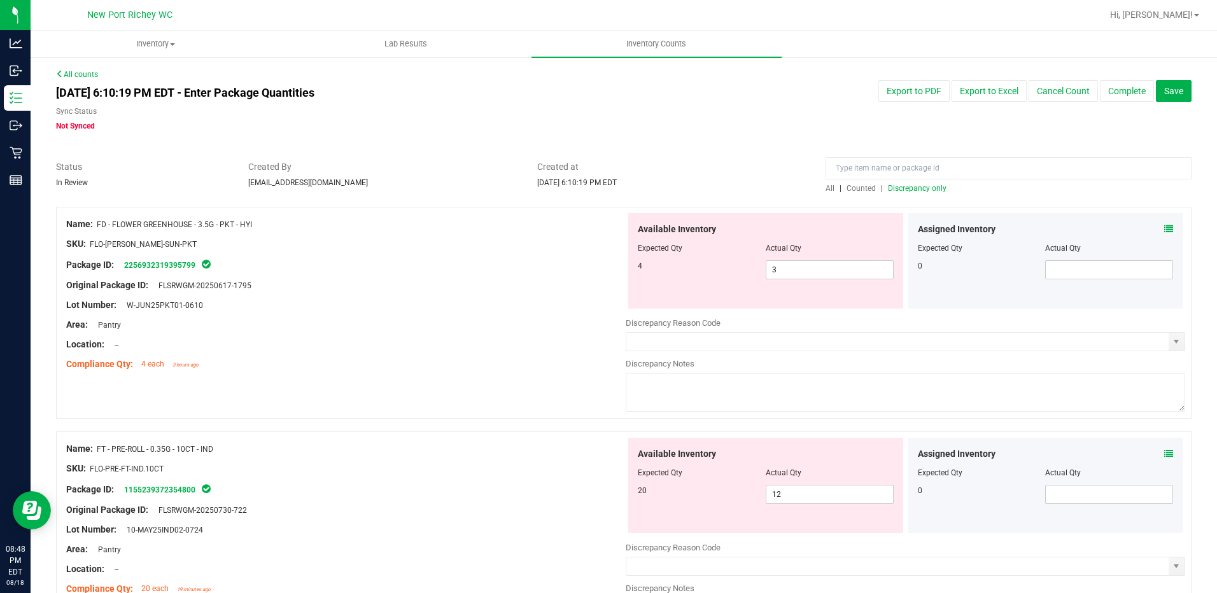
click at [928, 194] on div at bounding box center [624, 200] width 1136 height 13
click at [926, 190] on span "Discrepancy only" at bounding box center [917, 188] width 59 height 9
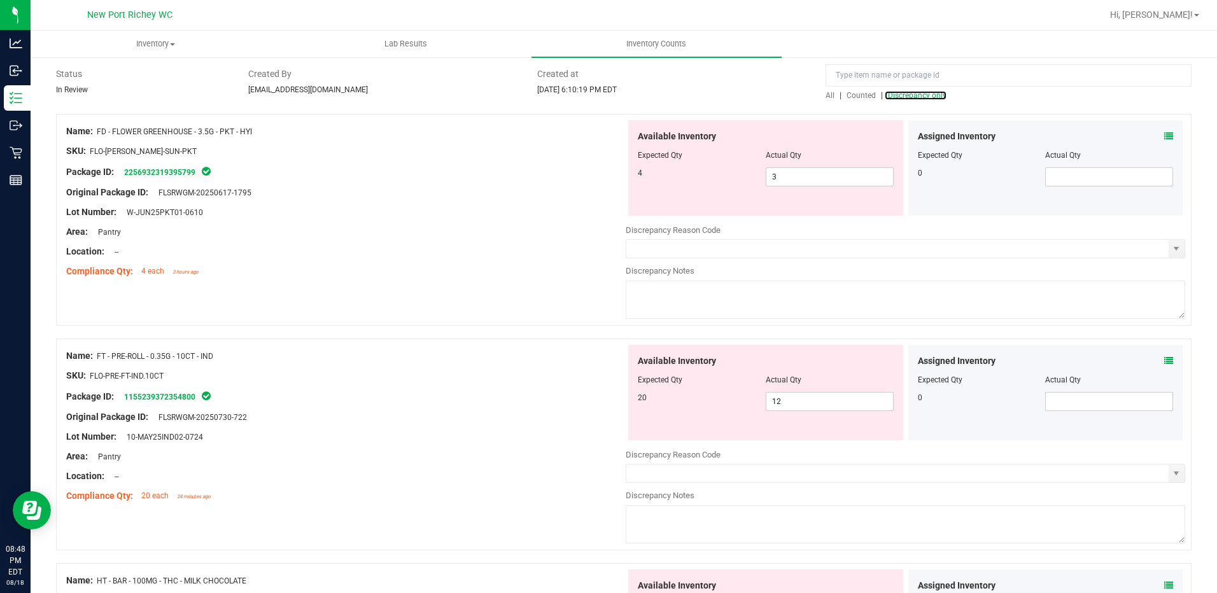
scroll to position [80, 0]
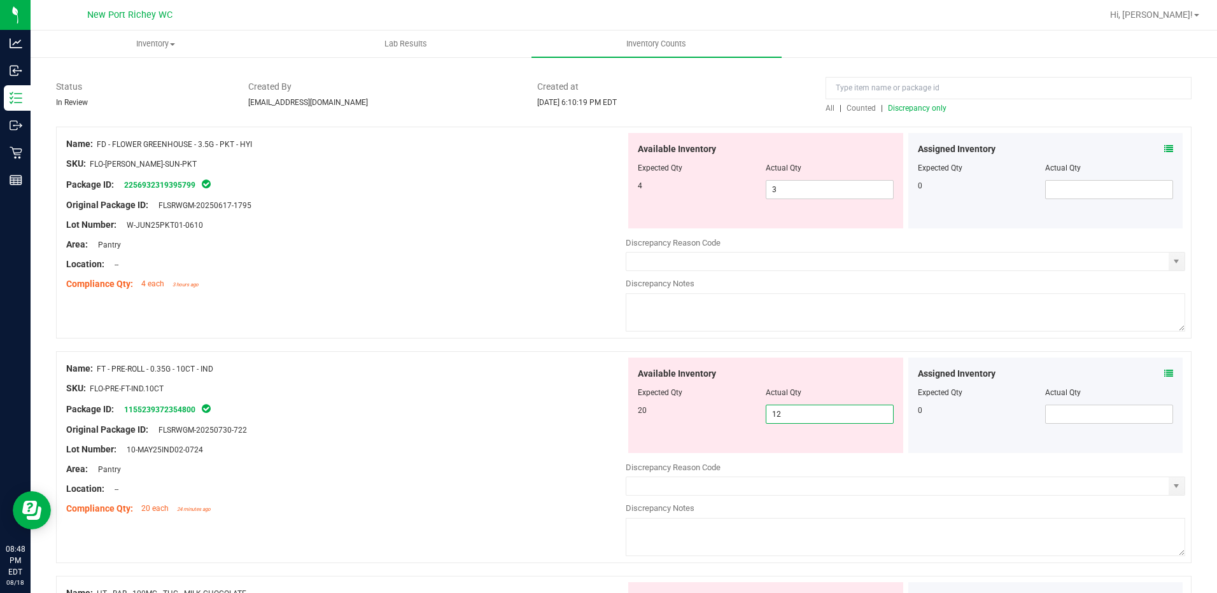
drag, startPoint x: 781, startPoint y: 413, endPoint x: 690, endPoint y: 399, distance: 92.2
click at [690, 399] on div "Available Inventory Expected Qty Actual Qty 20 12 12" at bounding box center [765, 405] width 275 height 95
type input "20"
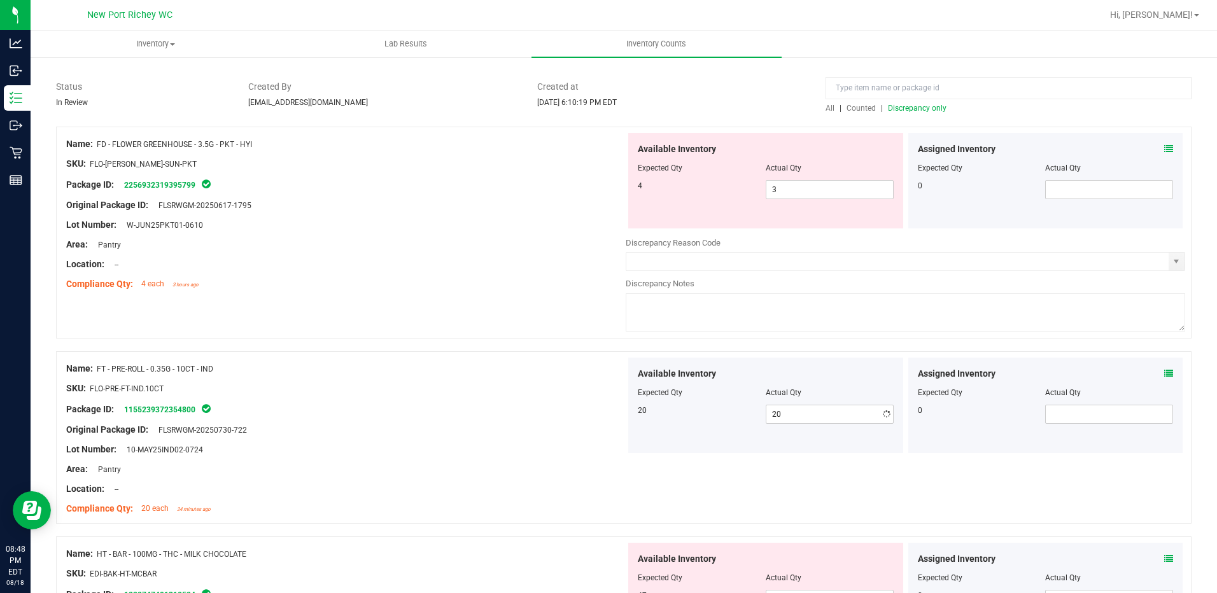
click at [582, 418] on div at bounding box center [346, 420] width 560 height 6
click at [1164, 371] on icon at bounding box center [1168, 373] width 9 height 9
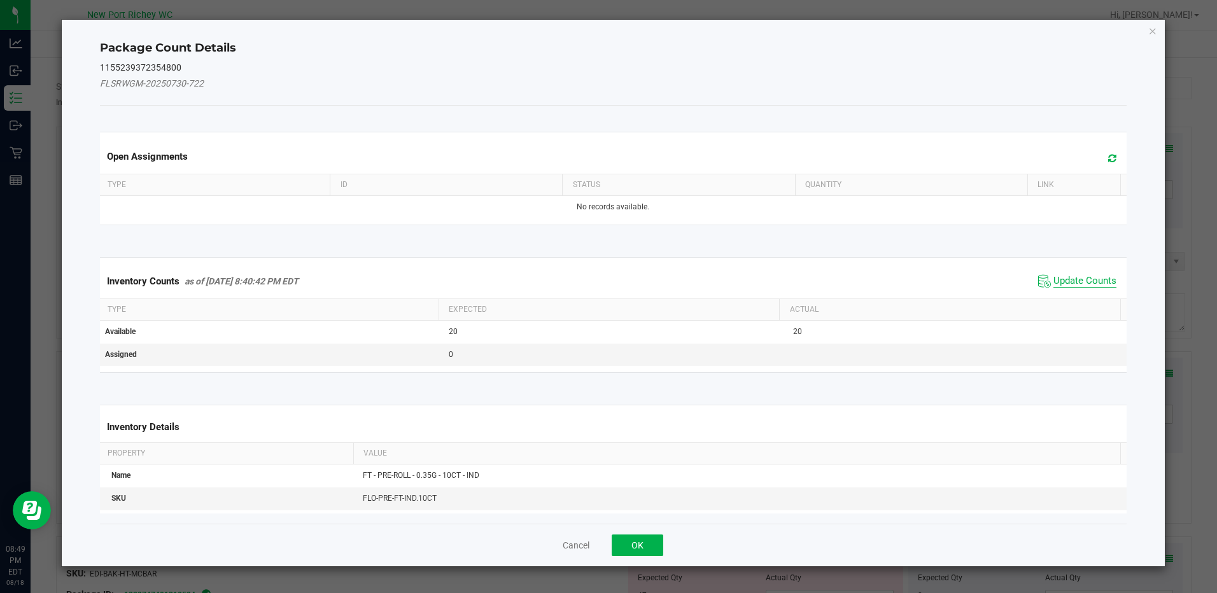
click at [1086, 281] on span "Update Counts" at bounding box center [1085, 281] width 63 height 13
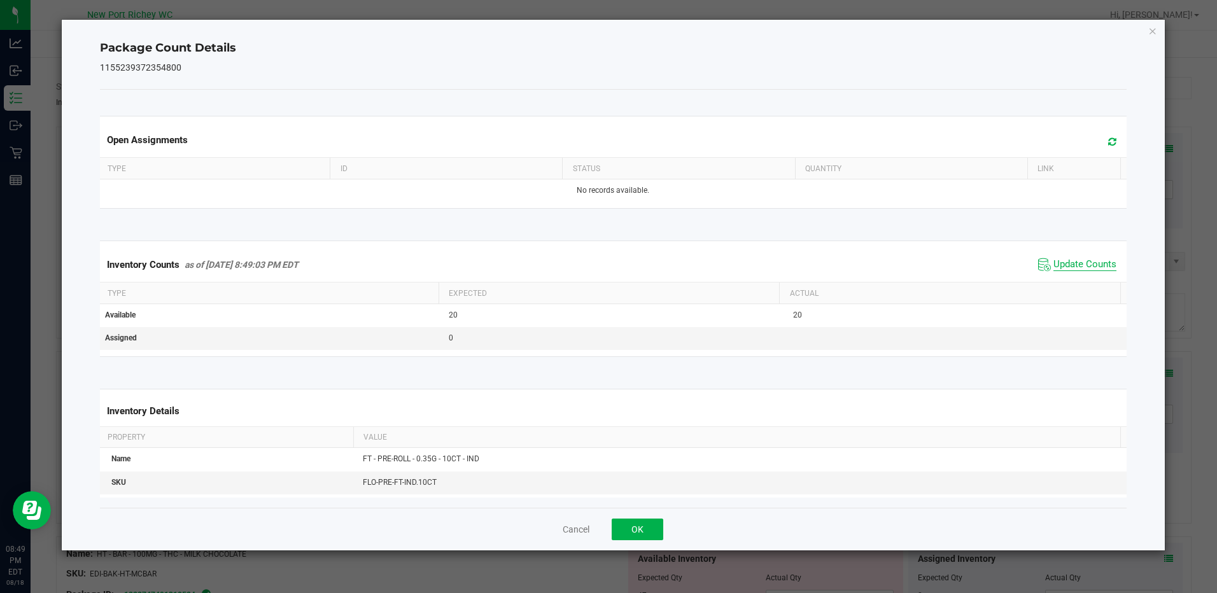
click at [1054, 265] on span "Update Counts" at bounding box center [1085, 264] width 63 height 13
click at [623, 528] on button "OK" at bounding box center [638, 530] width 52 height 22
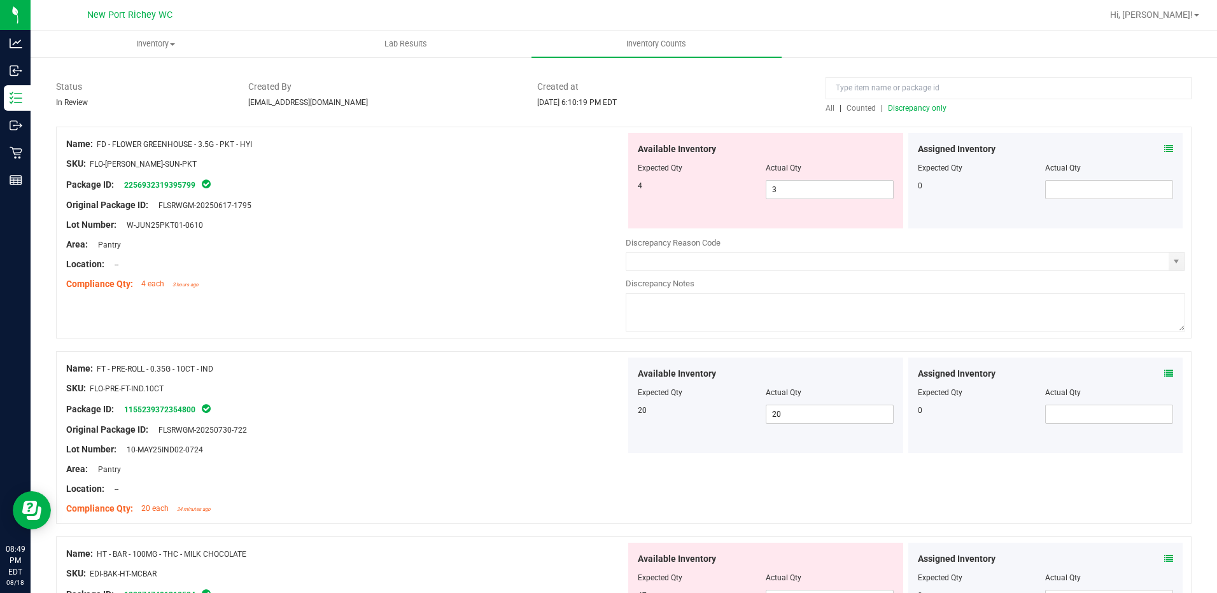
click at [891, 110] on span "Discrepancy only" at bounding box center [917, 108] width 59 height 9
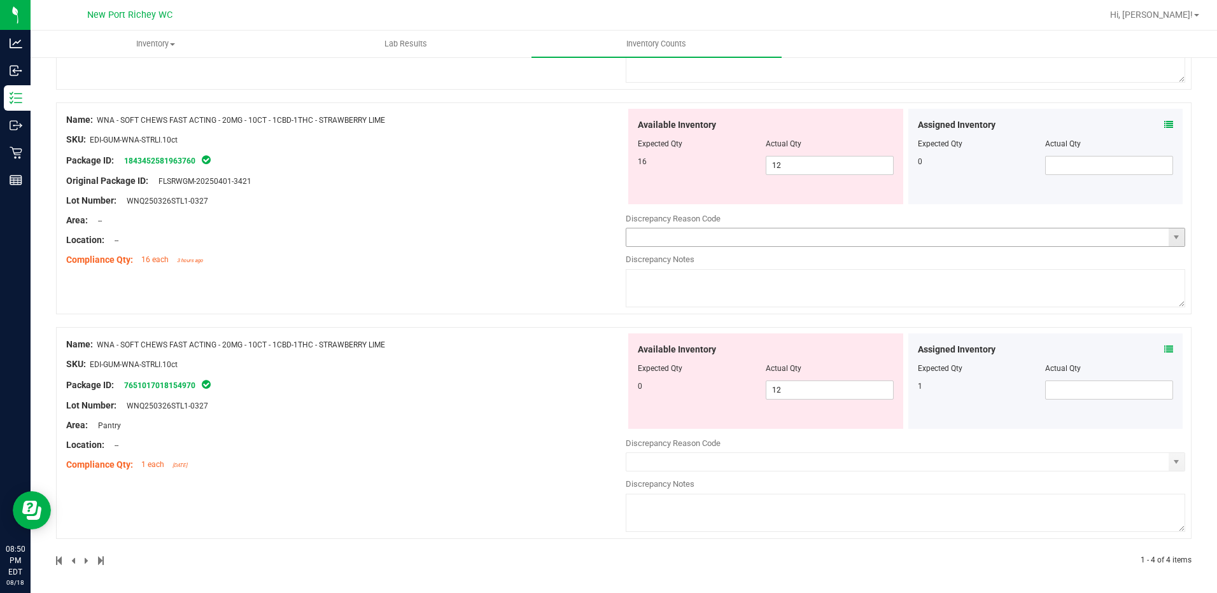
scroll to position [556, 0]
drag, startPoint x: 809, startPoint y: 156, endPoint x: 770, endPoint y: 160, distance: 39.0
click at [770, 160] on span "12 12" at bounding box center [830, 163] width 128 height 19
type input "16"
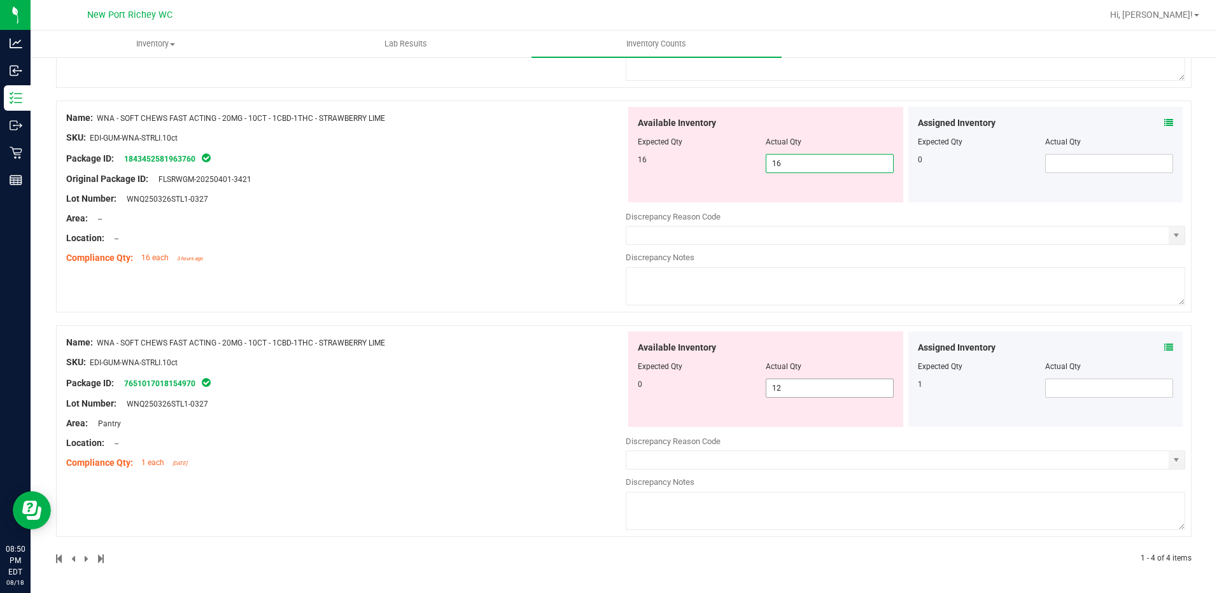
click at [818, 389] on span "12 12" at bounding box center [830, 388] width 128 height 19
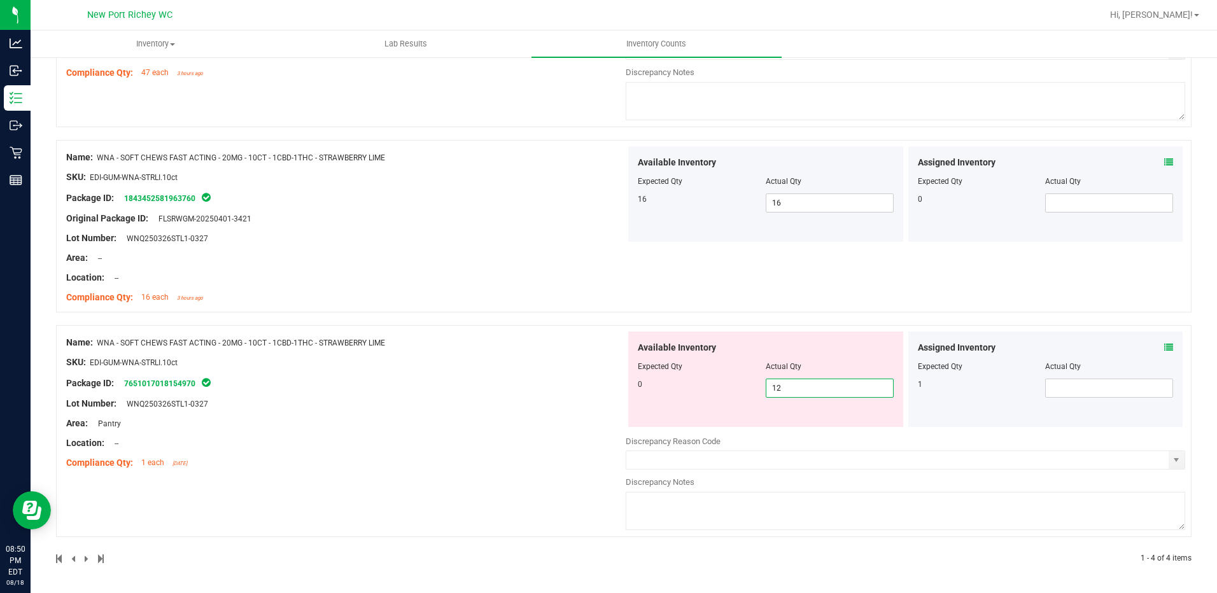
type input "1"
type input "0"
click at [539, 418] on div "Name: WNA - SOFT CHEWS FAST ACTING - 20MG - 10CT - 1CBD-1THC - STRAWBERRY LIME …" at bounding box center [346, 403] width 560 height 143
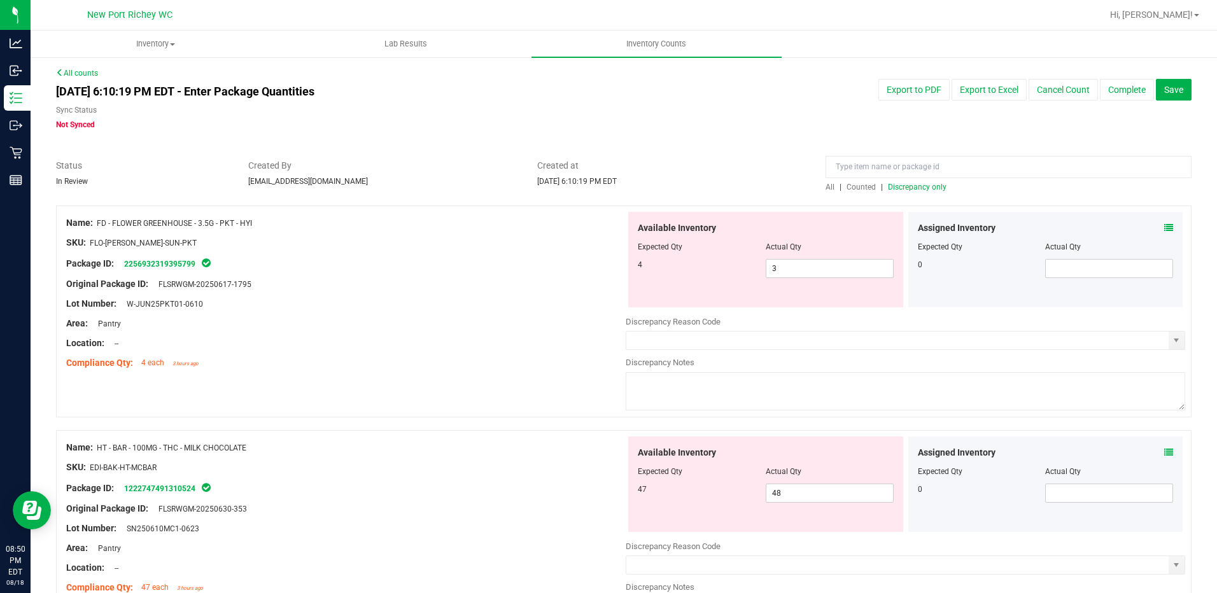
scroll to position [0, 0]
click at [902, 184] on span "Discrepancy only" at bounding box center [917, 188] width 59 height 9
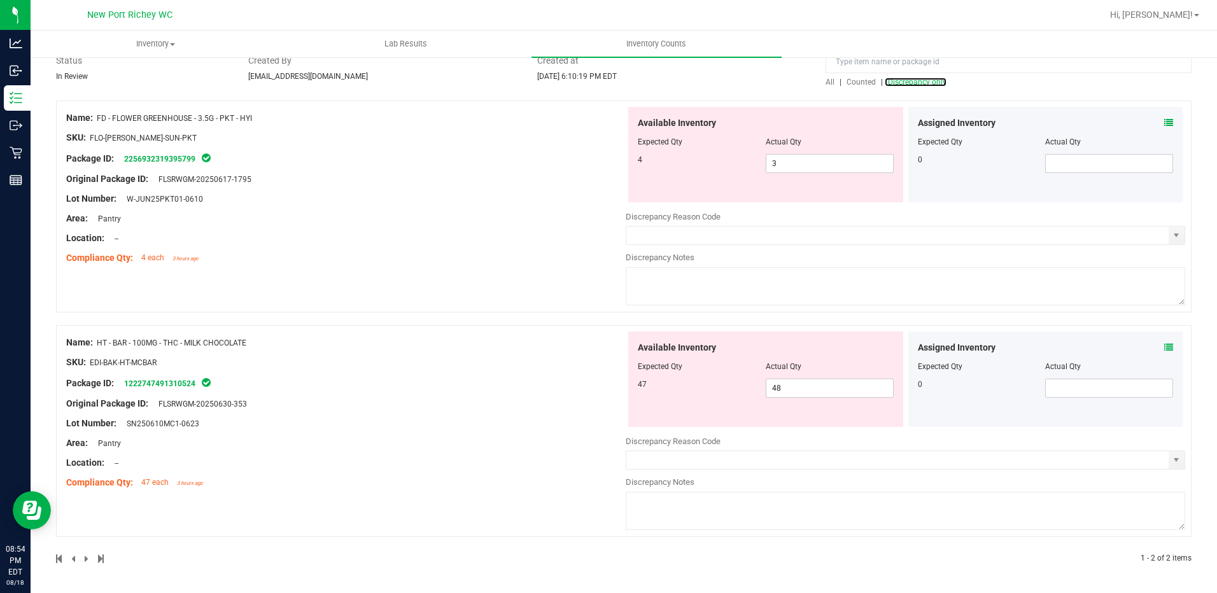
scroll to position [43, 0]
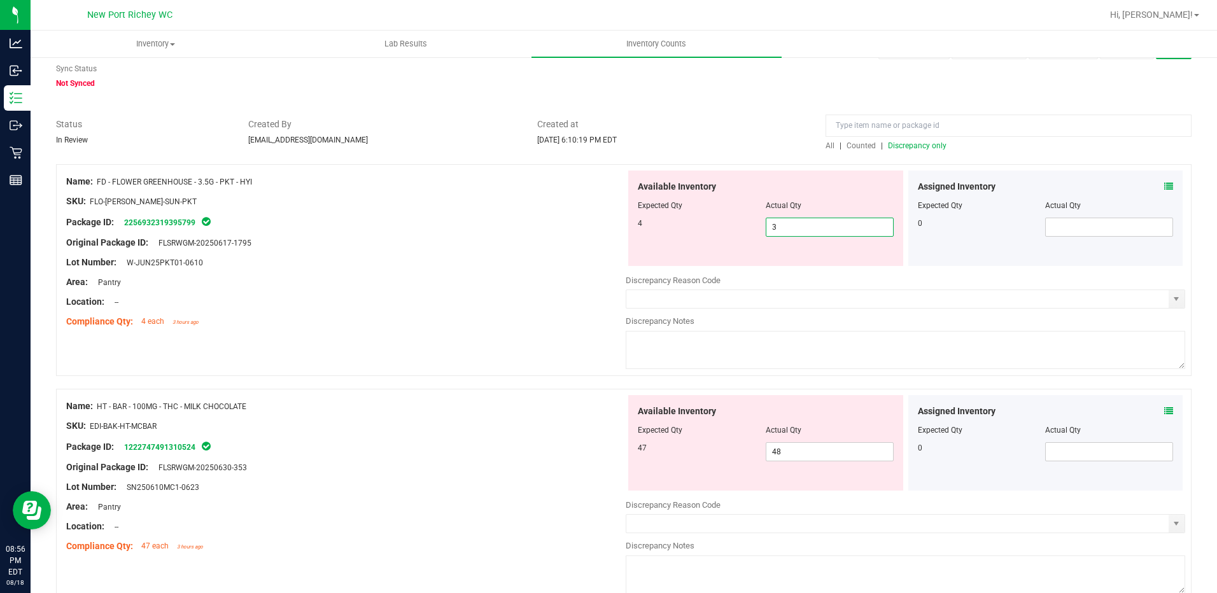
click at [779, 223] on span "3 3" at bounding box center [830, 227] width 128 height 19
click at [779, 223] on input "3" at bounding box center [829, 227] width 127 height 18
drag, startPoint x: 452, startPoint y: 295, endPoint x: 471, endPoint y: 294, distance: 19.1
click at [471, 294] on div "Name: FD - FLOWER GREENHOUSE - 3.5G - PKT - HYI SKU: FLO-[PERSON_NAME]-SUN-PKT …" at bounding box center [346, 252] width 560 height 162
click at [761, 299] on input "text" at bounding box center [897, 299] width 542 height 18
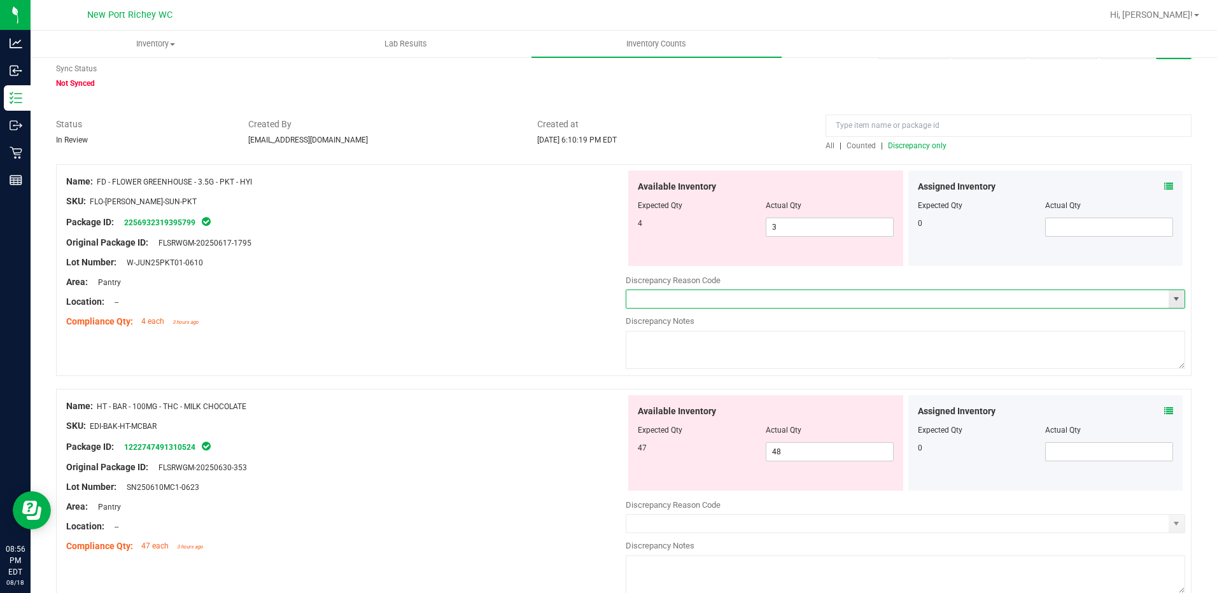
click at [1171, 300] on span "select" at bounding box center [1176, 299] width 10 height 10
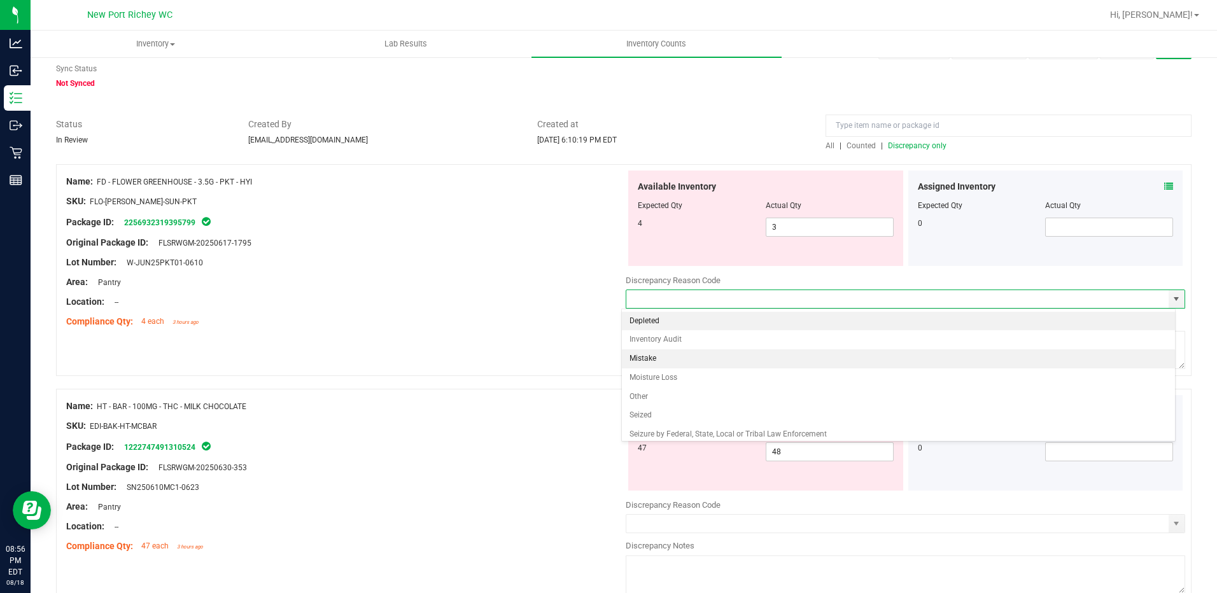
click at [656, 358] on li "Mistake" at bounding box center [899, 359] width 554 height 19
type input "Mistake"
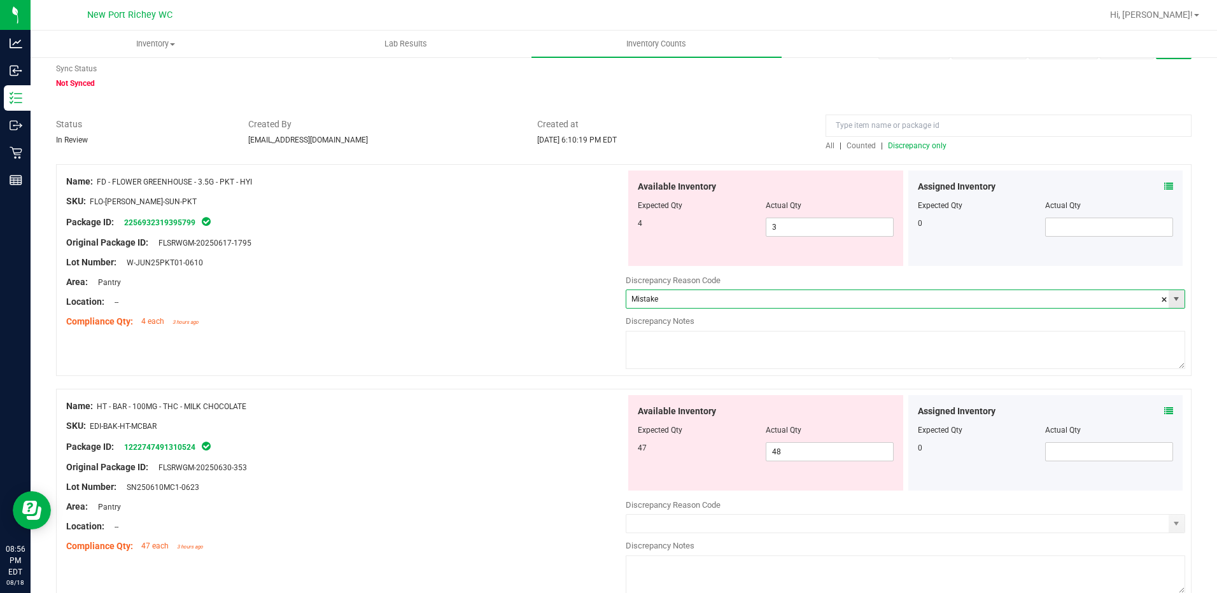
click at [1171, 300] on span "select" at bounding box center [1176, 299] width 10 height 10
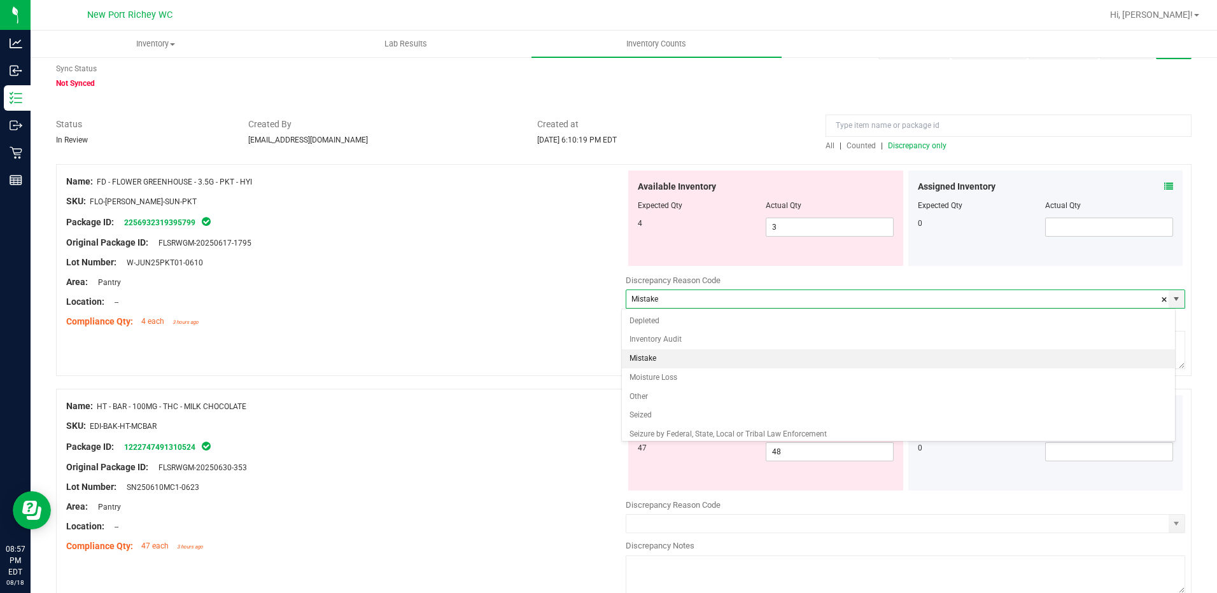
click at [646, 355] on li "Mistake" at bounding box center [899, 359] width 554 height 19
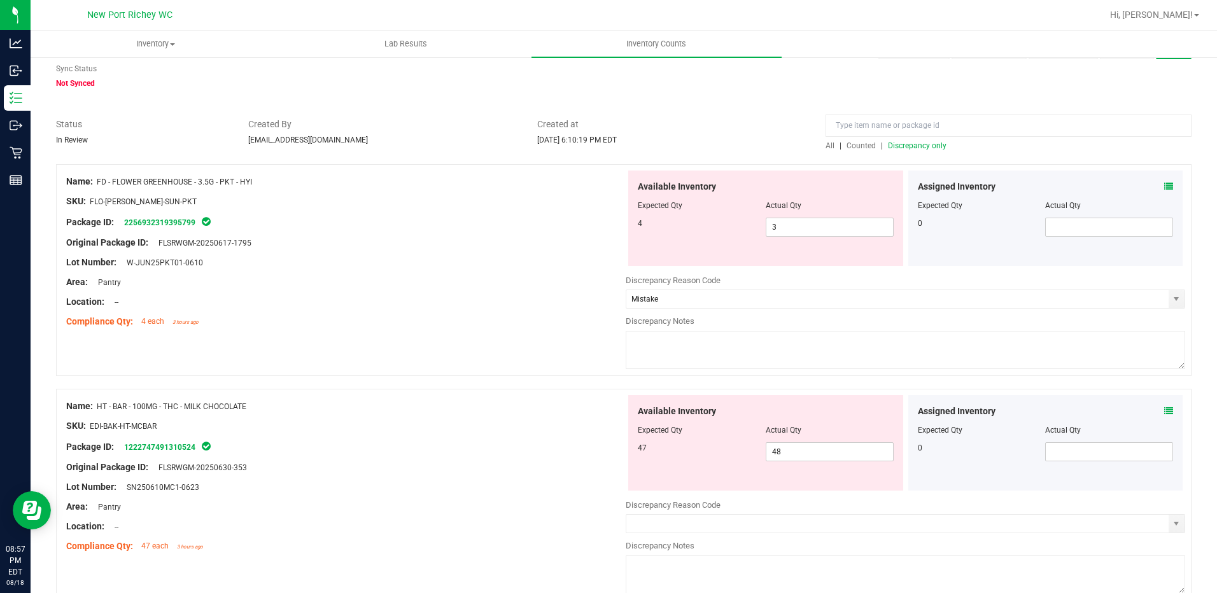
click at [645, 348] on textarea at bounding box center [906, 350] width 560 height 38
type textarea "-1 PKT eighth, although when reviewing package audit log, this batch was not to…"
click at [386, 287] on div "Area: Pantry" at bounding box center [346, 282] width 560 height 13
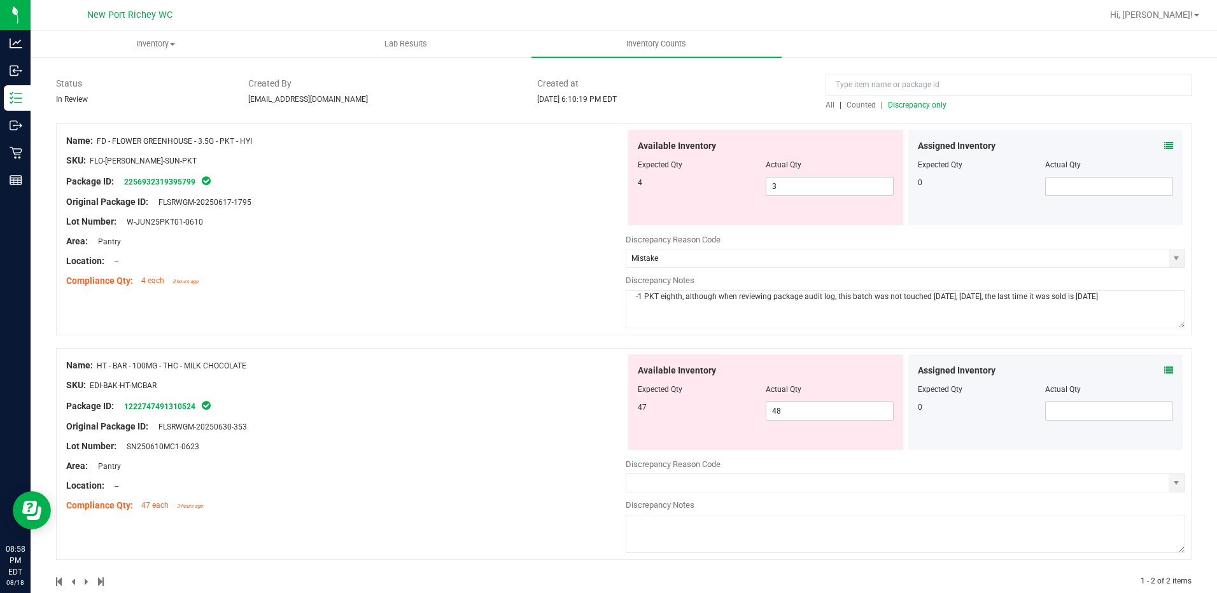
scroll to position [106, 0]
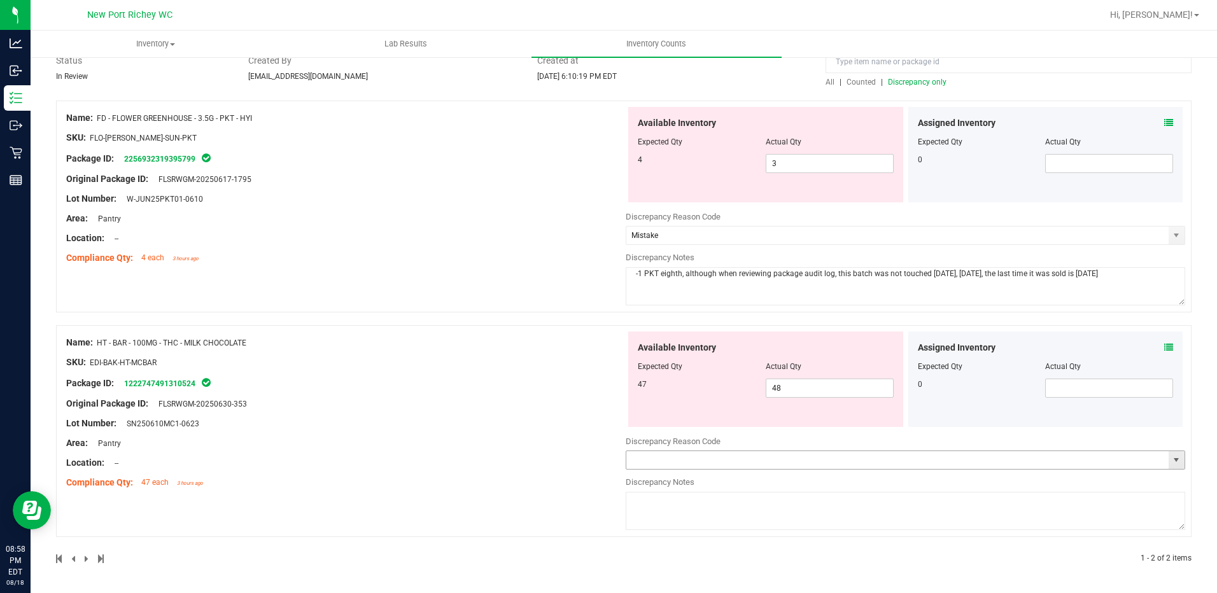
click at [738, 456] on input "text" at bounding box center [897, 460] width 542 height 18
click at [1171, 460] on span "select" at bounding box center [1176, 460] width 10 height 10
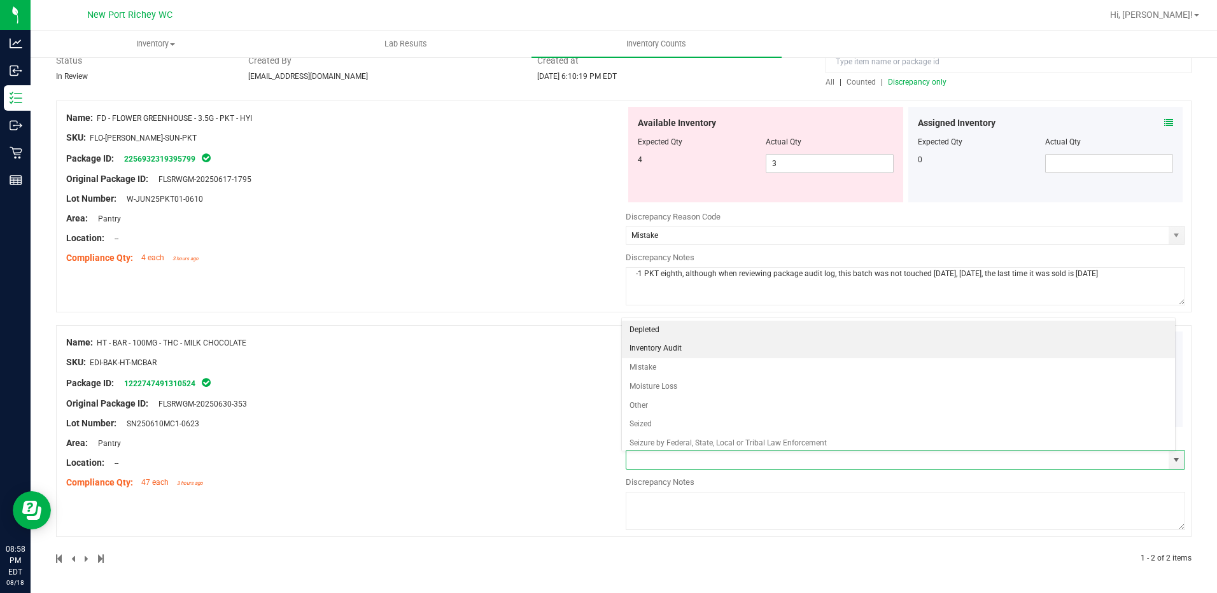
click at [645, 346] on li "Inventory Audit" at bounding box center [899, 348] width 554 height 19
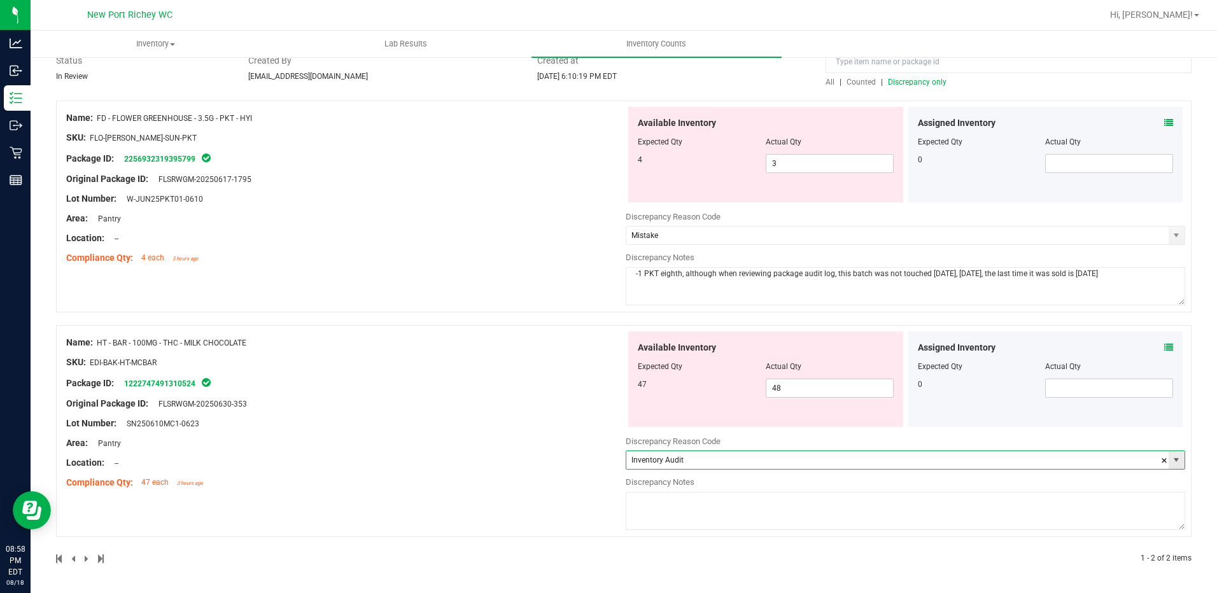
click at [1171, 460] on span "select" at bounding box center [1176, 460] width 10 height 10
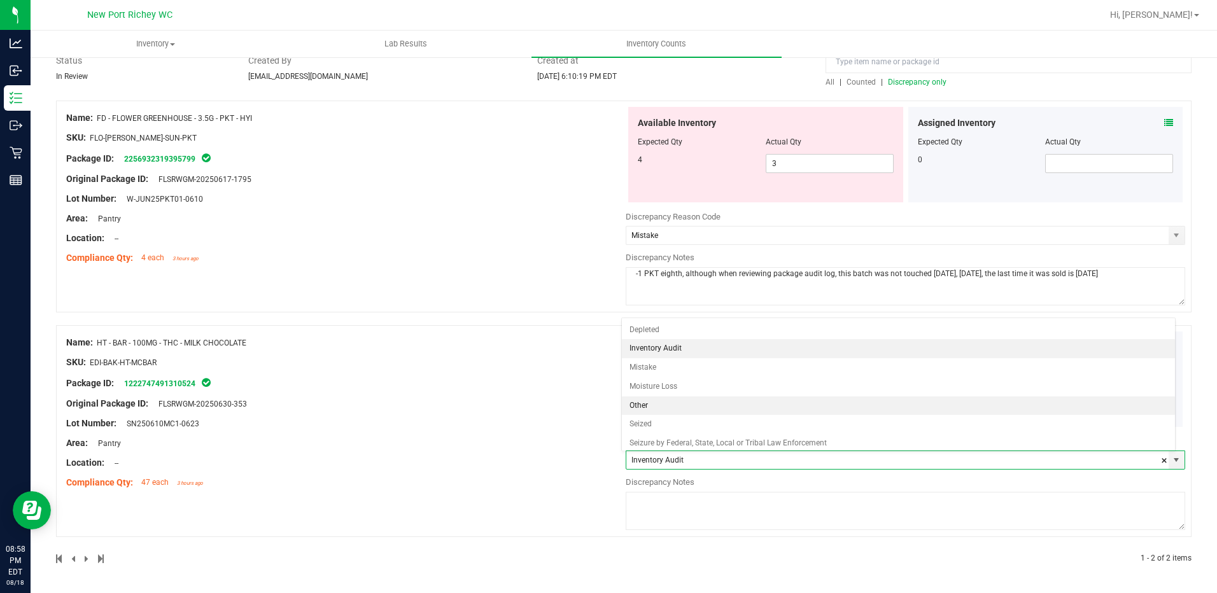
click at [646, 409] on li "Other" at bounding box center [899, 406] width 554 height 19
type input "Other"
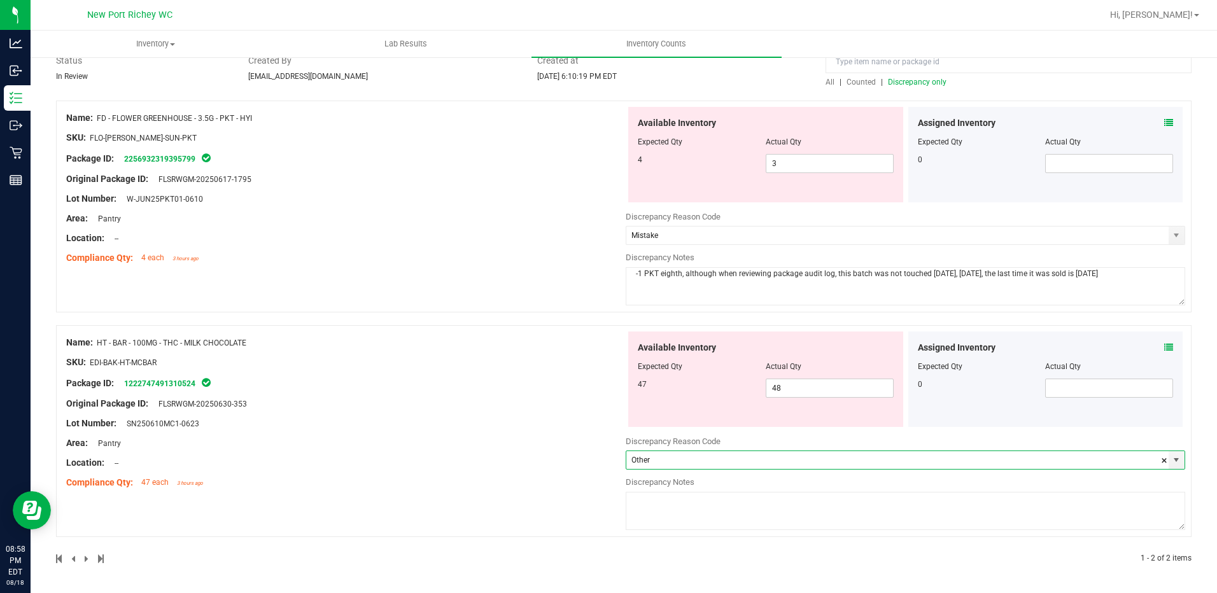
click at [661, 495] on textarea at bounding box center [906, 511] width 560 height 38
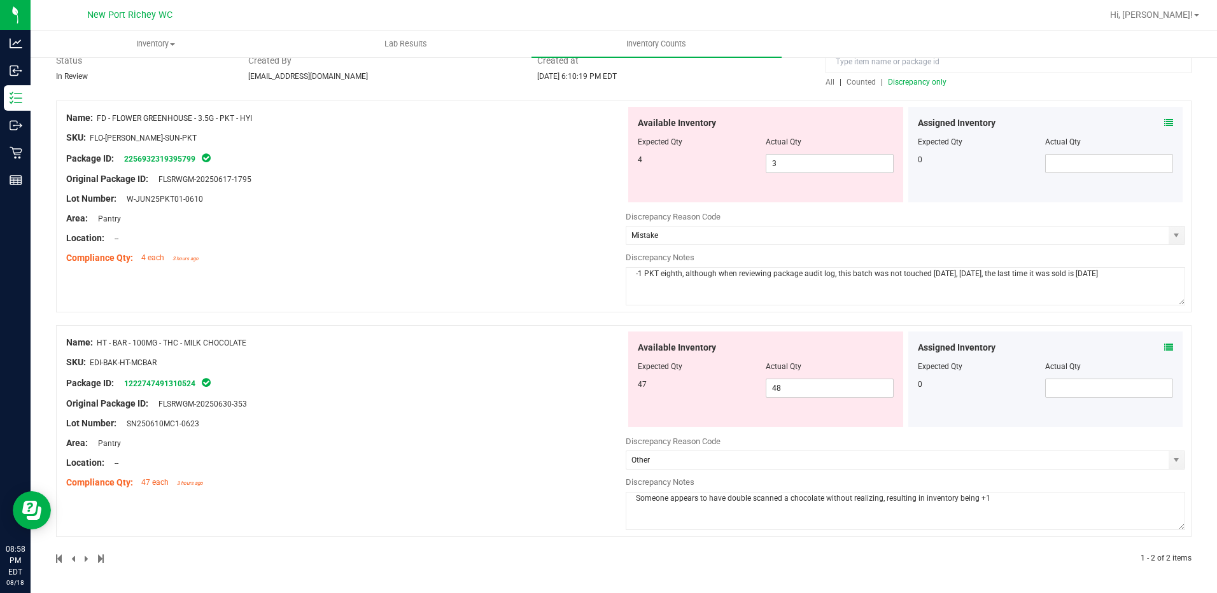
click at [1087, 510] on textarea "Someone appears to have double scanned a chocolate without realizing, resulting…" at bounding box center [906, 511] width 560 height 38
type textarea "Someone appears to have double scanned a chocolate without realizing, resulting…"
click at [397, 448] on div "Area: Pantry" at bounding box center [346, 443] width 560 height 13
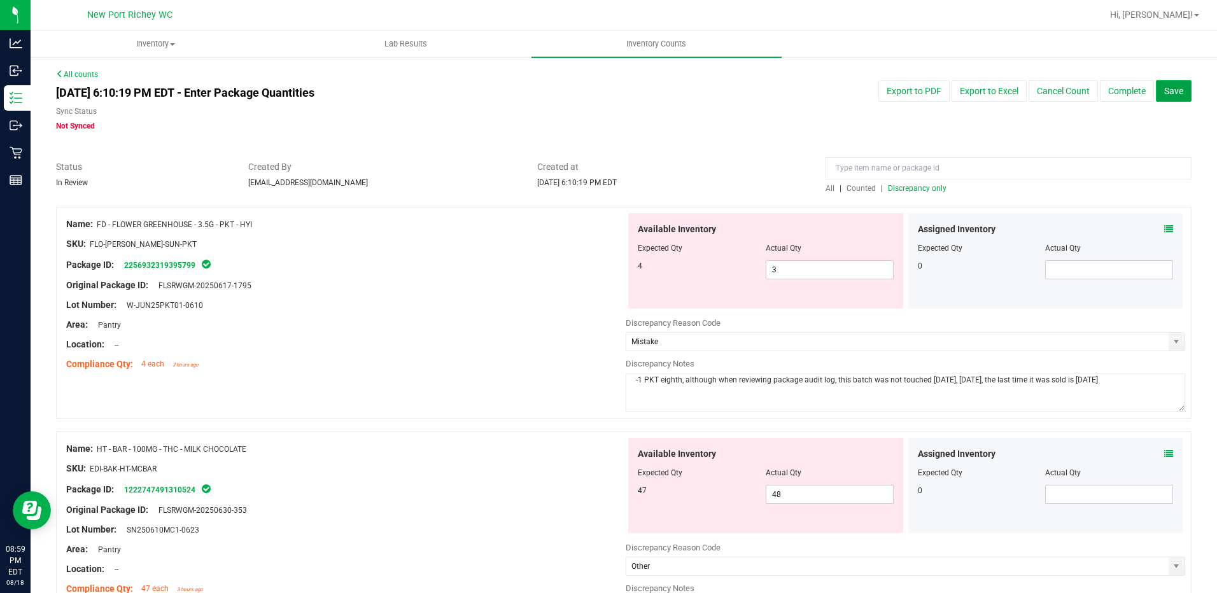
click at [1164, 89] on span "Save" at bounding box center [1173, 91] width 19 height 10
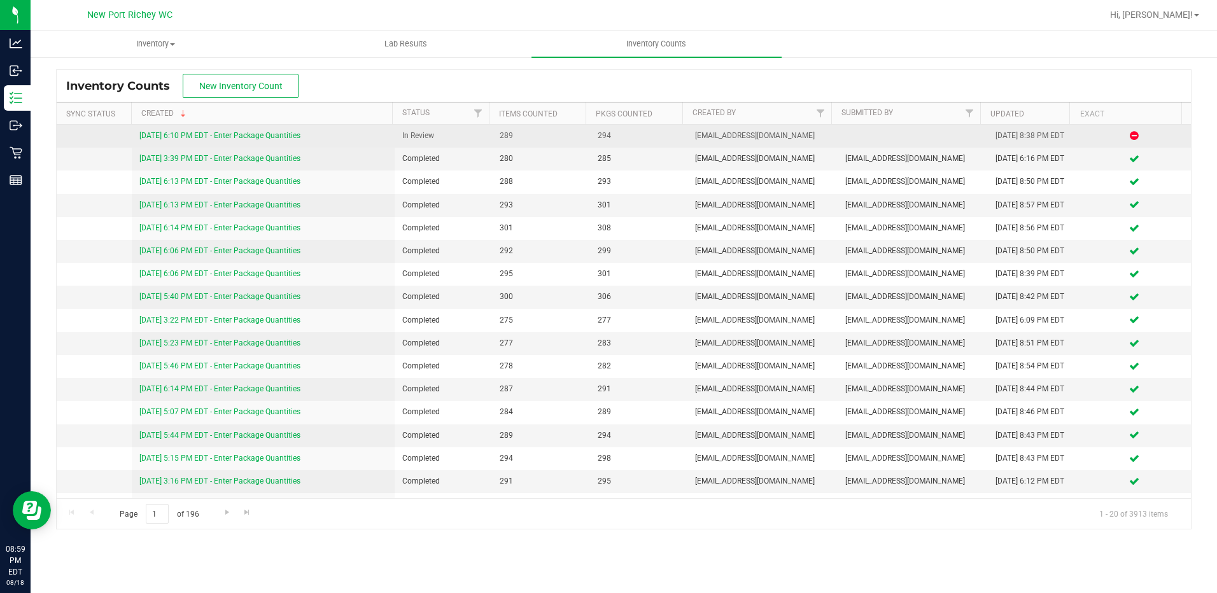
click at [269, 134] on link "[DATE] 6:10 PM EDT - Enter Package Quantities" at bounding box center [219, 135] width 161 height 9
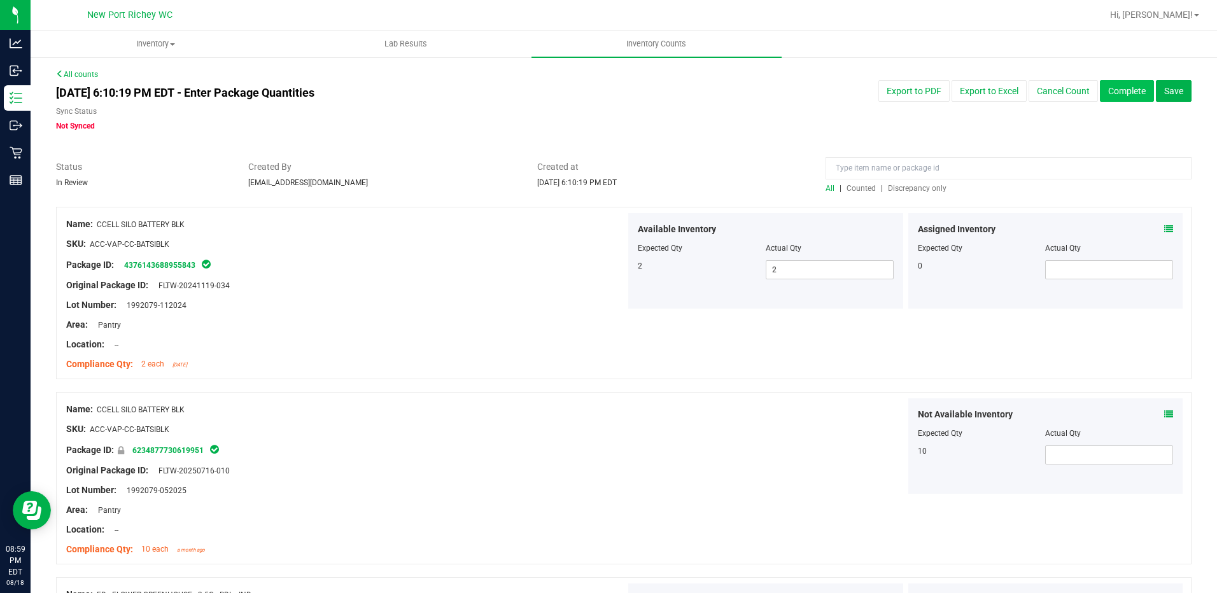
click at [1112, 87] on button "Complete" at bounding box center [1127, 91] width 54 height 22
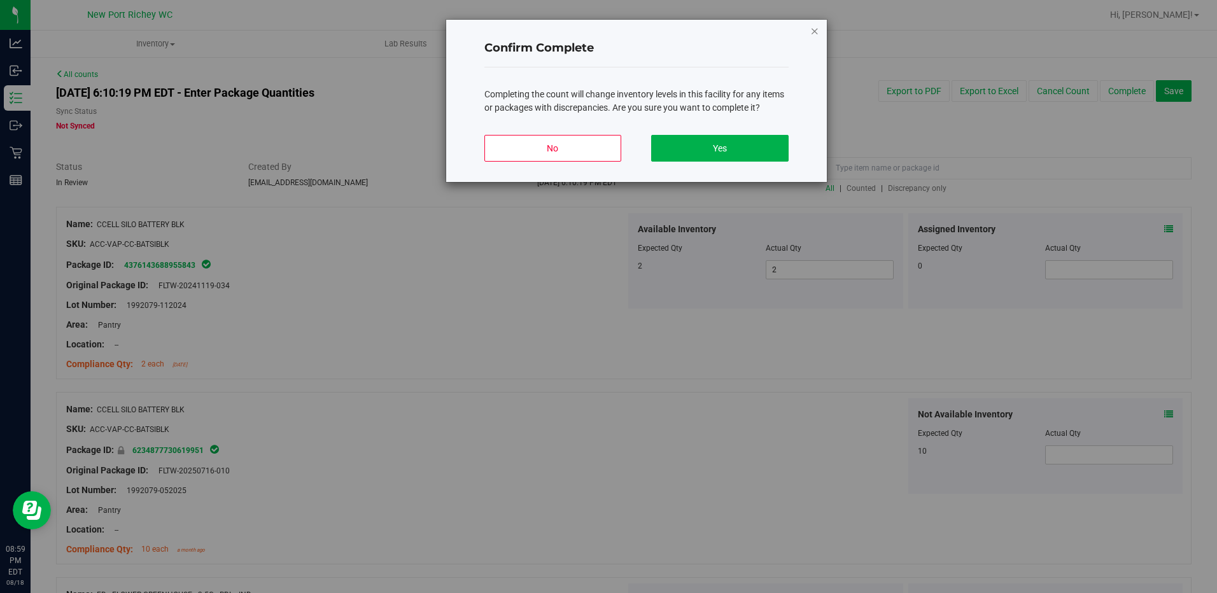
click at [810, 28] on icon "button" at bounding box center [814, 30] width 9 height 15
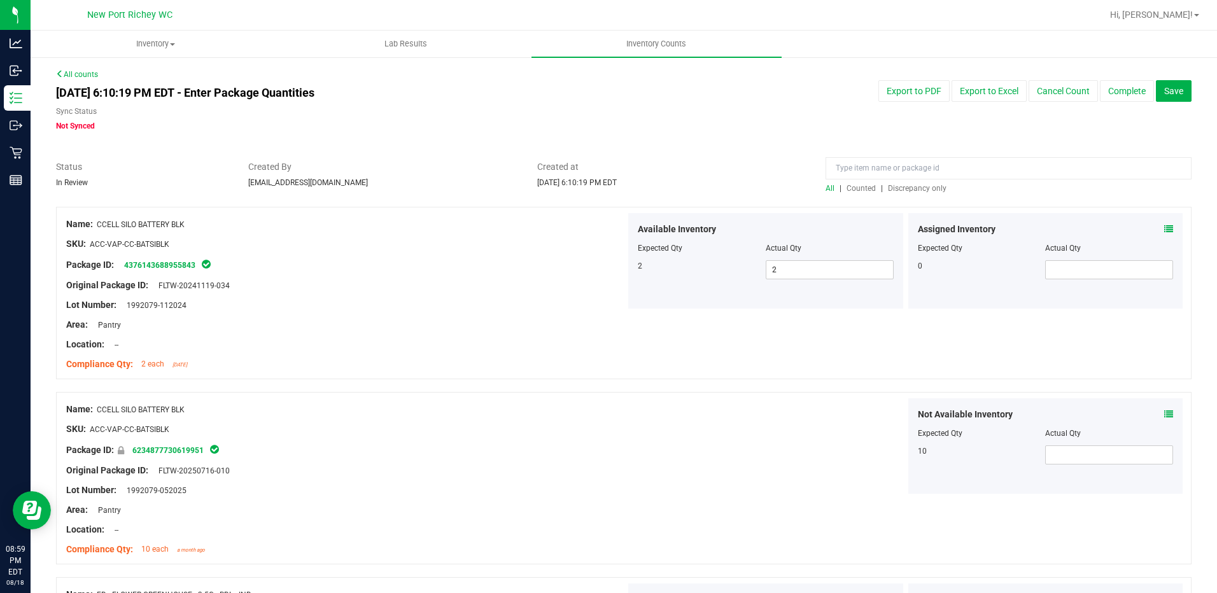
click at [895, 188] on span "Discrepancy only" at bounding box center [917, 188] width 59 height 9
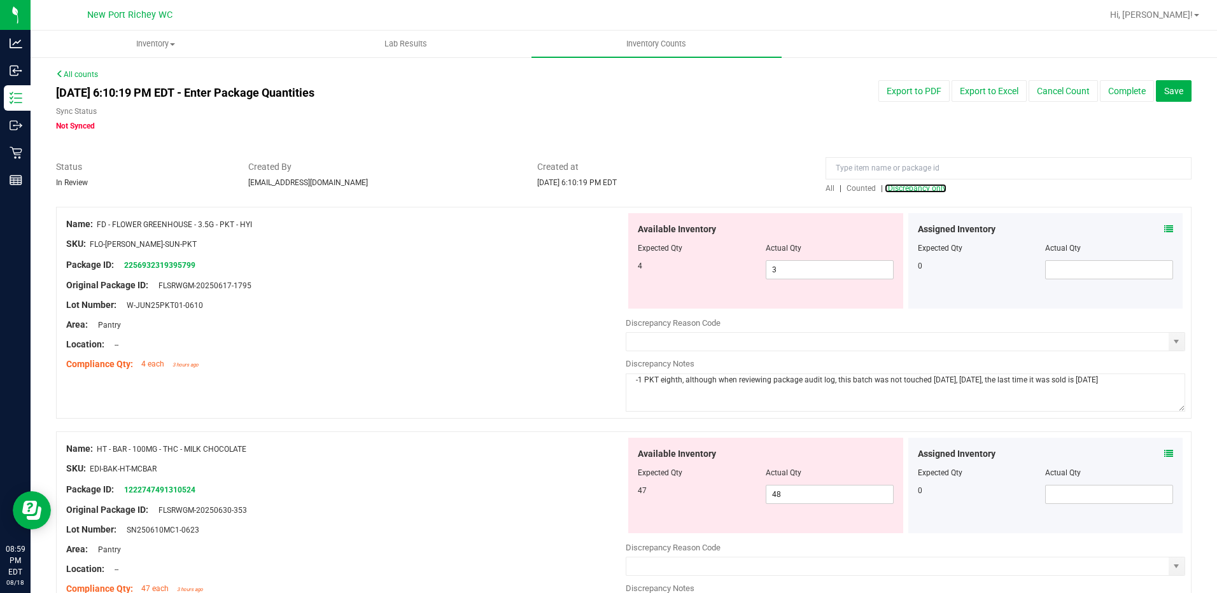
type input "Mistake"
type input "Other"
click at [1126, 92] on button "Complete" at bounding box center [1127, 91] width 54 height 22
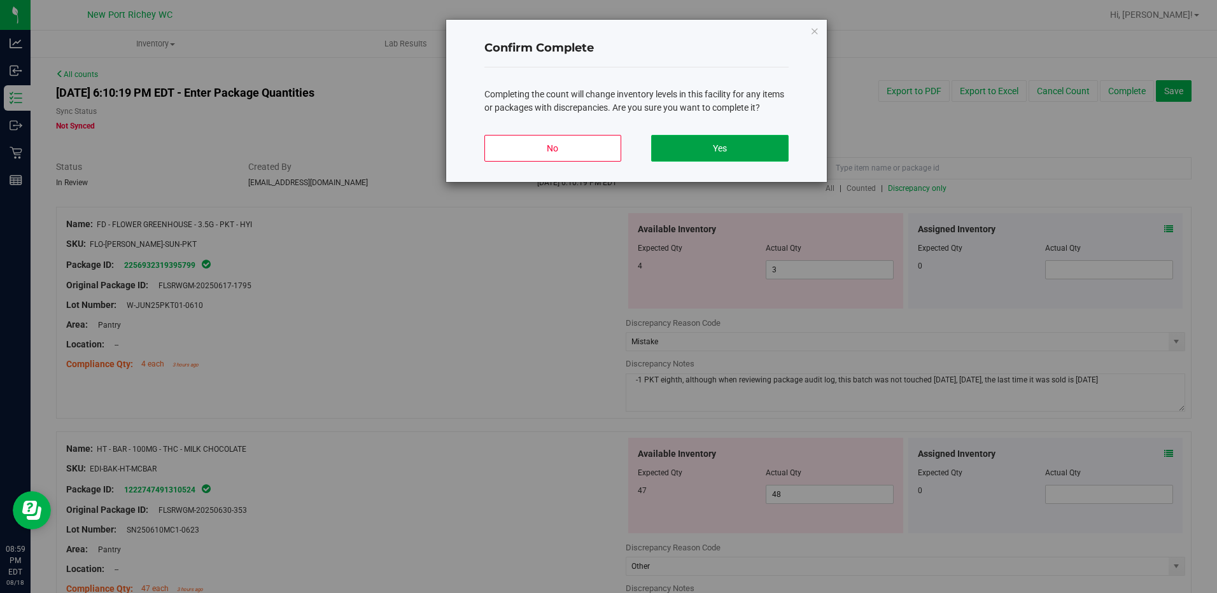
click at [750, 152] on button "Yes" at bounding box center [719, 148] width 137 height 27
